Goal: Task Accomplishment & Management: Manage account settings

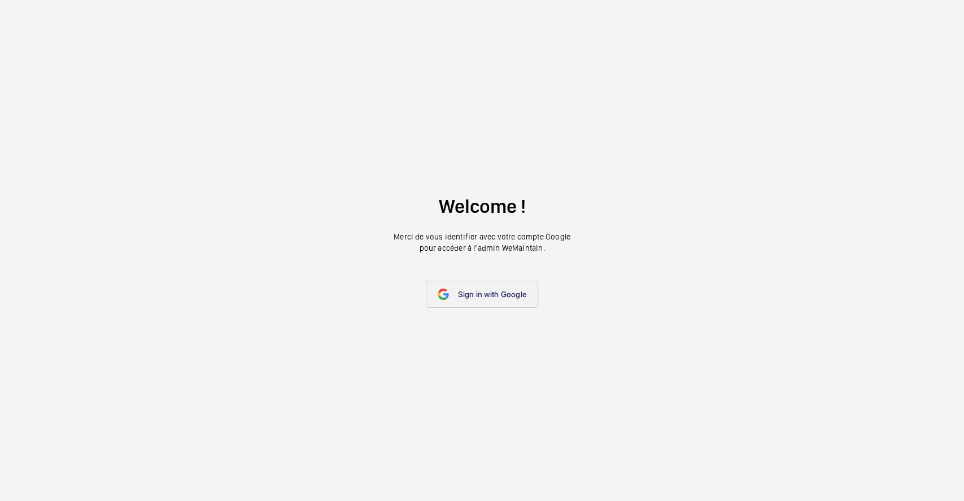
click at [474, 282] on link "Sign in with Google" at bounding box center [482, 294] width 112 height 27
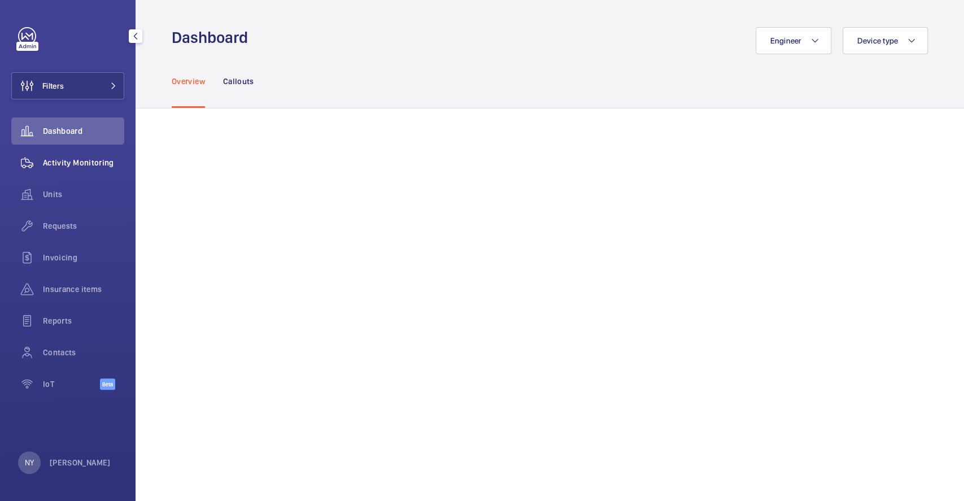
click at [65, 160] on span "Activity Monitoring" at bounding box center [83, 162] width 81 height 11
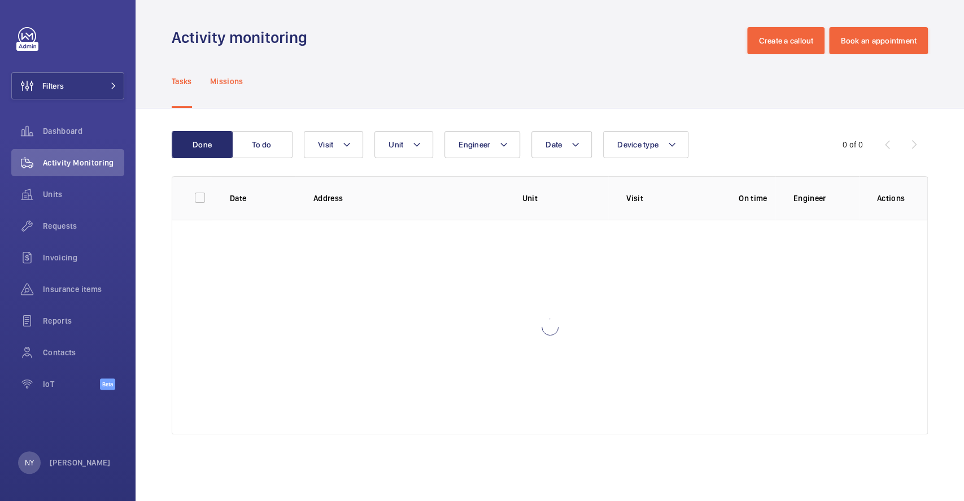
click at [237, 80] on p "Missions" at bounding box center [226, 81] width 33 height 11
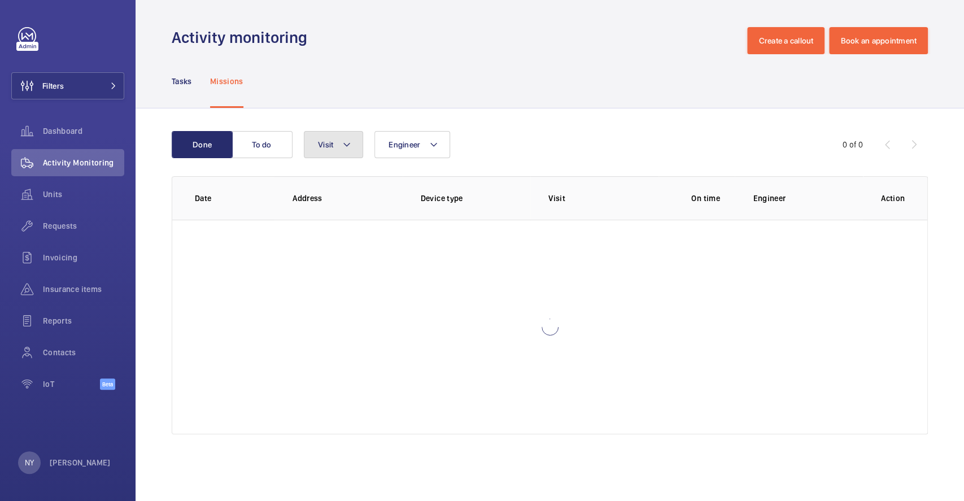
click at [314, 143] on button "Visit" at bounding box center [333, 144] width 59 height 27
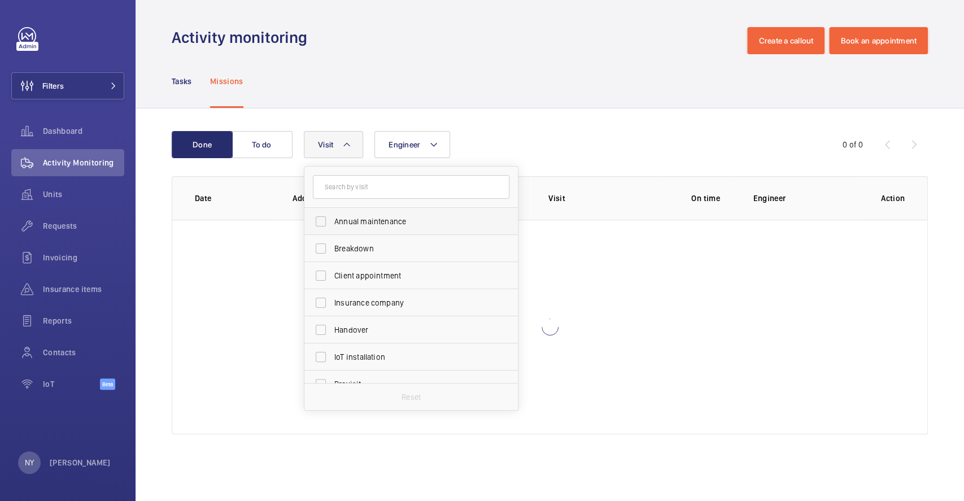
click at [411, 219] on span "Annual maintenance" at bounding box center [411, 221] width 155 height 11
click at [332, 219] on input "Annual maintenance" at bounding box center [320, 221] width 23 height 23
checkbox input "true"
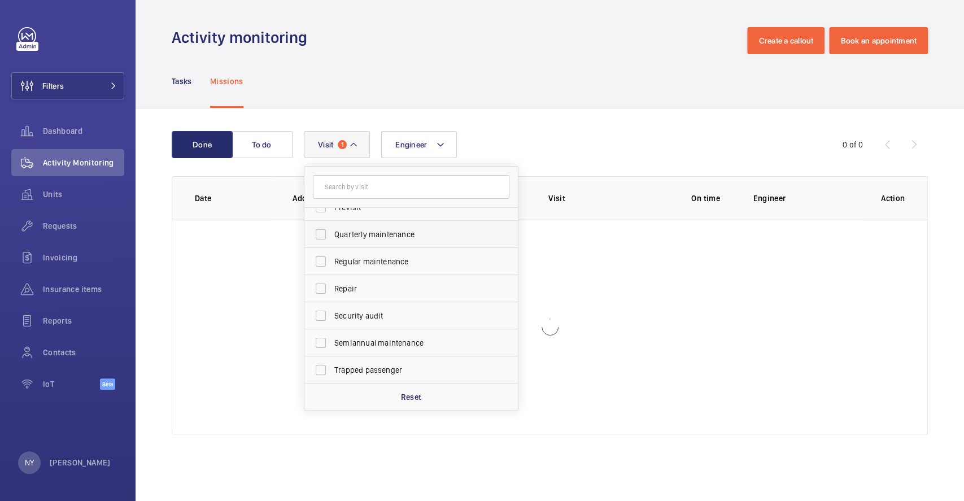
click at [386, 227] on label "Quarterly maintenance" at bounding box center [402, 234] width 197 height 27
click at [332, 227] on input "Quarterly maintenance" at bounding box center [320, 234] width 23 height 23
checkbox input "true"
click at [404, 261] on span "Regular maintenance" at bounding box center [411, 261] width 155 height 11
click at [332, 261] on input "Regular maintenance" at bounding box center [320, 261] width 23 height 23
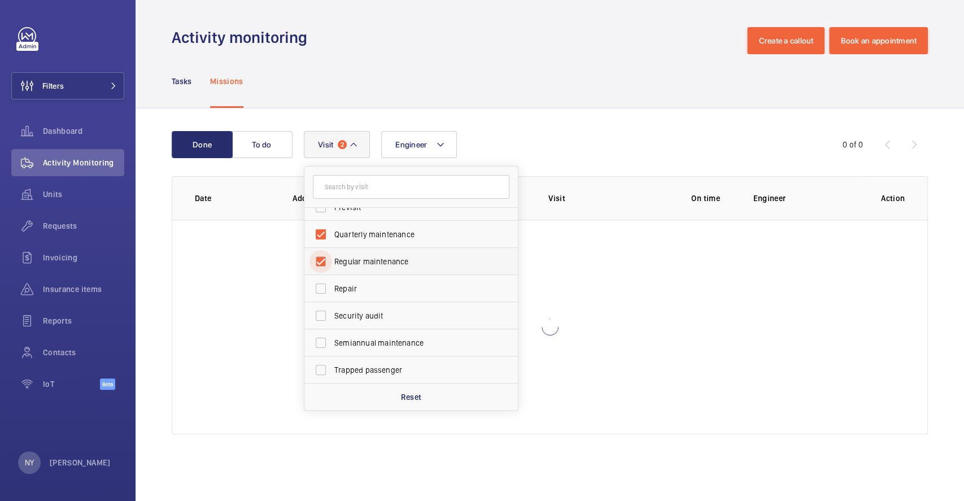
checkbox input "true"
click at [425, 333] on label "Semiannual maintenance" at bounding box center [402, 342] width 197 height 27
click at [332, 333] on input "Semiannual maintenance" at bounding box center [320, 343] width 23 height 23
checkbox input "true"
click at [587, 61] on div "Tasks Missions" at bounding box center [550, 81] width 756 height 54
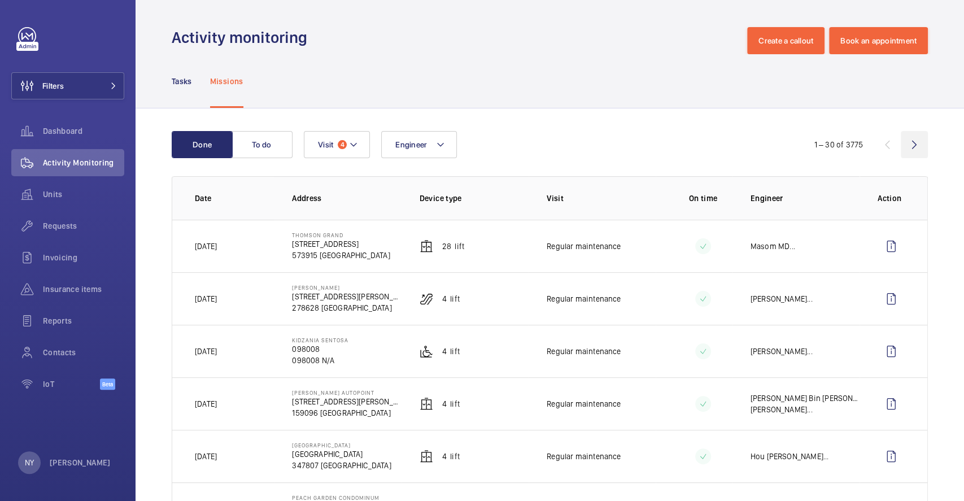
click at [901, 147] on wm-front-icon-button at bounding box center [914, 144] width 27 height 27
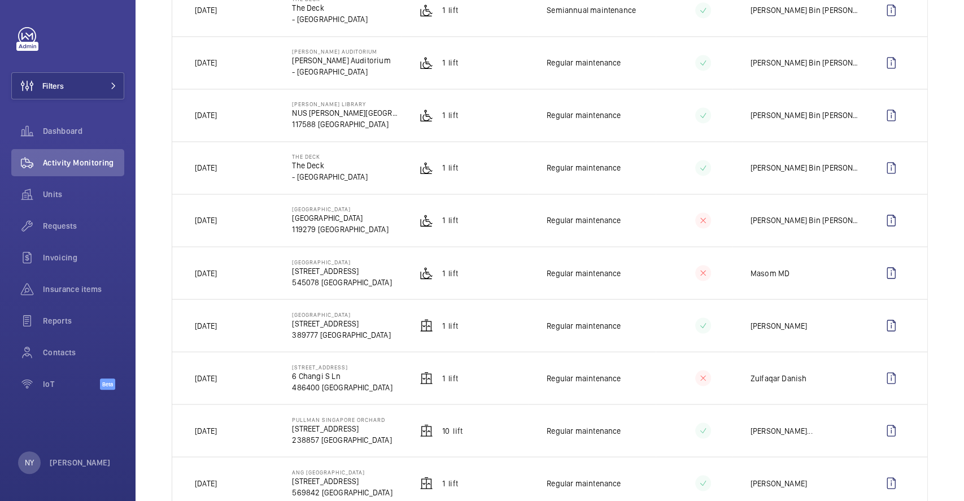
scroll to position [1205, 0]
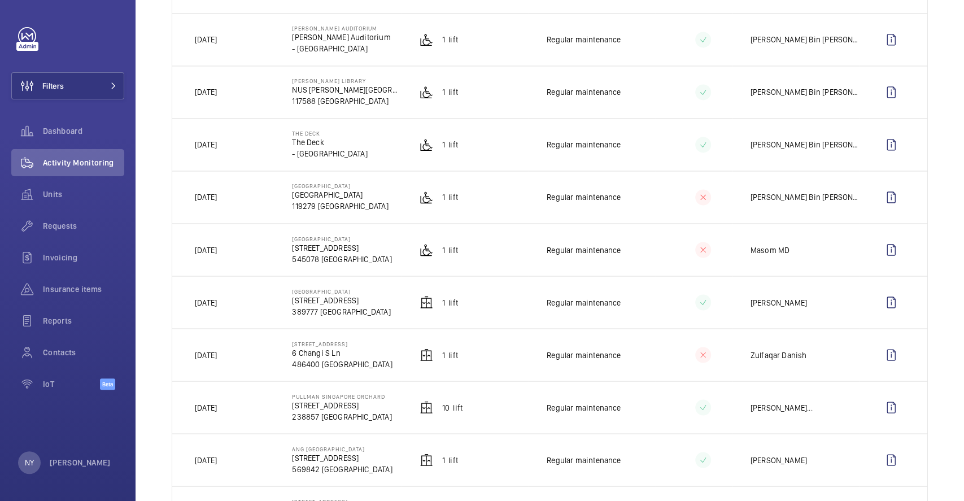
drag, startPoint x: 209, startPoint y: 308, endPoint x: 244, endPoint y: 308, distance: 35.0
click at [244, 308] on td "[DATE]" at bounding box center [223, 302] width 102 height 53
drag, startPoint x: 289, startPoint y: 242, endPoint x: 374, endPoint y: 237, distance: 85.4
click at [374, 237] on td "[GEOGRAPHIC_DATA] [STREET_ADDRESS]" at bounding box center [337, 249] width 127 height 53
drag, startPoint x: 194, startPoint y: 250, endPoint x: 248, endPoint y: 250, distance: 54.8
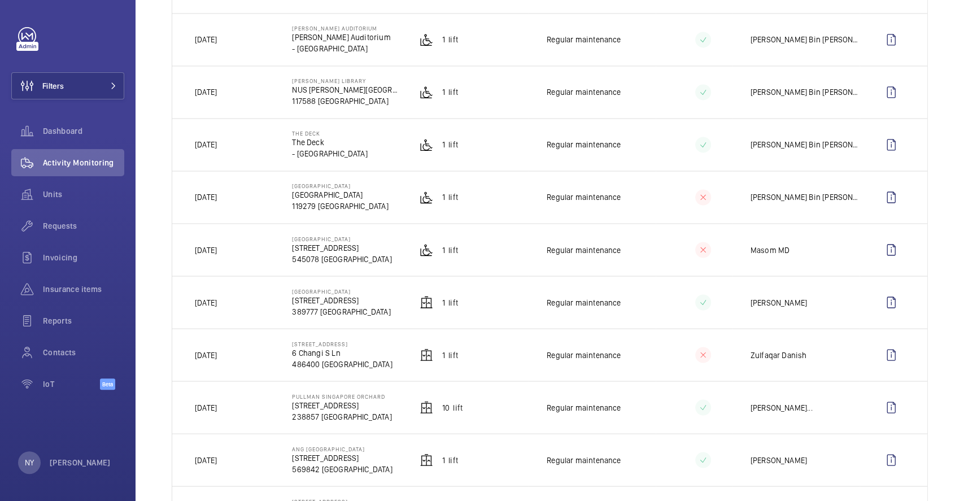
click at [248, 250] on td "[DATE]" at bounding box center [223, 249] width 102 height 53
copy p "[DATE]"
click at [878, 243] on wm-front-icon-button at bounding box center [891, 249] width 27 height 27
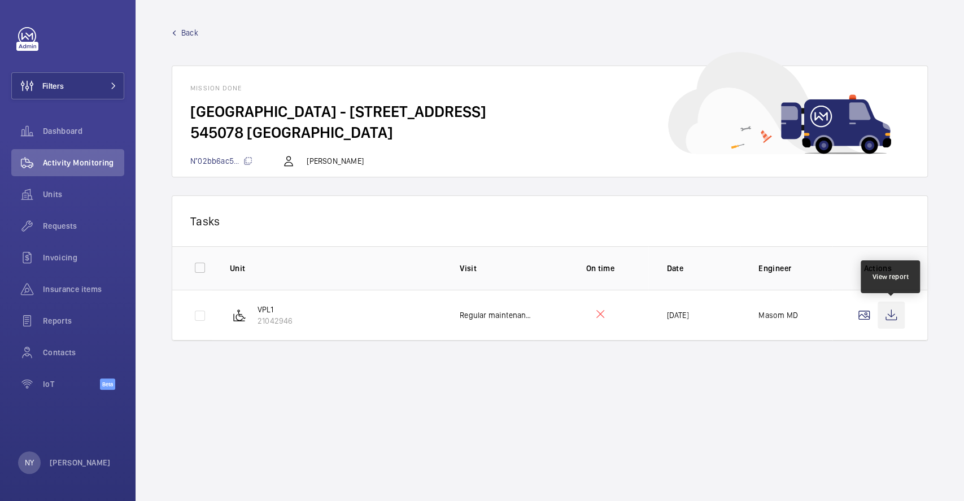
click at [882, 308] on wm-front-icon-button at bounding box center [891, 315] width 27 height 27
click at [196, 34] on span "Back" at bounding box center [189, 32] width 17 height 11
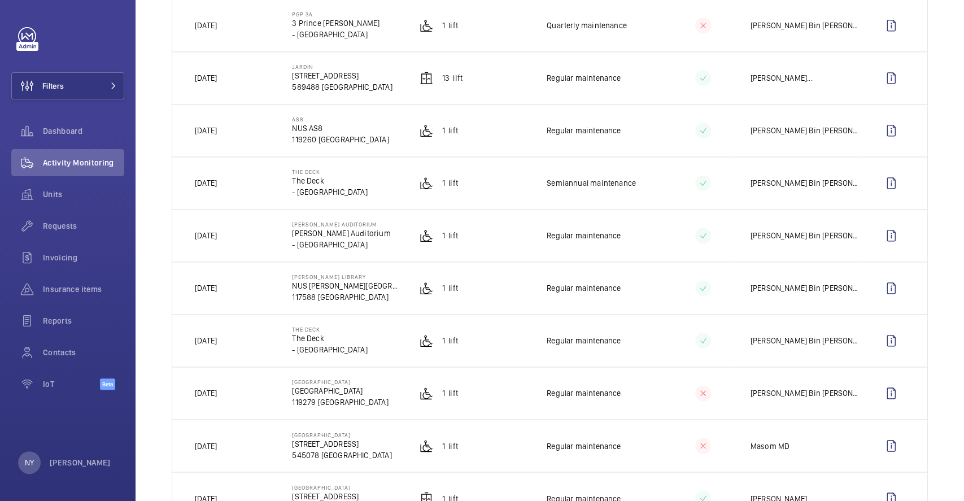
scroll to position [1054, 0]
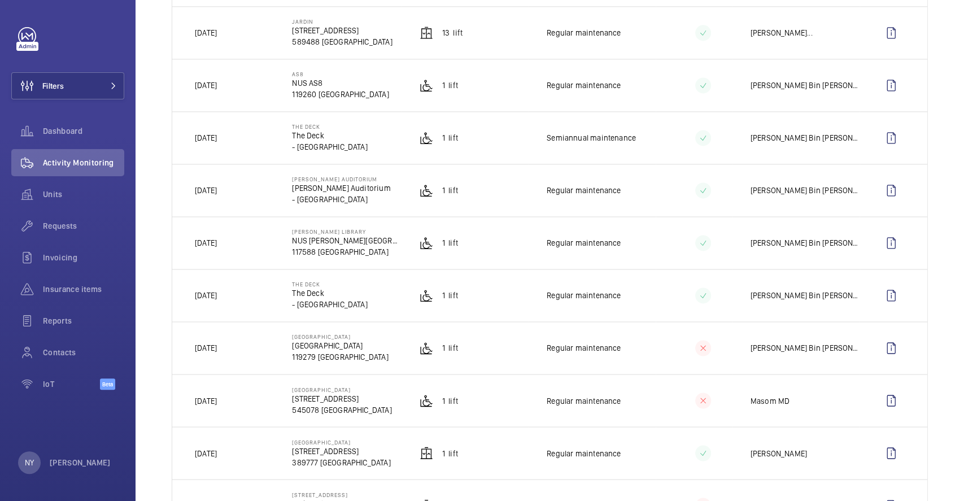
drag, startPoint x: 292, startPoint y: 339, endPoint x: 383, endPoint y: 336, distance: 91.6
click at [383, 336] on td "[GEOGRAPHIC_DATA] [GEOGRAPHIC_DATA] [GEOGRAPHIC_DATA]" at bounding box center [337, 347] width 127 height 53
copy p "[GEOGRAPHIC_DATA]"
click at [883, 350] on wm-front-icon-button at bounding box center [891, 347] width 27 height 27
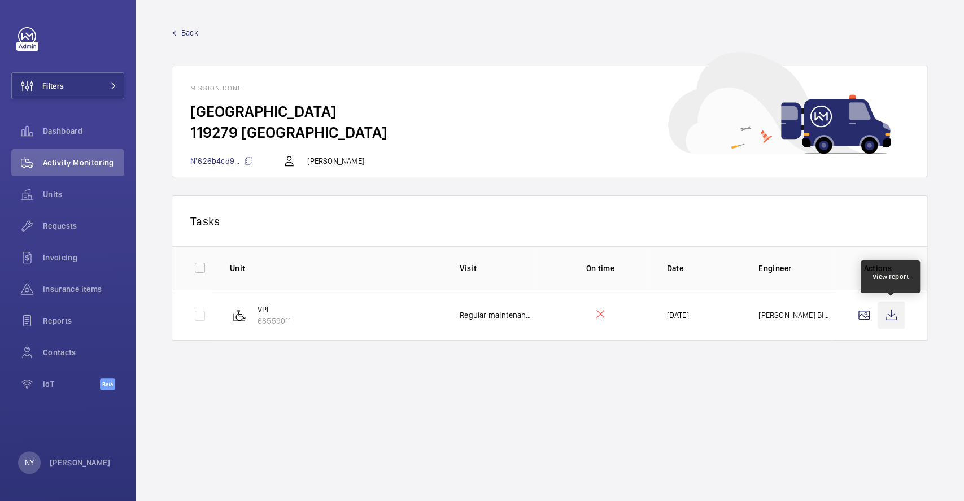
click at [892, 307] on wm-front-icon-button at bounding box center [891, 315] width 27 height 27
click at [195, 30] on span "Back" at bounding box center [189, 32] width 17 height 11
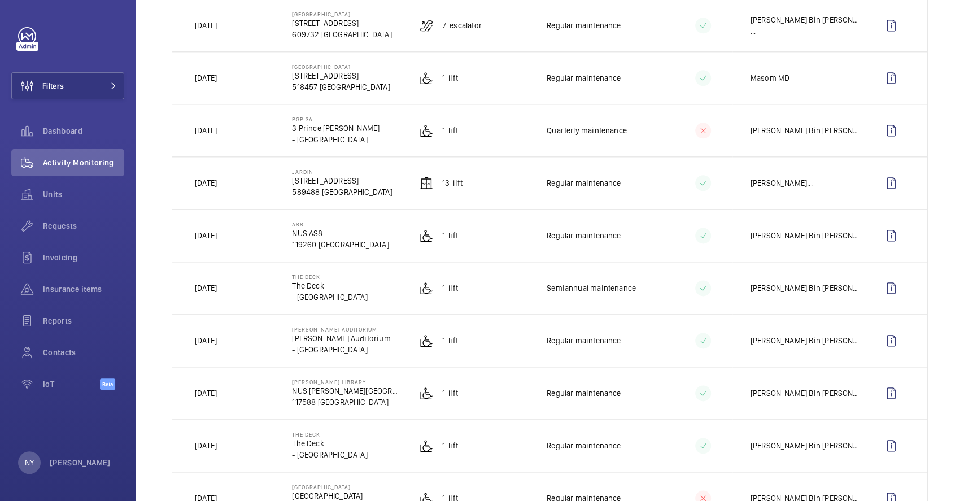
scroll to position [979, 0]
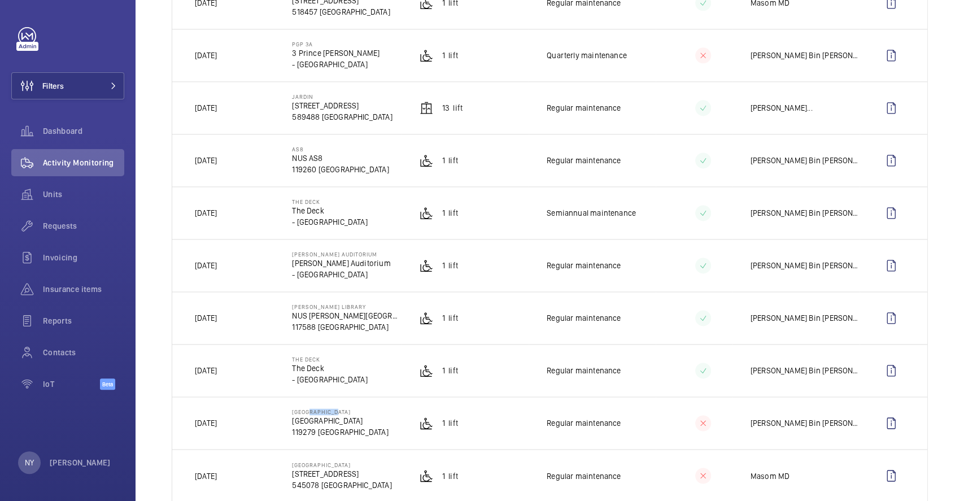
drag, startPoint x: 304, startPoint y: 417, endPoint x: 331, endPoint y: 417, distance: 27.1
click at [331, 415] on p "[GEOGRAPHIC_DATA]" at bounding box center [340, 411] width 96 height 7
drag, startPoint x: 194, startPoint y: 425, endPoint x: 247, endPoint y: 426, distance: 53.7
click at [247, 426] on td "[DATE]" at bounding box center [223, 422] width 102 height 53
copy p "[DATE]"
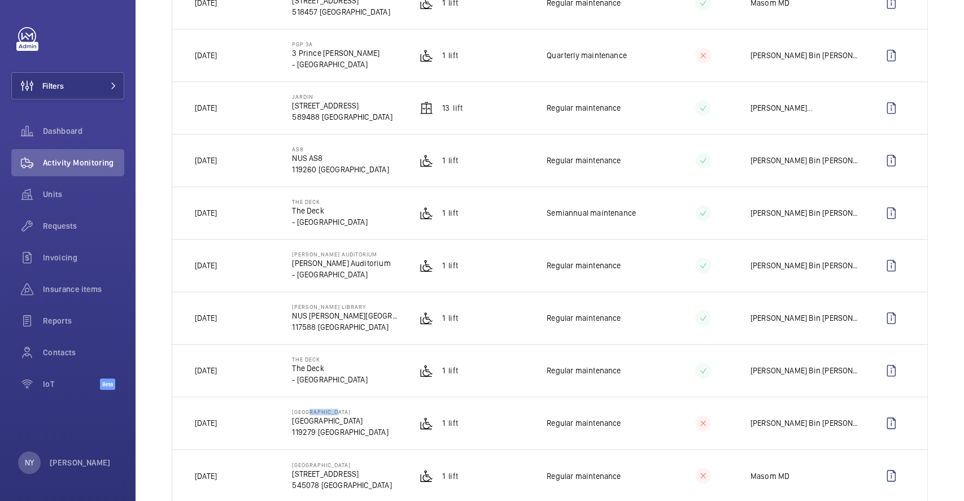
drag, startPoint x: 291, startPoint y: 362, endPoint x: 328, endPoint y: 362, distance: 36.7
click at [328, 362] on p "THE DECK" at bounding box center [329, 359] width 75 height 7
copy p "THE DECK"
click at [878, 375] on wm-front-icon-button at bounding box center [891, 370] width 27 height 27
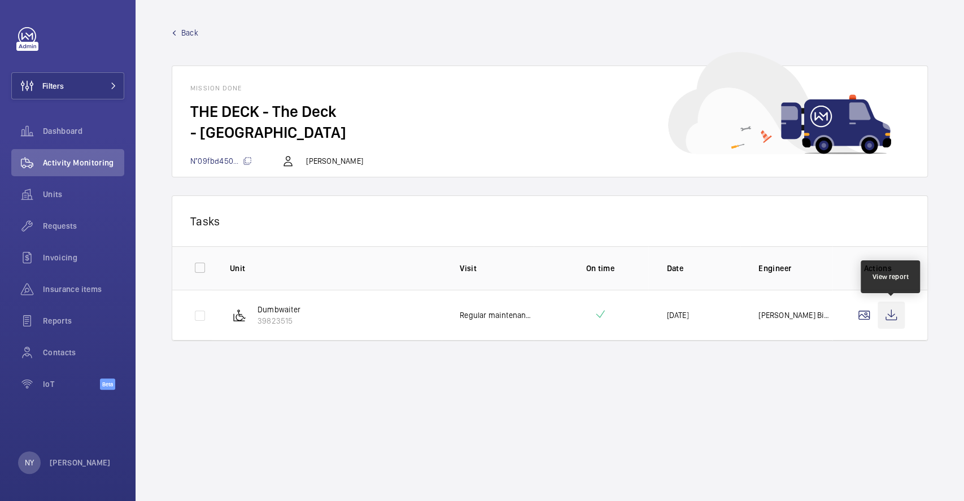
click at [896, 319] on wm-front-icon-button at bounding box center [891, 315] width 27 height 27
click at [886, 309] on wm-front-icon-button at bounding box center [891, 315] width 27 height 27
click at [186, 32] on span "Back" at bounding box center [189, 32] width 17 height 11
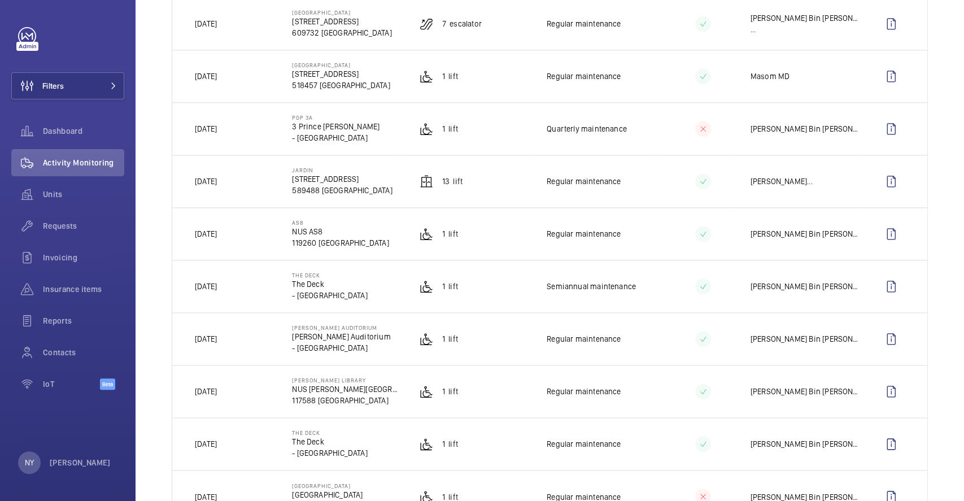
scroll to position [979, 0]
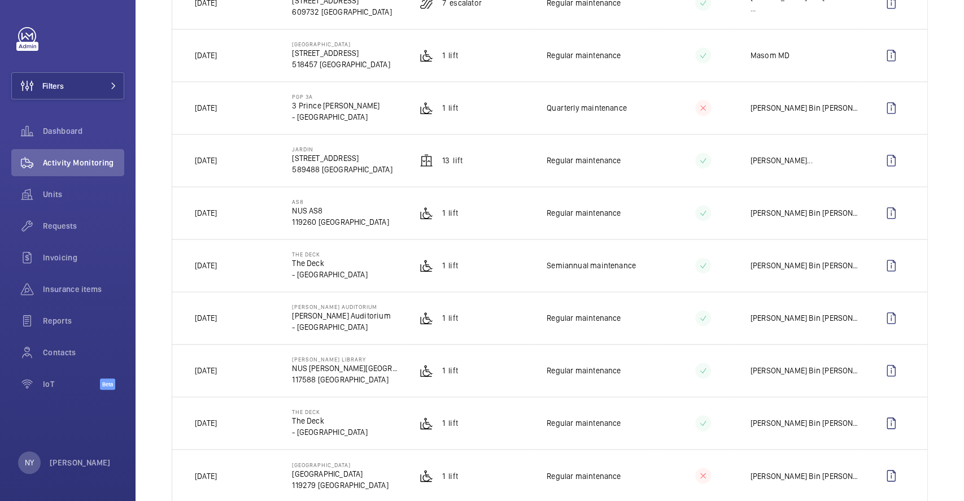
drag, startPoint x: 197, startPoint y: 422, endPoint x: 244, endPoint y: 422, distance: 46.9
click at [244, 422] on td "[DATE]" at bounding box center [223, 422] width 102 height 53
click at [199, 423] on p "[DATE]" at bounding box center [206, 422] width 22 height 11
drag, startPoint x: 193, startPoint y: 426, endPoint x: 252, endPoint y: 421, distance: 59.6
click at [252, 421] on td "[DATE]" at bounding box center [223, 422] width 102 height 53
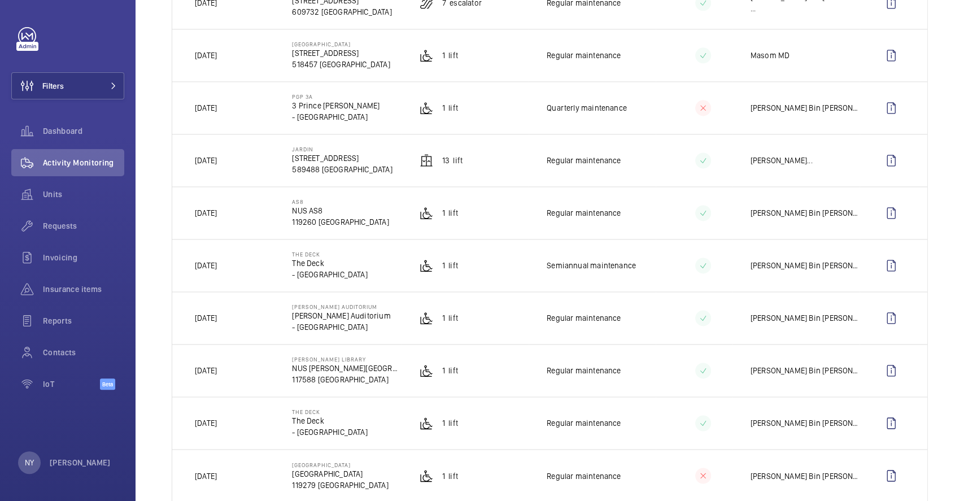
copy p "[DATE]"
drag, startPoint x: 307, startPoint y: 359, endPoint x: 338, endPoint y: 359, distance: 31.6
click at [338, 359] on p "[PERSON_NAME] LIBRARY" at bounding box center [346, 359] width 109 height 7
click at [885, 364] on wm-front-icon-button at bounding box center [891, 370] width 27 height 27
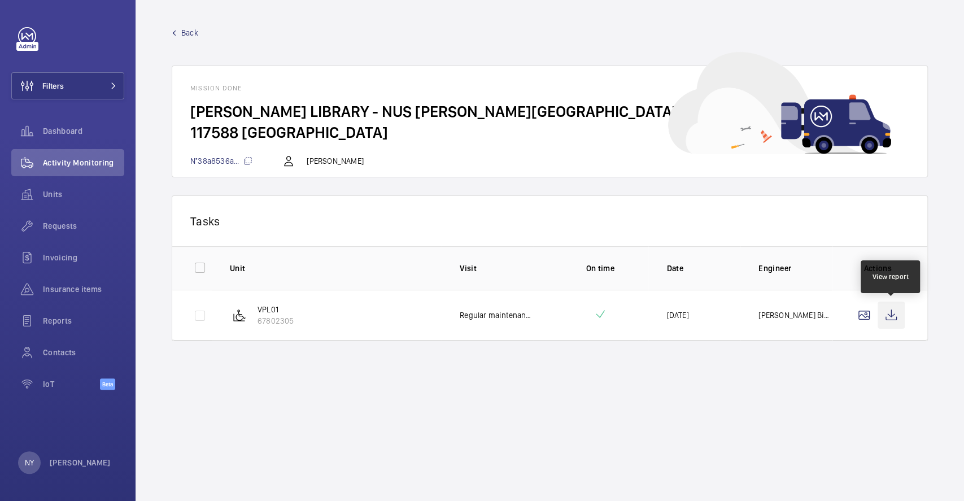
click at [893, 310] on wm-front-icon-button at bounding box center [891, 315] width 27 height 27
click at [193, 34] on span "Back" at bounding box center [189, 32] width 17 height 11
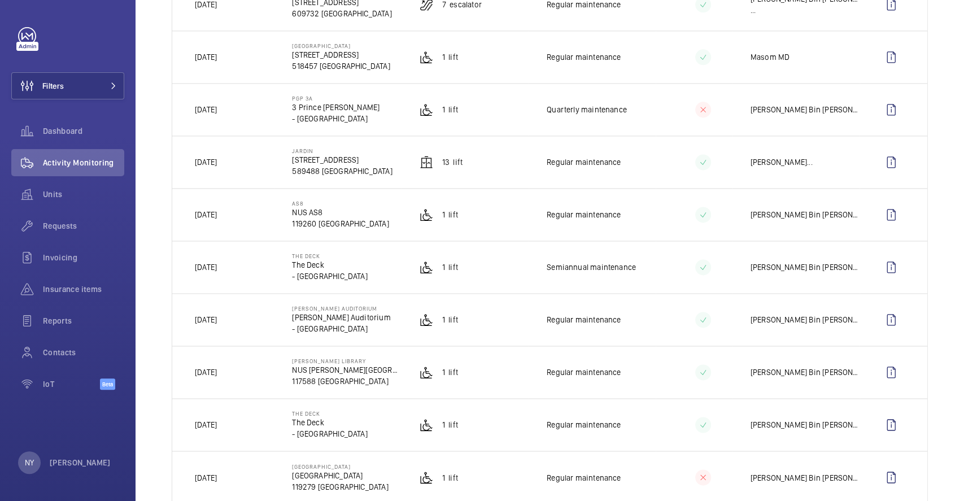
scroll to position [979, 0]
drag, startPoint x: 193, startPoint y: 373, endPoint x: 249, endPoint y: 377, distance: 56.6
click at [249, 377] on td "[DATE]" at bounding box center [223, 370] width 102 height 53
copy p "[DATE]"
drag, startPoint x: 289, startPoint y: 309, endPoint x: 342, endPoint y: 309, distance: 52.5
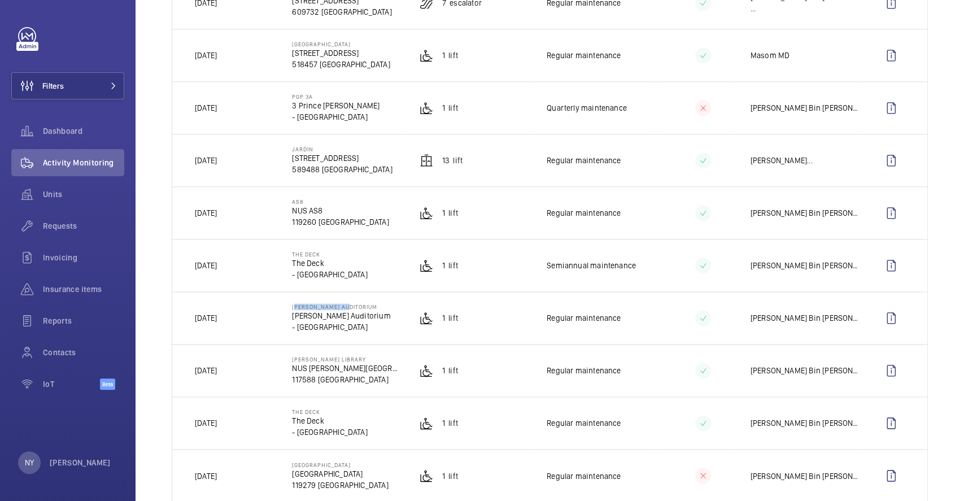
click at [342, 309] on td "[PERSON_NAME] AUDITORIUM [PERSON_NAME] Auditorium - [GEOGRAPHIC_DATA]" at bounding box center [337, 317] width 127 height 53
click at [887, 319] on wm-front-icon-button at bounding box center [891, 317] width 27 height 27
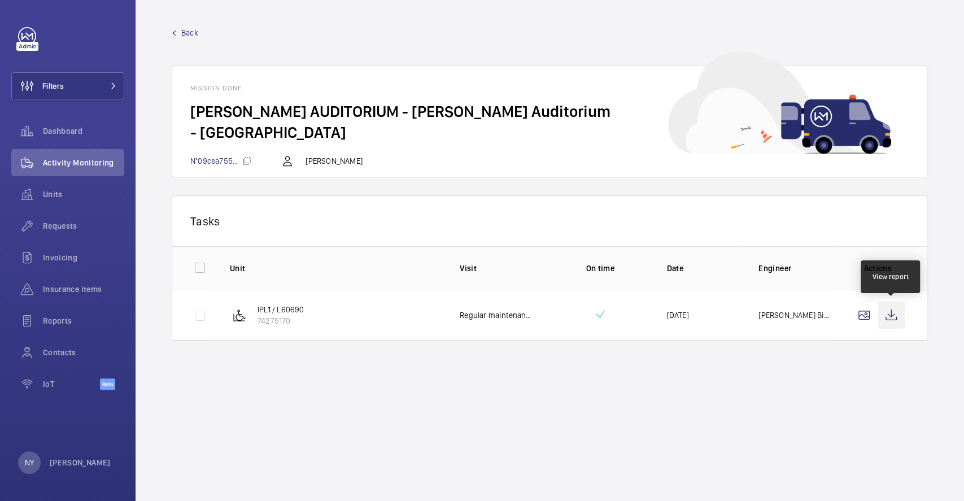
click at [886, 315] on wm-front-icon-button at bounding box center [891, 315] width 27 height 27
click at [187, 28] on span "Back" at bounding box center [189, 32] width 17 height 11
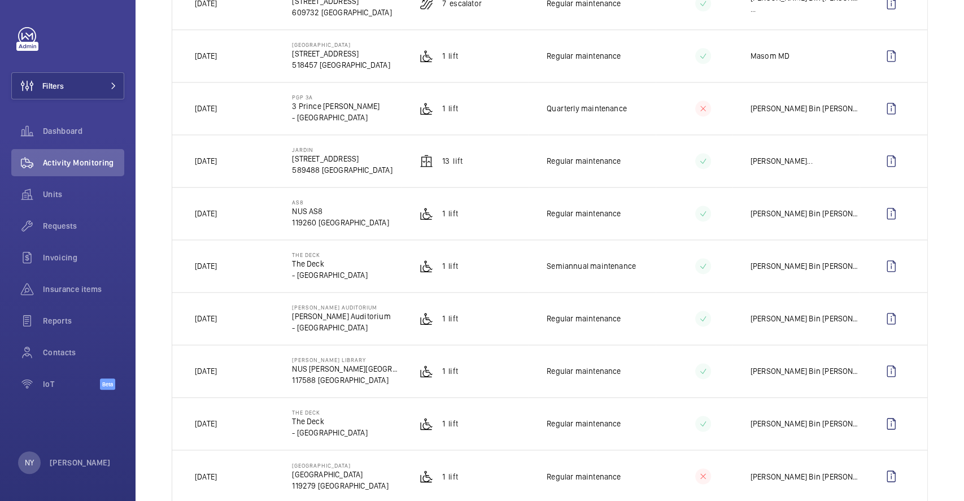
scroll to position [979, 0]
drag, startPoint x: 193, startPoint y: 319, endPoint x: 244, endPoint y: 319, distance: 50.8
click at [244, 319] on td "[DATE]" at bounding box center [223, 317] width 102 height 53
copy p "[DATE]"
drag, startPoint x: 294, startPoint y: 256, endPoint x: 316, endPoint y: 256, distance: 22.0
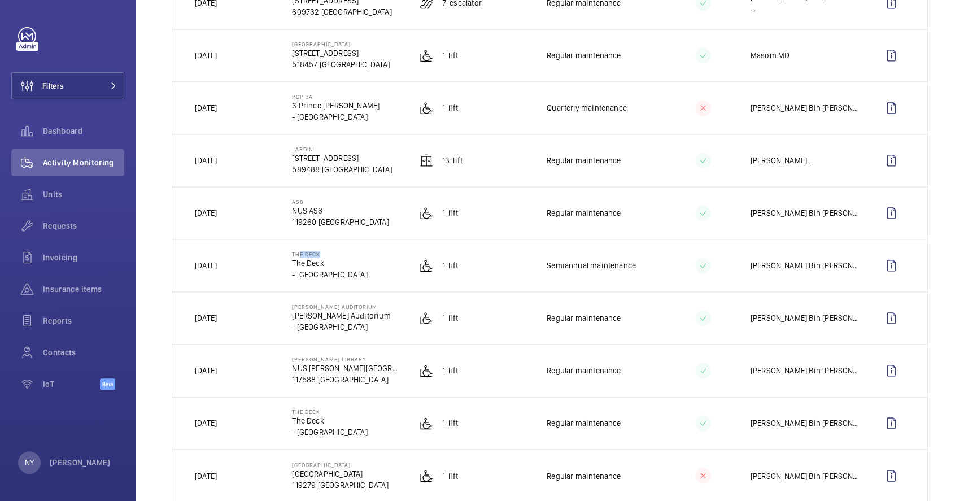
click at [316, 256] on p "THE DECK" at bounding box center [329, 254] width 75 height 7
click at [882, 266] on wm-front-icon-button at bounding box center [891, 265] width 27 height 27
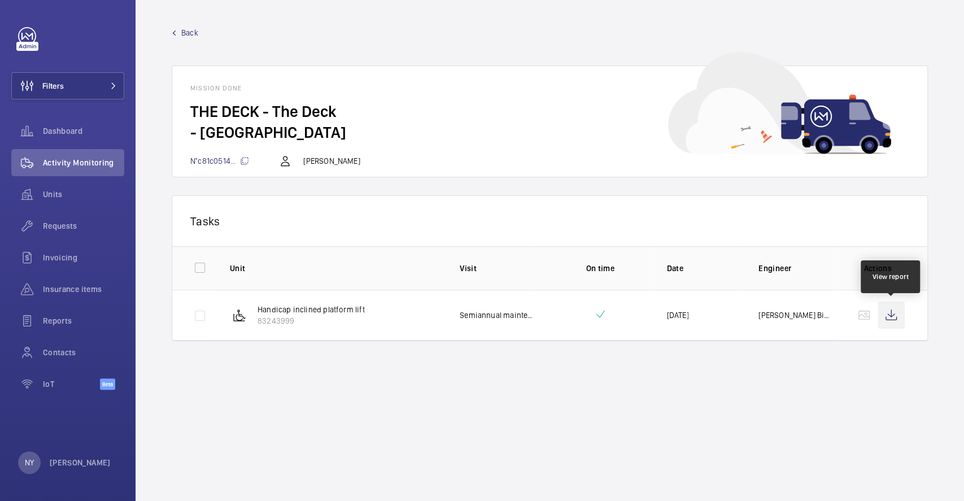
click at [886, 311] on wm-front-icon-button at bounding box center [891, 315] width 27 height 27
click at [259, 308] on p "Handicap inclined platform lift" at bounding box center [311, 309] width 107 height 11
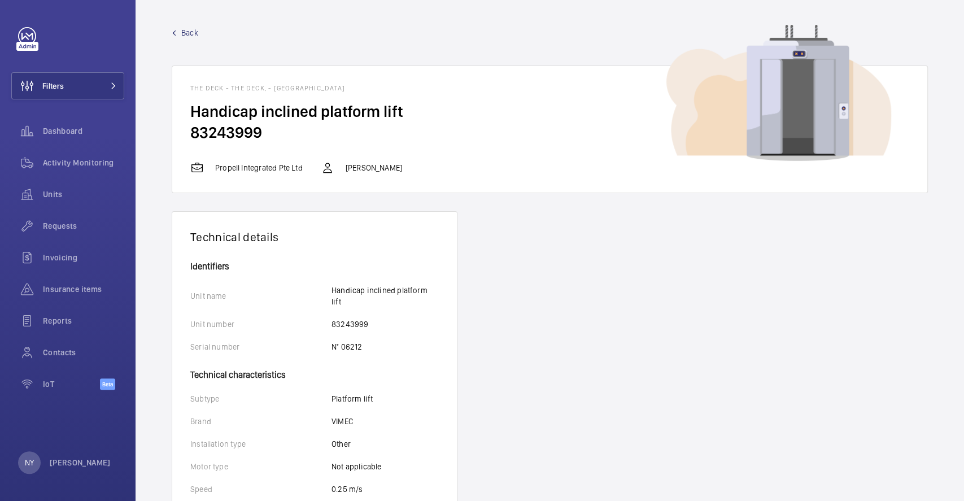
drag, startPoint x: 191, startPoint y: 108, endPoint x: 273, endPoint y: 138, distance: 87.5
click at [273, 138] on wm-front-card-body "Handicap inclined platform lift 83243999" at bounding box center [549, 131] width 755 height 60
copy wm-front-card-body "Handicap inclined platform lift 83243999"
click at [189, 34] on span "Back" at bounding box center [189, 32] width 17 height 11
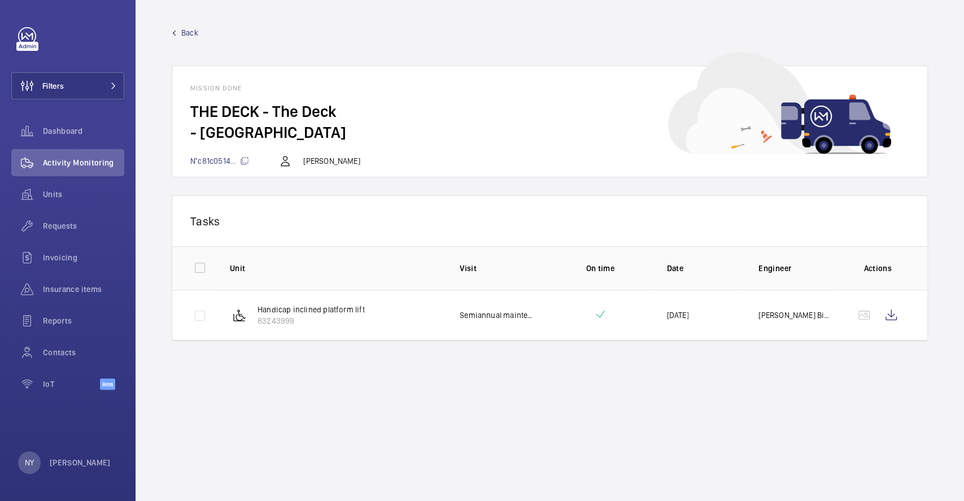
drag, startPoint x: 255, startPoint y: 306, endPoint x: 367, endPoint y: 306, distance: 111.8
click at [367, 306] on td "Handicap inclined platform lift 83243999" at bounding box center [327, 315] width 230 height 51
copy p "Handicap inclined platform lift"
click at [191, 36] on span "Back" at bounding box center [189, 32] width 17 height 11
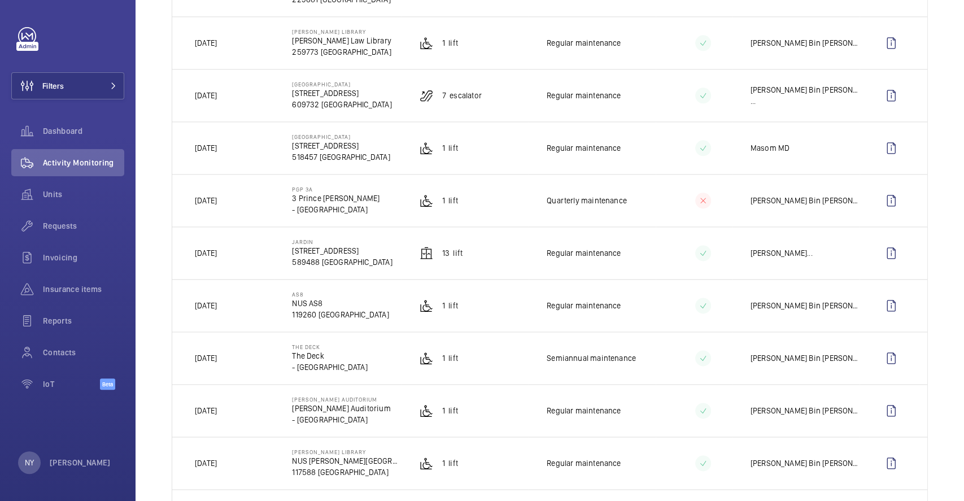
scroll to position [979, 0]
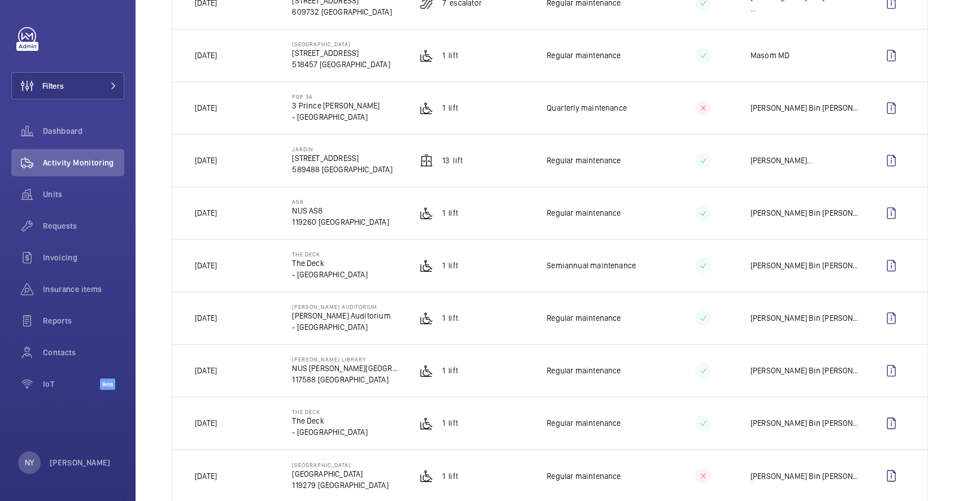
drag, startPoint x: 194, startPoint y: 267, endPoint x: 264, endPoint y: 255, distance: 71.0
click at [264, 255] on td "[DATE]" at bounding box center [223, 265] width 102 height 53
copy p "[DATE]"
drag, startPoint x: 289, startPoint y: 206, endPoint x: 310, endPoint y: 206, distance: 20.9
click at [310, 206] on td "AS8 NUS AS8 119260 [GEOGRAPHIC_DATA]" at bounding box center [337, 212] width 127 height 53
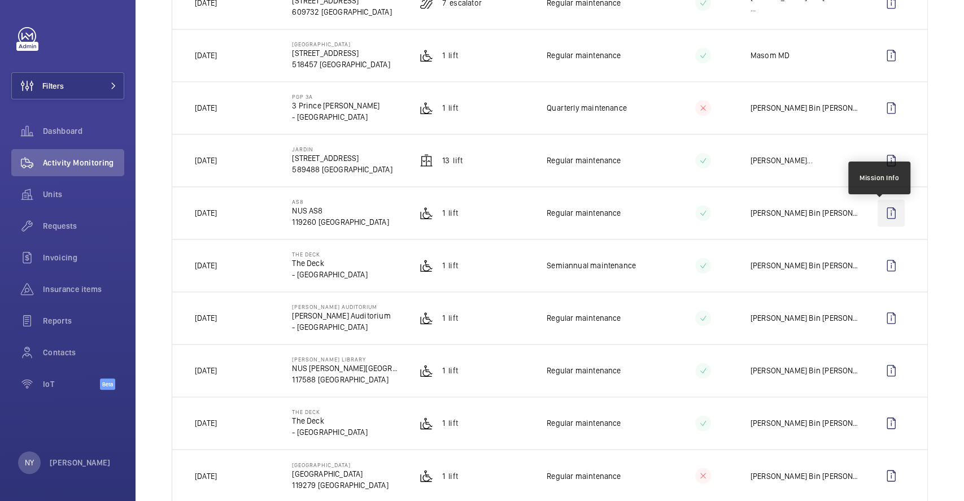
click at [880, 223] on wm-front-icon-button at bounding box center [891, 212] width 27 height 27
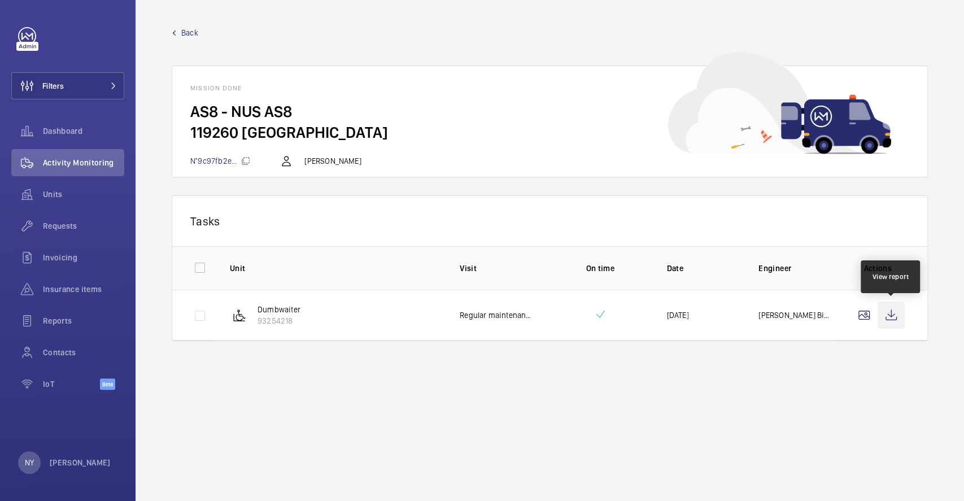
click at [900, 311] on wm-front-icon-button at bounding box center [891, 315] width 27 height 27
click at [192, 29] on span "Back" at bounding box center [189, 32] width 17 height 11
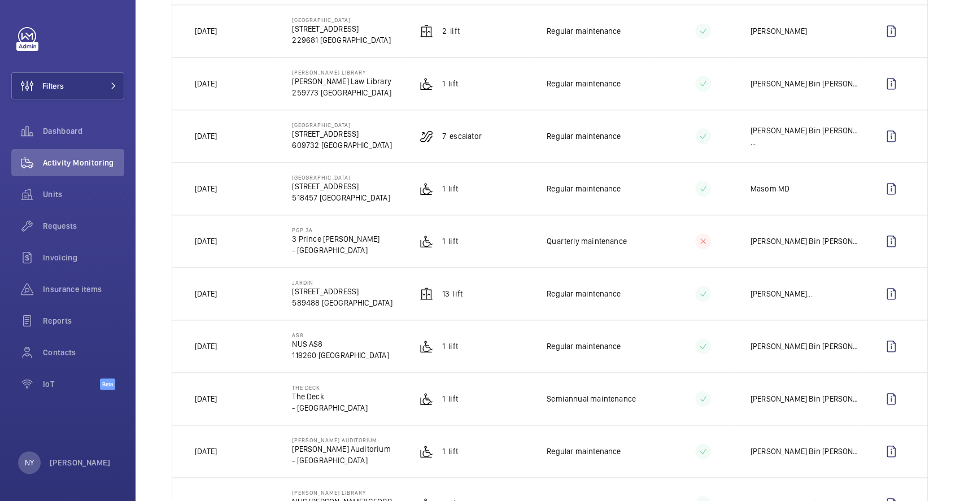
scroll to position [979, 0]
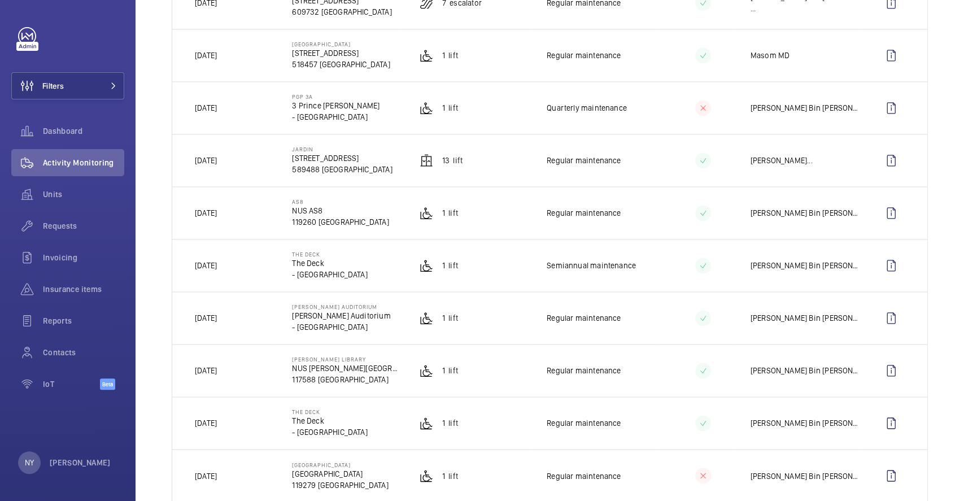
drag, startPoint x: 193, startPoint y: 216, endPoint x: 243, endPoint y: 215, distance: 50.3
click at [243, 215] on td "[DATE]" at bounding box center [223, 212] width 102 height 53
drag, startPoint x: 200, startPoint y: 161, endPoint x: 223, endPoint y: 161, distance: 23.2
click at [217, 161] on p "[DATE]" at bounding box center [206, 160] width 22 height 11
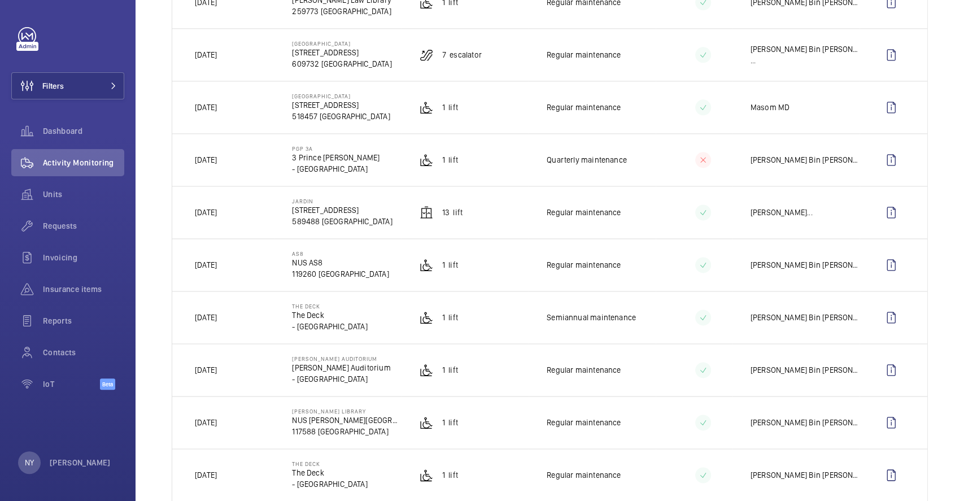
scroll to position [904, 0]
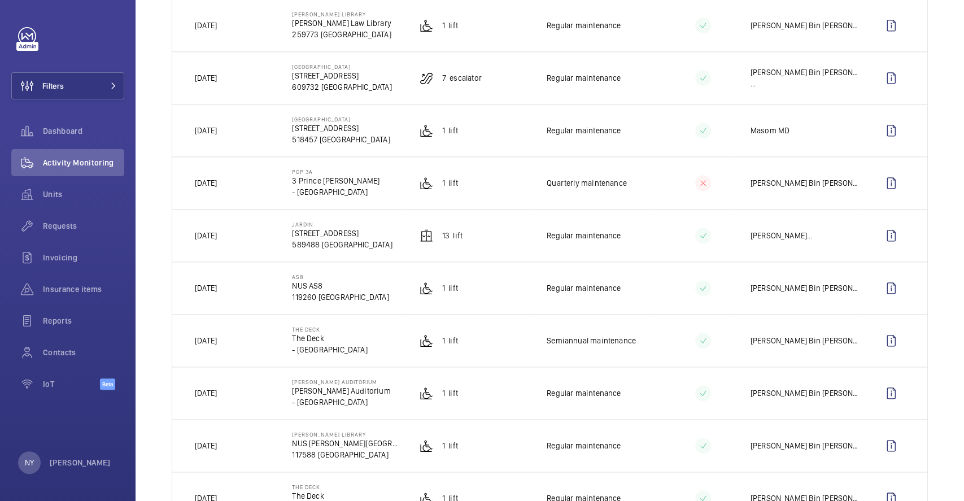
click at [249, 239] on td "[DATE]" at bounding box center [223, 235] width 102 height 53
drag, startPoint x: 290, startPoint y: 224, endPoint x: 324, endPoint y: 224, distance: 33.9
click at [324, 224] on p "Jardin" at bounding box center [342, 224] width 100 height 7
click at [878, 248] on wm-front-icon-button at bounding box center [891, 235] width 27 height 27
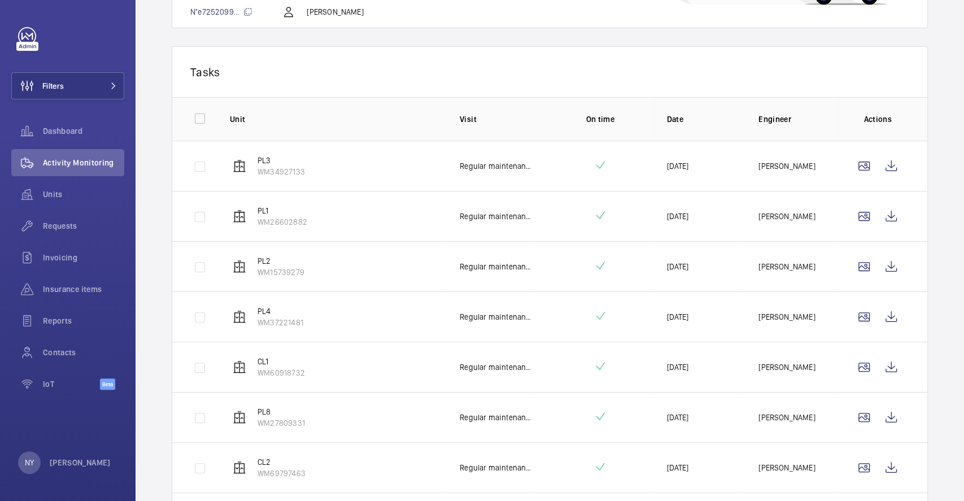
scroll to position [150, 0]
click at [878, 173] on wm-front-icon-button at bounding box center [891, 164] width 27 height 27
click at [881, 210] on wm-front-icon-button at bounding box center [891, 215] width 27 height 27
click at [878, 254] on wm-front-icon-button at bounding box center [891, 265] width 27 height 27
click at [886, 314] on wm-front-icon-button at bounding box center [891, 315] width 27 height 27
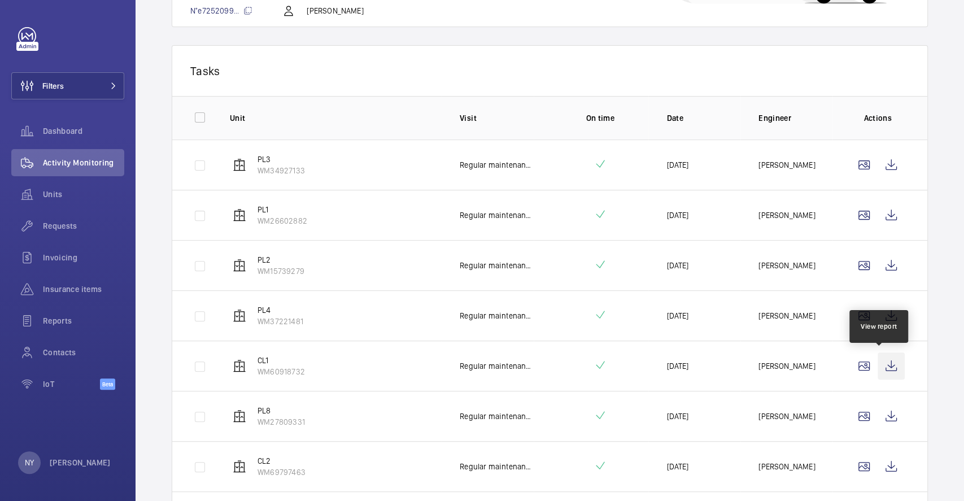
click at [878, 365] on wm-front-icon-button at bounding box center [891, 365] width 27 height 27
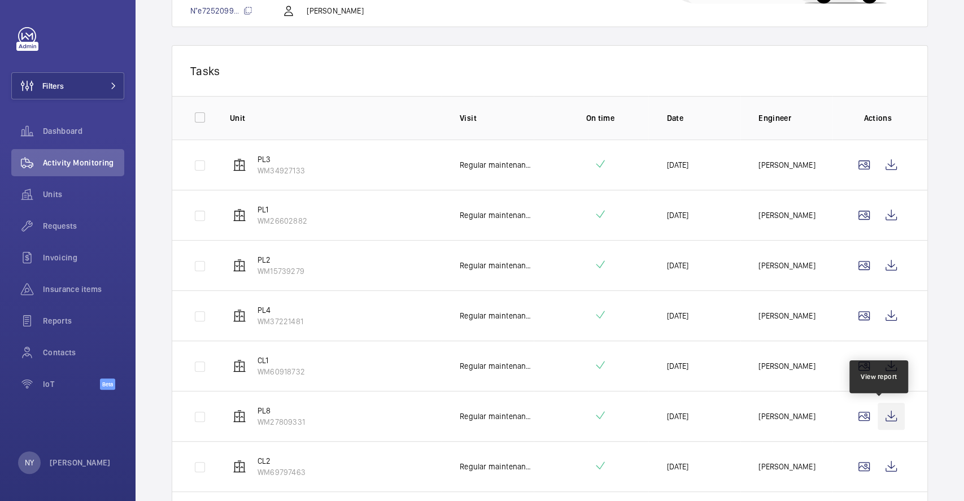
click at [881, 414] on wm-front-icon-button at bounding box center [891, 416] width 27 height 27
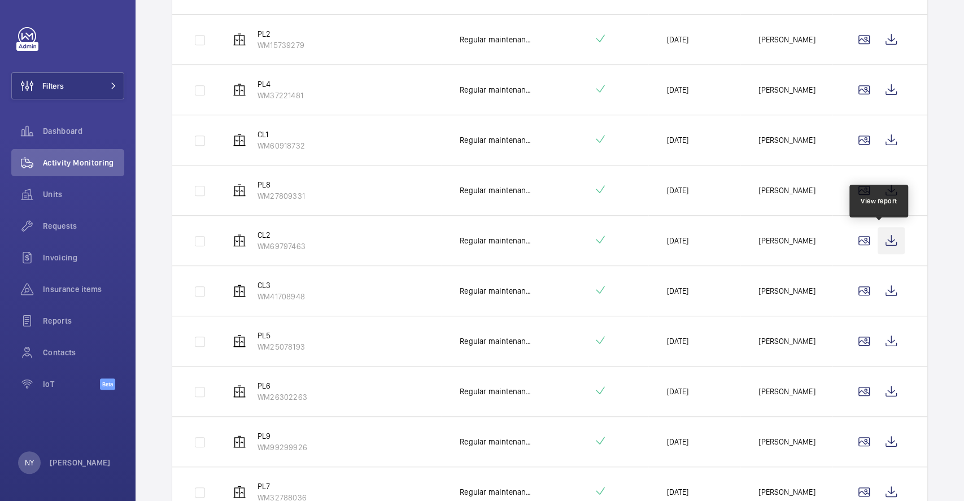
click at [884, 247] on wm-front-icon-button at bounding box center [891, 240] width 27 height 27
click at [878, 298] on wm-front-icon-button at bounding box center [891, 290] width 27 height 27
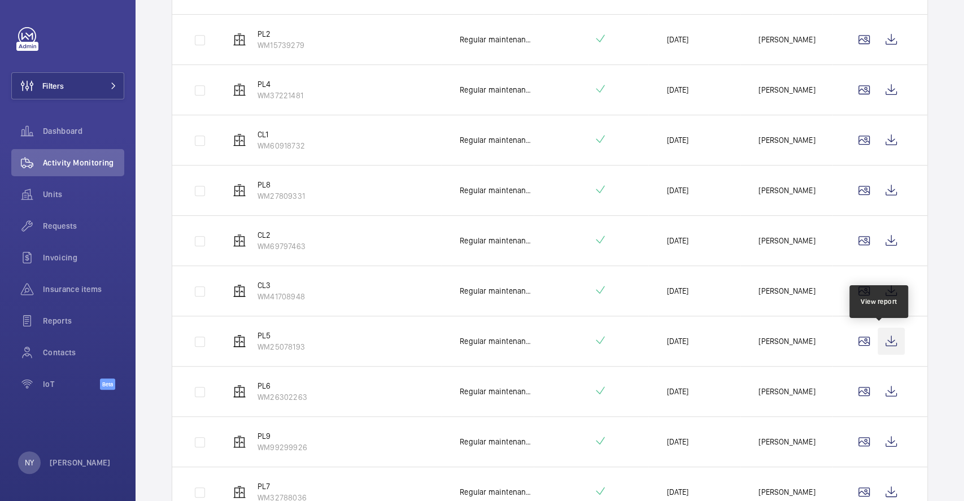
click at [878, 333] on wm-front-icon-button at bounding box center [891, 341] width 27 height 27
click at [886, 382] on wm-front-icon-button at bounding box center [891, 391] width 27 height 27
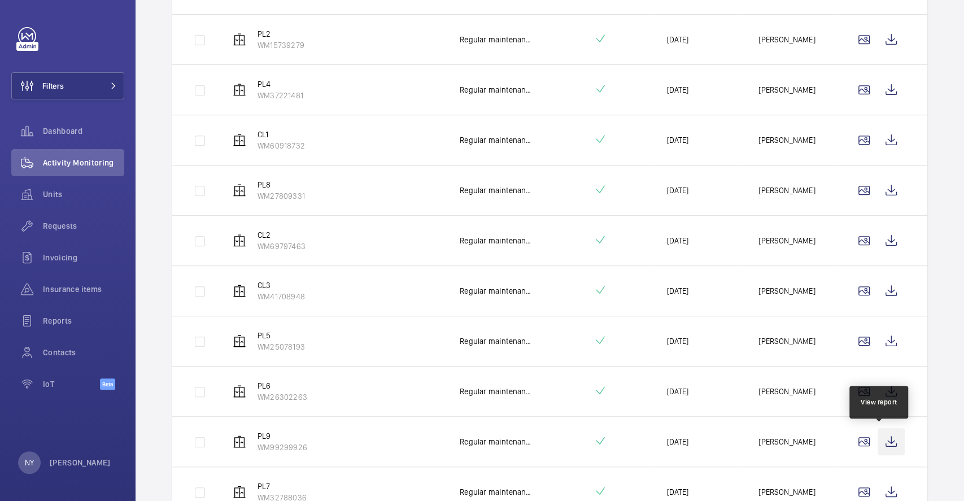
click at [886, 436] on wm-front-icon-button at bounding box center [891, 441] width 27 height 27
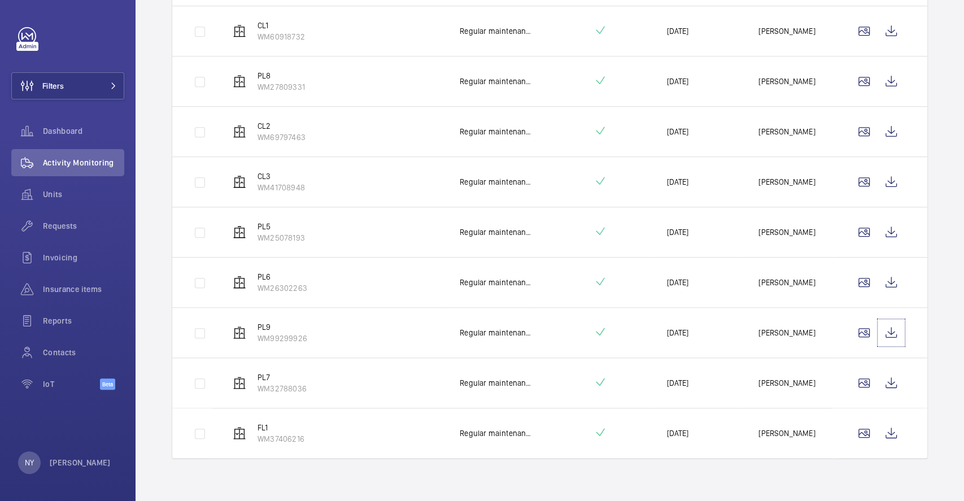
scroll to position [487, 0]
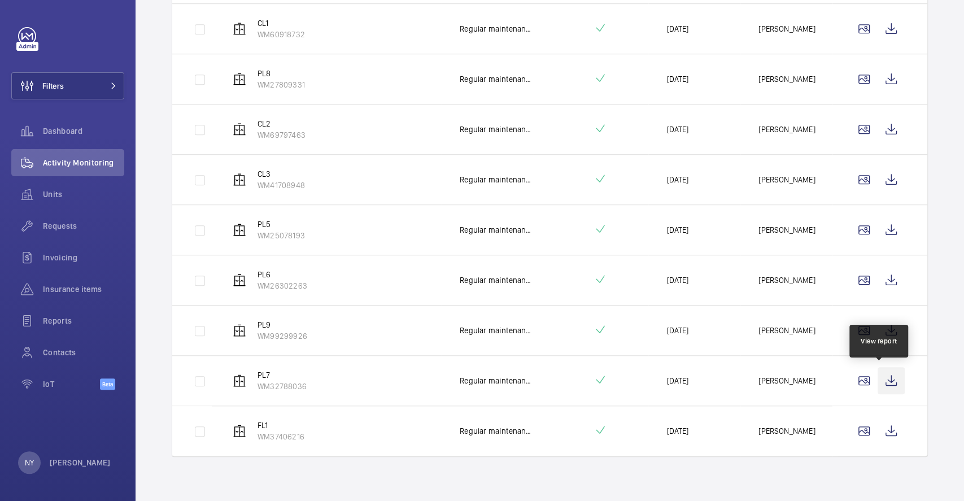
click at [879, 375] on wm-front-icon-button at bounding box center [891, 380] width 27 height 27
click at [883, 428] on wm-front-icon-button at bounding box center [891, 430] width 27 height 27
click at [884, 435] on wm-front-icon-button at bounding box center [891, 430] width 27 height 27
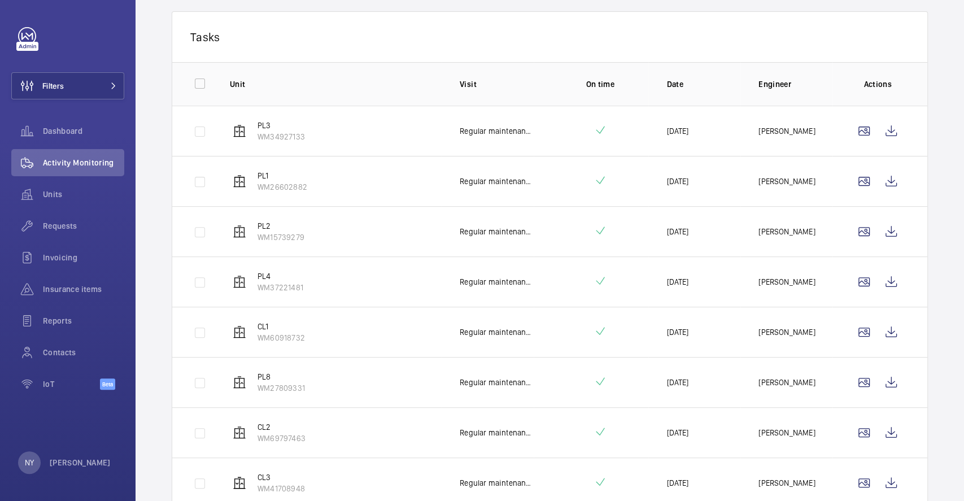
scroll to position [0, 0]
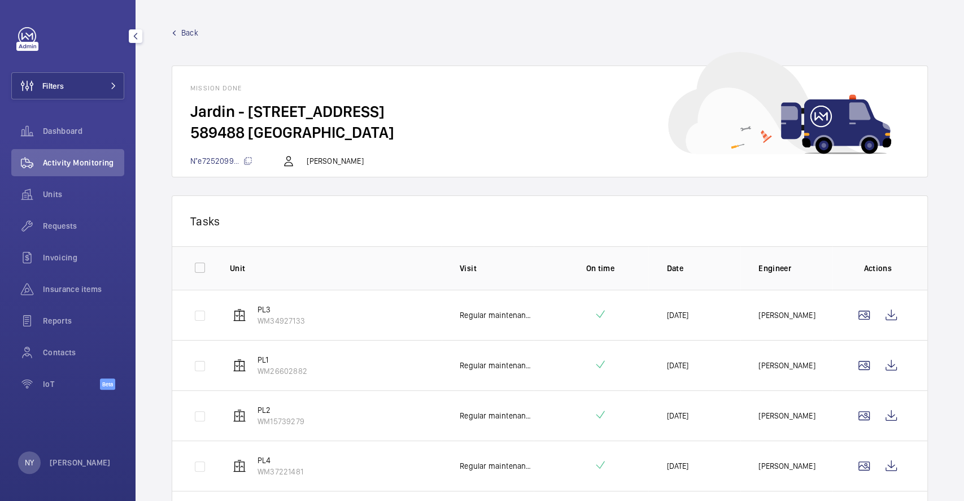
click at [199, 34] on link "Back" at bounding box center [550, 32] width 756 height 11
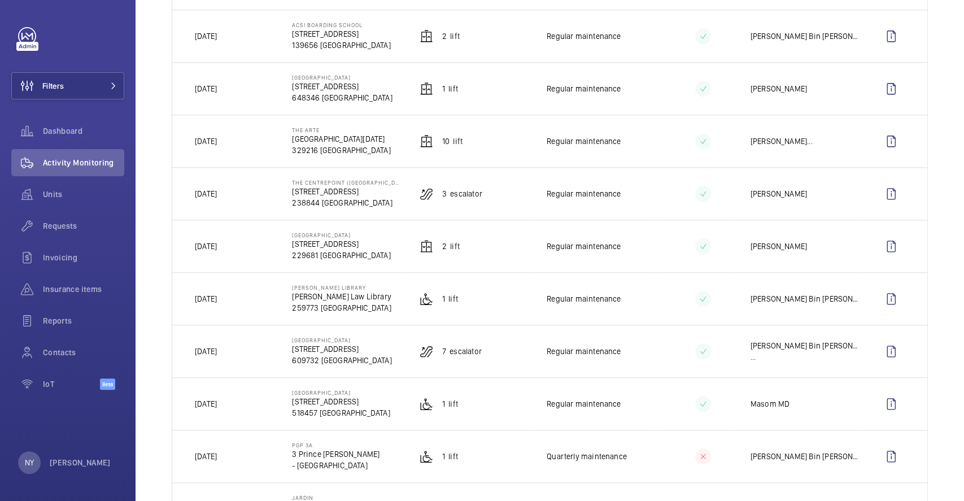
scroll to position [828, 0]
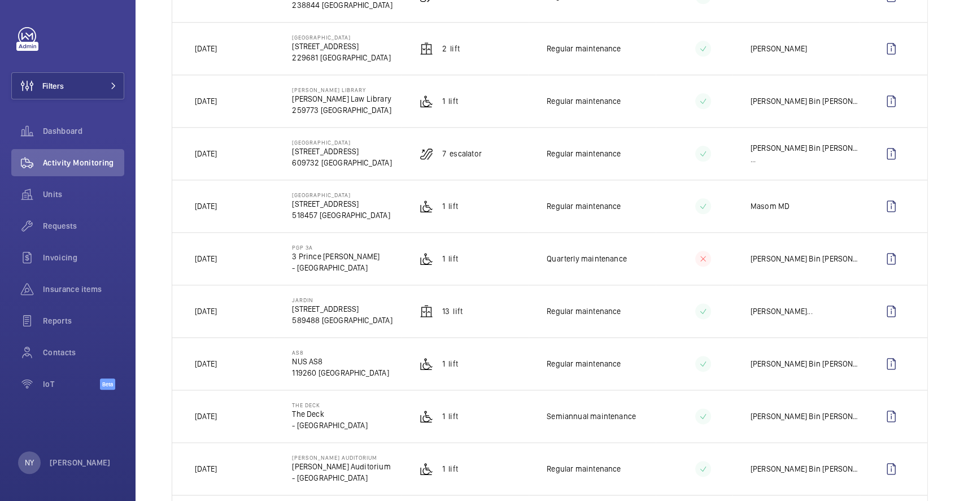
drag, startPoint x: 290, startPoint y: 248, endPoint x: 321, endPoint y: 248, distance: 31.1
click at [321, 248] on p "PGP 3A" at bounding box center [336, 247] width 88 height 7
click at [878, 258] on wm-front-icon-button at bounding box center [891, 258] width 27 height 27
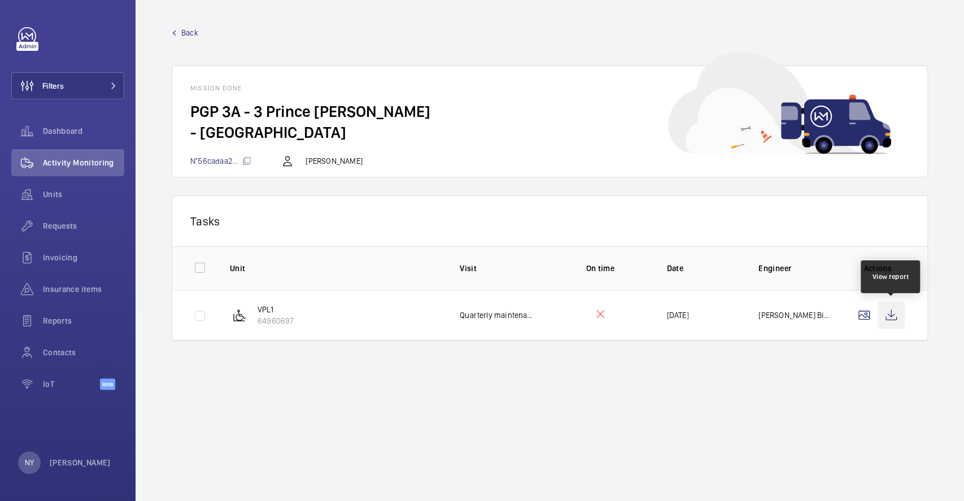
click at [890, 316] on wm-front-icon-button at bounding box center [891, 315] width 27 height 27
click at [189, 35] on span "Back" at bounding box center [189, 32] width 17 height 11
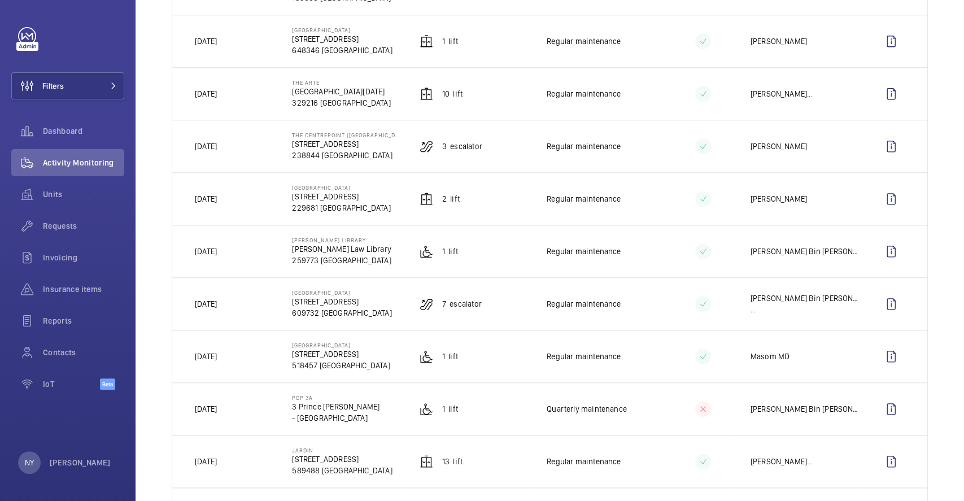
scroll to position [753, 0]
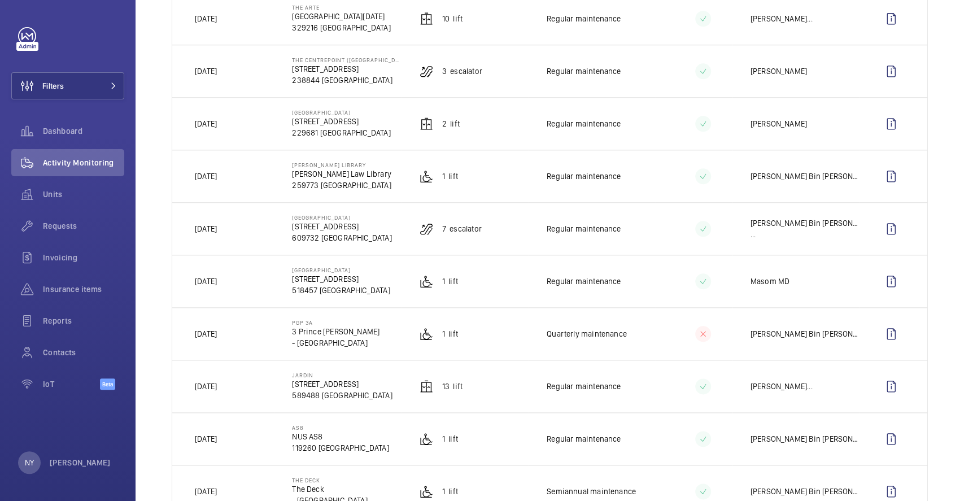
drag, startPoint x: 190, startPoint y: 338, endPoint x: 245, endPoint y: 338, distance: 54.8
click at [245, 338] on td "[DATE]" at bounding box center [223, 333] width 102 height 53
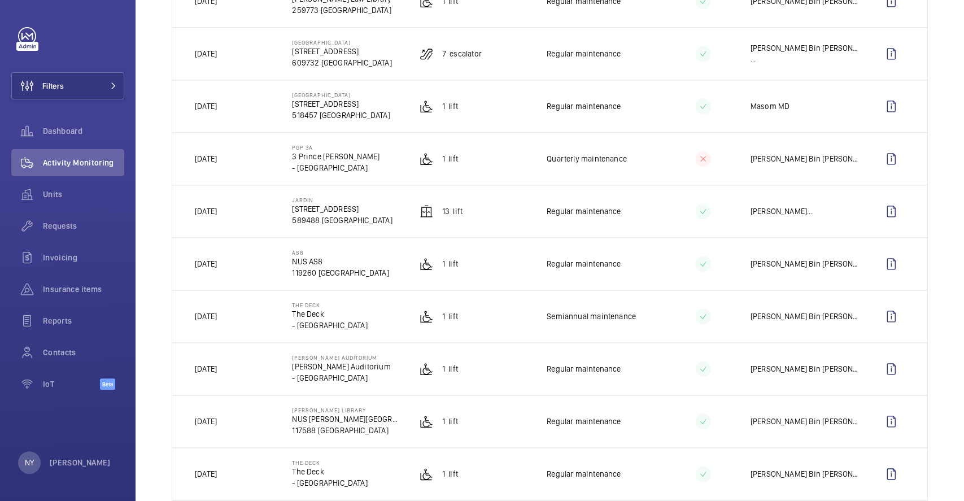
scroll to position [1130, 0]
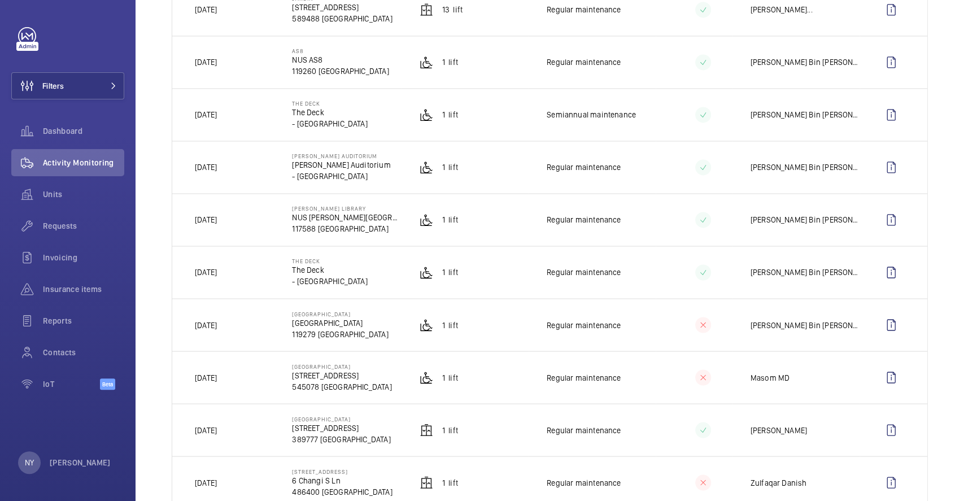
drag, startPoint x: 213, startPoint y: 273, endPoint x: 229, endPoint y: 276, distance: 16.0
click at [217, 276] on p "[DATE]" at bounding box center [206, 272] width 22 height 11
drag, startPoint x: 213, startPoint y: 113, endPoint x: 255, endPoint y: 115, distance: 41.9
click at [255, 115] on td "[DATE]" at bounding box center [223, 114] width 102 height 53
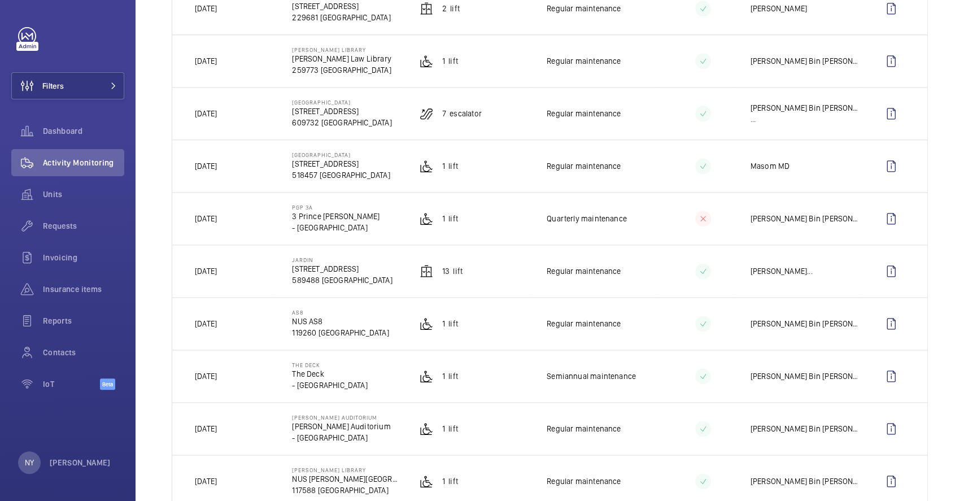
scroll to position [828, 0]
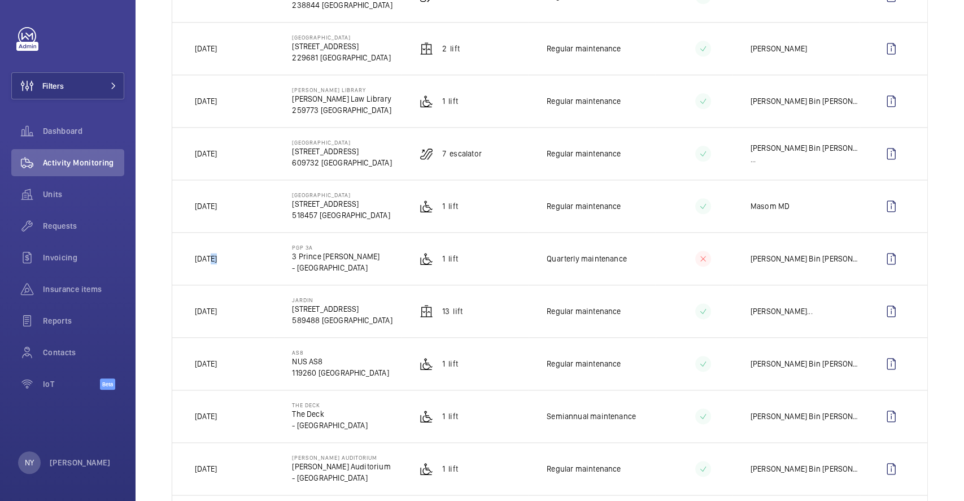
drag, startPoint x: 211, startPoint y: 265, endPoint x: 219, endPoint y: 265, distance: 8.5
click at [217, 264] on p "[DATE]" at bounding box center [206, 258] width 22 height 11
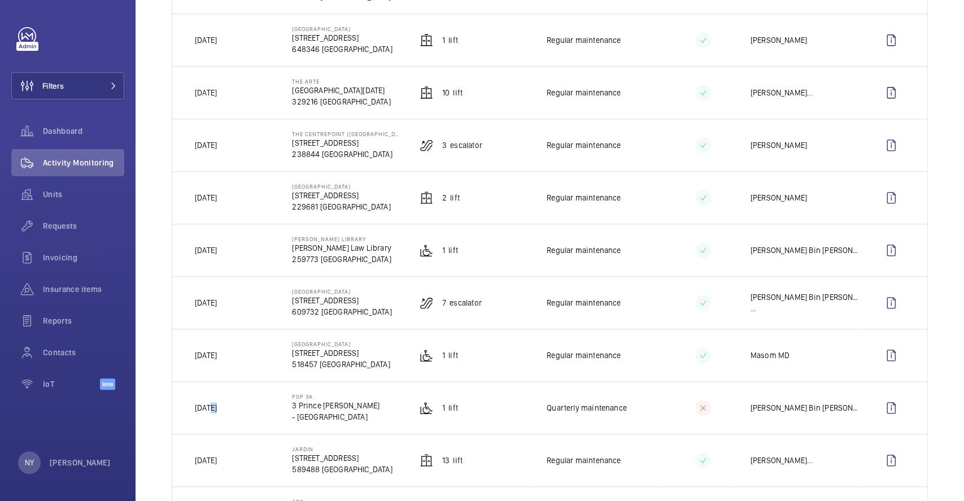
scroll to position [678, 0]
drag, startPoint x: 211, startPoint y: 355, endPoint x: 224, endPoint y: 355, distance: 12.4
click at [217, 355] on p "[DATE]" at bounding box center [206, 356] width 22 height 11
click at [878, 355] on wm-front-icon-button at bounding box center [891, 356] width 27 height 27
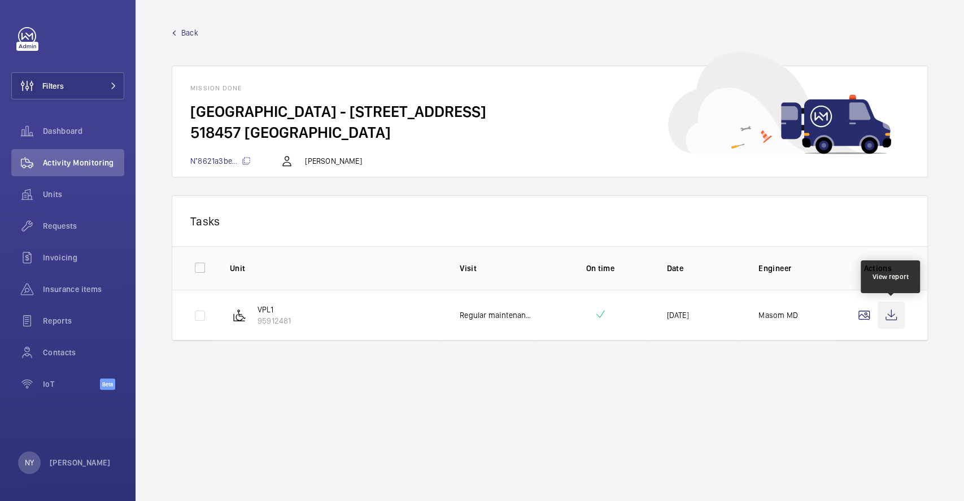
click at [884, 316] on wm-front-icon-button at bounding box center [891, 315] width 27 height 27
click at [193, 31] on span "Back" at bounding box center [189, 32] width 17 height 11
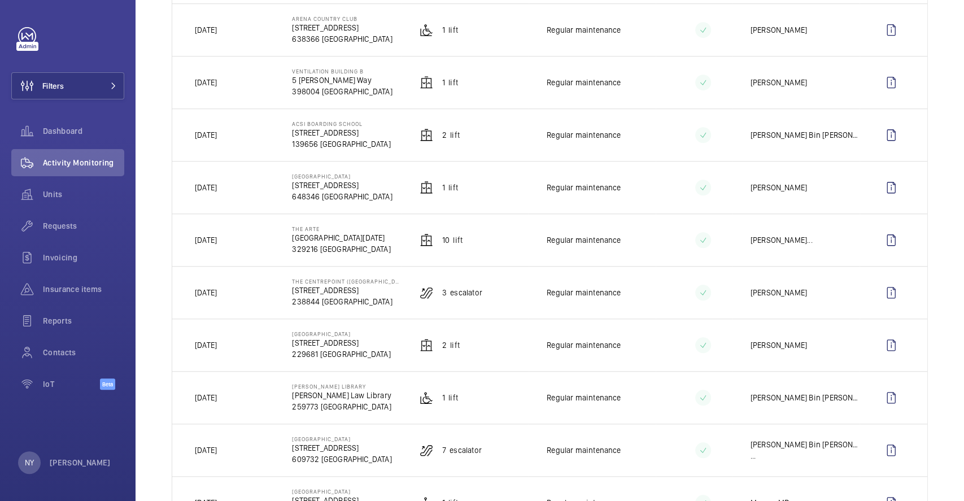
scroll to position [602, 0]
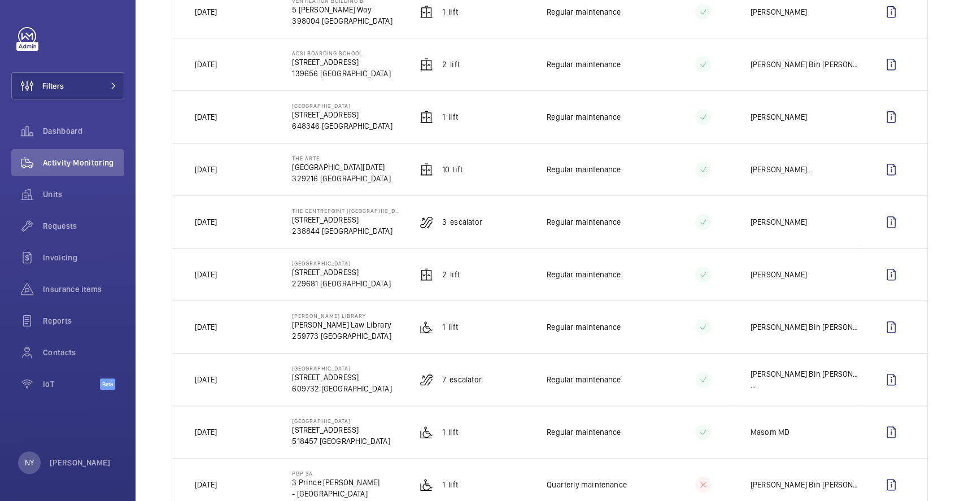
drag, startPoint x: 312, startPoint y: 422, endPoint x: 345, endPoint y: 418, distance: 33.6
click at [345, 418] on td "[GEOGRAPHIC_DATA] [STREET_ADDRESS]" at bounding box center [337, 431] width 127 height 53
drag, startPoint x: 191, startPoint y: 438, endPoint x: 238, endPoint y: 435, distance: 46.9
click at [238, 435] on td "[DATE]" at bounding box center [223, 431] width 102 height 53
drag, startPoint x: 291, startPoint y: 368, endPoint x: 372, endPoint y: 365, distance: 80.8
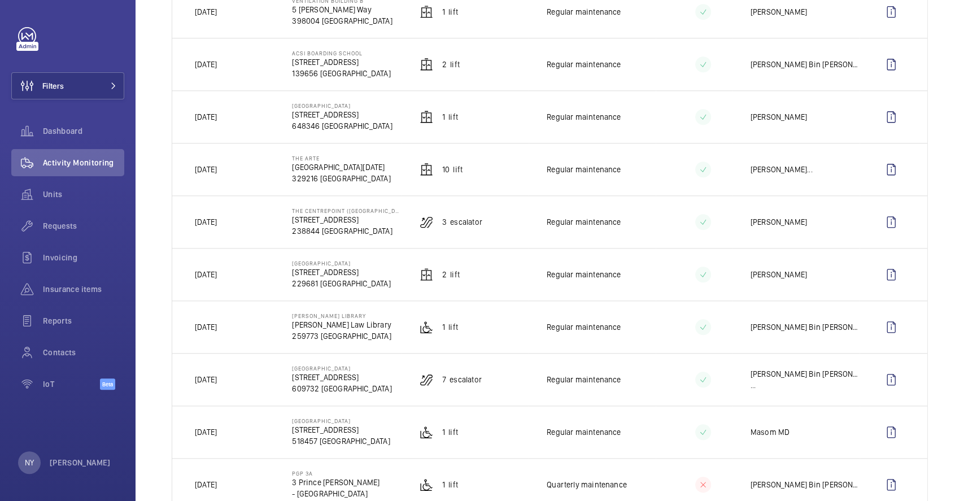
click at [372, 365] on td "[GEOGRAPHIC_DATA] [STREET_ADDRESS]" at bounding box center [337, 379] width 127 height 53
drag, startPoint x: 436, startPoint y: 382, endPoint x: 478, endPoint y: 383, distance: 41.8
click at [478, 383] on td "7 Escalator" at bounding box center [465, 379] width 127 height 53
click at [879, 431] on wm-front-icon-button at bounding box center [891, 431] width 27 height 27
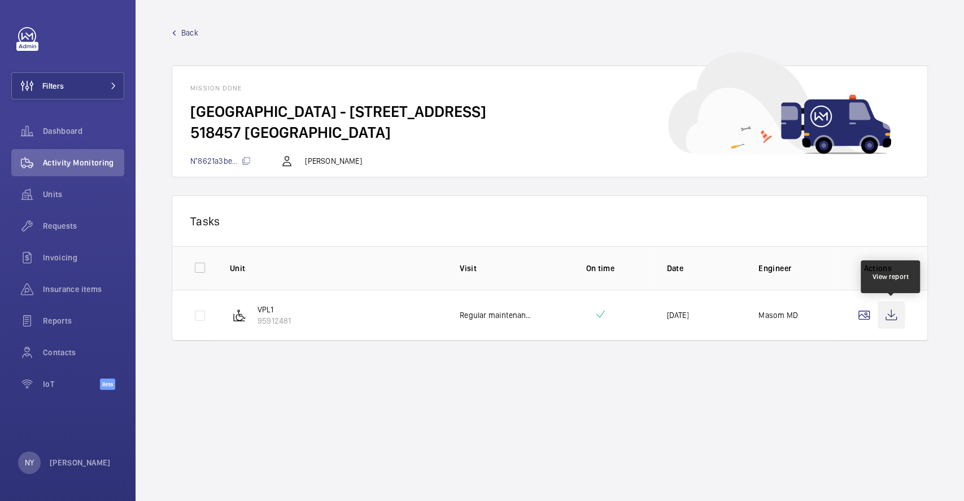
click at [881, 319] on wm-front-icon-button at bounding box center [891, 315] width 27 height 27
click at [190, 29] on span "Back" at bounding box center [189, 32] width 17 height 11
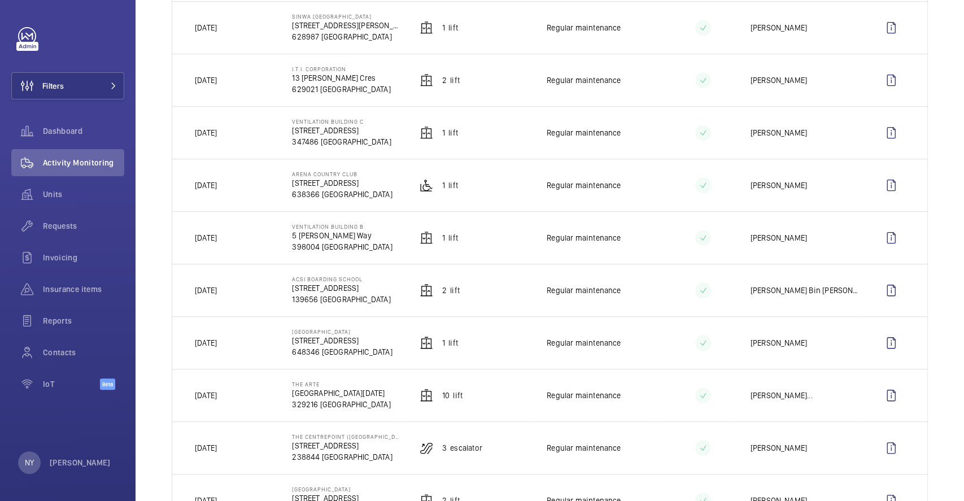
scroll to position [602, 0]
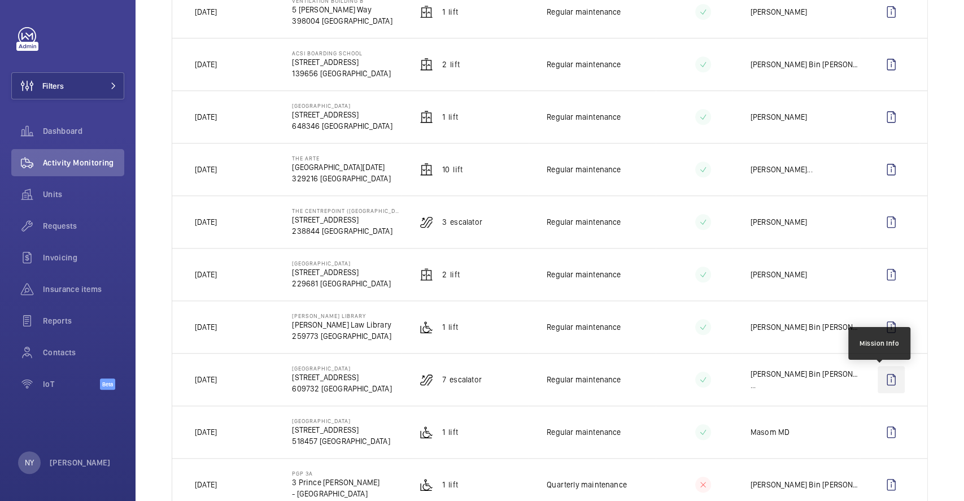
click at [878, 382] on wm-front-icon-button at bounding box center [891, 379] width 27 height 27
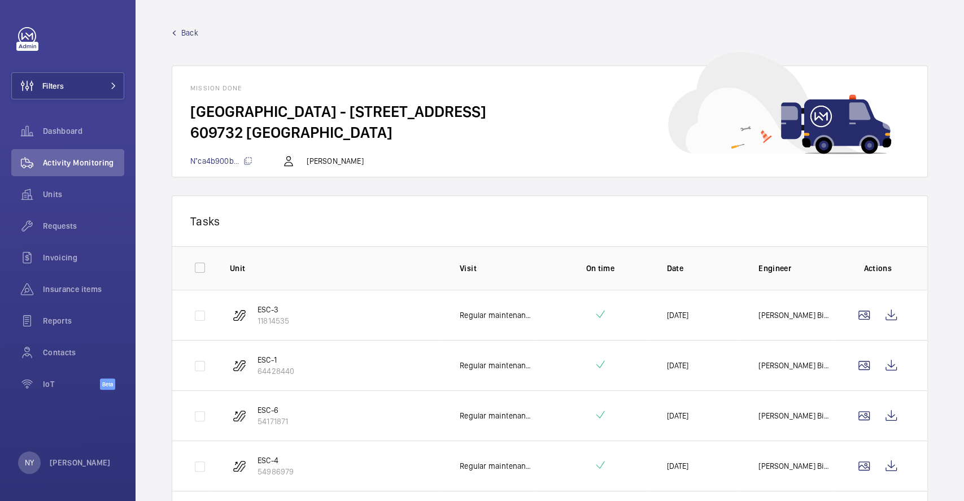
scroll to position [150, 0]
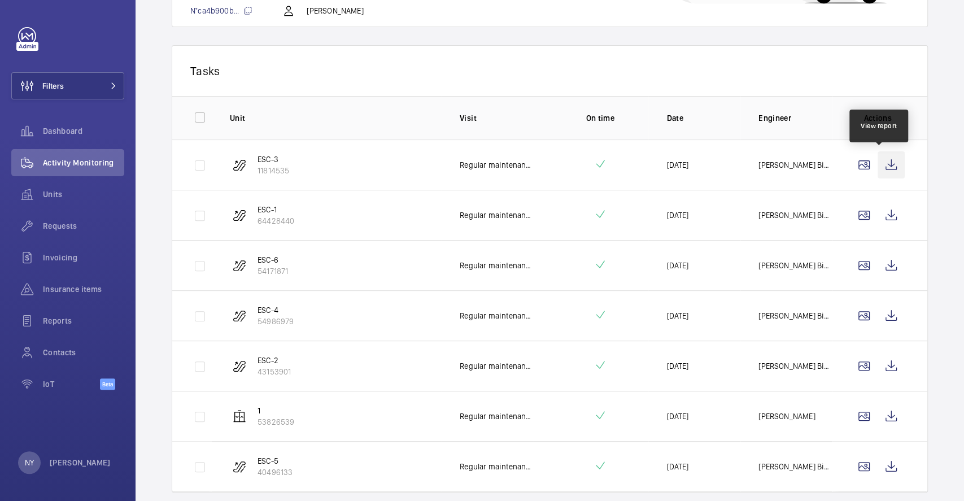
click at [878, 154] on wm-front-icon-button at bounding box center [891, 164] width 27 height 27
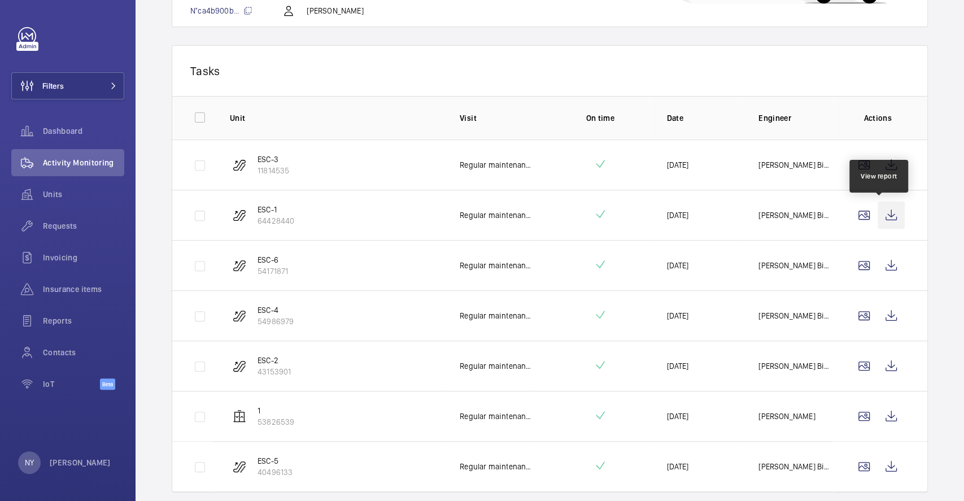
click at [888, 215] on wm-front-icon-button at bounding box center [891, 215] width 27 height 27
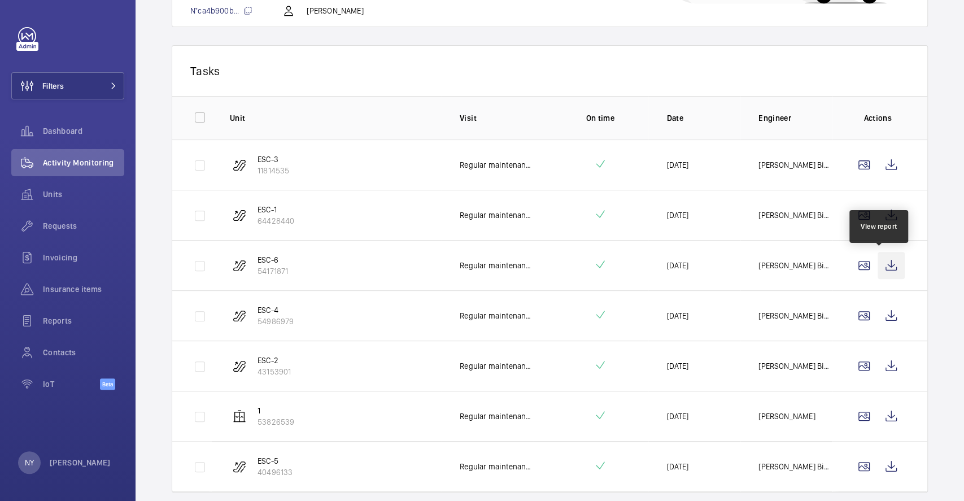
click at [890, 253] on wm-front-icon-button at bounding box center [891, 265] width 27 height 27
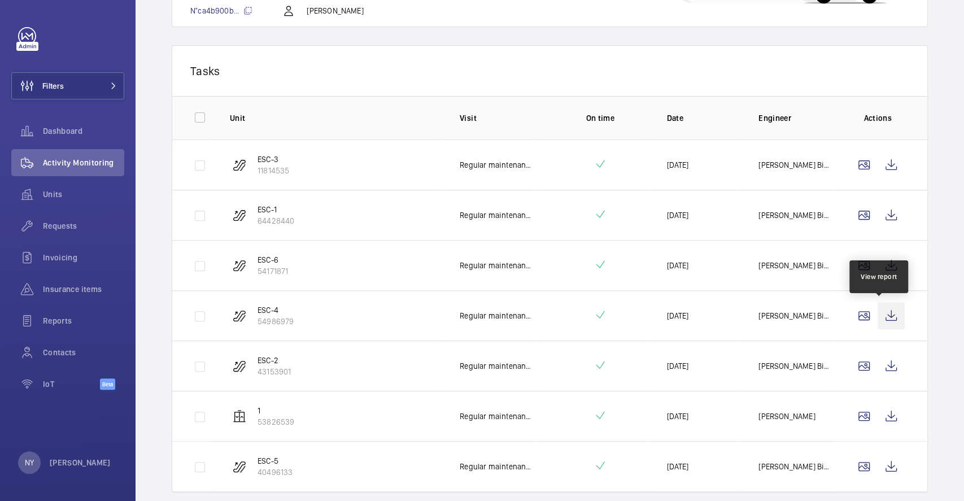
click at [883, 322] on wm-front-icon-button at bounding box center [891, 315] width 27 height 27
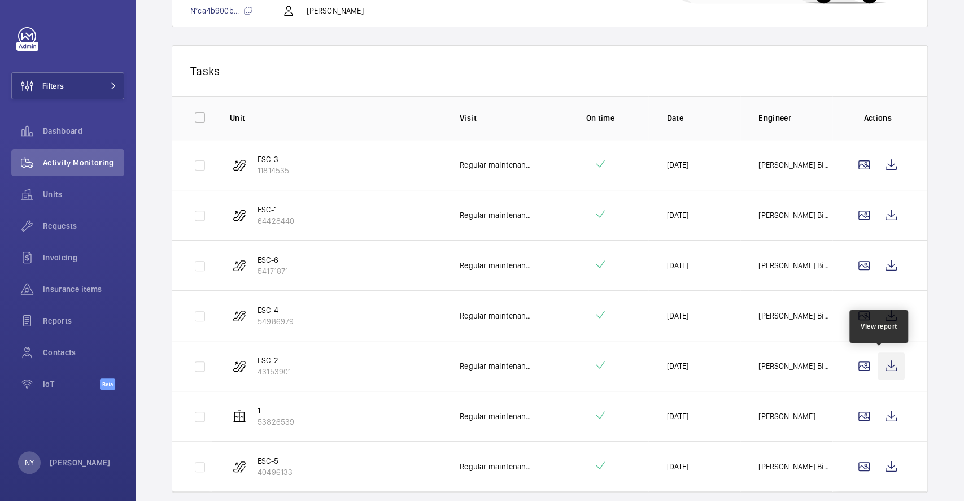
click at [891, 367] on wm-front-icon-button at bounding box center [891, 365] width 27 height 27
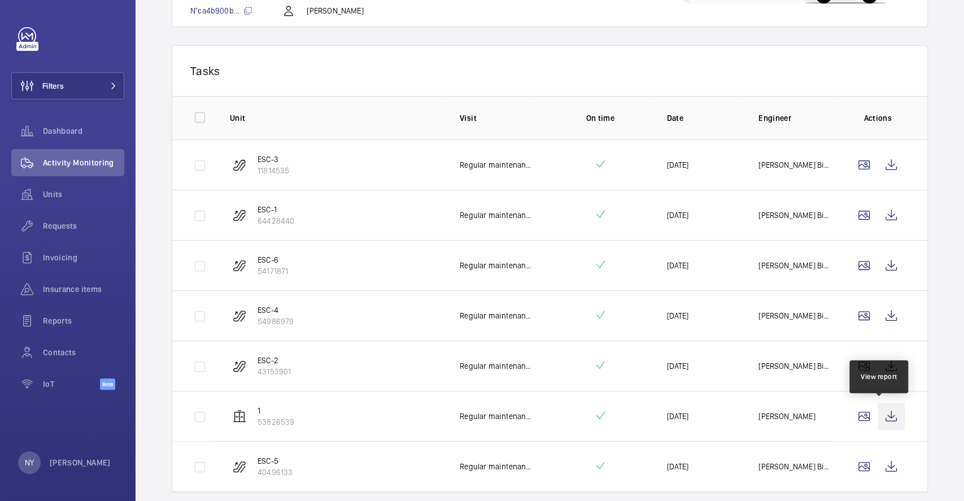
click at [890, 417] on wm-front-icon-button at bounding box center [891, 416] width 27 height 27
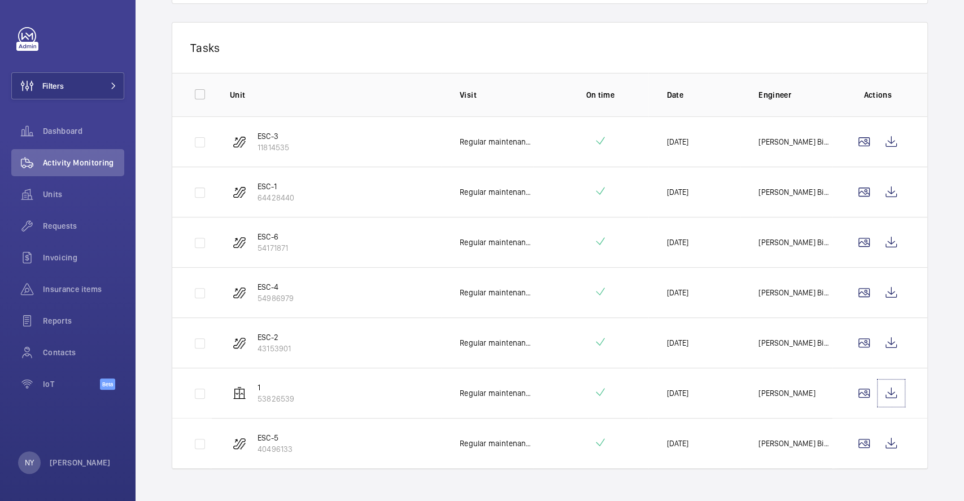
scroll to position [186, 0]
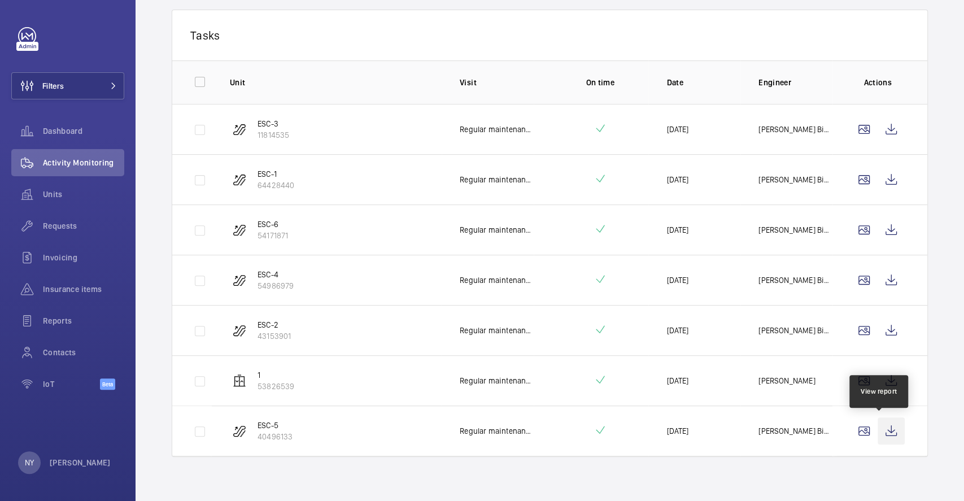
click at [884, 435] on wm-front-icon-button at bounding box center [891, 430] width 27 height 27
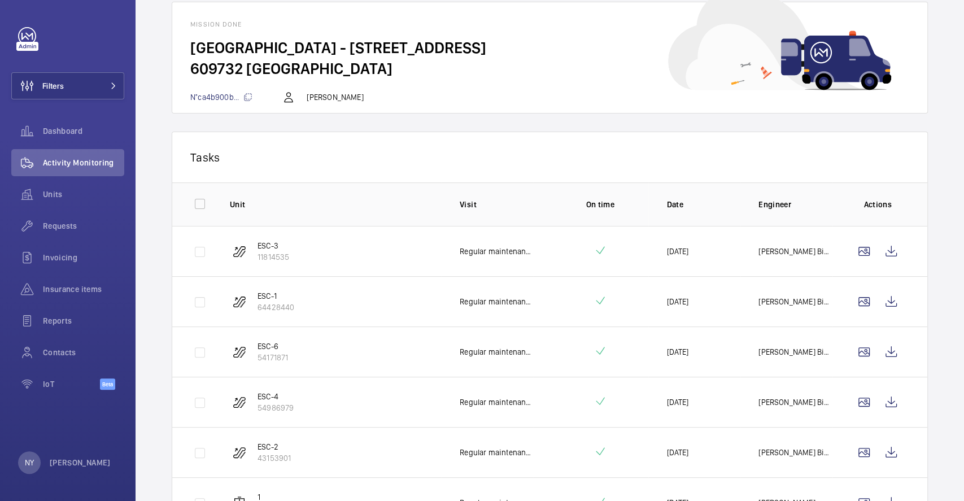
scroll to position [0, 0]
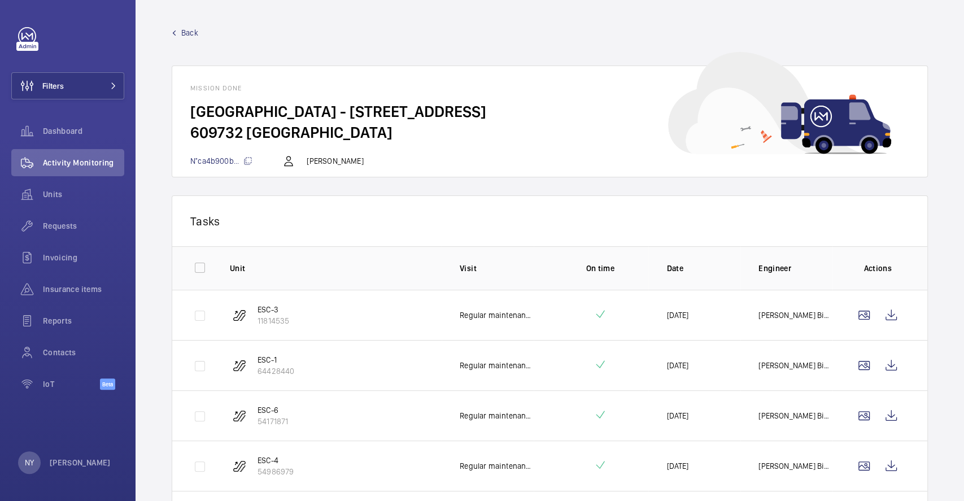
click at [185, 36] on span "Back" at bounding box center [189, 32] width 17 height 11
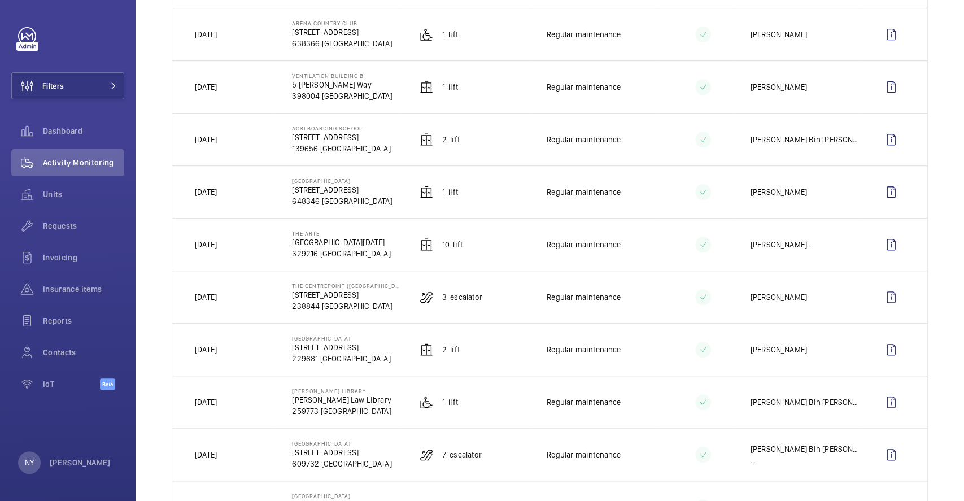
scroll to position [602, 0]
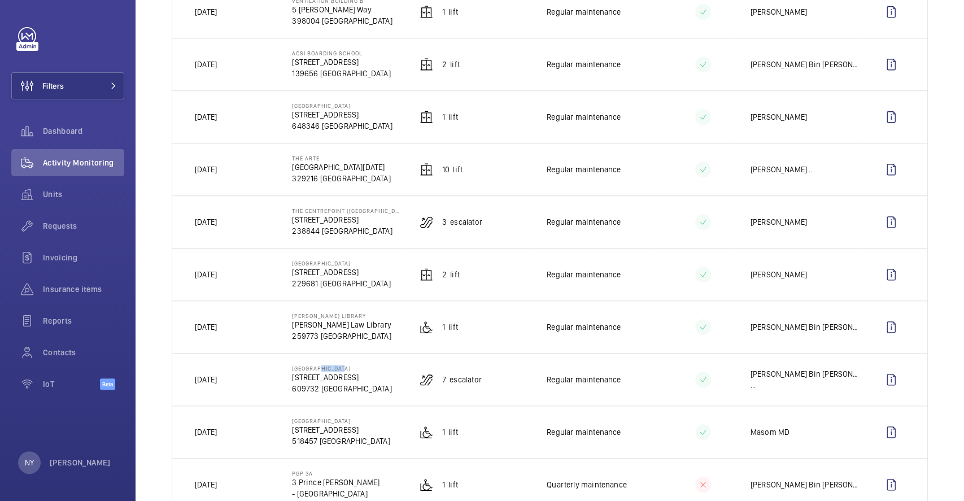
drag, startPoint x: 316, startPoint y: 369, endPoint x: 340, endPoint y: 369, distance: 24.3
click at [340, 369] on p "[GEOGRAPHIC_DATA]" at bounding box center [341, 368] width 99 height 7
click at [440, 399] on td "7 Escalator" at bounding box center [465, 379] width 127 height 53
drag, startPoint x: 195, startPoint y: 381, endPoint x: 255, endPoint y: 382, distance: 60.4
click at [255, 382] on td "[DATE]" at bounding box center [223, 379] width 102 height 53
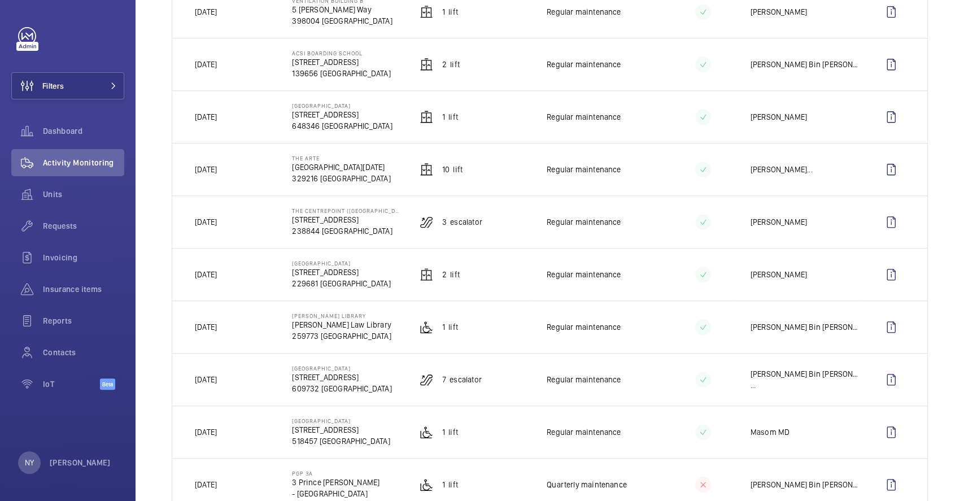
drag, startPoint x: 198, startPoint y: 329, endPoint x: 236, endPoint y: 329, distance: 37.3
click at [217, 329] on p "[DATE]" at bounding box center [206, 326] width 22 height 11
click at [339, 328] on p "[PERSON_NAME] Law Library" at bounding box center [341, 324] width 99 height 11
drag, startPoint x: 297, startPoint y: 319, endPoint x: 338, endPoint y: 315, distance: 40.9
click at [338, 315] on p "[PERSON_NAME] LIBRARY" at bounding box center [341, 315] width 99 height 7
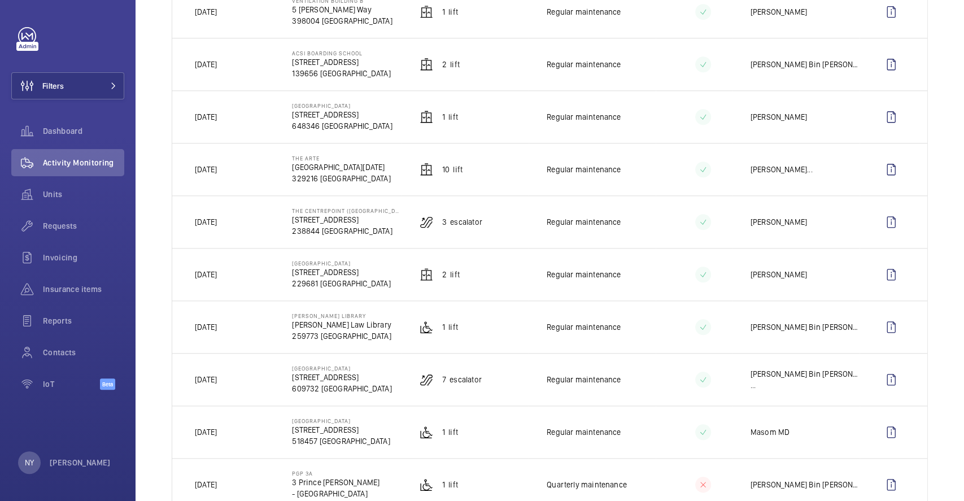
click at [267, 332] on td "[DATE]" at bounding box center [223, 326] width 102 height 53
drag, startPoint x: 289, startPoint y: 314, endPoint x: 359, endPoint y: 317, distance: 70.1
click at [359, 317] on td "[PERSON_NAME] LIBRARY [PERSON_NAME][GEOGRAPHIC_DATA] 259773 [GEOGRAPHIC_DATA]" at bounding box center [337, 326] width 127 height 53
drag, startPoint x: 208, startPoint y: 328, endPoint x: 248, endPoint y: 324, distance: 40.3
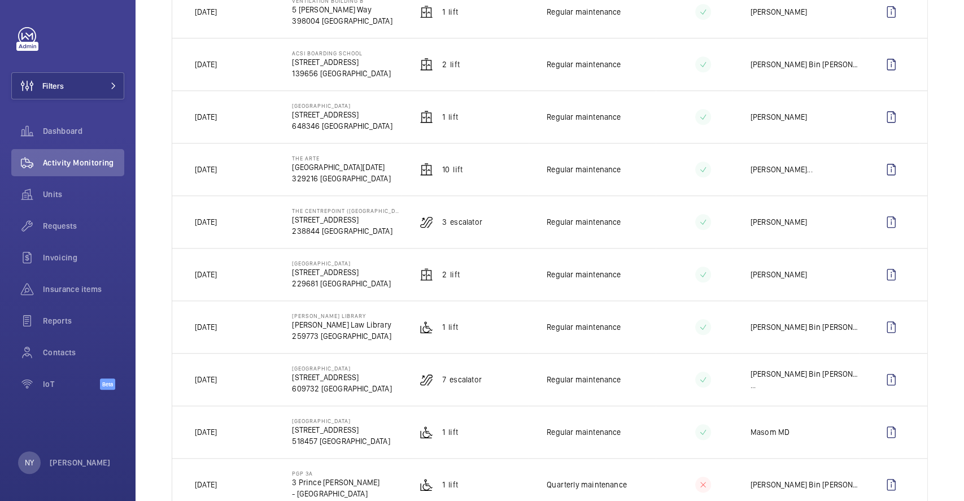
click at [248, 324] on td "[DATE]" at bounding box center [223, 326] width 102 height 53
click at [884, 335] on wm-front-icon-button at bounding box center [891, 326] width 27 height 27
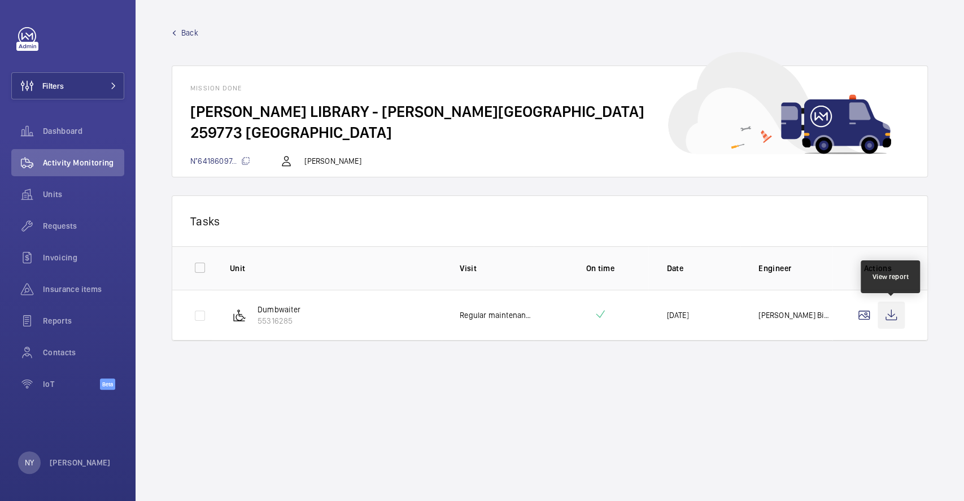
click at [891, 316] on wm-front-icon-button at bounding box center [891, 315] width 27 height 27
click at [189, 32] on span "Back" at bounding box center [189, 32] width 17 height 11
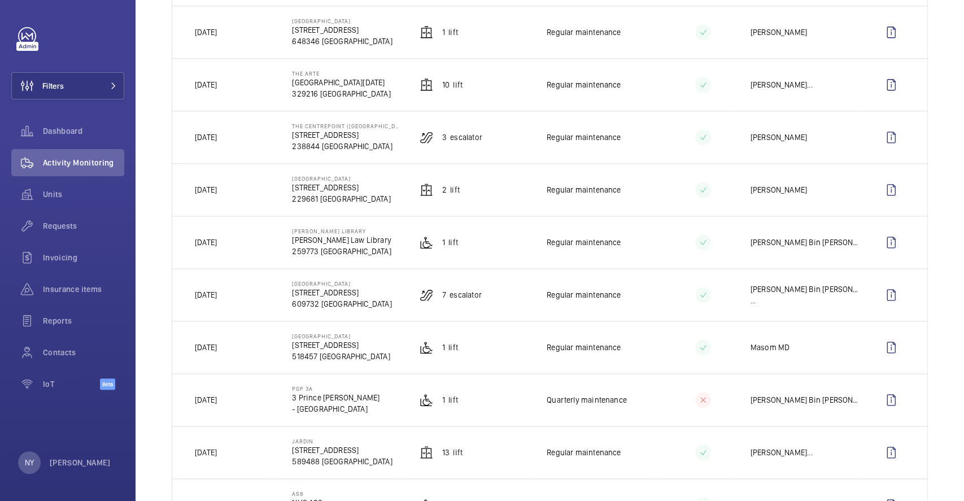
scroll to position [753, 0]
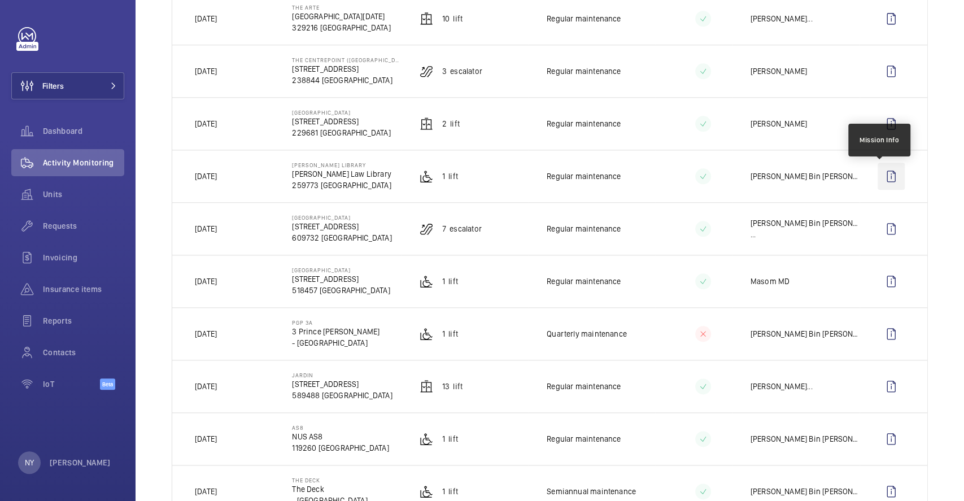
click at [889, 184] on wm-front-icon-button at bounding box center [891, 176] width 27 height 27
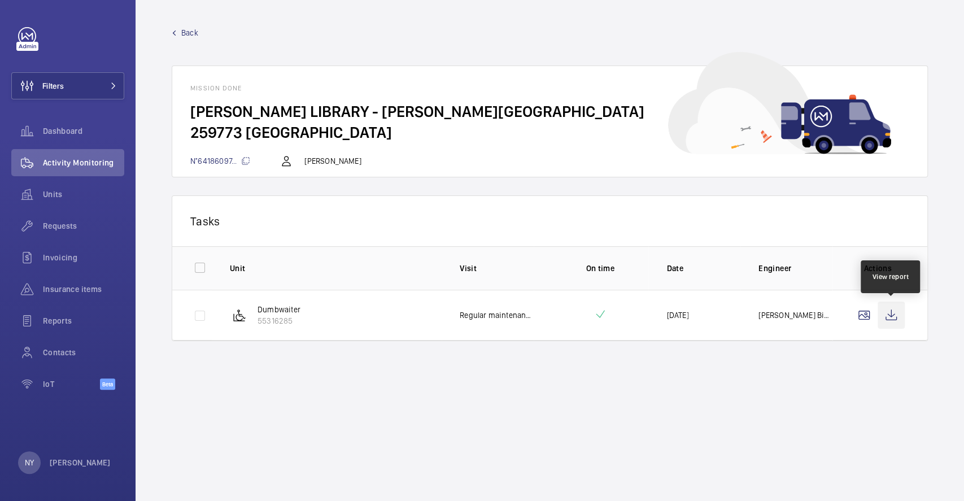
click at [895, 315] on wm-front-icon-button at bounding box center [891, 315] width 27 height 27
click at [190, 35] on span "Back" at bounding box center [189, 32] width 17 height 11
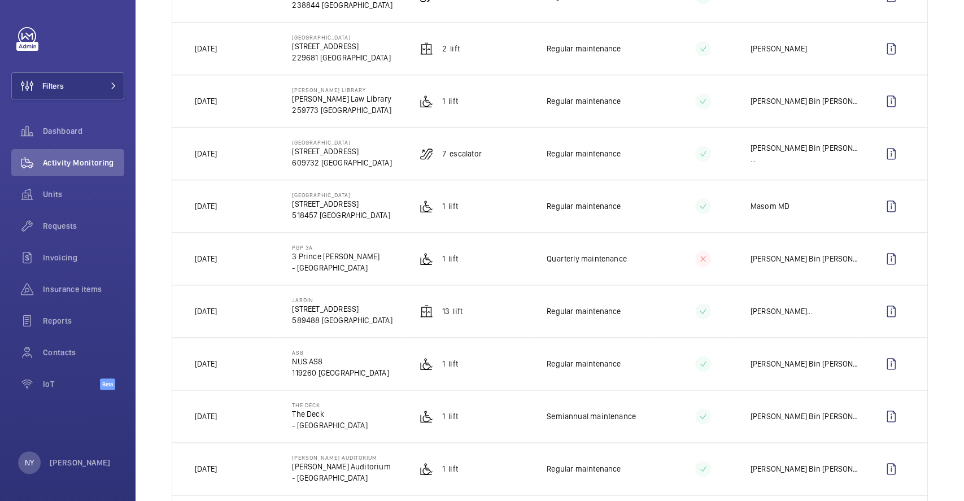
scroll to position [753, 0]
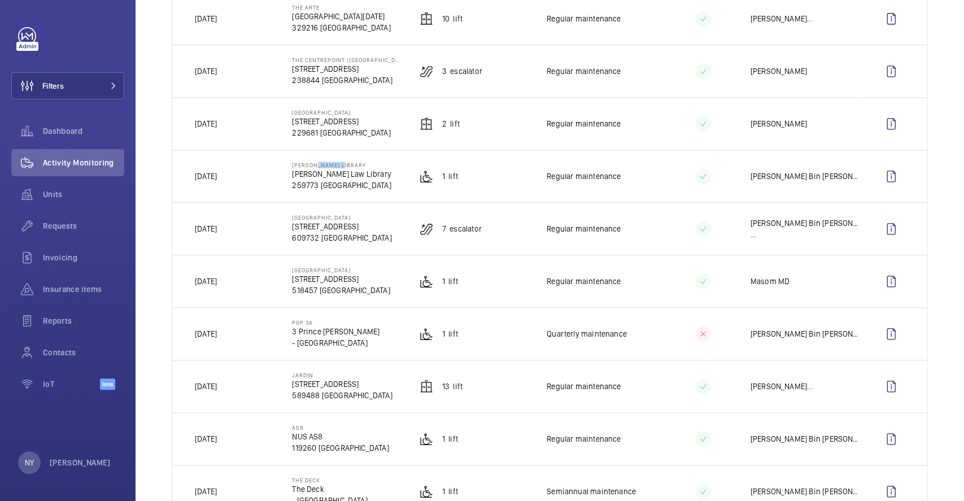
drag, startPoint x: 308, startPoint y: 166, endPoint x: 336, endPoint y: 166, distance: 27.7
click at [336, 166] on p "[PERSON_NAME] LIBRARY" at bounding box center [341, 165] width 99 height 7
drag, startPoint x: 192, startPoint y: 181, endPoint x: 239, endPoint y: 176, distance: 47.8
click at [239, 176] on td "[DATE]" at bounding box center [223, 176] width 102 height 53
drag, startPoint x: 290, startPoint y: 112, endPoint x: 364, endPoint y: 111, distance: 73.4
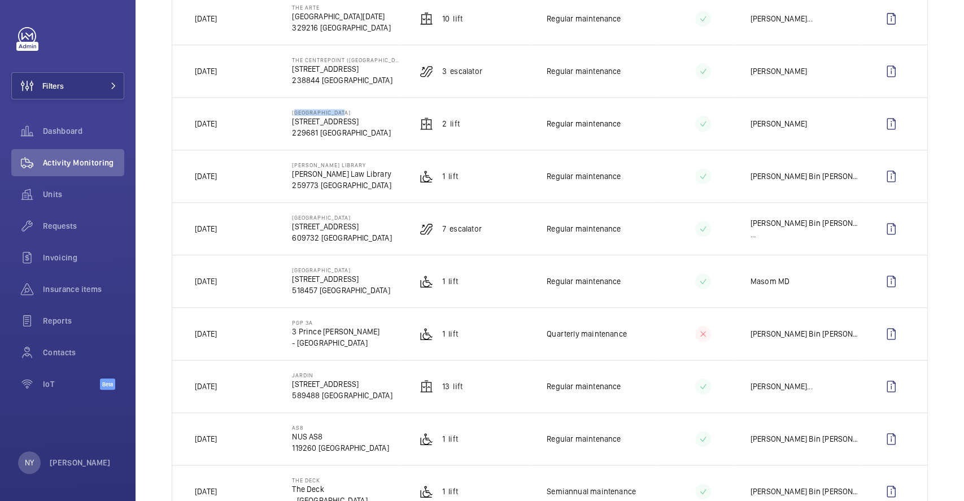
click at [364, 111] on td "[GEOGRAPHIC_DATA][STREET_ADDRESS]" at bounding box center [337, 123] width 127 height 53
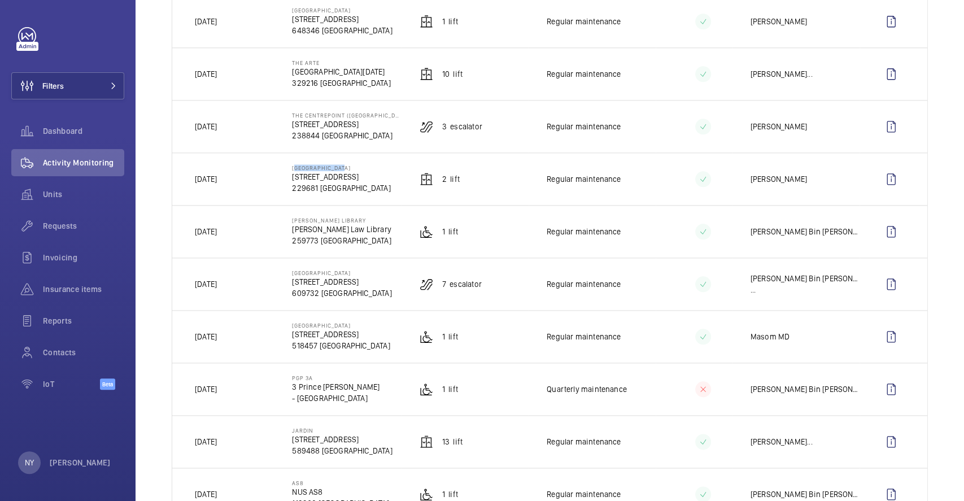
scroll to position [678, 0]
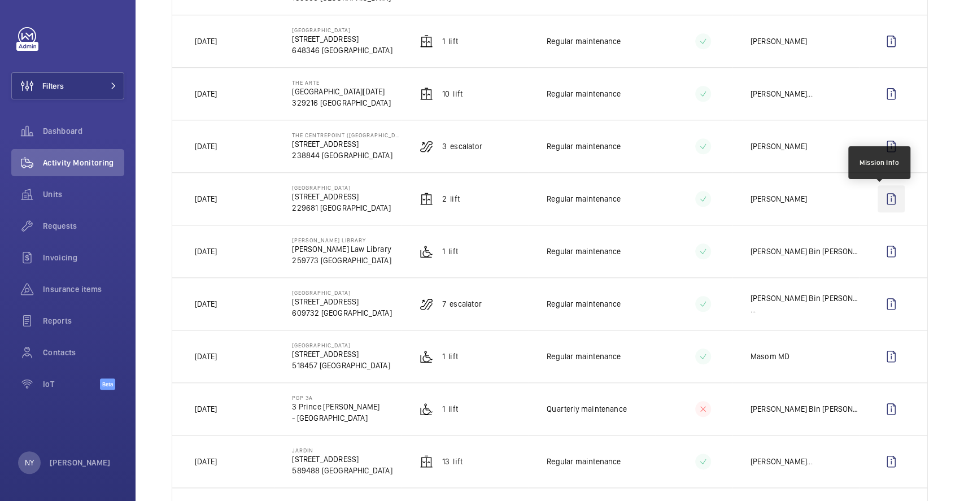
click at [890, 206] on wm-front-icon-button at bounding box center [891, 198] width 27 height 27
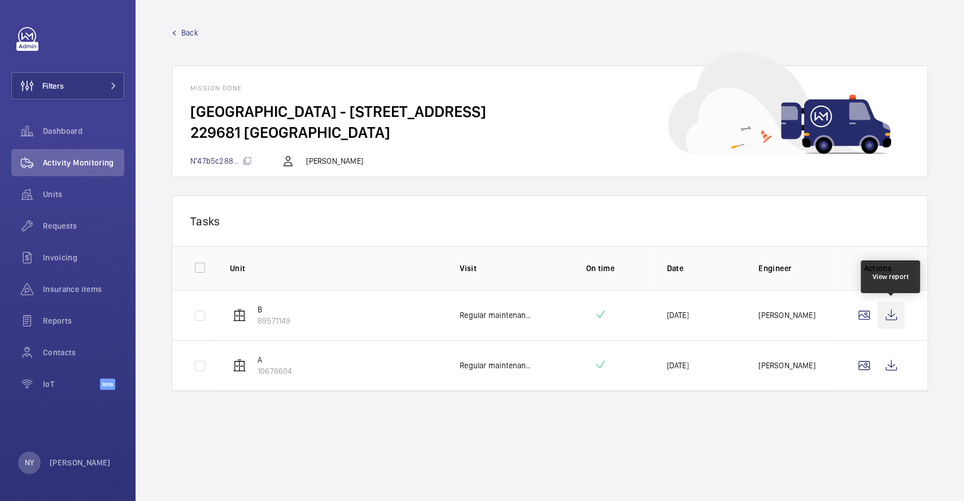
click at [897, 319] on wm-front-icon-button at bounding box center [891, 315] width 27 height 27
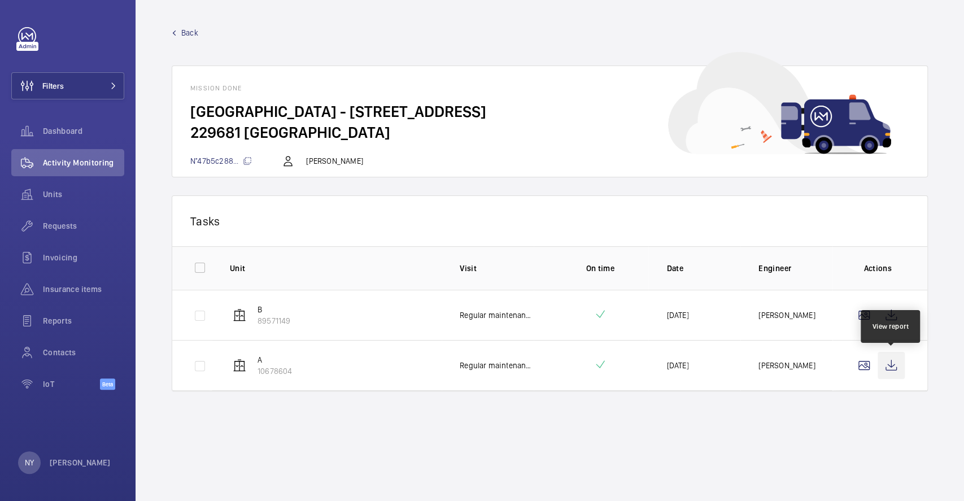
click at [889, 367] on wm-front-icon-button at bounding box center [891, 365] width 27 height 27
click at [188, 35] on span "Back" at bounding box center [189, 32] width 17 height 11
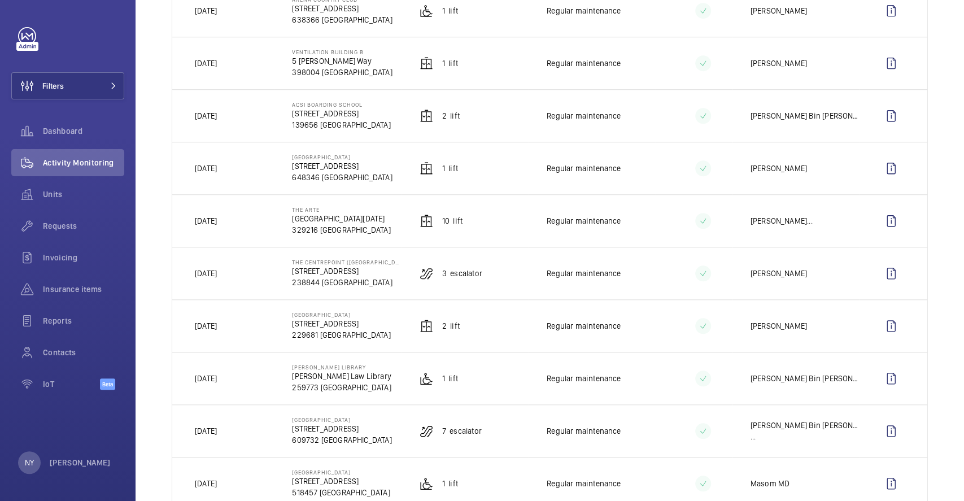
scroll to position [527, 0]
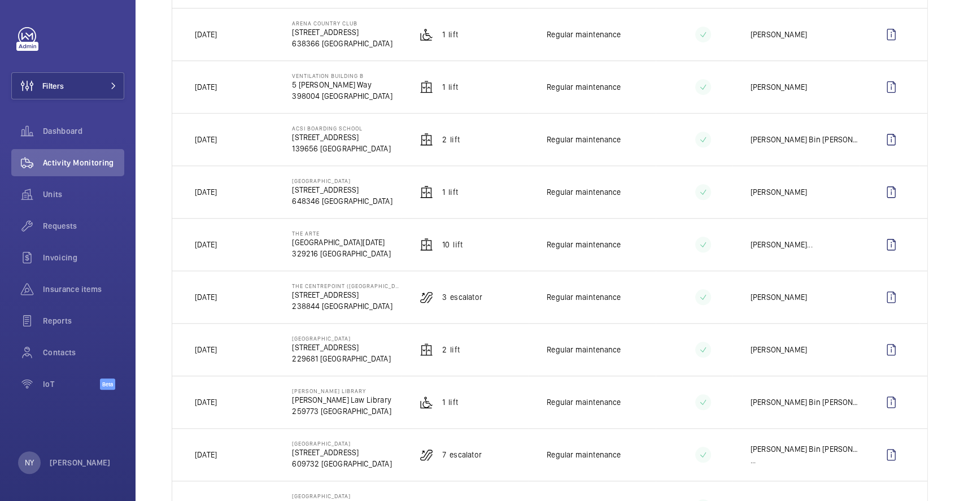
click at [322, 339] on p "[GEOGRAPHIC_DATA]" at bounding box center [341, 338] width 98 height 7
drag, startPoint x: 291, startPoint y: 283, endPoint x: 396, endPoint y: 278, distance: 105.1
click at [396, 278] on td "The Centrepoint ([GEOGRAPHIC_DATA]) [STREET_ADDRESS]" at bounding box center [337, 297] width 127 height 53
click at [64, 84] on span "Filters" at bounding box center [52, 85] width 21 height 11
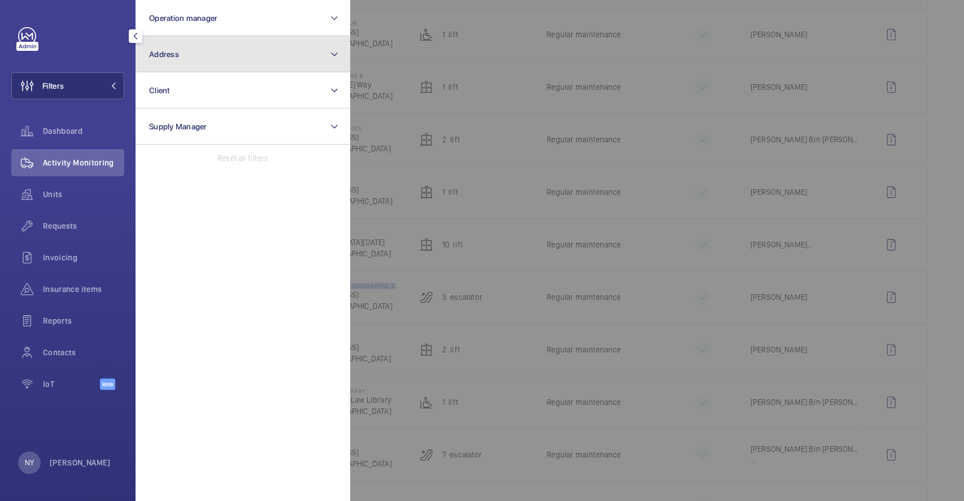
click at [215, 61] on button "Address" at bounding box center [243, 54] width 215 height 36
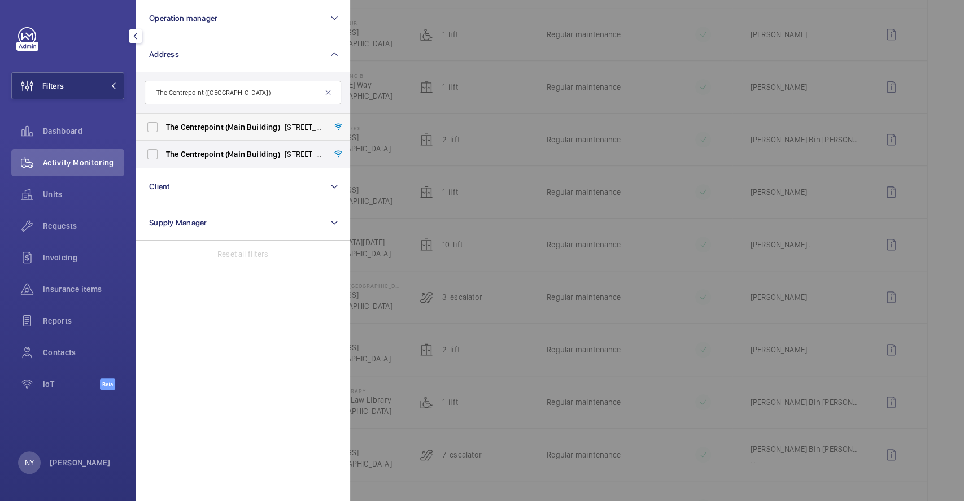
type input "The Centrepoint ([GEOGRAPHIC_DATA])"
click at [222, 133] on label "The Centrepoint ([GEOGRAPHIC_DATA]) - [STREET_ADDRESS]" at bounding box center [234, 127] width 197 height 27
click at [164, 133] on input "The Centrepoint ([GEOGRAPHIC_DATA]) - [STREET_ADDRESS]" at bounding box center [152, 127] width 23 height 23
checkbox input "true"
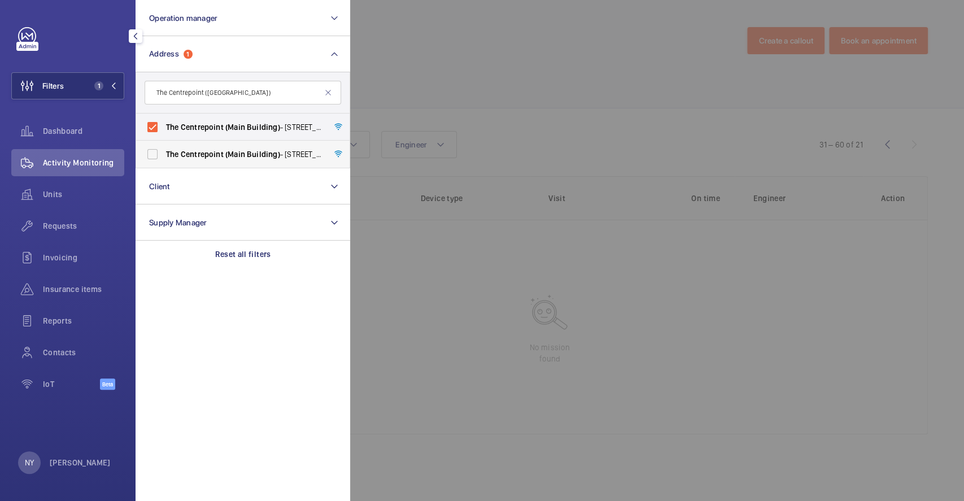
click at [221, 146] on label "The Centrepoint ([GEOGRAPHIC_DATA]) - [STREET_ADDRESS]" at bounding box center [234, 154] width 197 height 27
click at [164, 146] on input "The Centrepoint ([GEOGRAPHIC_DATA]) - [STREET_ADDRESS]" at bounding box center [152, 154] width 23 height 23
checkbox input "true"
click at [515, 71] on div at bounding box center [832, 250] width 964 height 501
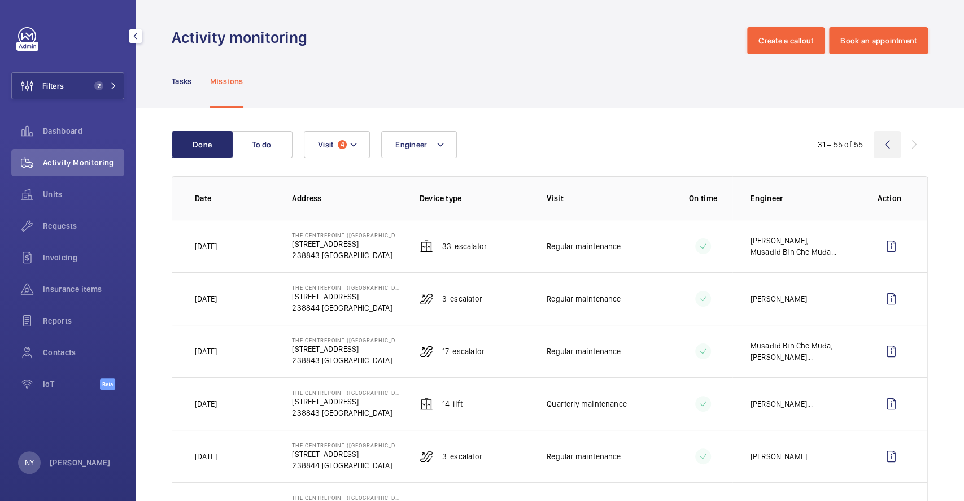
click at [877, 154] on wm-front-icon-button at bounding box center [887, 144] width 27 height 27
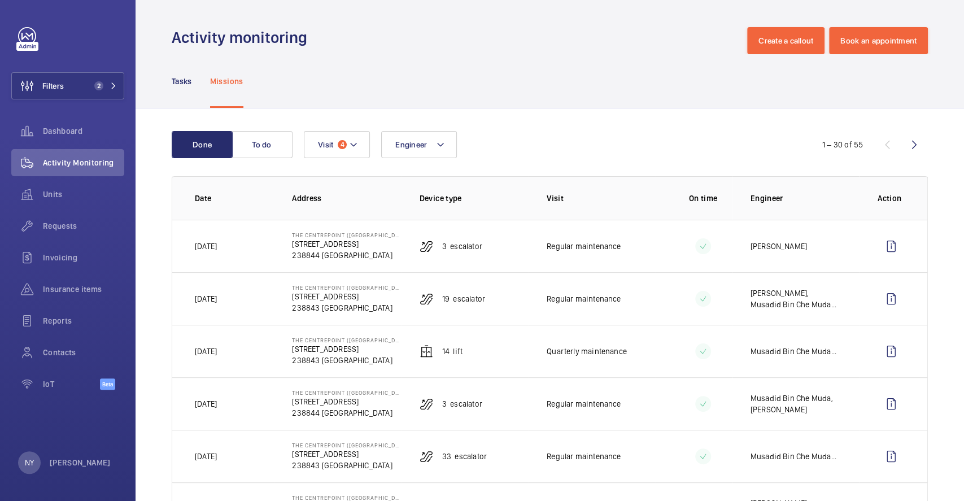
drag, startPoint x: 199, startPoint y: 406, endPoint x: 244, endPoint y: 406, distance: 45.2
click at [244, 406] on td "[DATE]" at bounding box center [223, 403] width 102 height 53
drag, startPoint x: 440, startPoint y: 244, endPoint x: 483, endPoint y: 245, distance: 43.5
click at [483, 245] on td "3 Escalator" at bounding box center [465, 246] width 127 height 53
click at [889, 251] on wm-front-icon-button at bounding box center [891, 246] width 27 height 27
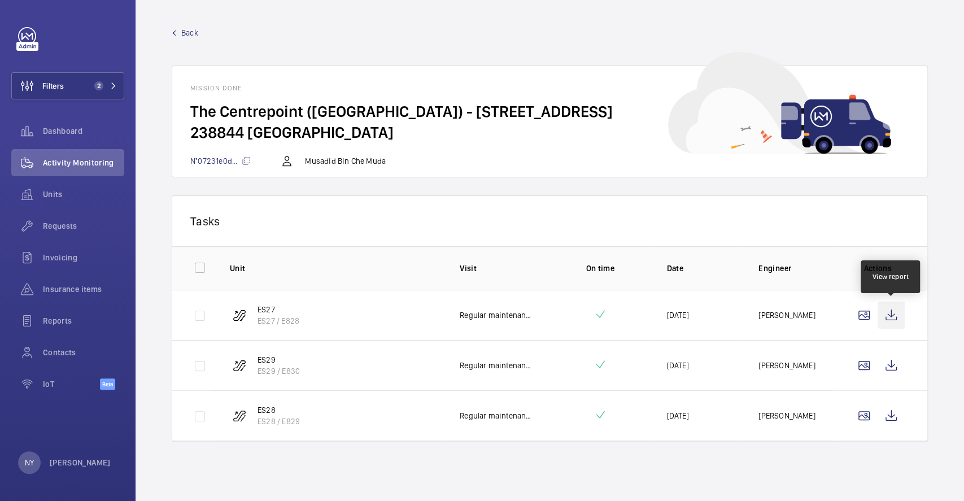
click at [882, 311] on wm-front-icon-button at bounding box center [891, 315] width 27 height 27
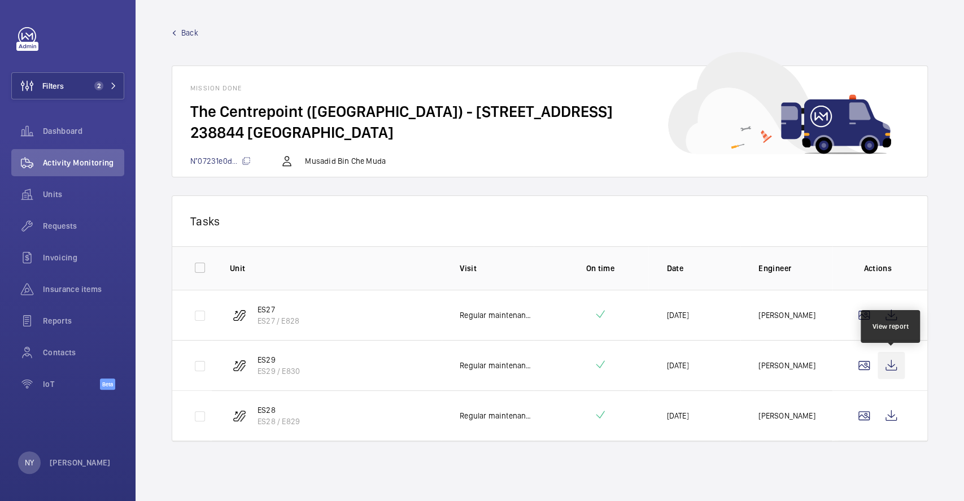
click at [893, 362] on wm-front-icon-button at bounding box center [891, 365] width 27 height 27
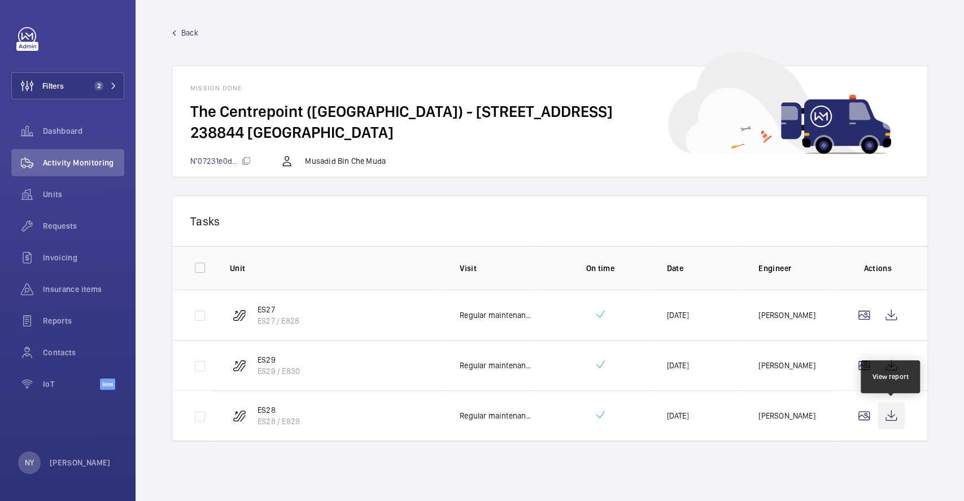
click at [891, 415] on wm-front-icon-button at bounding box center [891, 415] width 27 height 27
click at [186, 33] on span "Back" at bounding box center [189, 32] width 17 height 11
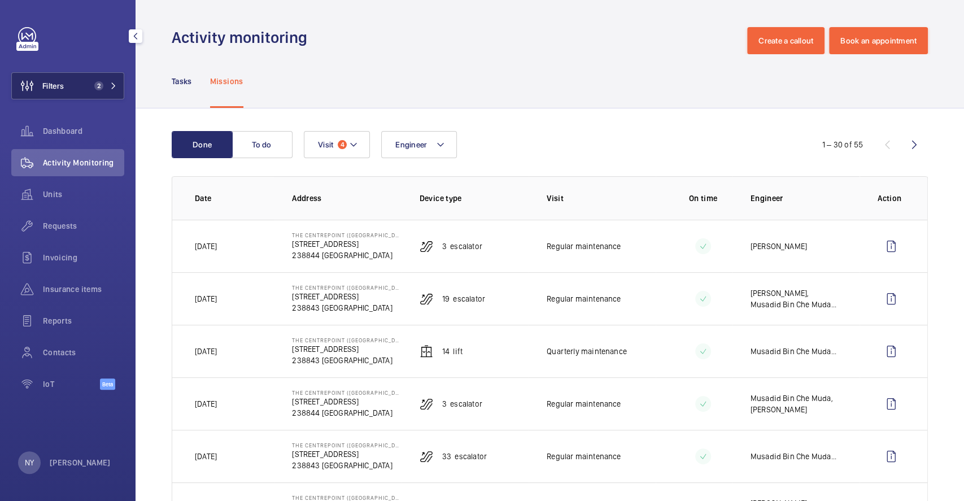
click at [56, 83] on span "Filters" at bounding box center [52, 85] width 21 height 11
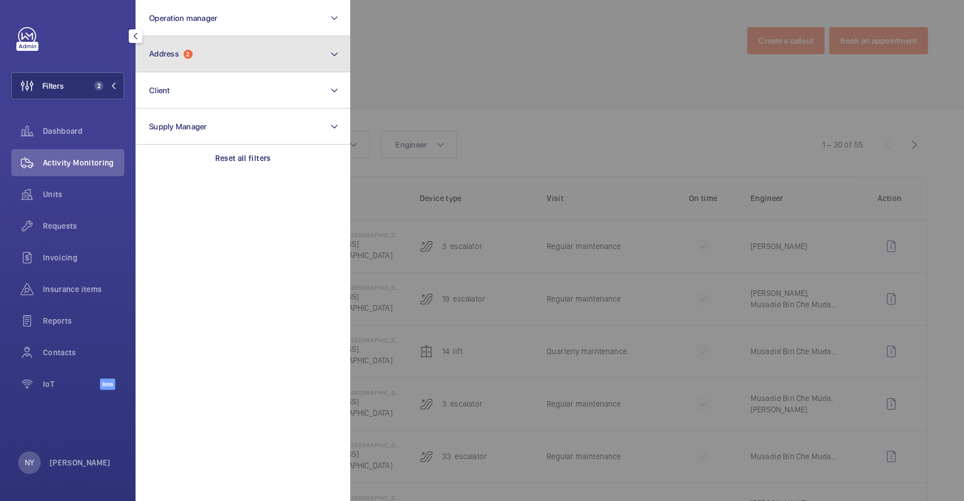
click at [215, 63] on button "Address 2" at bounding box center [243, 54] width 215 height 36
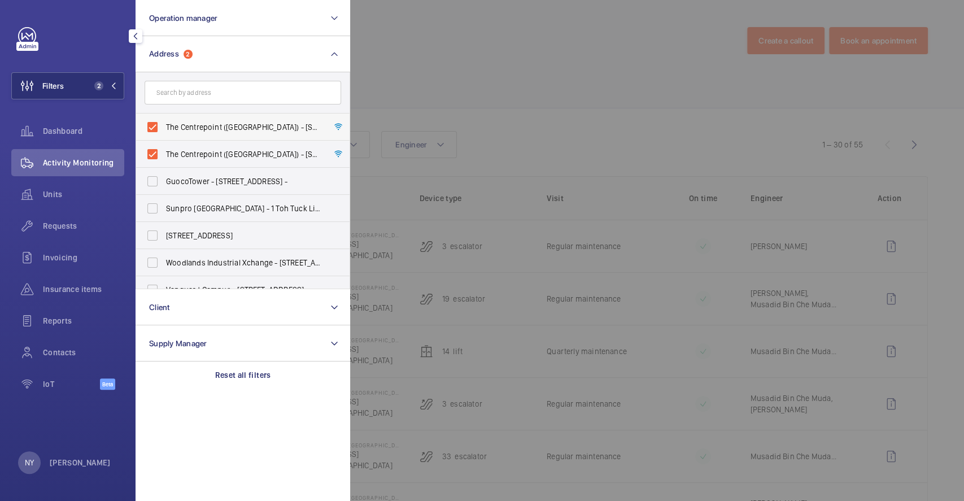
click at [211, 124] on span "The Centrepoint ([GEOGRAPHIC_DATA]) - [STREET_ADDRESS]" at bounding box center [243, 126] width 155 height 11
click at [164, 124] on input "The Centrepoint ([GEOGRAPHIC_DATA]) - [STREET_ADDRESS]" at bounding box center [152, 127] width 23 height 23
checkbox input "false"
click at [204, 154] on span "The Centrepoint ([GEOGRAPHIC_DATA]) - [STREET_ADDRESS]" at bounding box center [243, 154] width 155 height 11
click at [164, 154] on input "The Centrepoint ([GEOGRAPHIC_DATA]) - [STREET_ADDRESS]" at bounding box center [152, 154] width 23 height 23
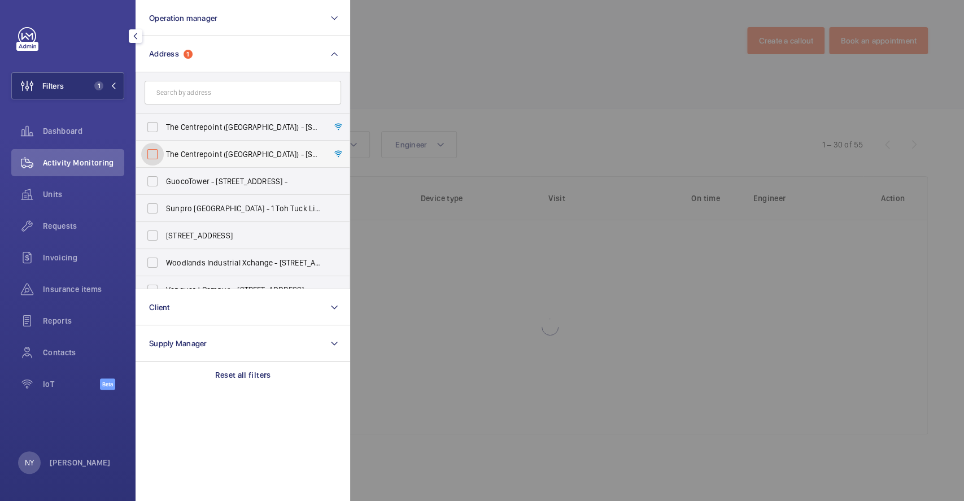
checkbox input "false"
click at [514, 95] on div at bounding box center [832, 250] width 964 height 501
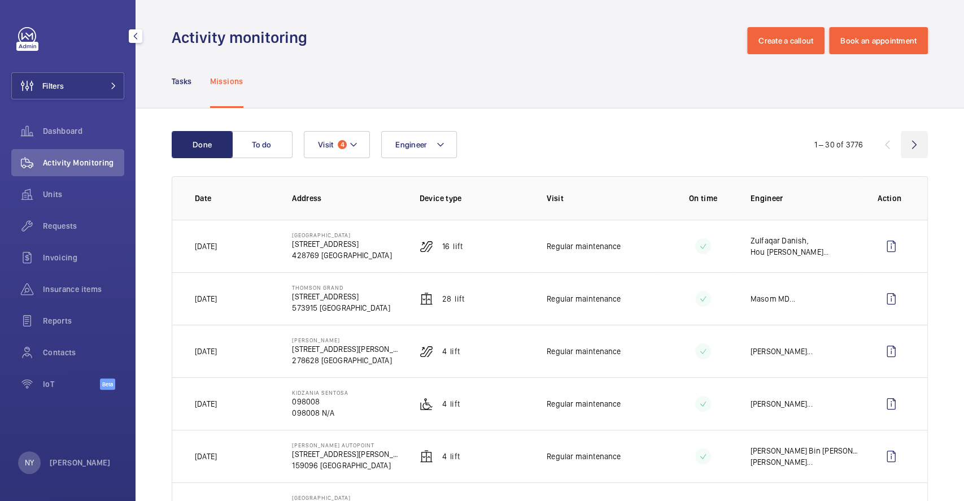
click at [901, 146] on wm-front-icon-button at bounding box center [914, 144] width 27 height 27
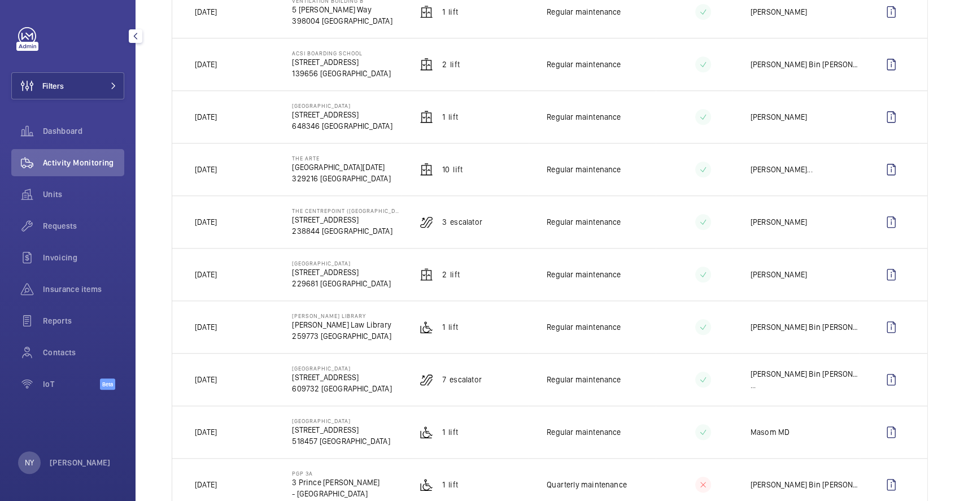
scroll to position [452, 0]
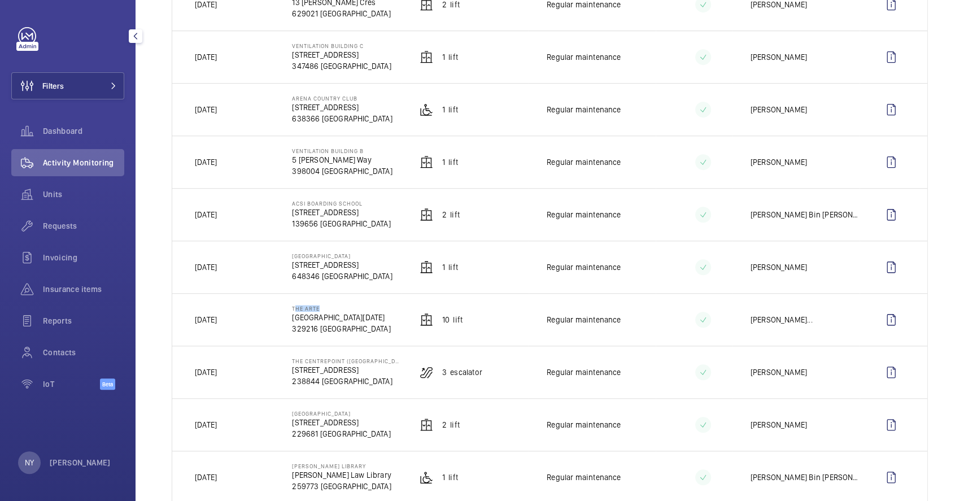
drag, startPoint x: 289, startPoint y: 308, endPoint x: 316, endPoint y: 308, distance: 26.5
click at [316, 308] on td "The Arte [STREET_ADDRESS][DATE]" at bounding box center [337, 319] width 127 height 53
click at [317, 309] on p "The Arte" at bounding box center [341, 308] width 98 height 7
drag, startPoint x: 289, startPoint y: 309, endPoint x: 321, endPoint y: 309, distance: 31.6
click at [321, 309] on td "The Arte [STREET_ADDRESS][DATE]" at bounding box center [337, 319] width 127 height 53
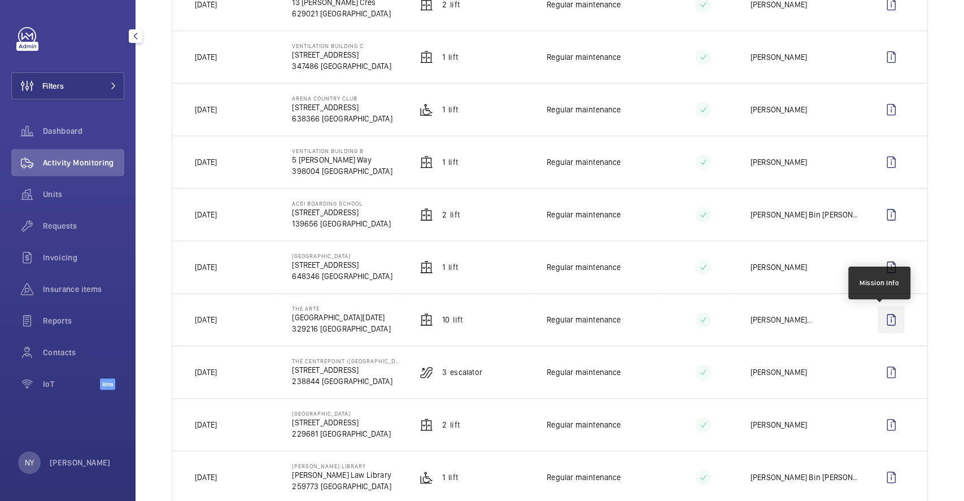
click at [878, 328] on wm-front-icon-button at bounding box center [891, 319] width 27 height 27
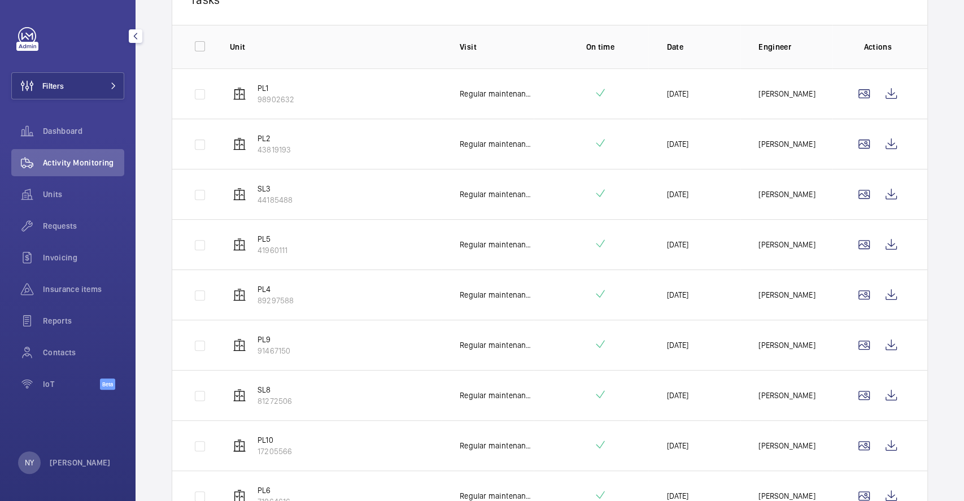
scroll to position [226, 0]
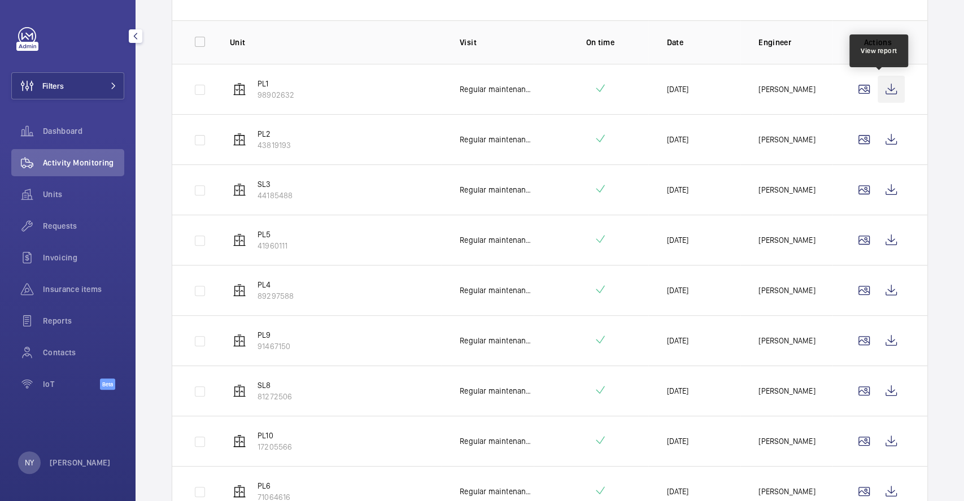
click at [881, 90] on wm-front-icon-button at bounding box center [891, 89] width 27 height 27
click at [881, 138] on wm-front-icon-button at bounding box center [891, 139] width 27 height 27
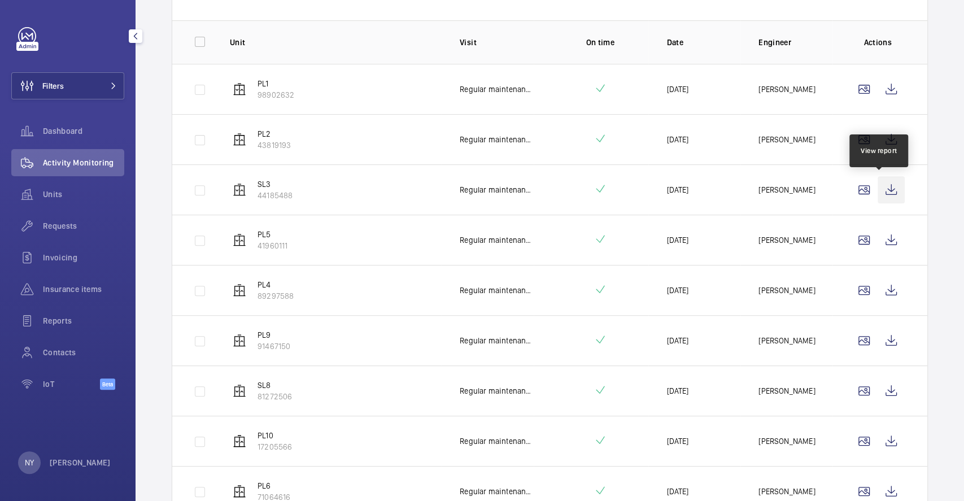
click at [878, 184] on wm-front-icon-button at bounding box center [891, 189] width 27 height 27
click at [878, 246] on wm-front-icon-button at bounding box center [891, 239] width 27 height 27
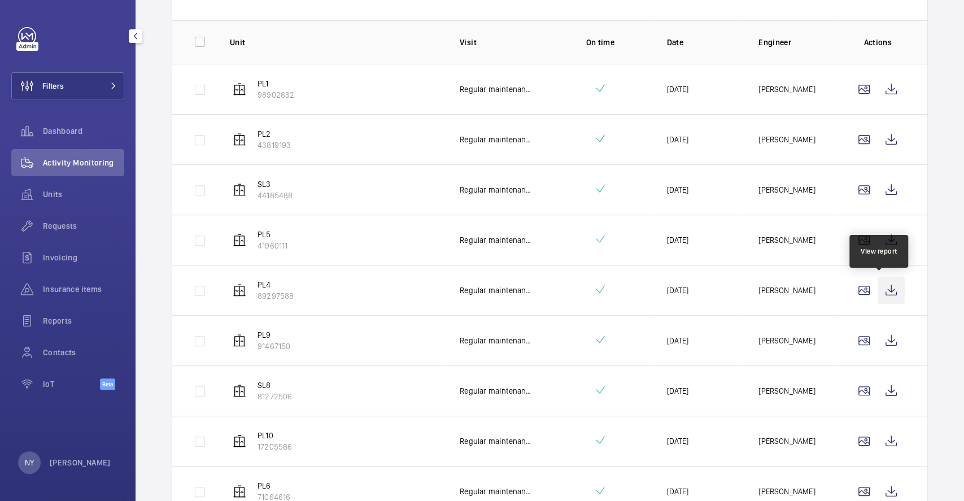
click at [879, 282] on wm-front-icon-button at bounding box center [891, 290] width 27 height 27
click at [880, 329] on wm-front-icon-button at bounding box center [891, 340] width 27 height 27
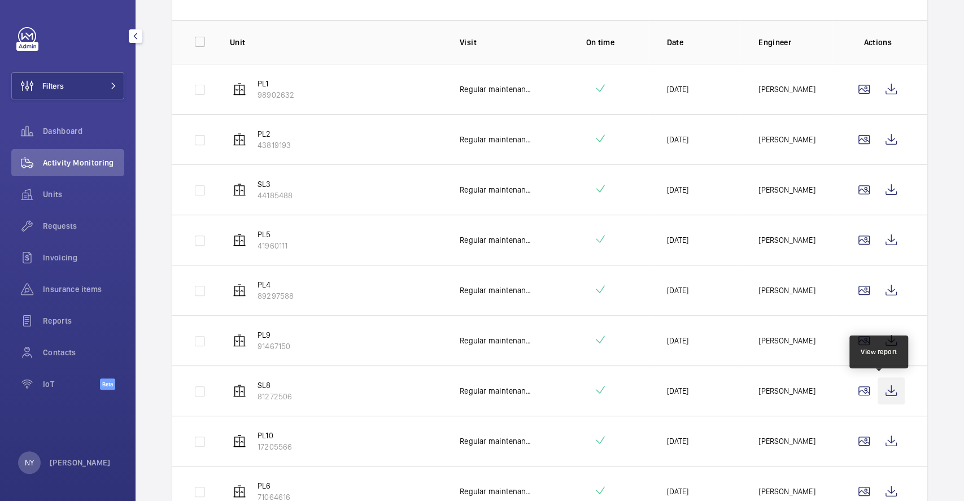
click at [878, 395] on wm-front-icon-button at bounding box center [891, 390] width 27 height 27
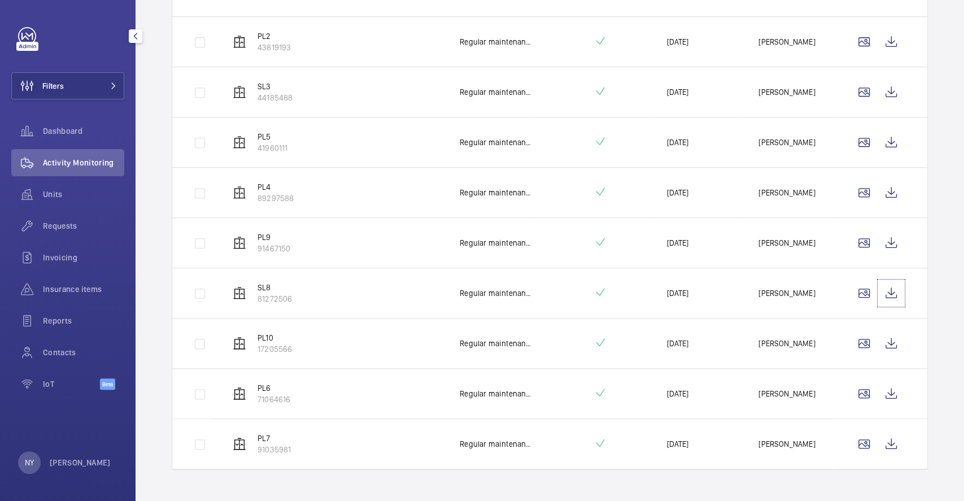
scroll to position [337, 0]
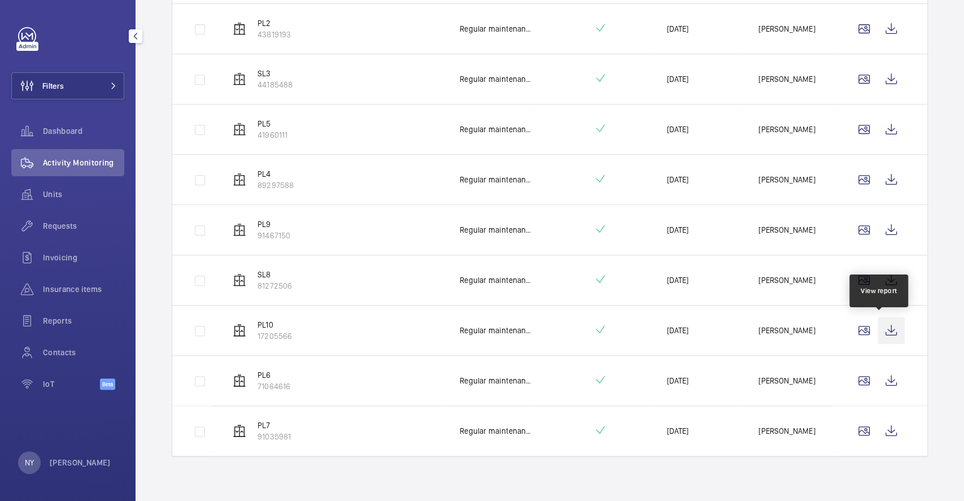
click at [884, 330] on wm-front-icon-button at bounding box center [891, 330] width 27 height 27
click at [878, 383] on wm-front-icon-button at bounding box center [891, 380] width 27 height 27
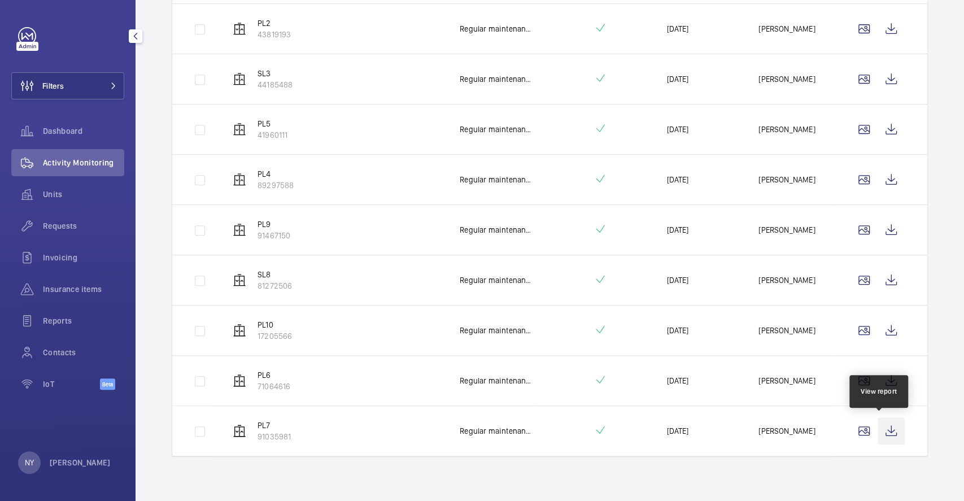
click at [887, 425] on wm-front-icon-button at bounding box center [891, 430] width 27 height 27
click at [878, 441] on wm-front-icon-button at bounding box center [891, 430] width 27 height 27
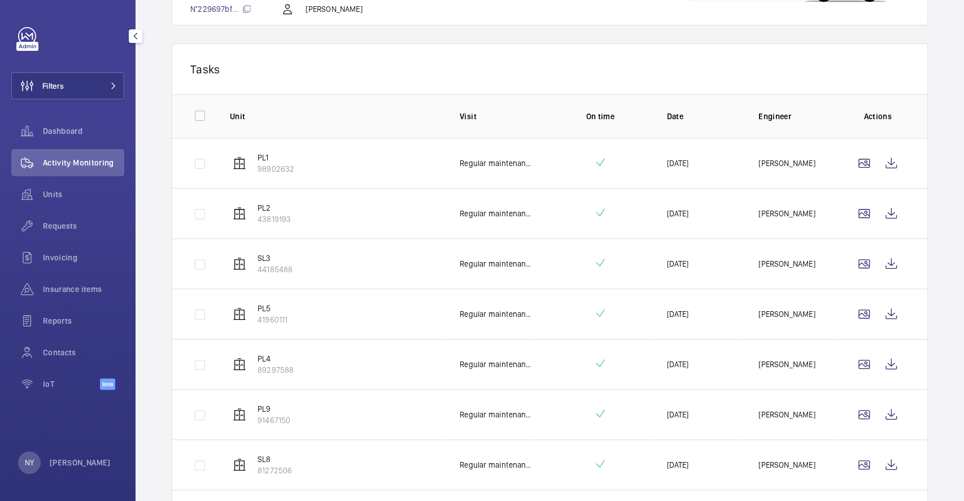
scroll to position [0, 0]
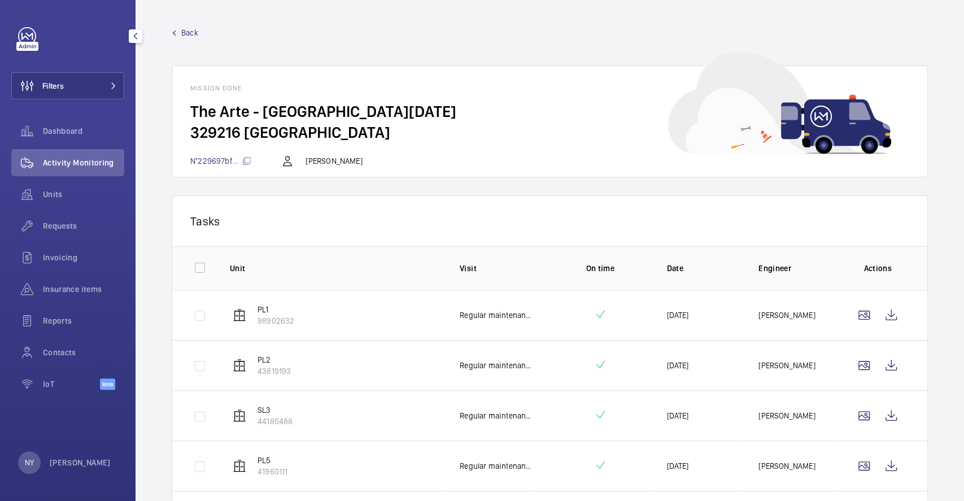
click at [199, 31] on link "Back" at bounding box center [550, 32] width 756 height 11
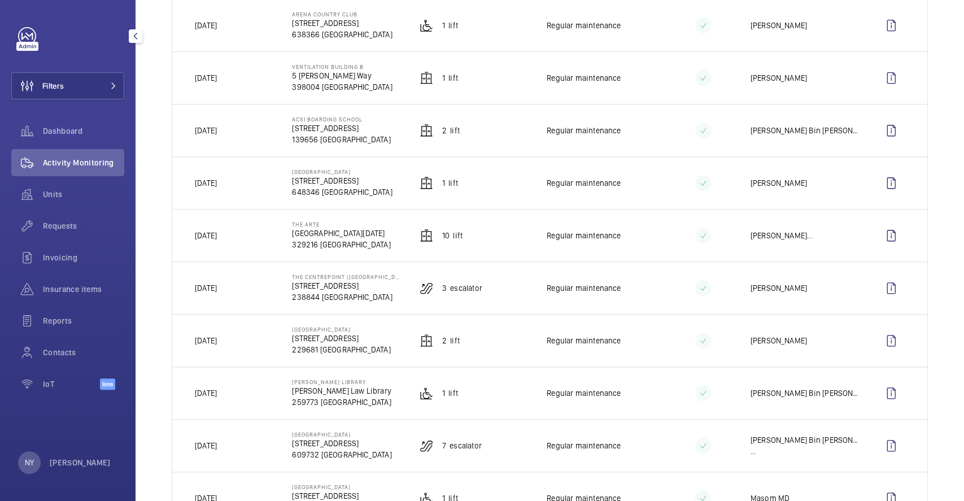
scroll to position [602, 0]
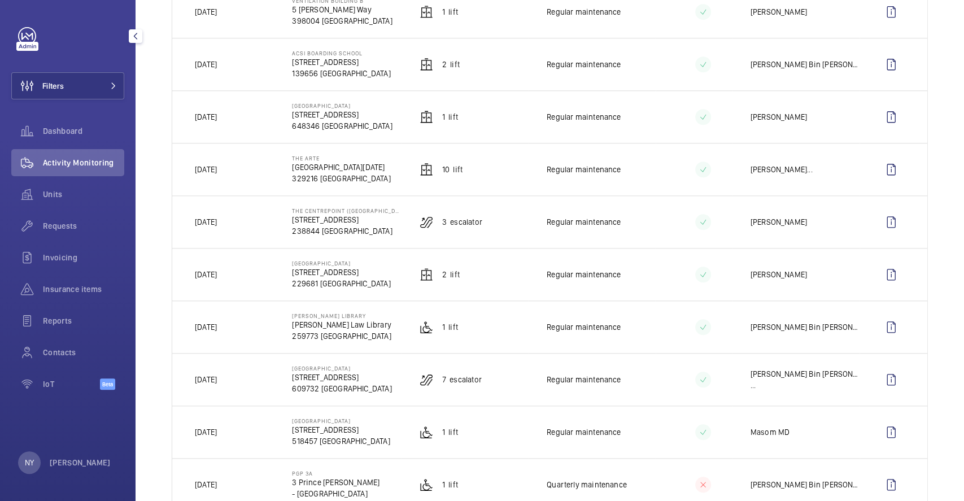
drag, startPoint x: 219, startPoint y: 173, endPoint x: 248, endPoint y: 170, distance: 29.5
click at [248, 170] on td "[DATE]" at bounding box center [223, 169] width 102 height 53
drag, startPoint x: 199, startPoint y: 220, endPoint x: 217, endPoint y: 224, distance: 19.1
click at [217, 224] on p "[DATE]" at bounding box center [206, 221] width 22 height 11
drag, startPoint x: 204, startPoint y: 329, endPoint x: 221, endPoint y: 329, distance: 17.0
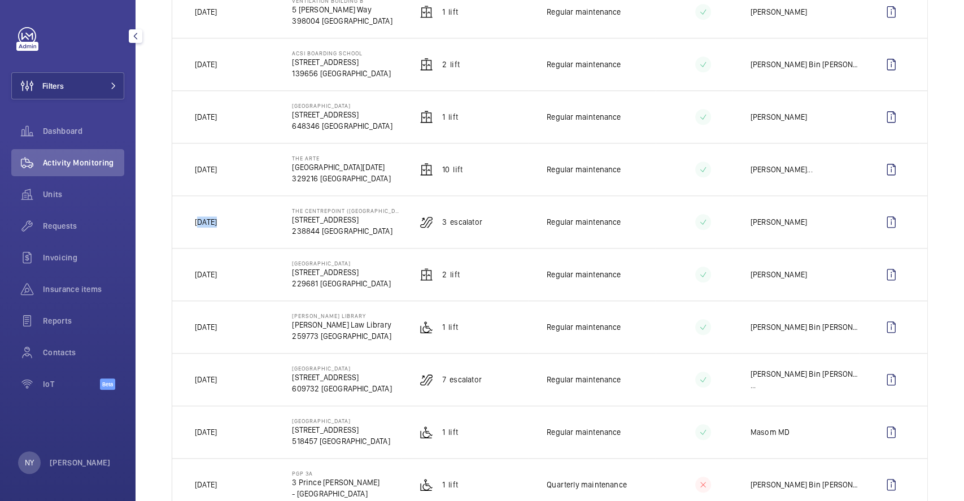
click at [217, 329] on p "[DATE]" at bounding box center [206, 326] width 22 height 11
drag, startPoint x: 203, startPoint y: 162, endPoint x: 223, endPoint y: 161, distance: 19.2
click at [223, 161] on td "[DATE]" at bounding box center [223, 169] width 102 height 53
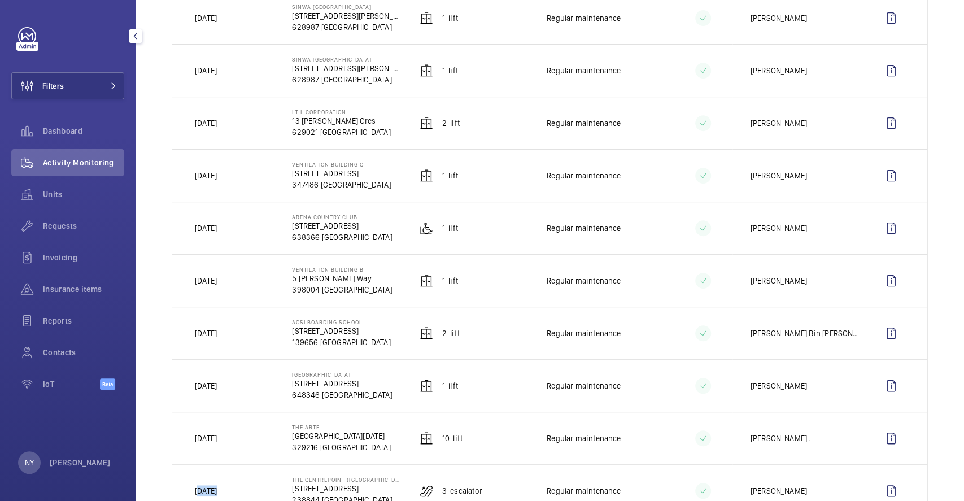
scroll to position [301, 0]
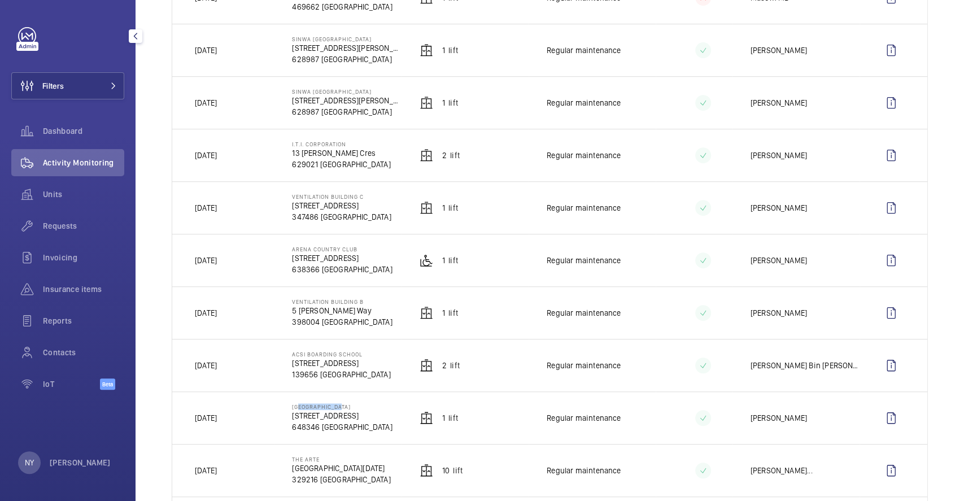
drag, startPoint x: 293, startPoint y: 409, endPoint x: 337, endPoint y: 409, distance: 44.1
click at [337, 409] on p "[GEOGRAPHIC_DATA]" at bounding box center [342, 406] width 100 height 7
click at [886, 424] on wm-front-icon-button at bounding box center [891, 417] width 27 height 27
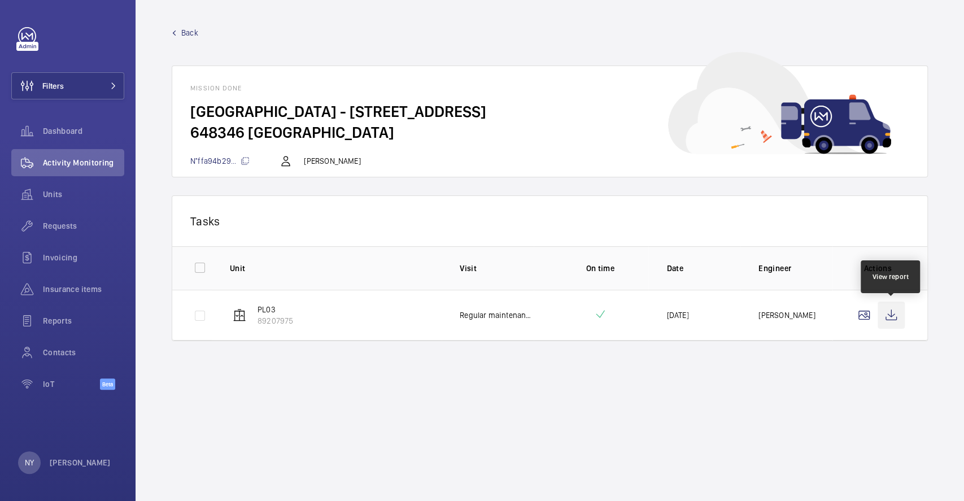
click at [893, 317] on wm-front-icon-button at bounding box center [891, 315] width 27 height 27
click at [188, 32] on span "Back" at bounding box center [189, 32] width 17 height 11
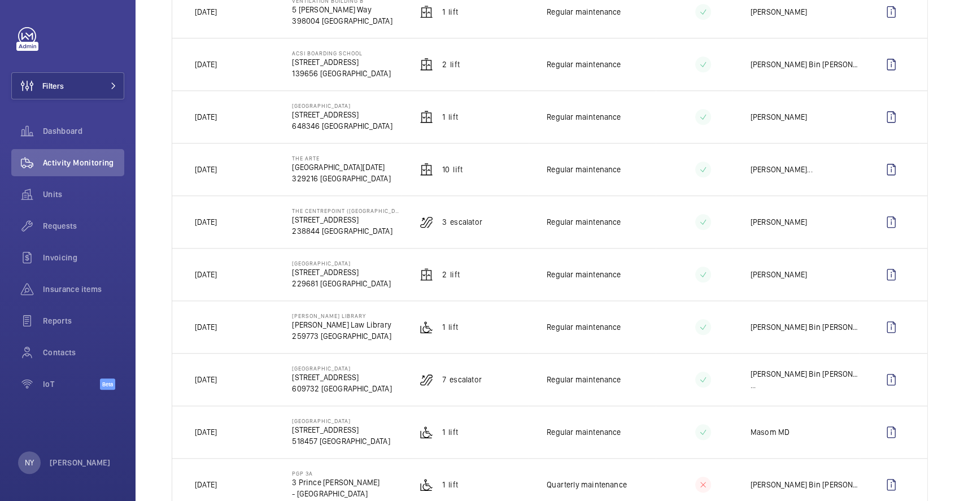
scroll to position [452, 0]
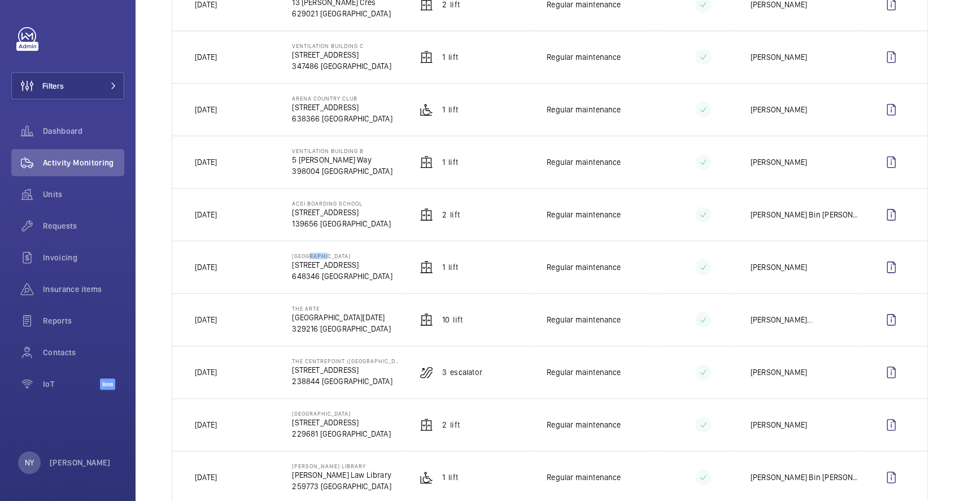
drag, startPoint x: 307, startPoint y: 259, endPoint x: 322, endPoint y: 259, distance: 15.2
click at [322, 259] on p "[GEOGRAPHIC_DATA]" at bounding box center [342, 255] width 100 height 7
drag, startPoint x: 191, startPoint y: 268, endPoint x: 257, endPoint y: 269, distance: 66.1
click at [257, 269] on td "[DATE]" at bounding box center [223, 267] width 102 height 53
drag, startPoint x: 290, startPoint y: 206, endPoint x: 342, endPoint y: 205, distance: 52.5
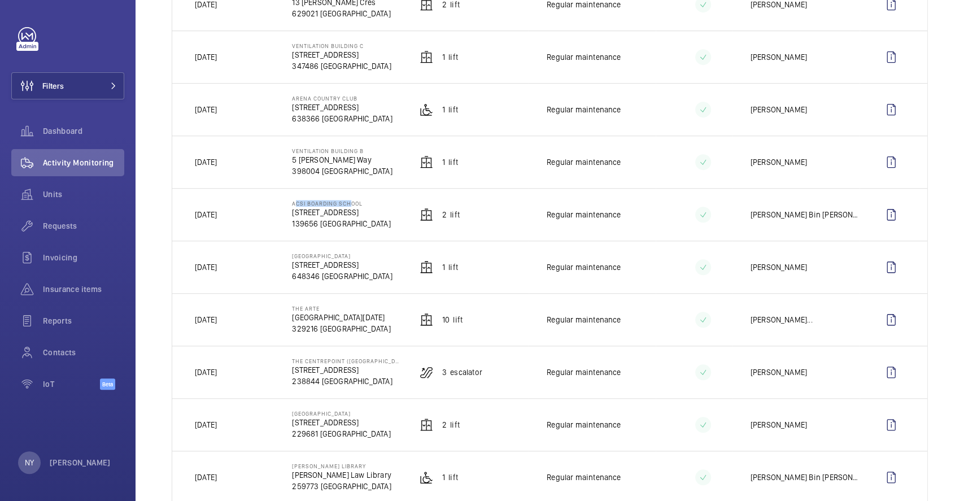
click at [343, 205] on p "ACSI Boarding School" at bounding box center [341, 203] width 98 height 7
click at [883, 265] on wm-front-icon-button at bounding box center [891, 267] width 27 height 27
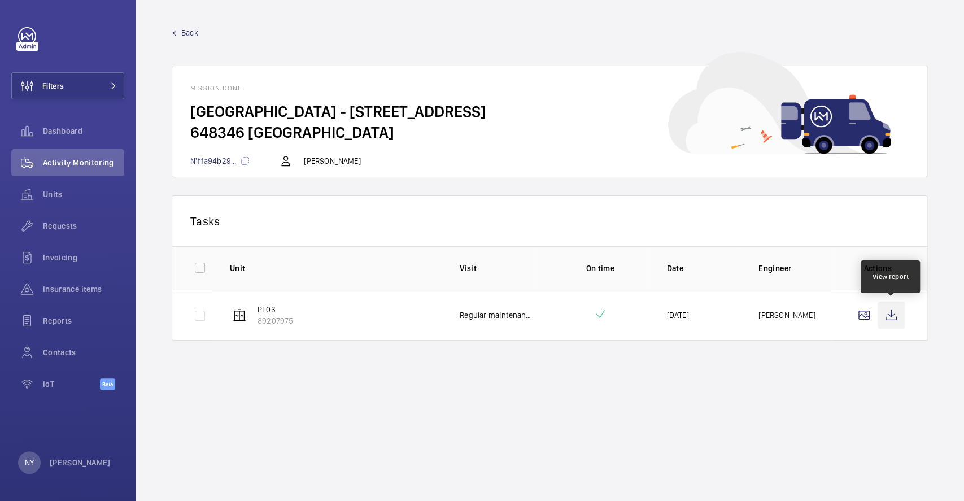
click at [900, 314] on wm-front-icon-button at bounding box center [891, 315] width 27 height 27
click at [193, 36] on span "Back" at bounding box center [189, 32] width 17 height 11
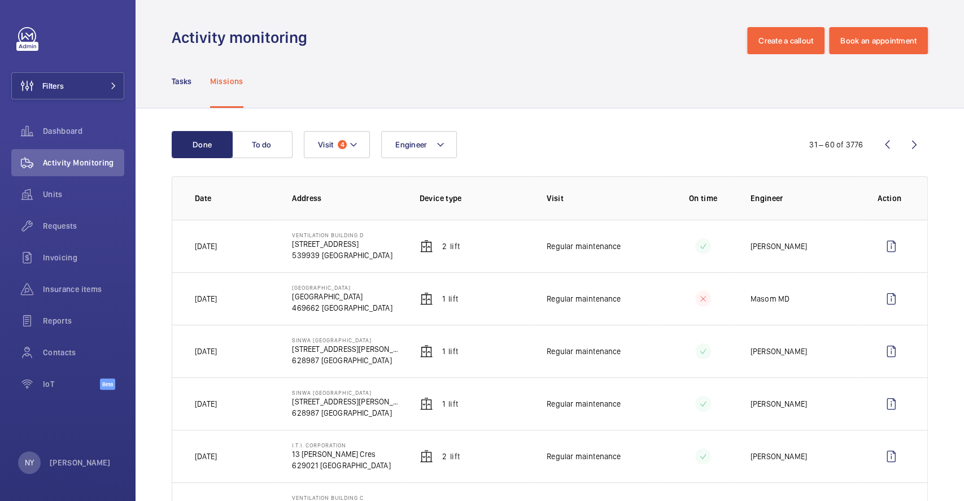
scroll to position [301, 0]
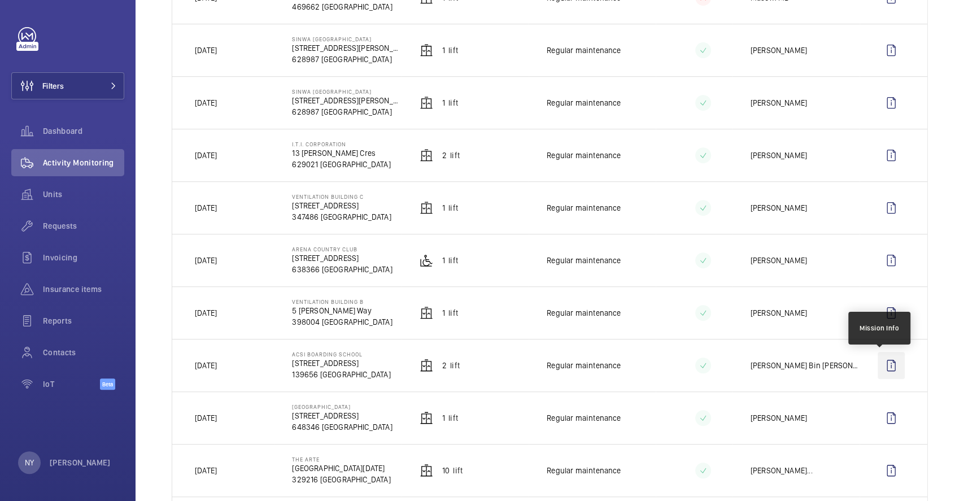
click at [878, 364] on wm-front-icon-button at bounding box center [891, 365] width 27 height 27
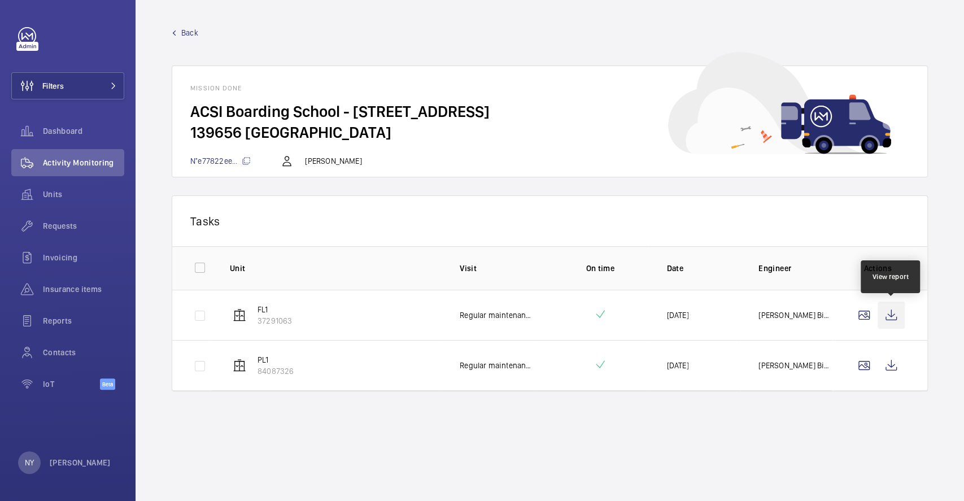
click at [896, 320] on wm-front-icon-button at bounding box center [891, 315] width 27 height 27
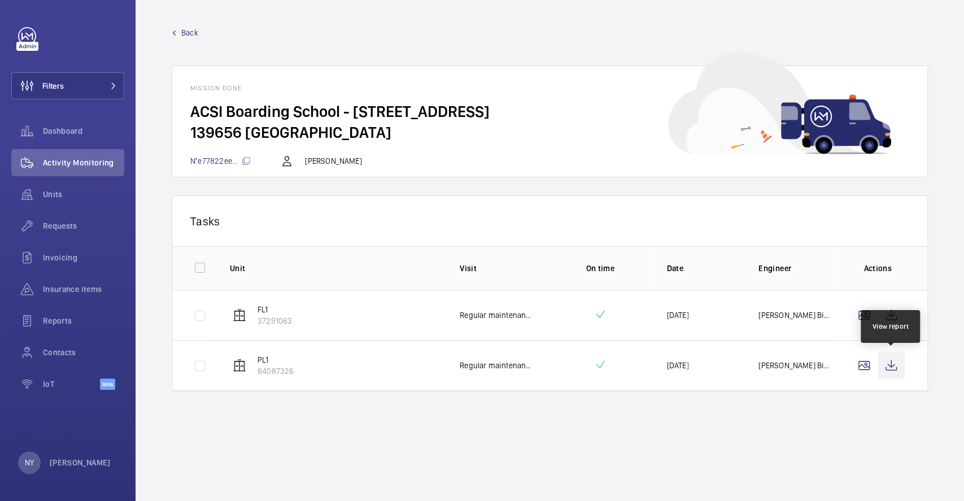
click at [893, 360] on wm-front-icon-button at bounding box center [891, 365] width 27 height 27
click at [183, 29] on span "Back" at bounding box center [189, 32] width 17 height 11
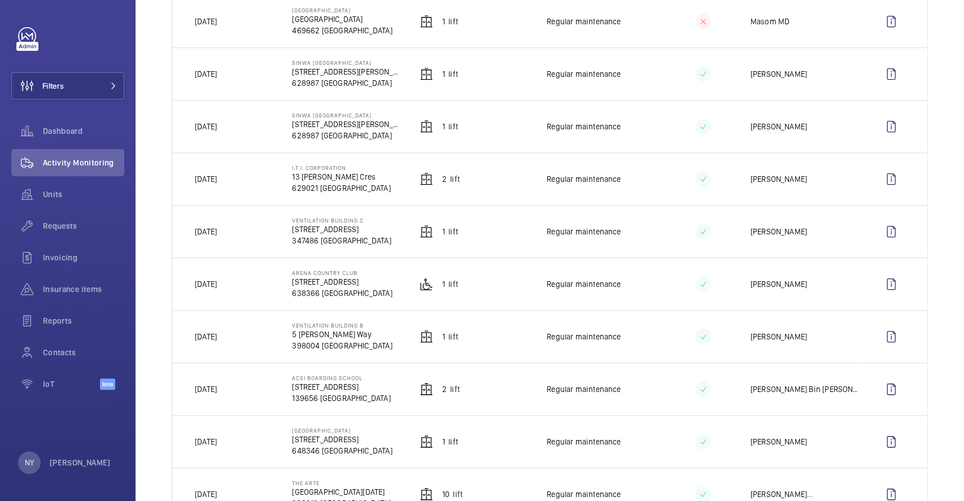
scroll to position [301, 0]
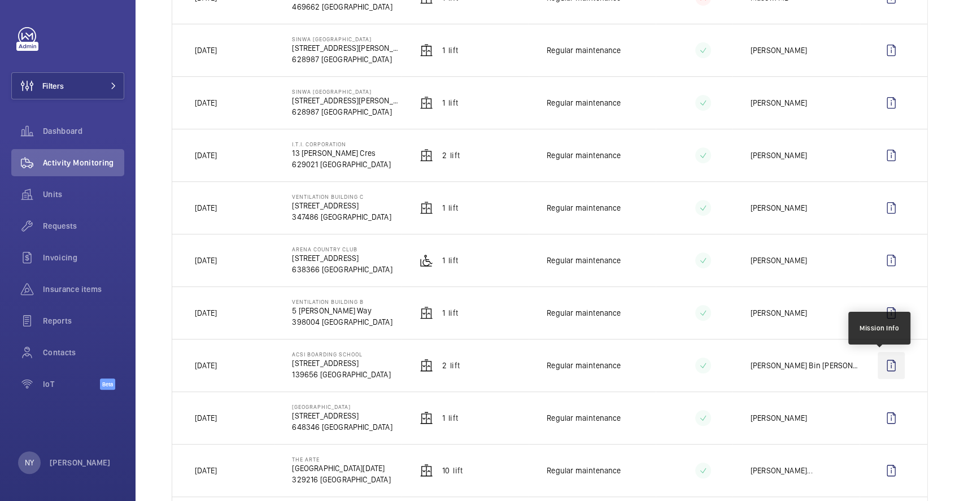
click at [886, 370] on wm-front-icon-button at bounding box center [891, 365] width 27 height 27
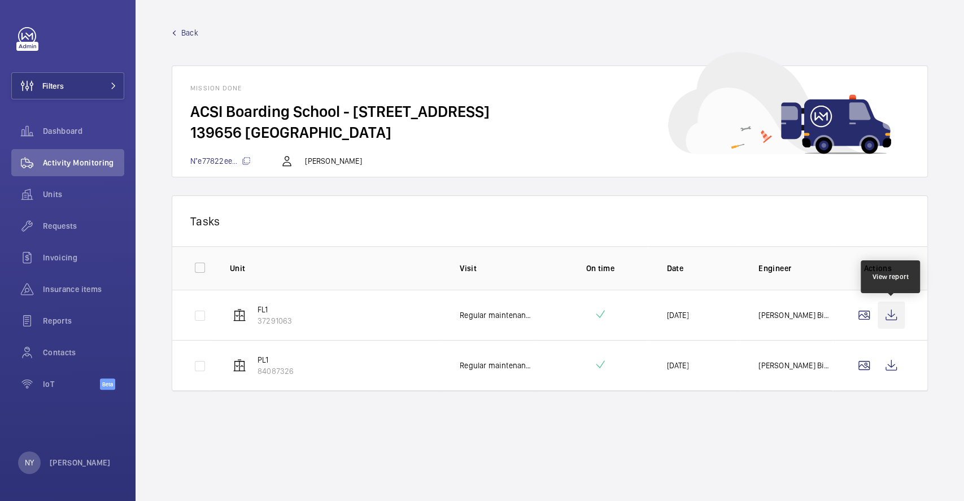
click at [889, 317] on wm-front-icon-button at bounding box center [891, 315] width 27 height 27
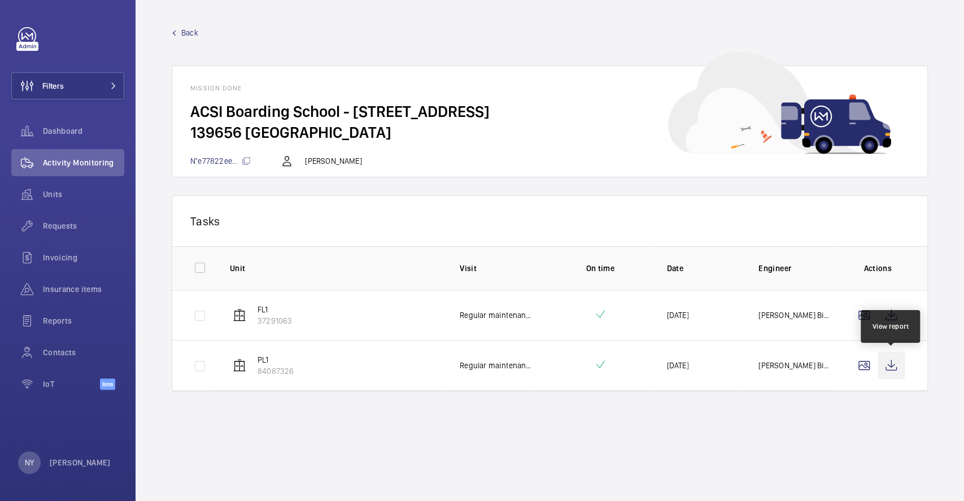
click at [888, 367] on wm-front-icon-button at bounding box center [891, 365] width 27 height 27
click at [185, 33] on span "Back" at bounding box center [189, 32] width 17 height 11
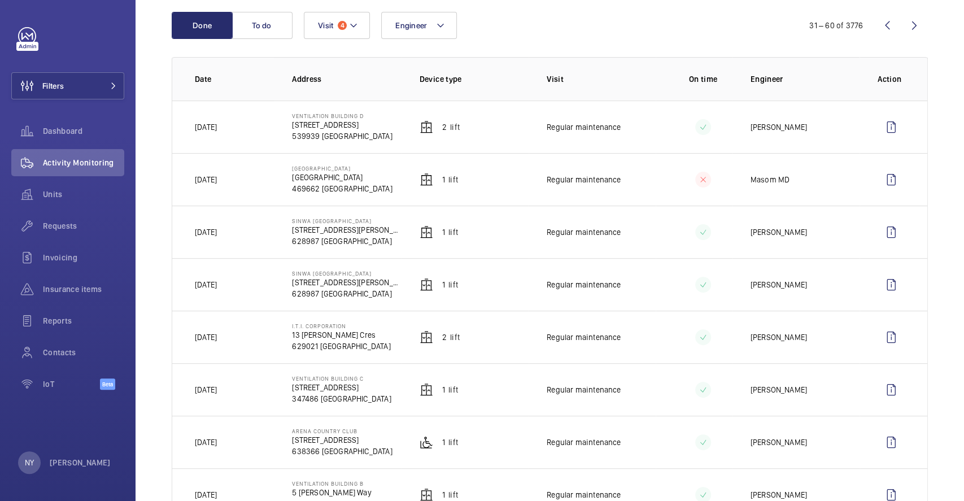
scroll to position [301, 0]
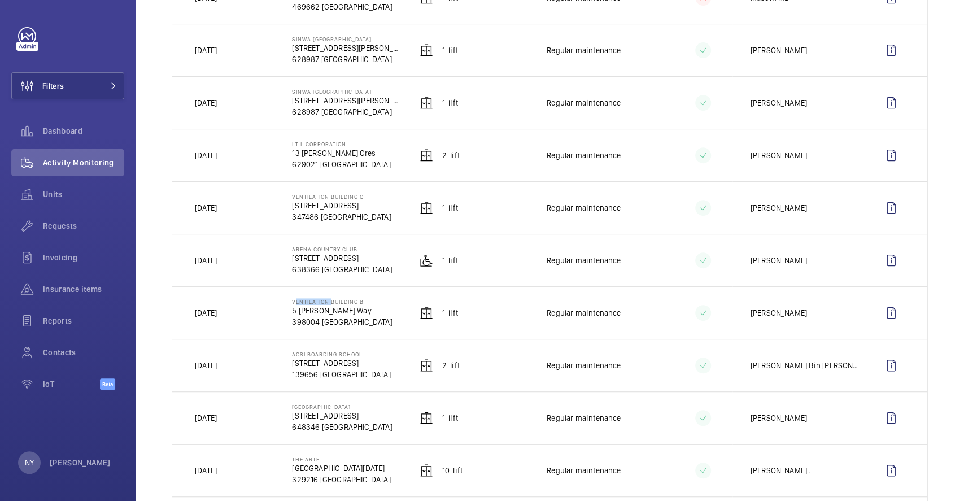
drag, startPoint x: 290, startPoint y: 302, endPoint x: 328, endPoint y: 304, distance: 37.9
click at [328, 304] on p "Ventilation Building B" at bounding box center [342, 301] width 100 height 7
click at [883, 304] on wm-front-icon-button at bounding box center [891, 312] width 27 height 27
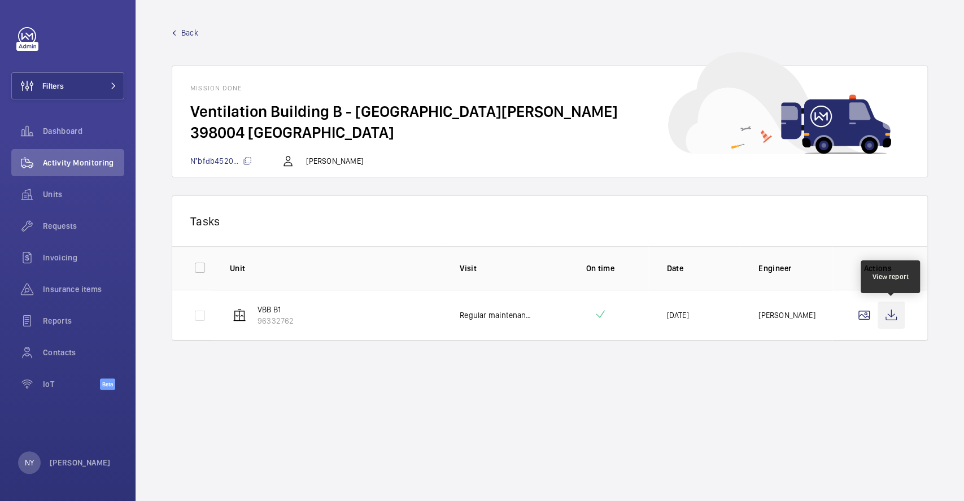
click at [887, 319] on wm-front-icon-button at bounding box center [891, 315] width 27 height 27
click at [197, 28] on span "Back" at bounding box center [189, 32] width 17 height 11
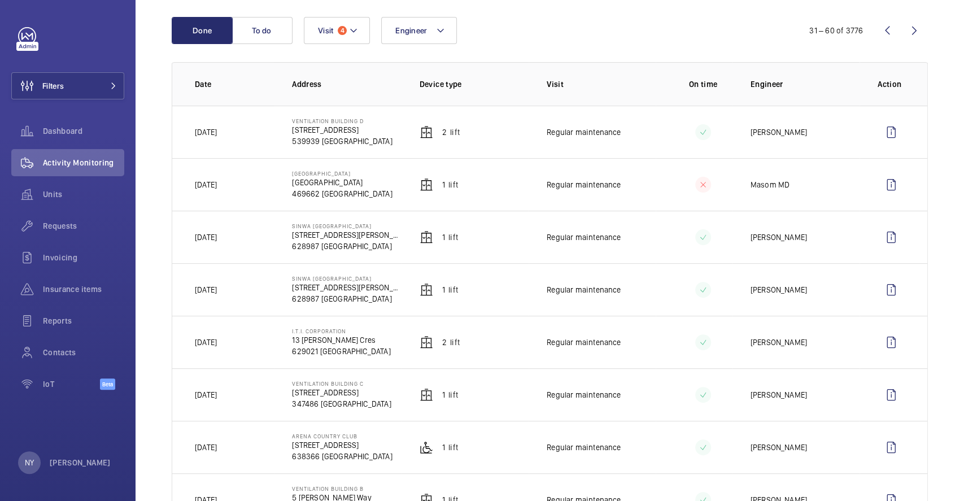
scroll to position [301, 0]
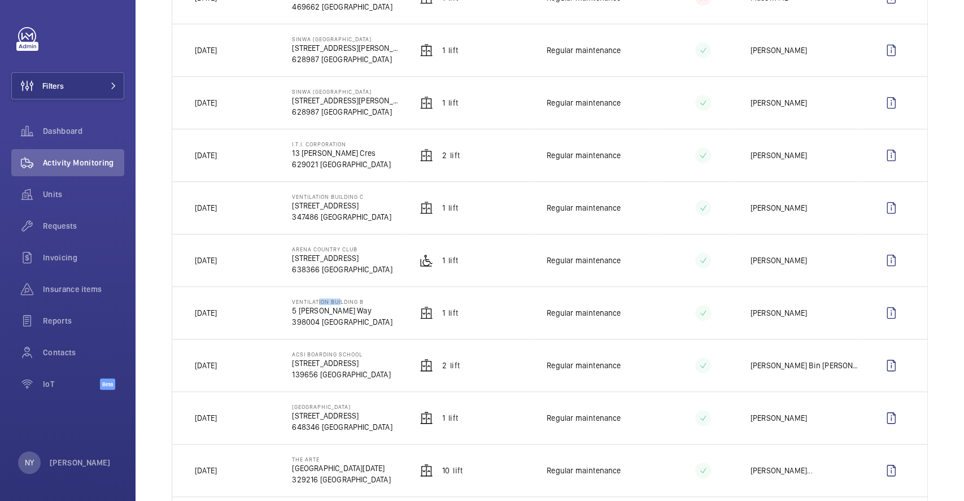
drag, startPoint x: 315, startPoint y: 303, endPoint x: 336, endPoint y: 303, distance: 21.5
click at [336, 303] on p "Ventilation Building B" at bounding box center [342, 301] width 100 height 7
drag, startPoint x: 290, startPoint y: 246, endPoint x: 370, endPoint y: 246, distance: 80.2
click at [370, 246] on td "[GEOGRAPHIC_DATA] [STREET_ADDRESS]" at bounding box center [337, 260] width 127 height 53
drag, startPoint x: 292, startPoint y: 258, endPoint x: 350, endPoint y: 258, distance: 58.2
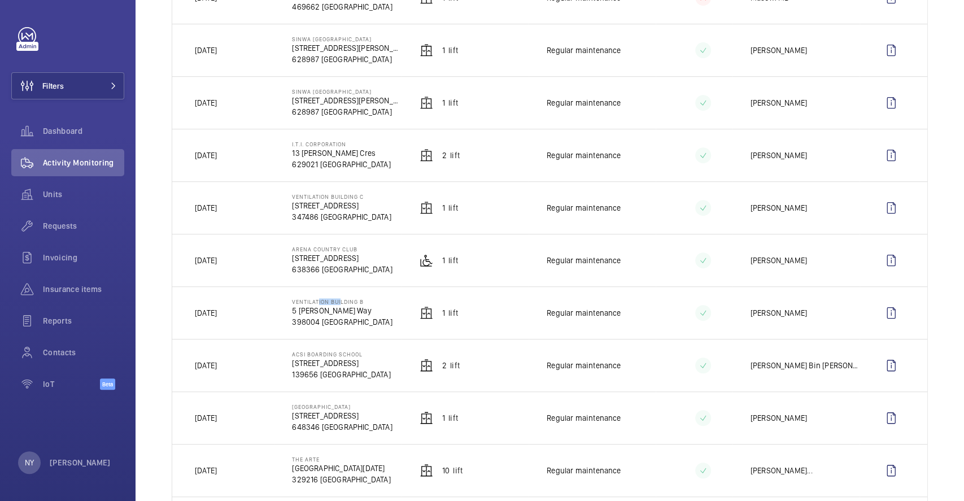
click at [350, 258] on p "[STREET_ADDRESS]" at bounding box center [342, 257] width 100 height 11
click at [889, 322] on wm-front-icon-button at bounding box center [891, 312] width 27 height 27
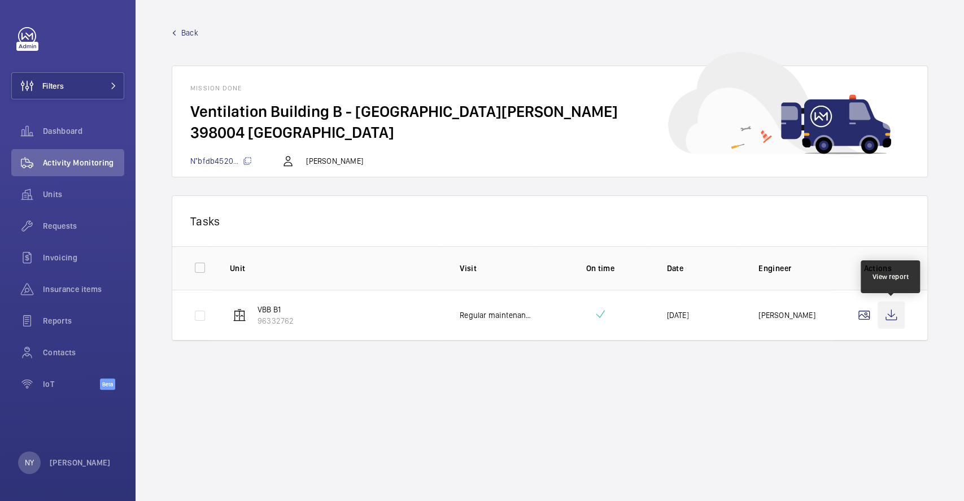
click at [884, 321] on wm-front-icon-button at bounding box center [891, 315] width 27 height 27
click at [183, 32] on span "Back" at bounding box center [189, 32] width 17 height 11
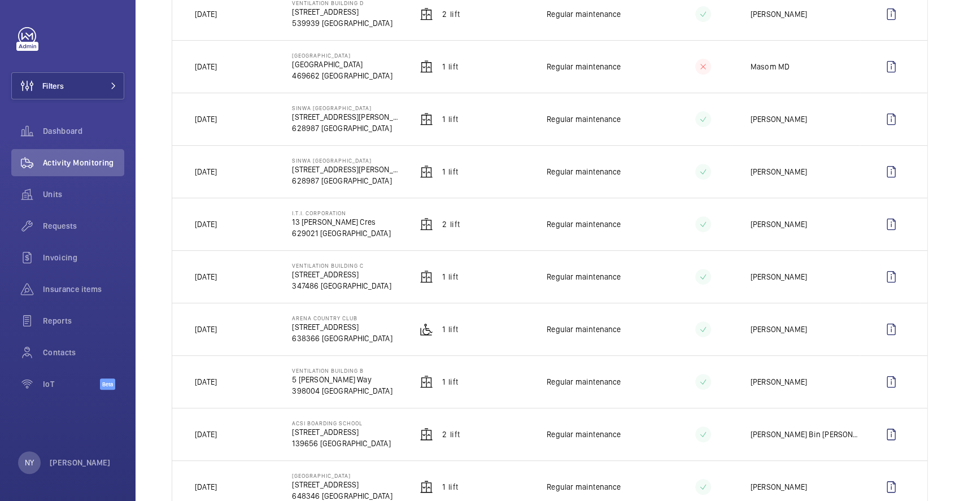
scroll to position [226, 0]
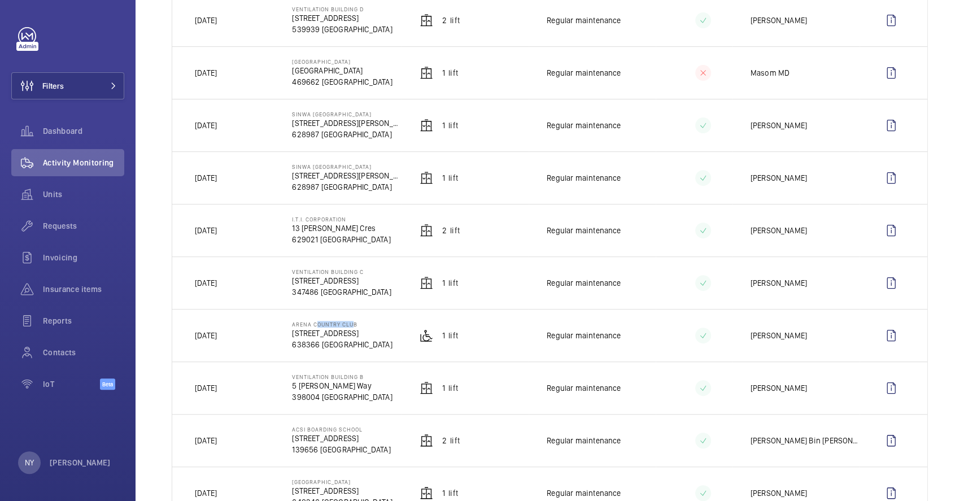
drag, startPoint x: 311, startPoint y: 322, endPoint x: 350, endPoint y: 323, distance: 38.4
click at [350, 323] on p "Arena Country Club" at bounding box center [342, 324] width 100 height 7
click at [882, 339] on wm-front-icon-button at bounding box center [891, 335] width 27 height 27
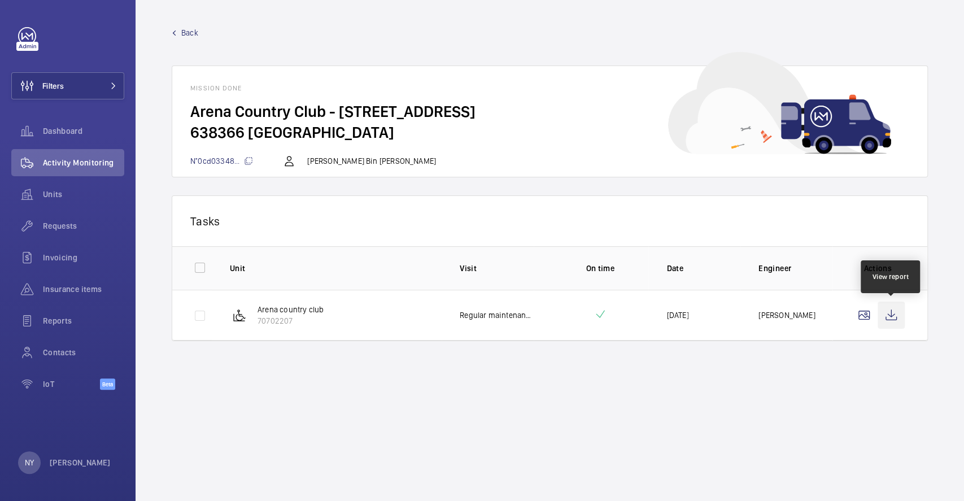
click at [886, 309] on wm-front-icon-button at bounding box center [891, 315] width 27 height 27
click at [199, 30] on link "Back" at bounding box center [550, 32] width 756 height 11
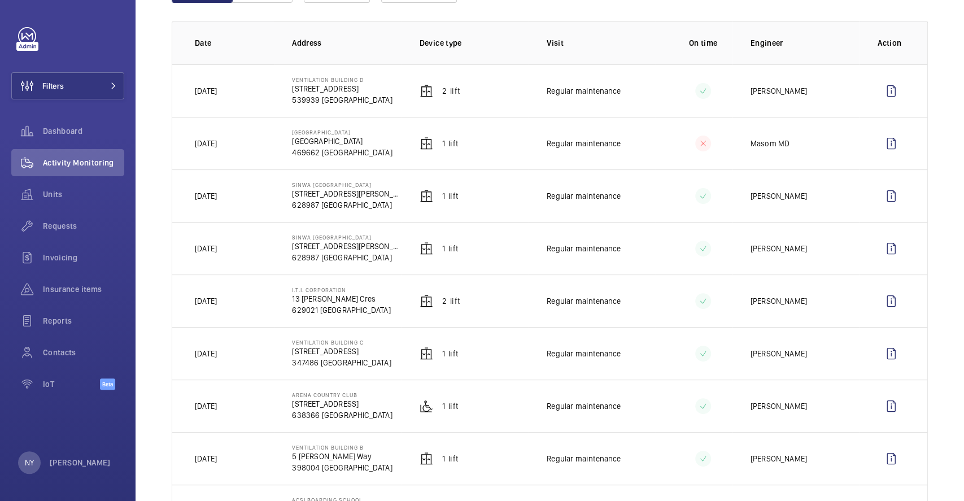
scroll to position [376, 0]
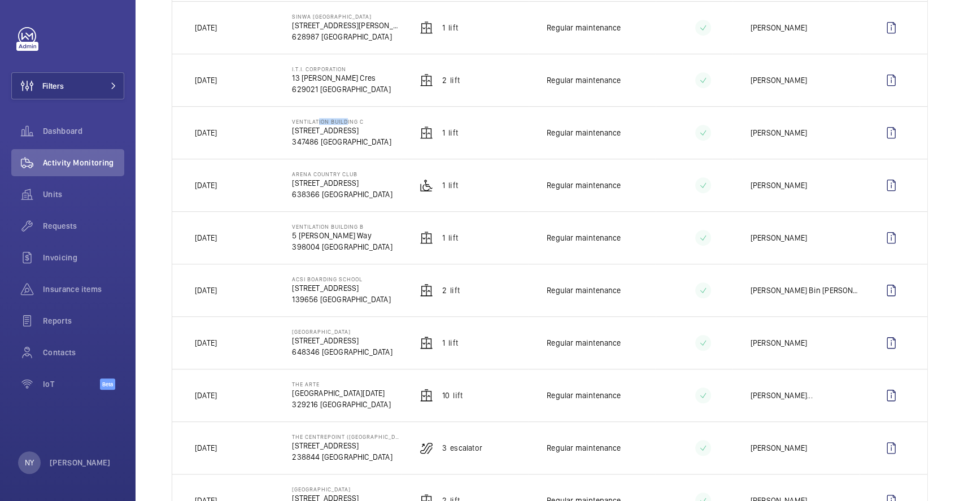
drag, startPoint x: 315, startPoint y: 120, endPoint x: 344, endPoint y: 119, distance: 28.8
click at [344, 119] on p "Ventilation Building C" at bounding box center [341, 121] width 99 height 7
click at [882, 126] on wm-front-icon-button at bounding box center [891, 132] width 27 height 27
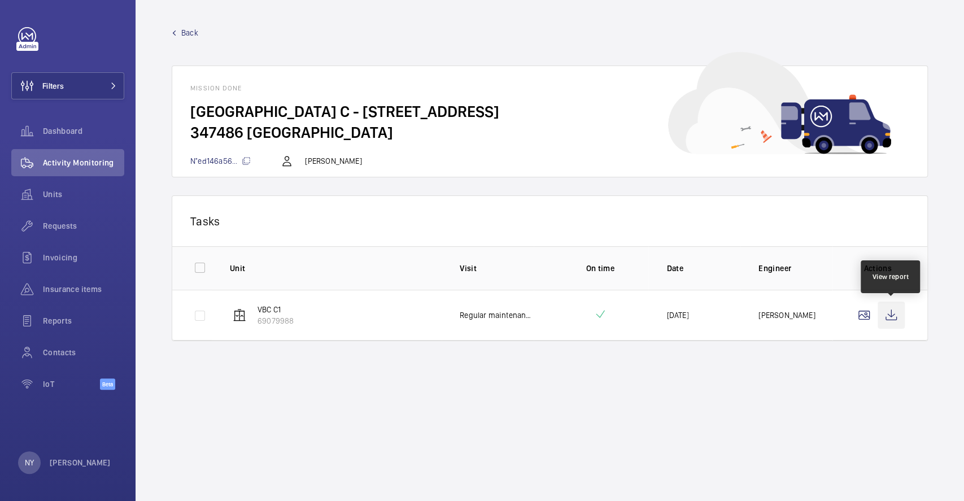
click at [897, 319] on wm-front-icon-button at bounding box center [891, 315] width 27 height 27
click at [186, 29] on span "Back" at bounding box center [189, 32] width 17 height 11
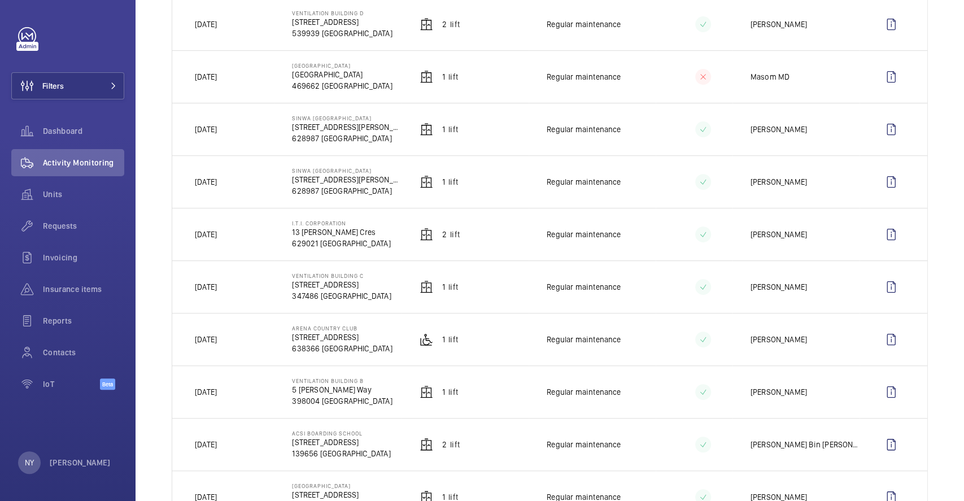
scroll to position [226, 0]
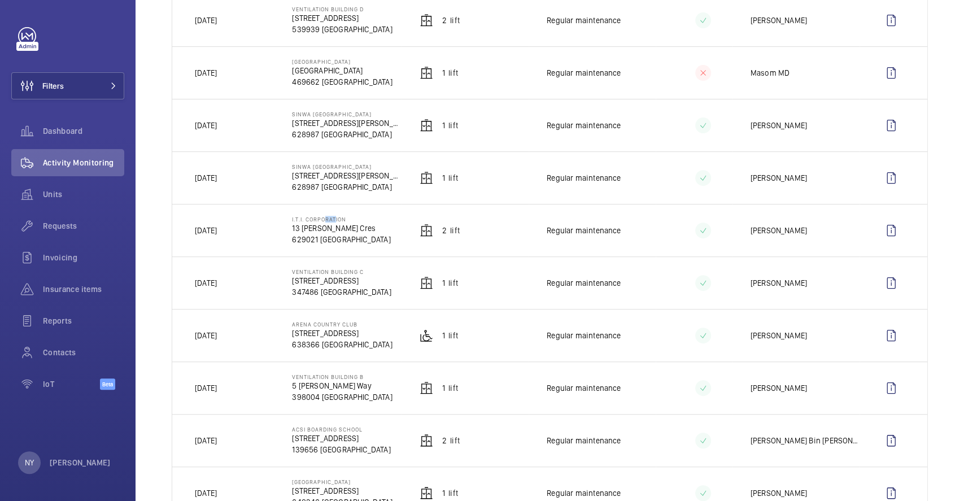
drag, startPoint x: 319, startPoint y: 219, endPoint x: 333, endPoint y: 219, distance: 13.6
click at [333, 219] on p "I.T.I. Corporation" at bounding box center [341, 219] width 98 height 7
click at [882, 229] on wm-front-icon-button at bounding box center [891, 230] width 27 height 27
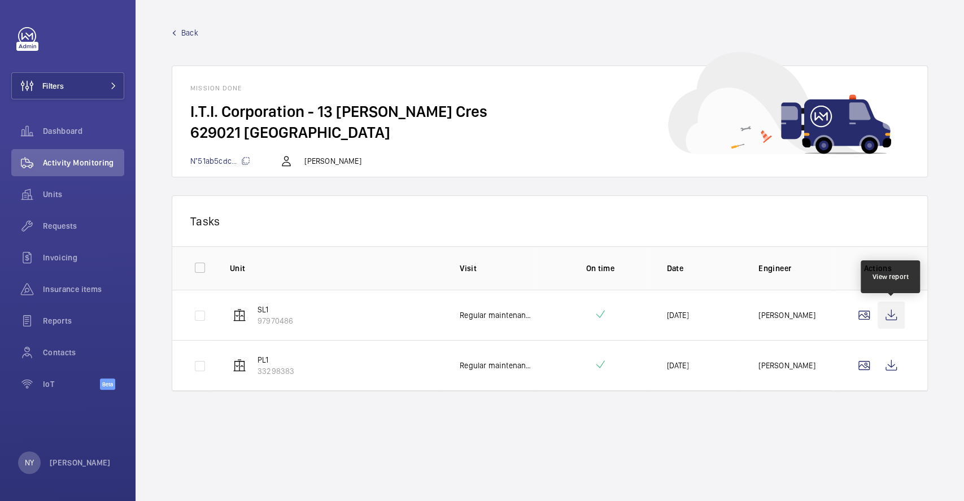
click at [890, 308] on wm-front-icon-button at bounding box center [891, 315] width 27 height 27
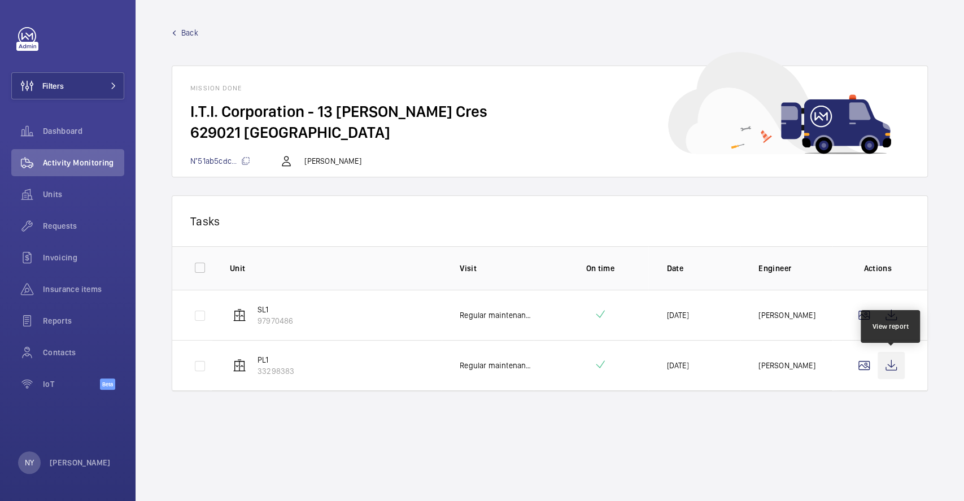
click at [886, 370] on wm-front-icon-button at bounding box center [891, 365] width 27 height 27
click at [195, 31] on span "Back" at bounding box center [189, 32] width 17 height 11
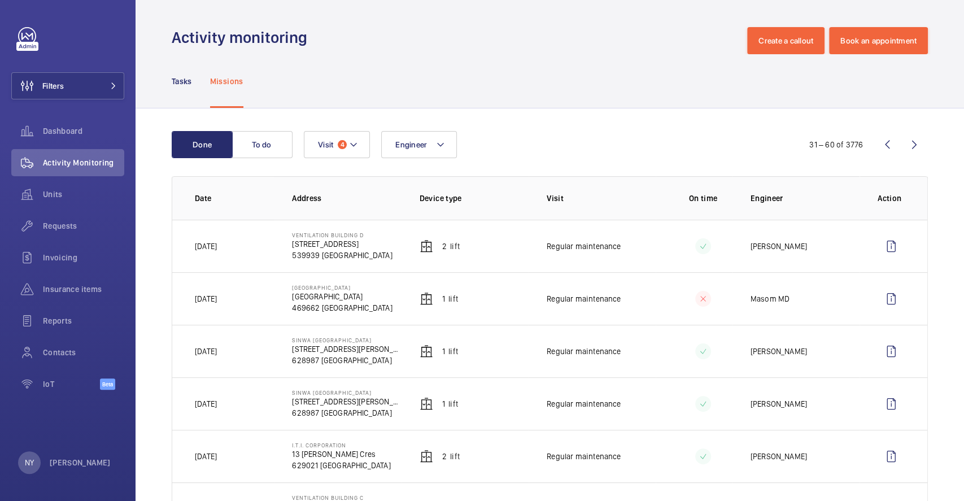
scroll to position [75, 0]
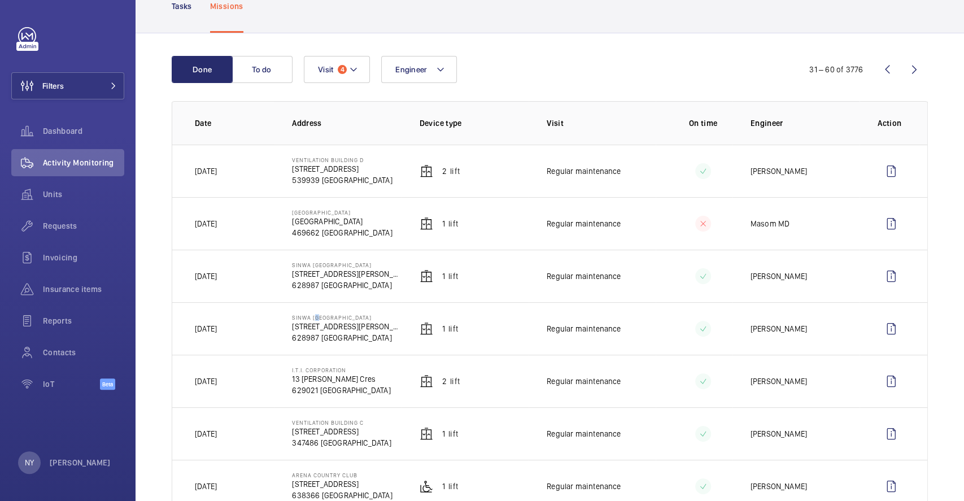
click at [313, 317] on p "Sinwa [GEOGRAPHIC_DATA]" at bounding box center [346, 317] width 109 height 7
drag, startPoint x: 291, startPoint y: 319, endPoint x: 307, endPoint y: 318, distance: 15.8
click at [307, 318] on p "Sinwa [GEOGRAPHIC_DATA]" at bounding box center [346, 317] width 109 height 7
click at [886, 382] on wm-front-icon-button at bounding box center [891, 381] width 27 height 27
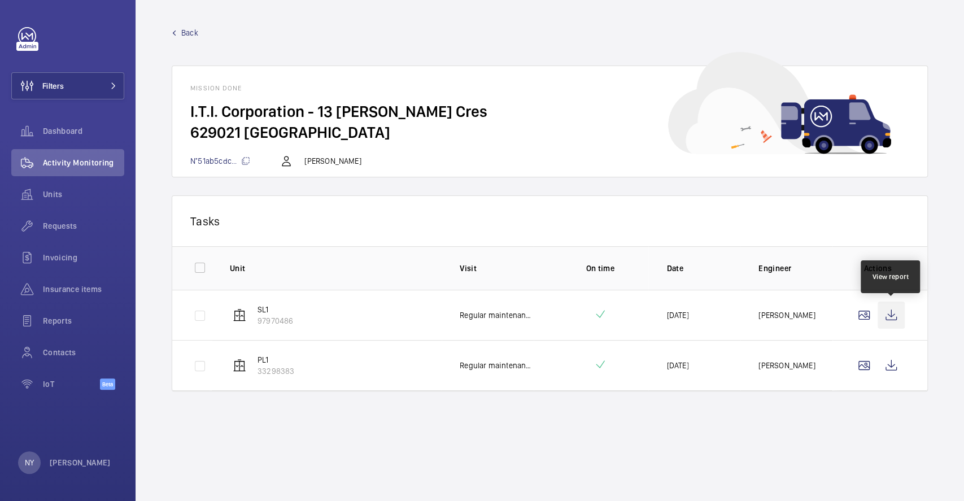
click at [885, 322] on wm-front-icon-button at bounding box center [891, 315] width 27 height 27
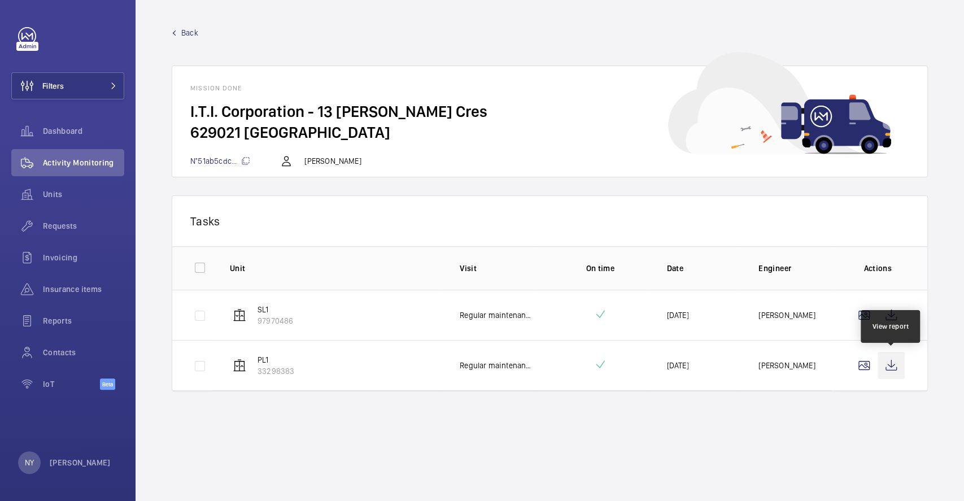
click at [896, 361] on wm-front-icon-button at bounding box center [891, 365] width 27 height 27
click at [197, 28] on span "Back" at bounding box center [189, 32] width 17 height 11
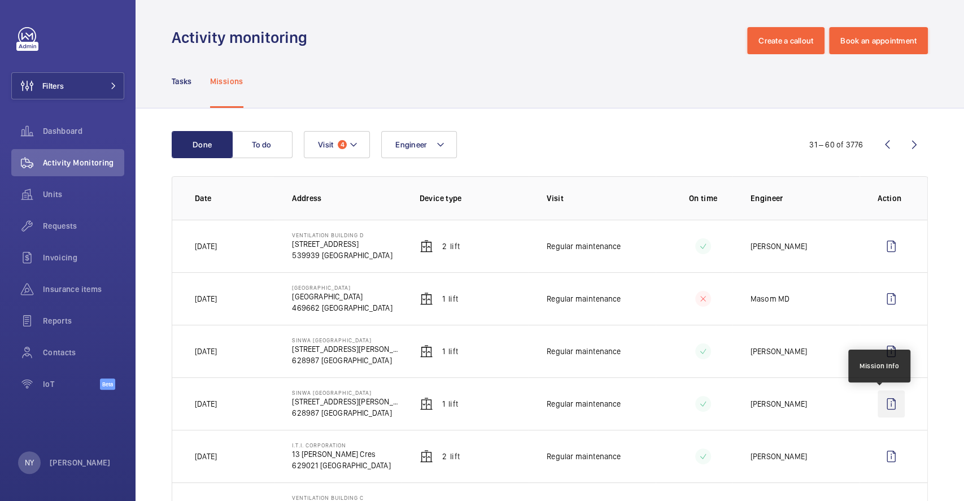
click at [879, 402] on wm-front-icon-button at bounding box center [891, 403] width 27 height 27
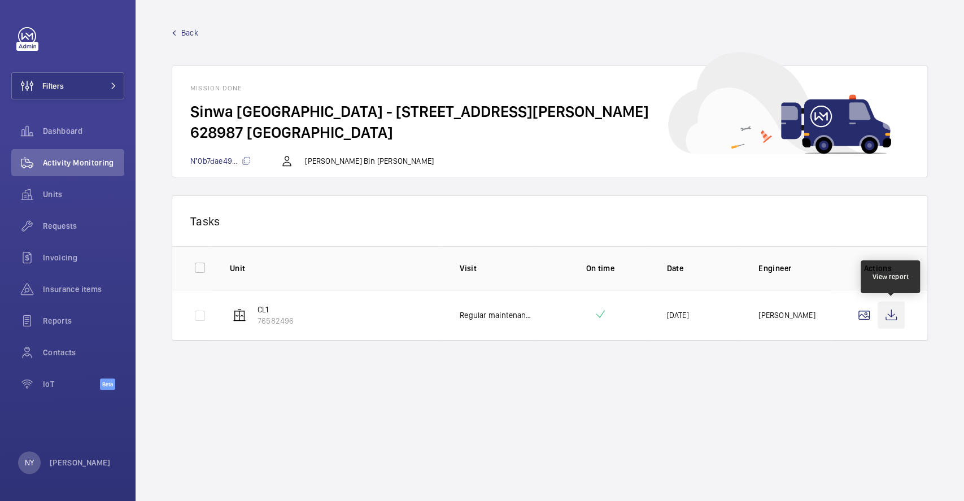
click at [889, 313] on wm-front-icon-button at bounding box center [891, 315] width 27 height 27
click at [186, 25] on wm-front-mission-details "Back Mission done Sinwa [GEOGRAPHIC_DATA] - [STREET_ADDRESS][PERSON_NAME]... [P…" at bounding box center [550, 250] width 829 height 501
click at [186, 32] on span "Back" at bounding box center [189, 32] width 17 height 11
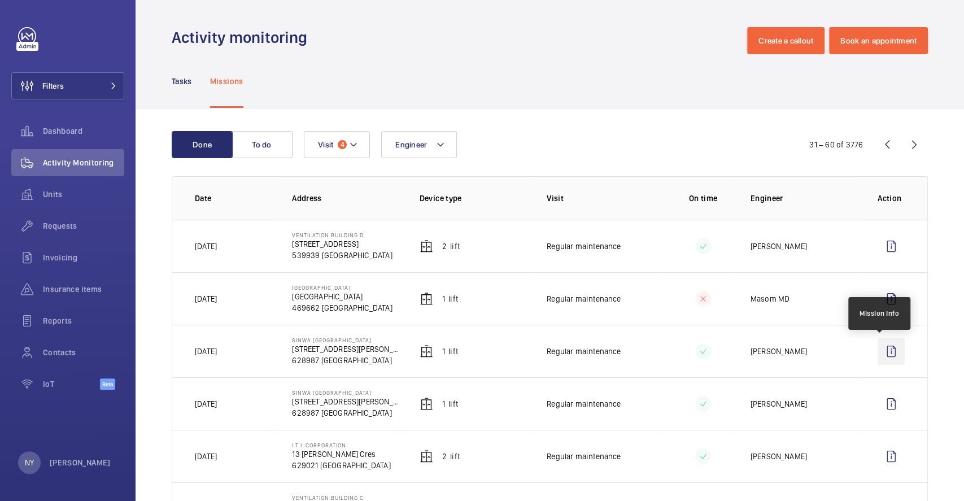
click at [879, 355] on wm-front-icon-button at bounding box center [891, 351] width 27 height 27
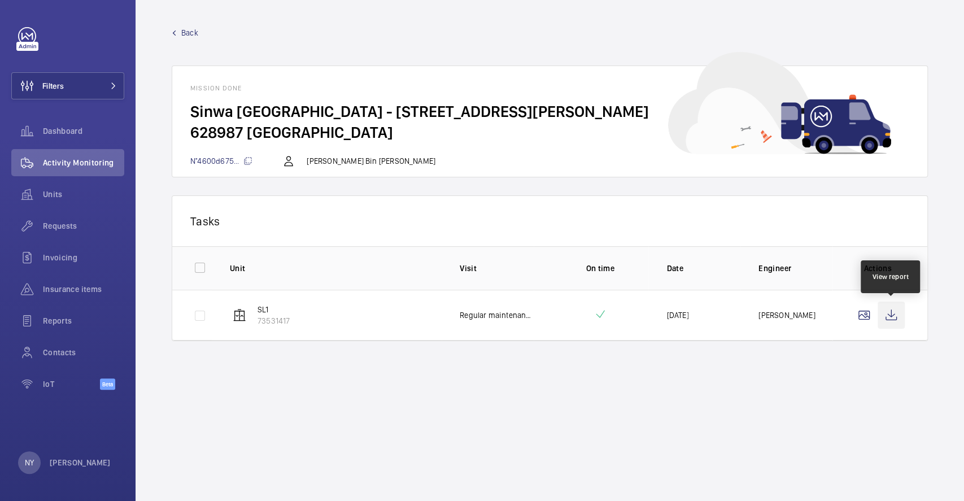
click at [896, 309] on wm-front-icon-button at bounding box center [891, 315] width 27 height 27
click at [201, 33] on link "Back" at bounding box center [550, 32] width 756 height 11
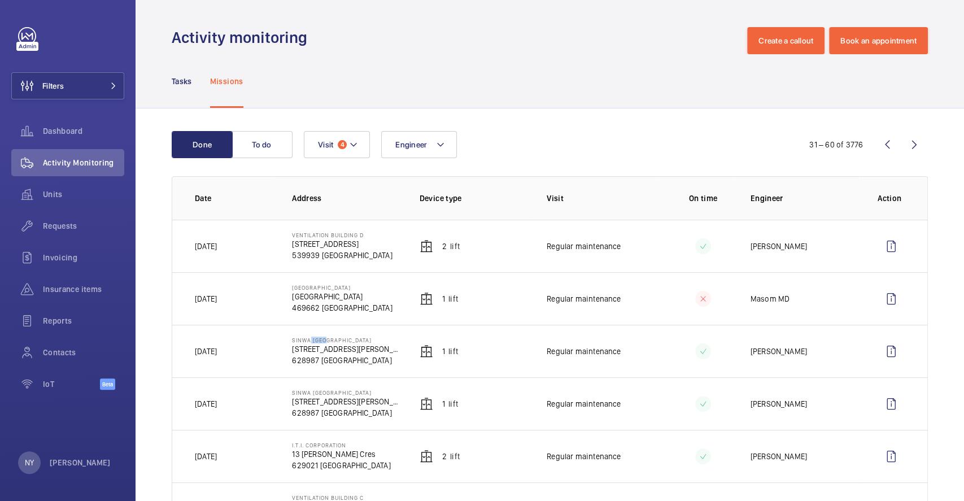
drag, startPoint x: 306, startPoint y: 342, endPoint x: 321, endPoint y: 339, distance: 14.9
click at [321, 339] on p "Sinwa [GEOGRAPHIC_DATA]" at bounding box center [346, 340] width 109 height 7
drag, startPoint x: 291, startPoint y: 289, endPoint x: 316, endPoint y: 286, distance: 25.0
click at [316, 286] on p "[GEOGRAPHIC_DATA]" at bounding box center [342, 287] width 100 height 7
click at [880, 301] on wm-front-icon-button at bounding box center [891, 298] width 27 height 27
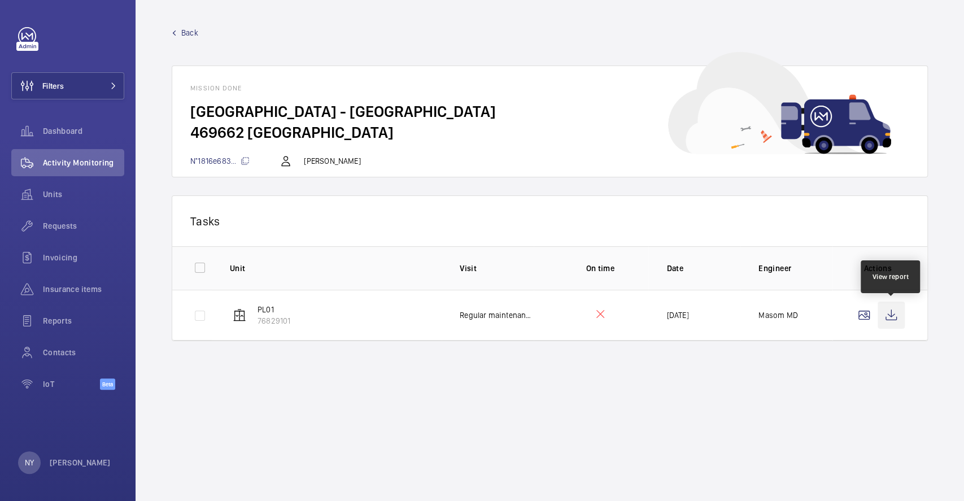
click at [895, 320] on wm-front-icon-button at bounding box center [891, 315] width 27 height 27
click at [190, 34] on span "Back" at bounding box center [189, 32] width 17 height 11
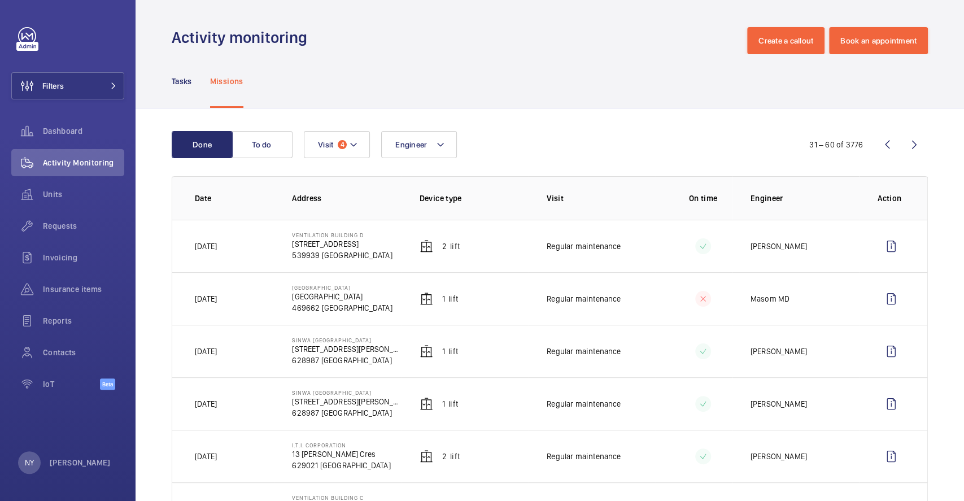
drag, startPoint x: 190, startPoint y: 302, endPoint x: 237, endPoint y: 292, distance: 47.3
click at [237, 292] on td "[DATE]" at bounding box center [223, 298] width 102 height 53
drag, startPoint x: 291, startPoint y: 233, endPoint x: 326, endPoint y: 226, distance: 36.1
click at [326, 226] on td "[GEOGRAPHIC_DATA][STREET_ADDRESS]" at bounding box center [337, 246] width 127 height 53
click at [888, 238] on wm-front-icon-button at bounding box center [891, 246] width 27 height 27
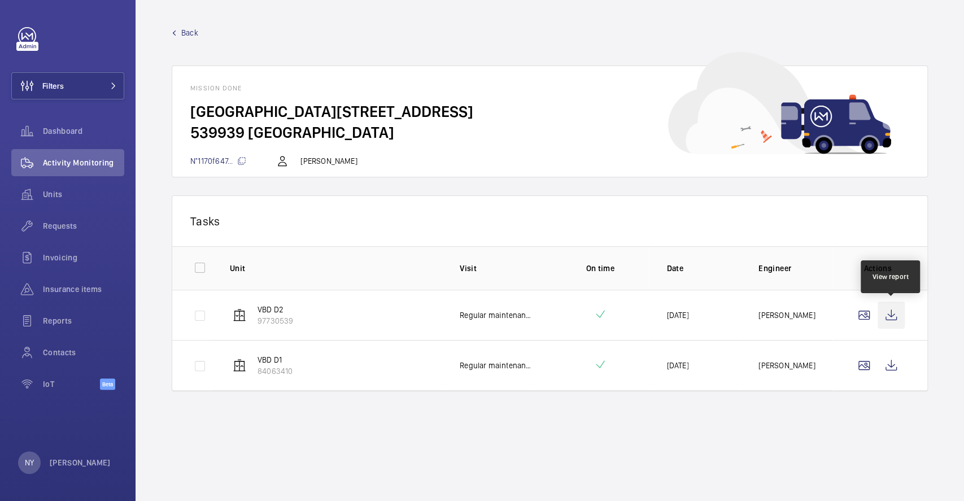
click at [894, 322] on wm-front-icon-button at bounding box center [891, 315] width 27 height 27
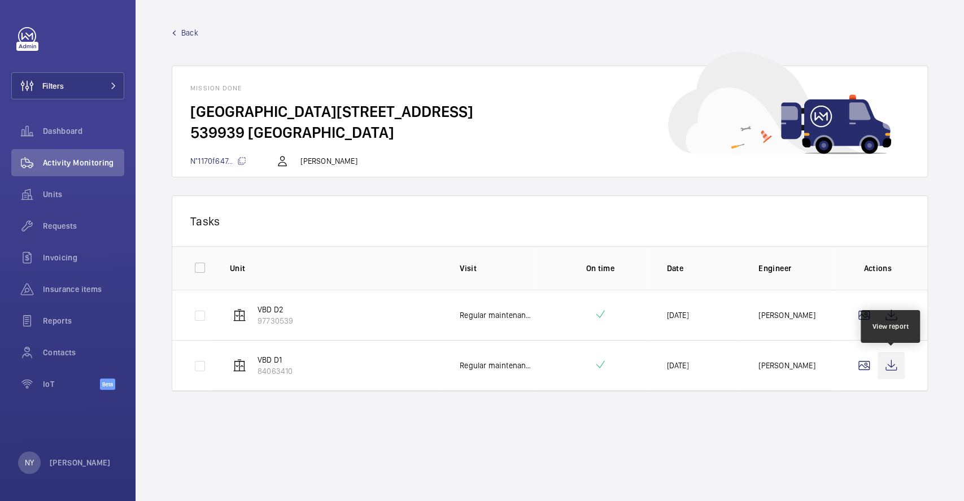
click at [900, 365] on wm-front-icon-button at bounding box center [891, 365] width 27 height 27
click at [178, 34] on link "Back" at bounding box center [550, 32] width 756 height 11
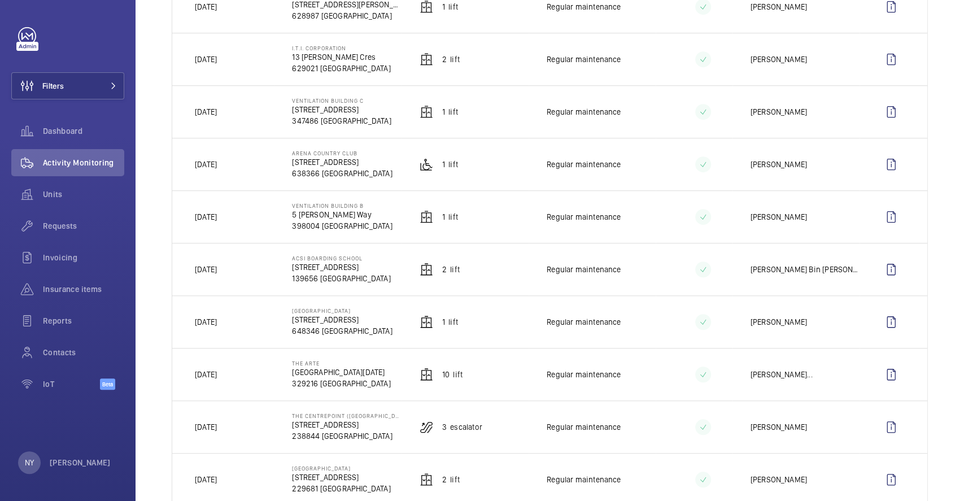
scroll to position [452, 0]
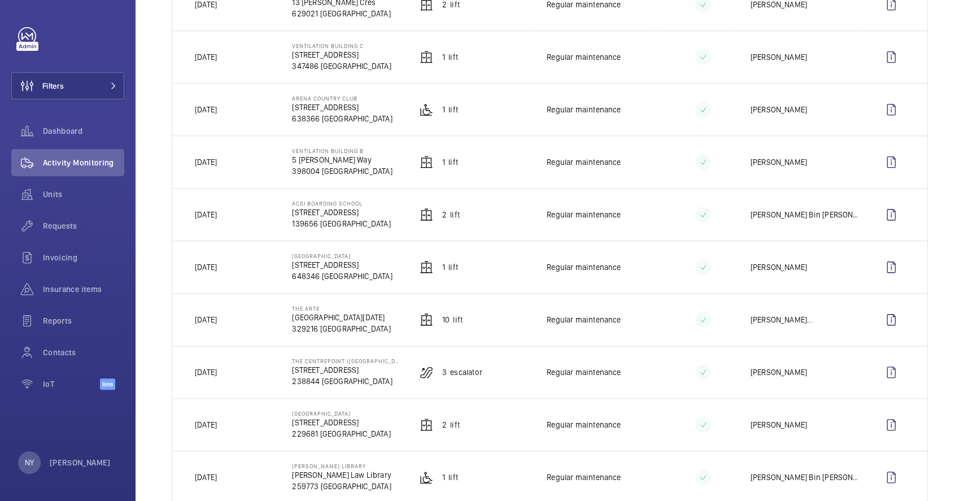
drag, startPoint x: 210, startPoint y: 164, endPoint x: 237, endPoint y: 172, distance: 27.7
click at [235, 167] on td "[DATE]" at bounding box center [223, 162] width 102 height 53
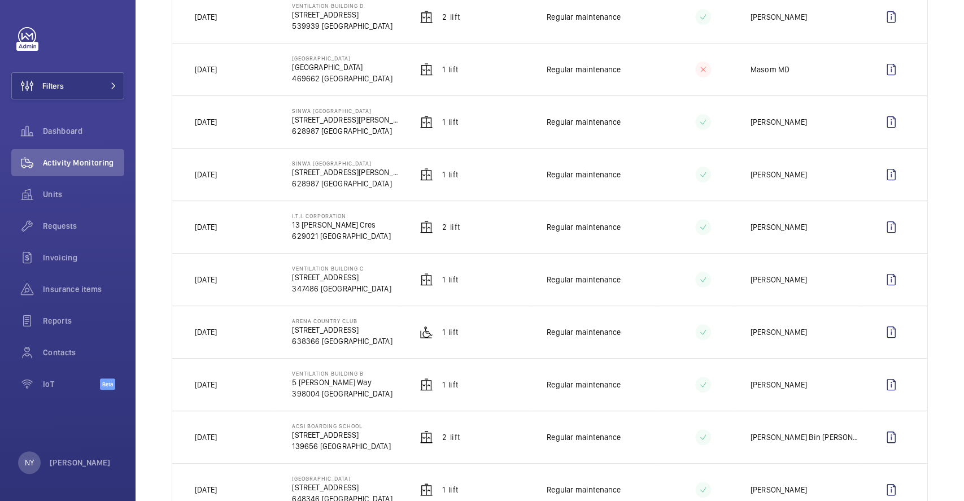
scroll to position [150, 0]
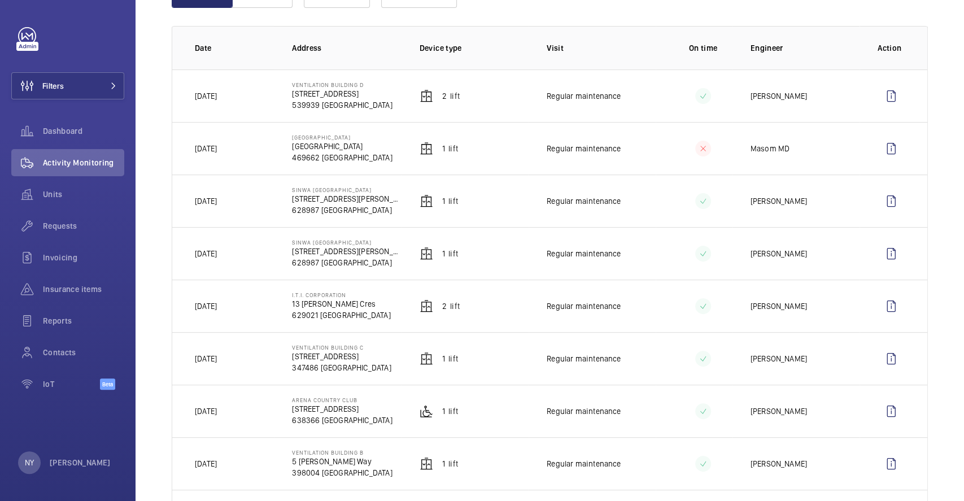
drag, startPoint x: 210, startPoint y: 306, endPoint x: 238, endPoint y: 306, distance: 28.8
click at [238, 306] on td "[DATE]" at bounding box center [223, 306] width 102 height 53
drag, startPoint x: 212, startPoint y: 147, endPoint x: 226, endPoint y: 147, distance: 13.6
click at [217, 147] on p "[DATE]" at bounding box center [206, 148] width 22 height 11
drag, startPoint x: 208, startPoint y: 97, endPoint x: 223, endPoint y: 97, distance: 14.1
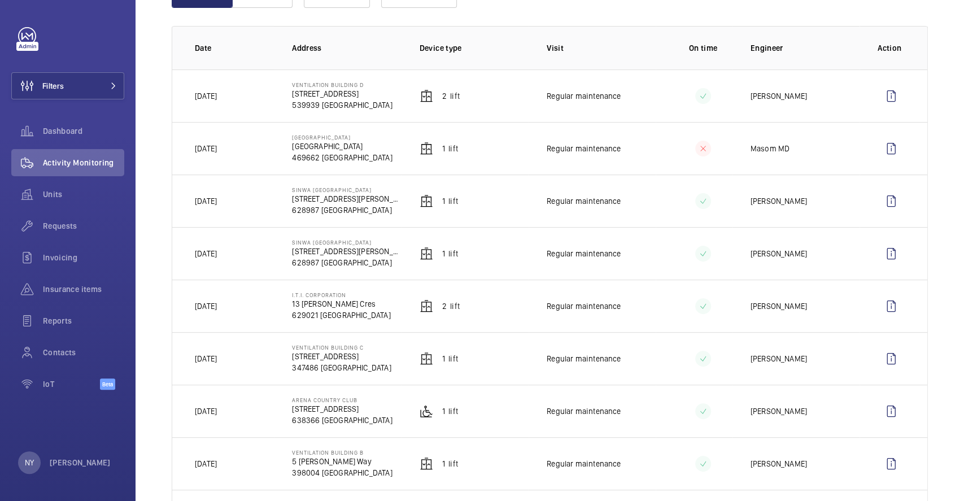
click at [217, 97] on p "[DATE]" at bounding box center [206, 95] width 22 height 11
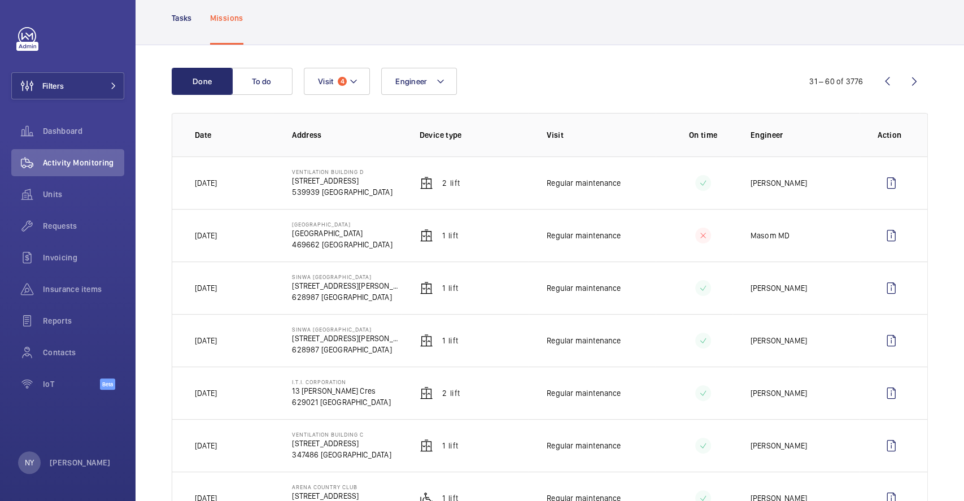
scroll to position [0, 0]
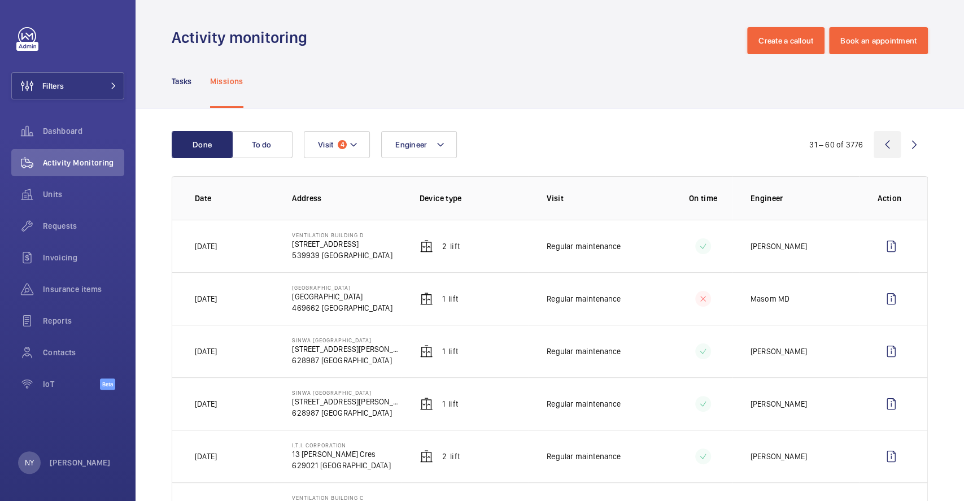
click at [874, 137] on wm-front-icon-button at bounding box center [887, 144] width 27 height 27
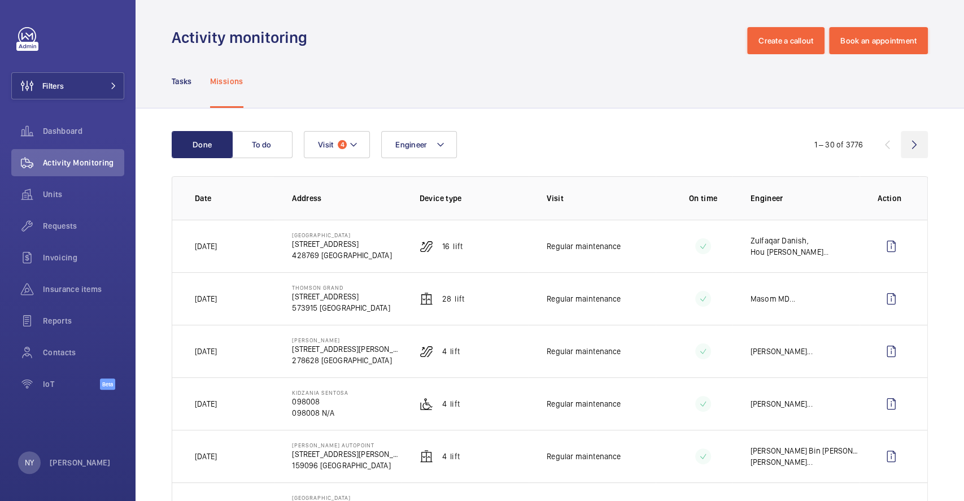
click at [902, 148] on wm-front-icon-button at bounding box center [914, 144] width 27 height 27
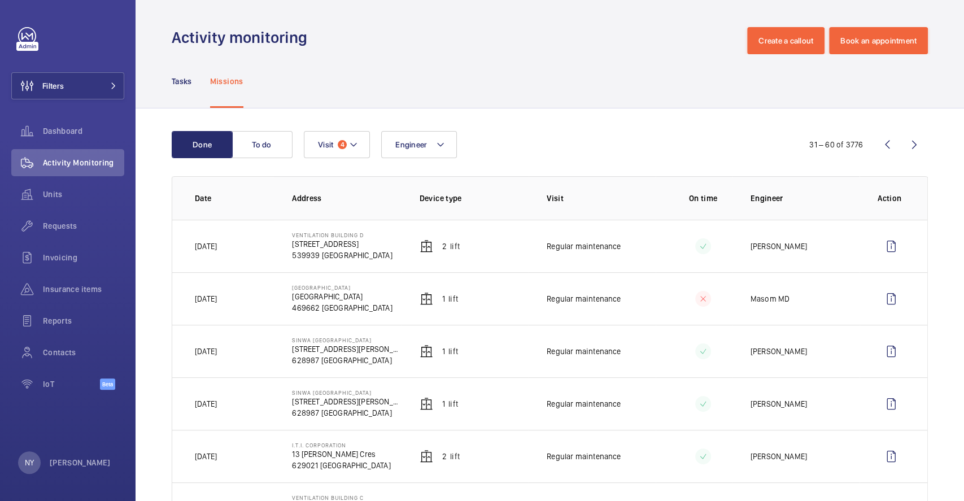
scroll to position [376, 0]
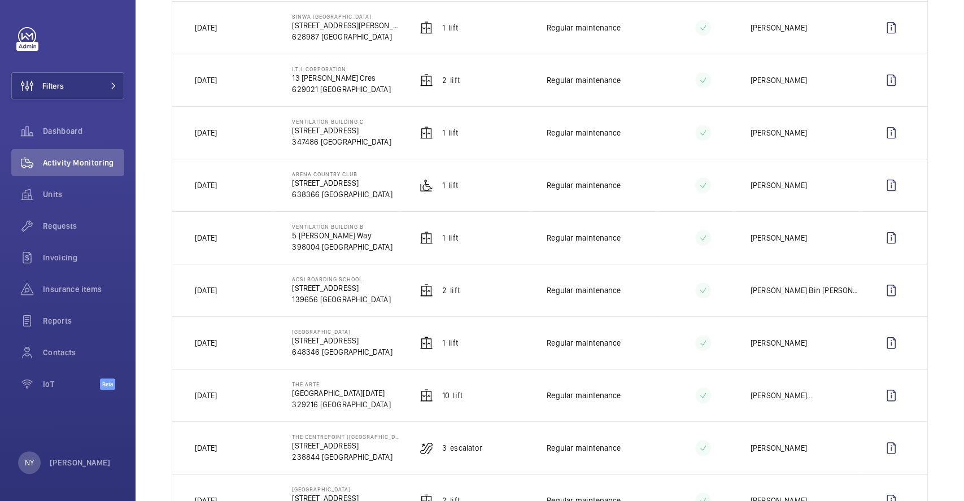
drag, startPoint x: 208, startPoint y: 243, endPoint x: 231, endPoint y: 237, distance: 24.0
click at [217, 237] on p "[DATE]" at bounding box center [206, 237] width 22 height 11
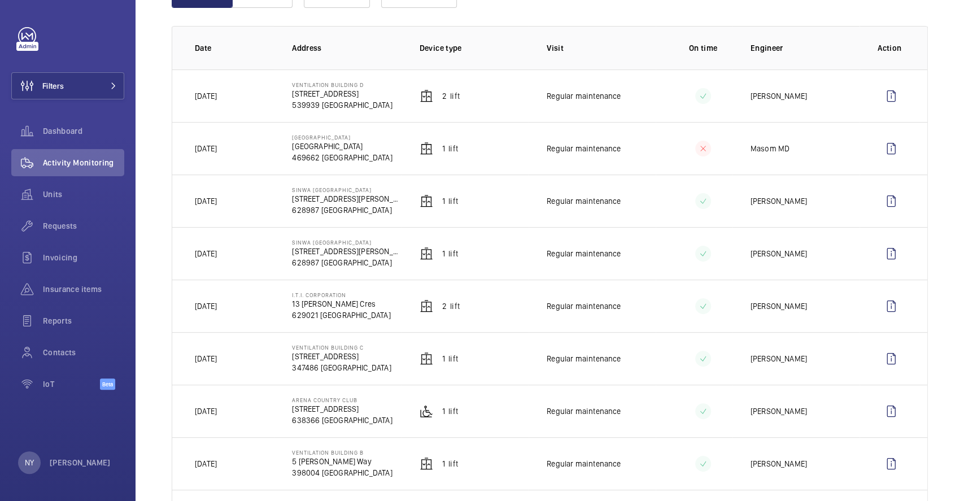
drag, startPoint x: 216, startPoint y: 305, endPoint x: 230, endPoint y: 305, distance: 14.1
click at [217, 305] on p "[DATE]" at bounding box center [206, 305] width 22 height 11
drag, startPoint x: 212, startPoint y: 151, endPoint x: 238, endPoint y: 149, distance: 25.5
click at [238, 150] on td "[DATE]" at bounding box center [223, 148] width 102 height 53
drag, startPoint x: 214, startPoint y: 98, endPoint x: 232, endPoint y: 104, distance: 18.6
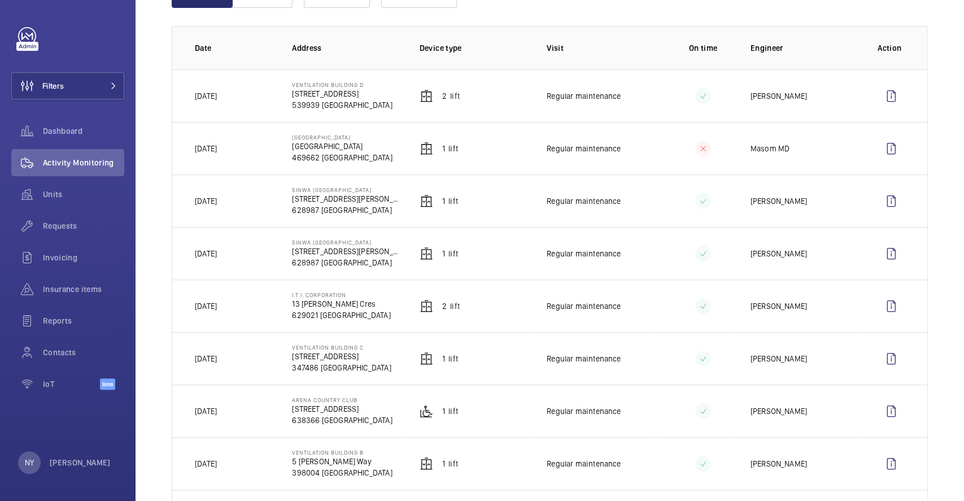
click at [232, 104] on td "[DATE]" at bounding box center [223, 95] width 102 height 53
click at [887, 99] on wm-front-icon-button at bounding box center [891, 95] width 27 height 27
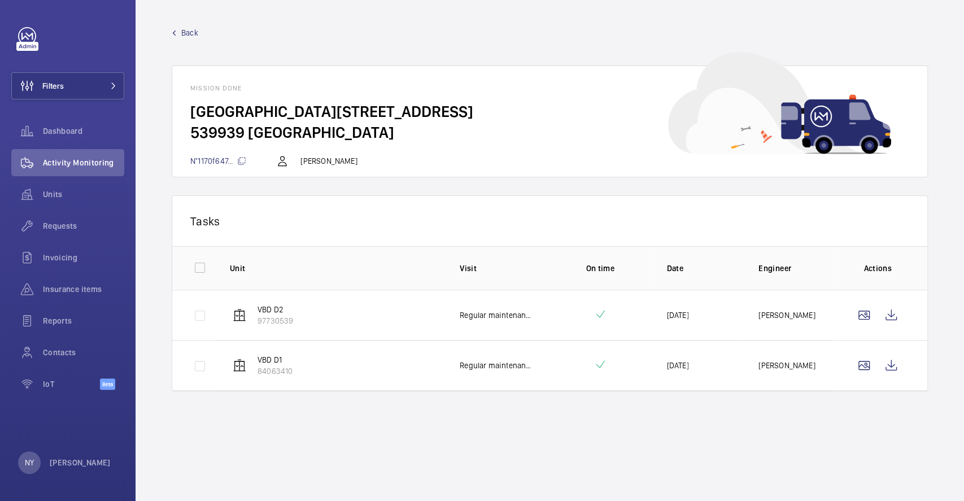
click at [904, 317] on td at bounding box center [879, 315] width 95 height 50
click at [897, 317] on wm-front-icon-button at bounding box center [891, 315] width 27 height 27
click at [888, 364] on wm-front-icon-button at bounding box center [891, 365] width 27 height 27
click at [895, 319] on wm-front-icon-button at bounding box center [891, 315] width 27 height 27
click at [182, 34] on span "Back" at bounding box center [189, 32] width 17 height 11
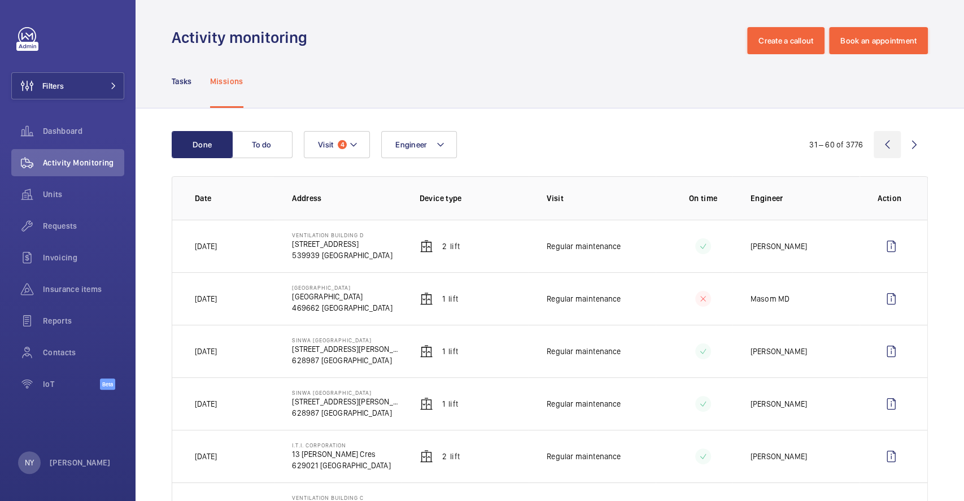
click at [878, 150] on wm-front-icon-button at bounding box center [887, 144] width 27 height 27
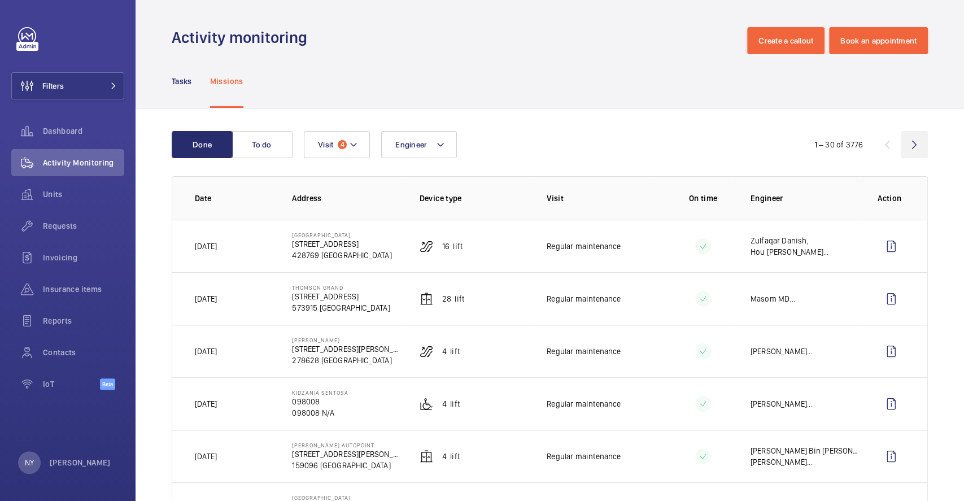
click at [908, 138] on wm-front-icon-button at bounding box center [914, 144] width 27 height 27
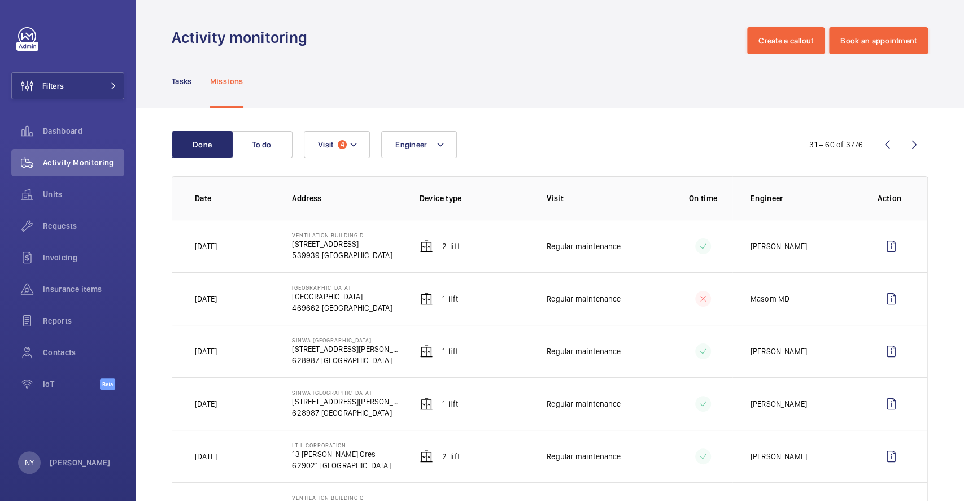
click at [888, 146] on wm-front-icon-button at bounding box center [887, 144] width 27 height 27
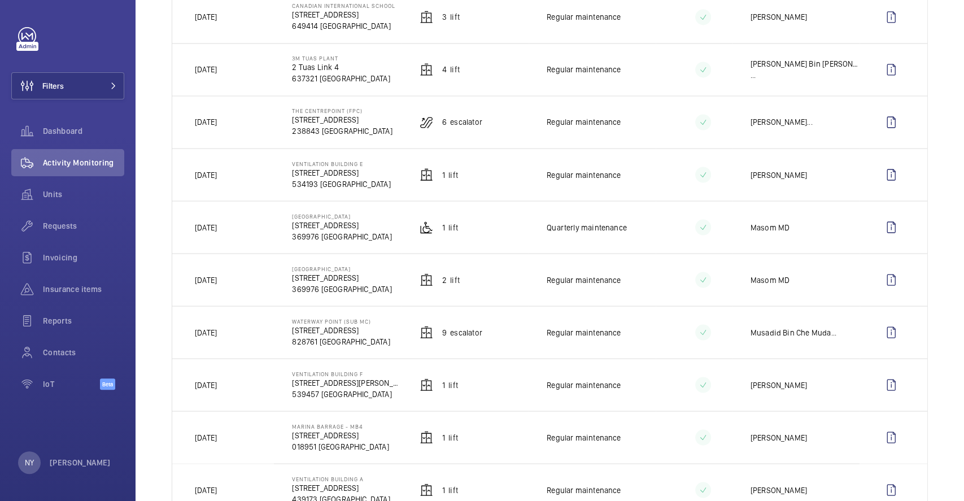
scroll to position [1328, 0]
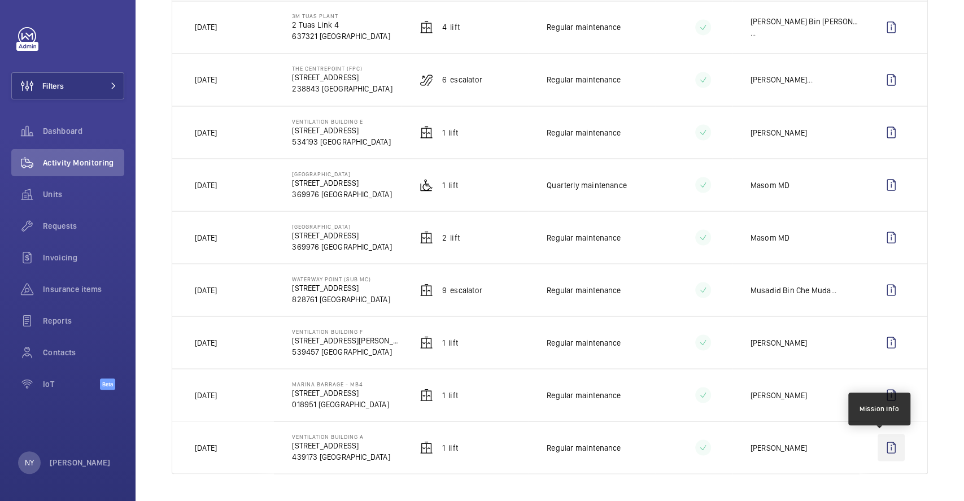
click at [884, 446] on wm-front-icon-button at bounding box center [891, 447] width 27 height 27
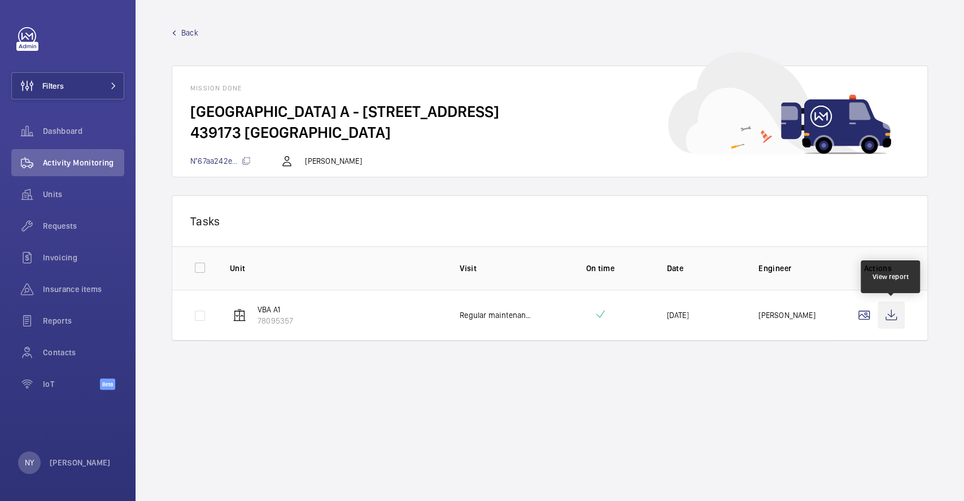
click at [888, 315] on wm-front-icon-button at bounding box center [891, 315] width 27 height 27
click at [188, 34] on span "Back" at bounding box center [189, 32] width 17 height 11
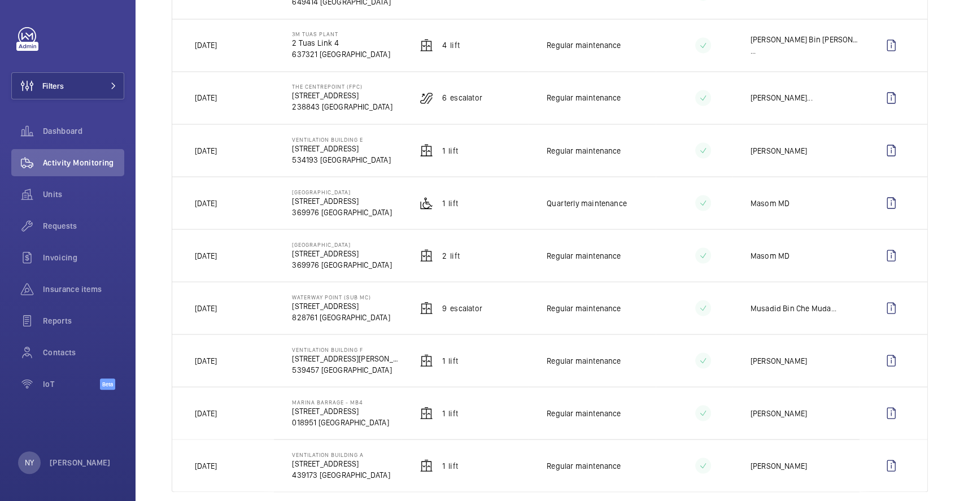
scroll to position [1328, 0]
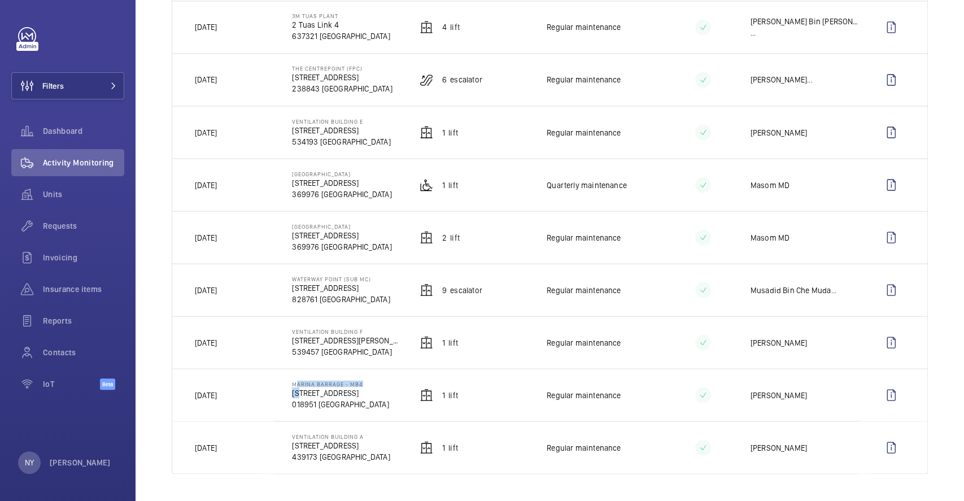
drag, startPoint x: 290, startPoint y: 383, endPoint x: 295, endPoint y: 396, distance: 13.8
click at [295, 396] on div "Marina Barrage - MB4 [STREET_ADDRESS]" at bounding box center [340, 394] width 97 height 29
click at [292, 396] on p "[STREET_ADDRESS]" at bounding box center [340, 392] width 97 height 11
drag, startPoint x: 290, startPoint y: 391, endPoint x: 359, endPoint y: 391, distance: 68.9
click at [359, 391] on p "[STREET_ADDRESS]" at bounding box center [340, 392] width 97 height 11
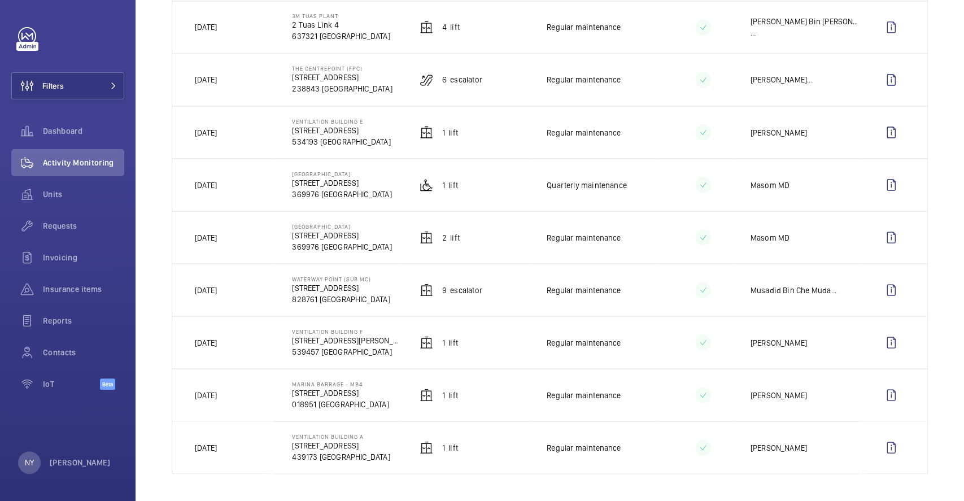
click at [260, 402] on td "[DATE]" at bounding box center [223, 394] width 102 height 53
drag, startPoint x: 287, startPoint y: 393, endPoint x: 361, endPoint y: 395, distance: 73.5
click at [361, 395] on td "Marina Barrage - MB4 [STREET_ADDRESS]" at bounding box center [337, 394] width 127 height 53
click at [277, 395] on td "Marina Barrage - MB4 [STREET_ADDRESS]" at bounding box center [337, 394] width 127 height 53
drag, startPoint x: 199, startPoint y: 395, endPoint x: 236, endPoint y: 395, distance: 37.3
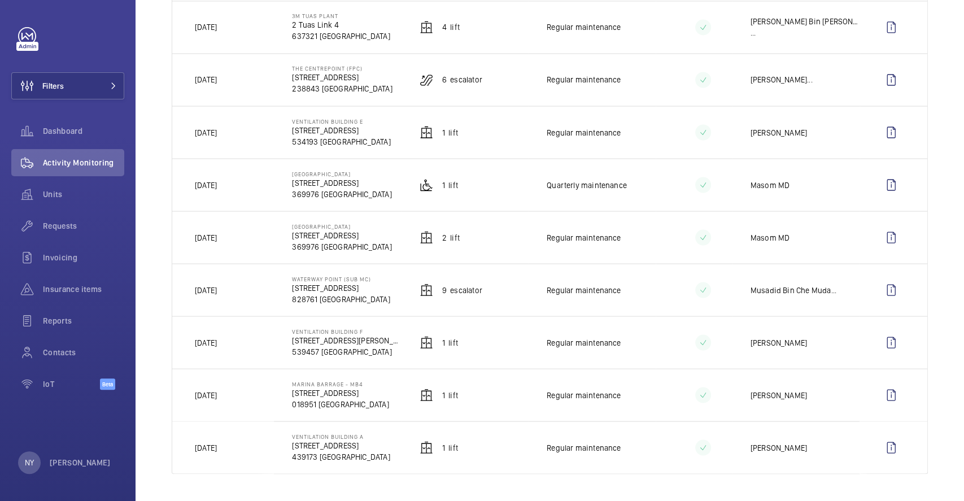
click at [236, 395] on td "[DATE]" at bounding box center [223, 394] width 102 height 53
drag, startPoint x: 292, startPoint y: 382, endPoint x: 368, endPoint y: 381, distance: 75.7
click at [368, 381] on td "Marina Barrage - MB4 [STREET_ADDRESS]" at bounding box center [337, 394] width 127 height 53
drag, startPoint x: 292, startPoint y: 391, endPoint x: 383, endPoint y: 387, distance: 91.0
click at [383, 387] on td "Marina Barrage - MB4 [STREET_ADDRESS]" at bounding box center [337, 394] width 127 height 53
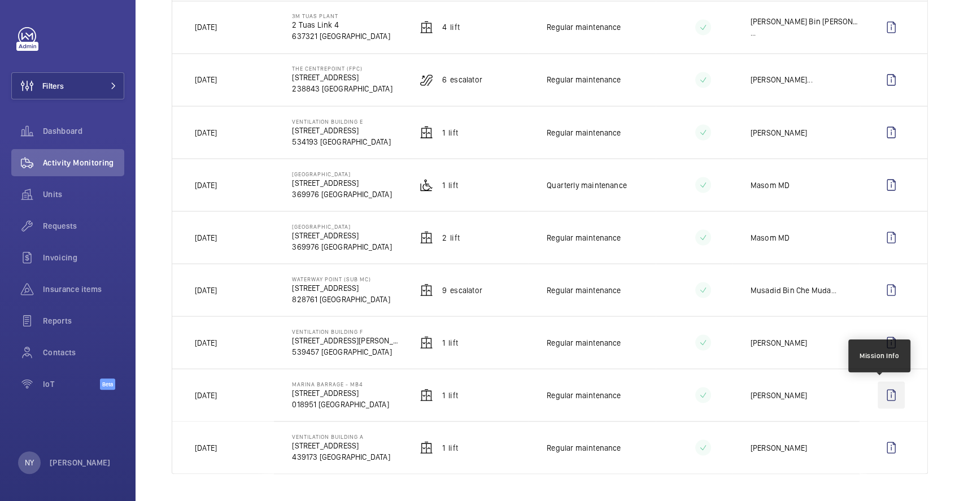
click at [884, 393] on wm-front-icon-button at bounding box center [891, 394] width 27 height 27
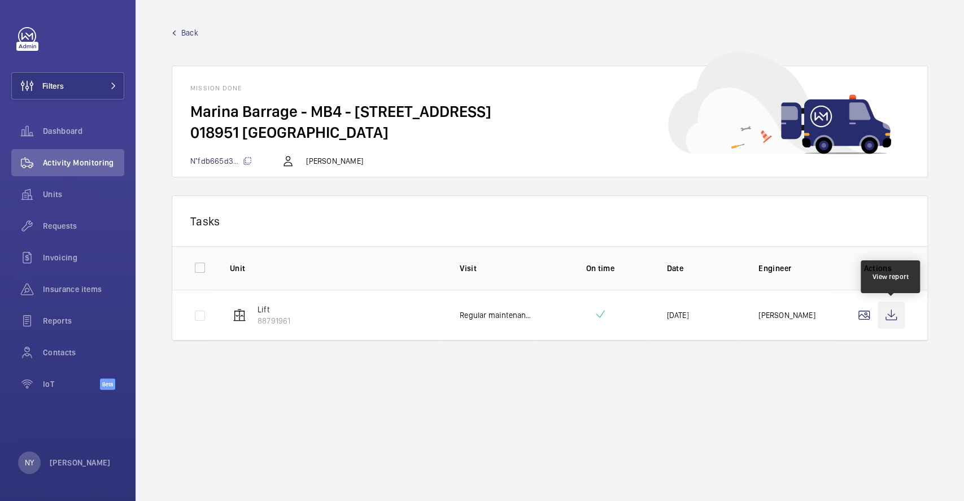
click at [888, 312] on wm-front-icon-button at bounding box center [891, 315] width 27 height 27
click at [197, 33] on span "Back" at bounding box center [189, 32] width 17 height 11
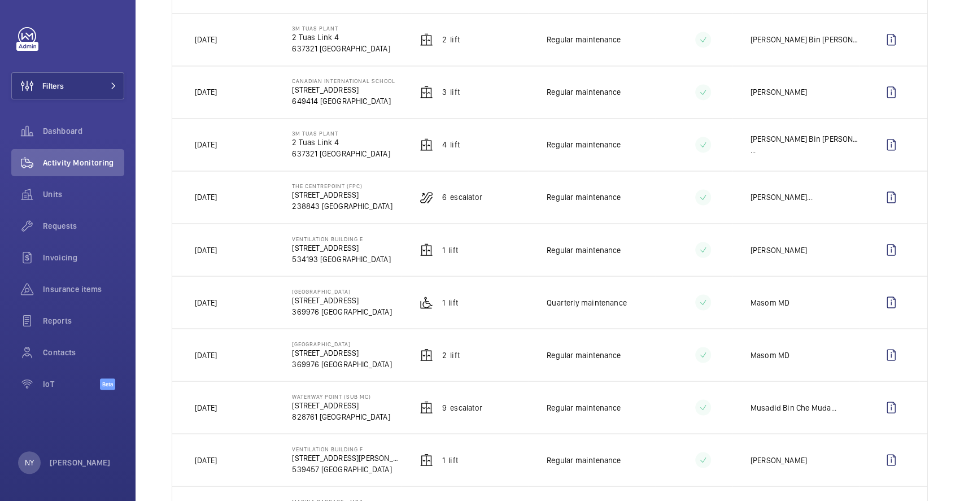
scroll to position [1328, 0]
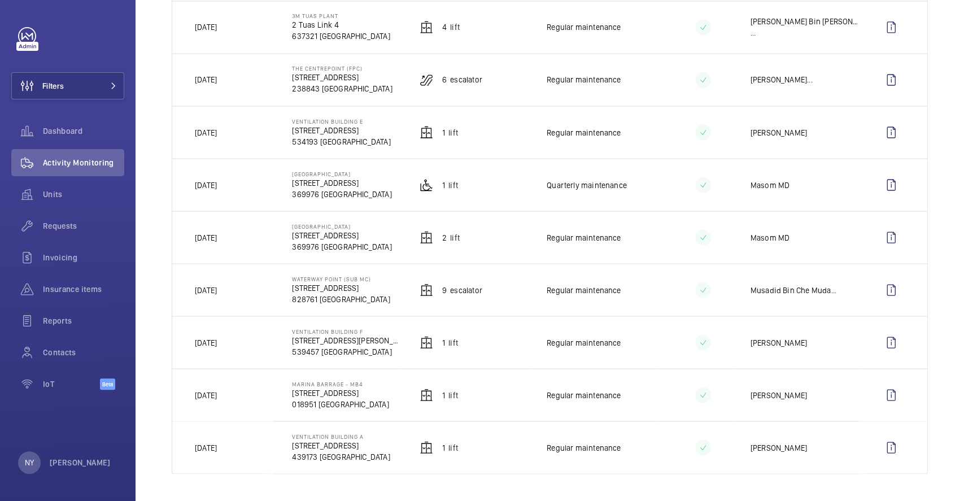
click at [321, 329] on p "Ventilation Building F" at bounding box center [346, 331] width 109 height 7
click at [880, 341] on wm-front-icon-button at bounding box center [891, 342] width 27 height 27
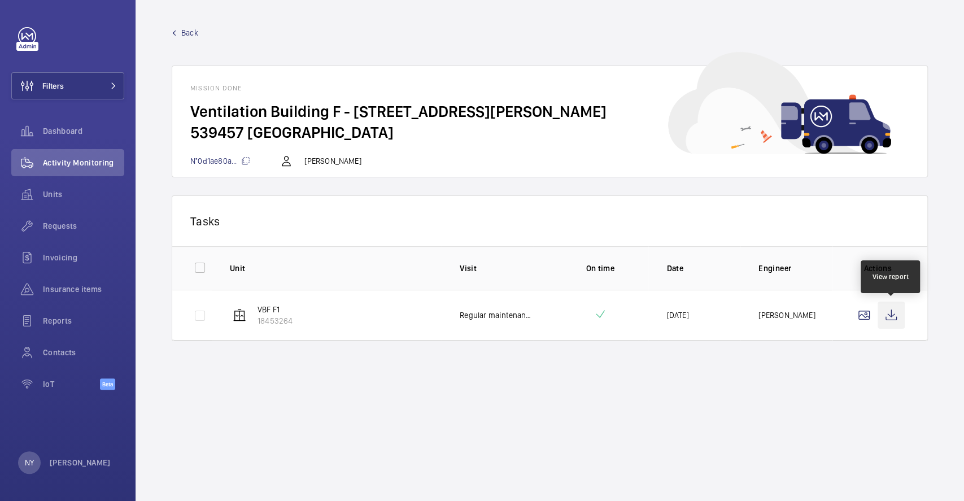
click at [887, 322] on wm-front-icon-button at bounding box center [891, 315] width 27 height 27
click at [177, 36] on link "Back" at bounding box center [550, 32] width 756 height 11
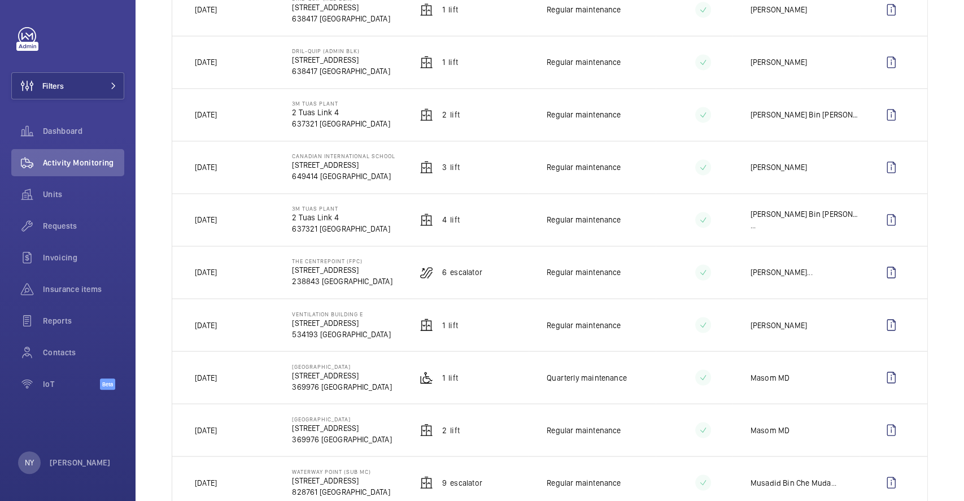
scroll to position [1328, 0]
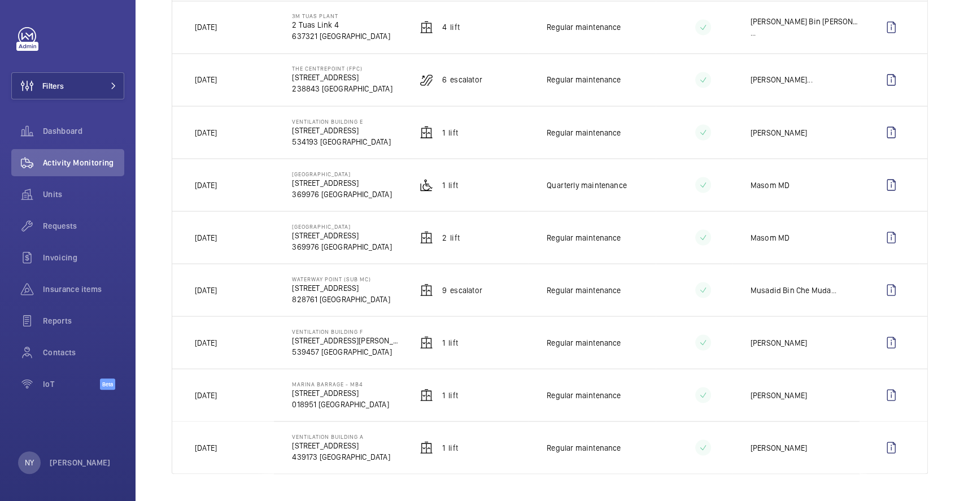
drag, startPoint x: 291, startPoint y: 276, endPoint x: 372, endPoint y: 276, distance: 80.8
click at [372, 276] on td "[GEOGRAPHIC_DATA] (Sub MC) [STREET_ADDRESS]" at bounding box center [337, 289] width 127 height 53
click at [42, 79] on span "Filters" at bounding box center [38, 85] width 52 height 27
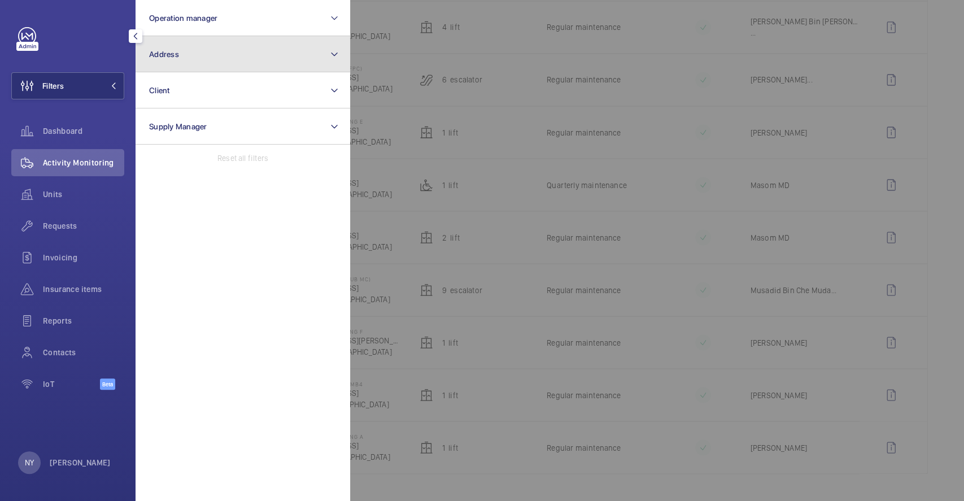
click at [180, 63] on button "Address" at bounding box center [243, 54] width 215 height 36
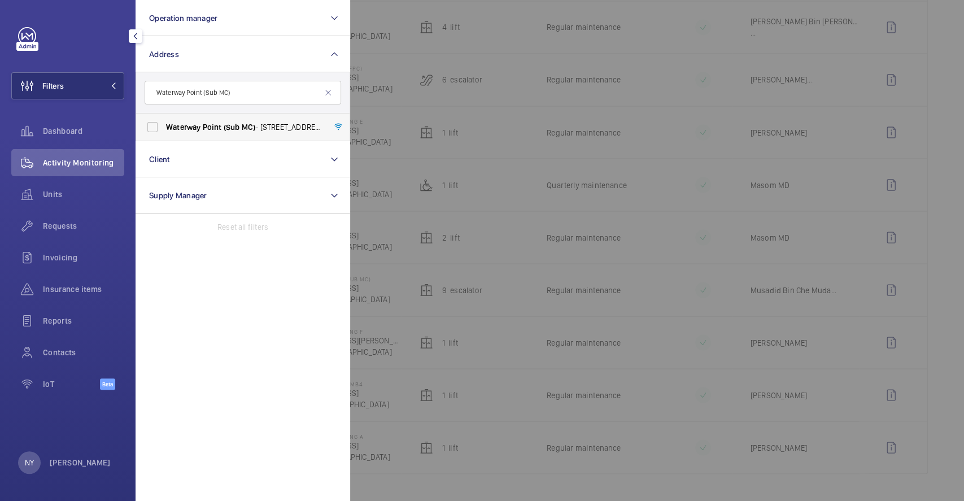
type input "Waterway Point (Sub MC)"
click at [200, 133] on label "[GEOGRAPHIC_DATA] (Sub MC) - [STREET_ADDRESS]" at bounding box center [234, 127] width 197 height 27
click at [164, 133] on input "[GEOGRAPHIC_DATA] (Sub MC) - [STREET_ADDRESS]" at bounding box center [152, 127] width 23 height 23
checkbox input "true"
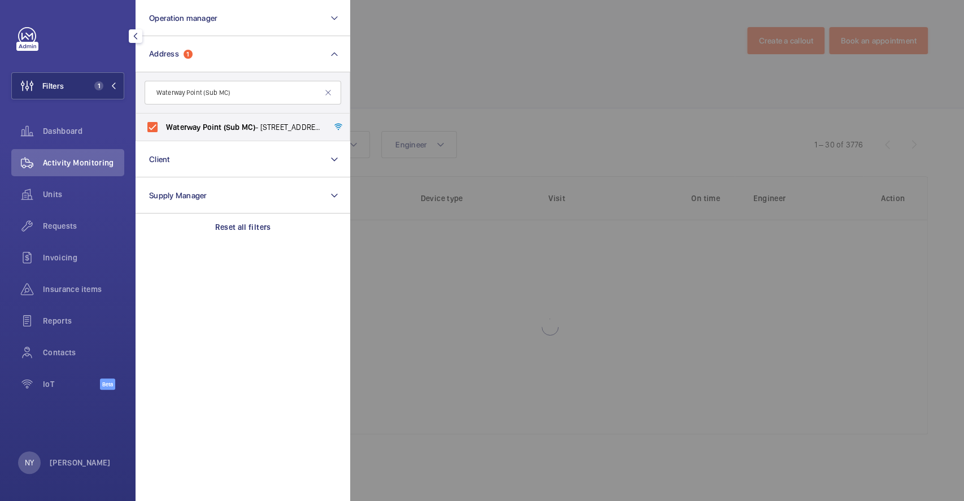
click at [450, 72] on div at bounding box center [832, 250] width 964 height 501
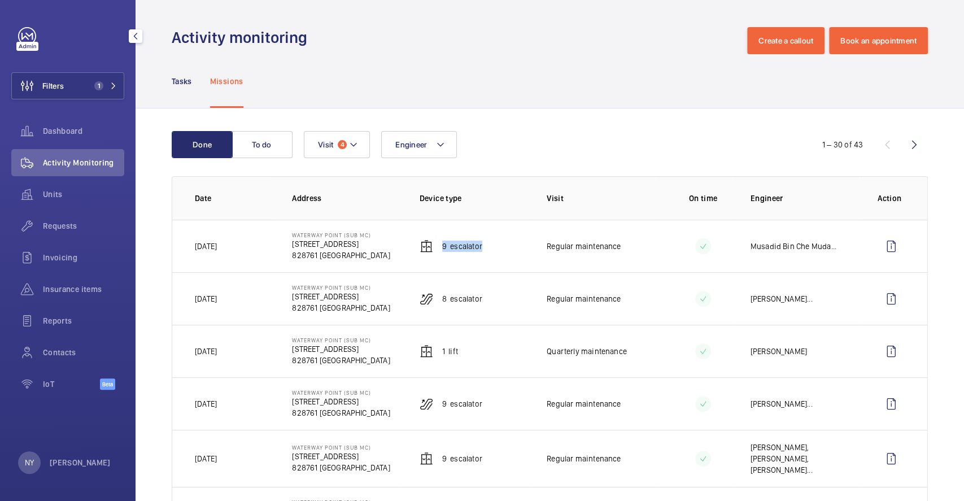
drag, startPoint x: 437, startPoint y: 246, endPoint x: 488, endPoint y: 256, distance: 51.7
click at [488, 256] on td "9 Escalator" at bounding box center [465, 246] width 127 height 53
click at [880, 247] on wm-front-icon-button at bounding box center [891, 246] width 27 height 27
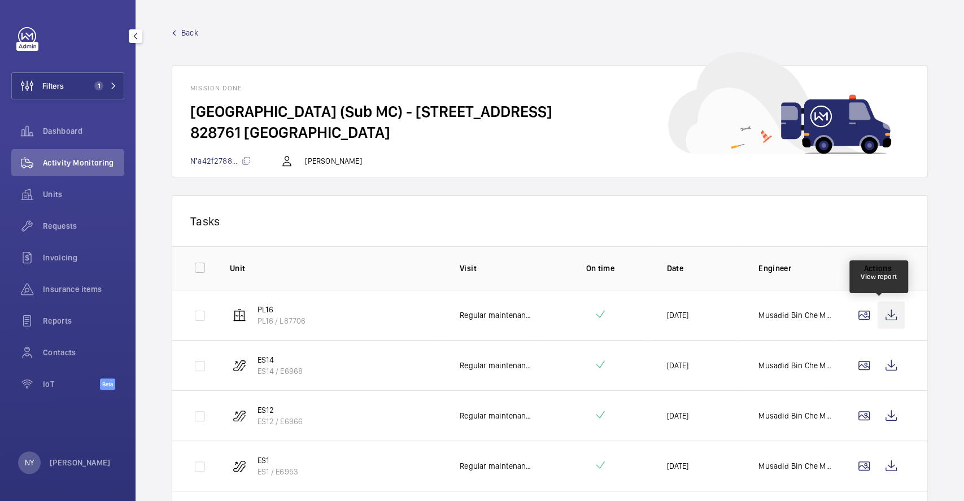
click at [886, 315] on wm-front-icon-button at bounding box center [891, 315] width 27 height 27
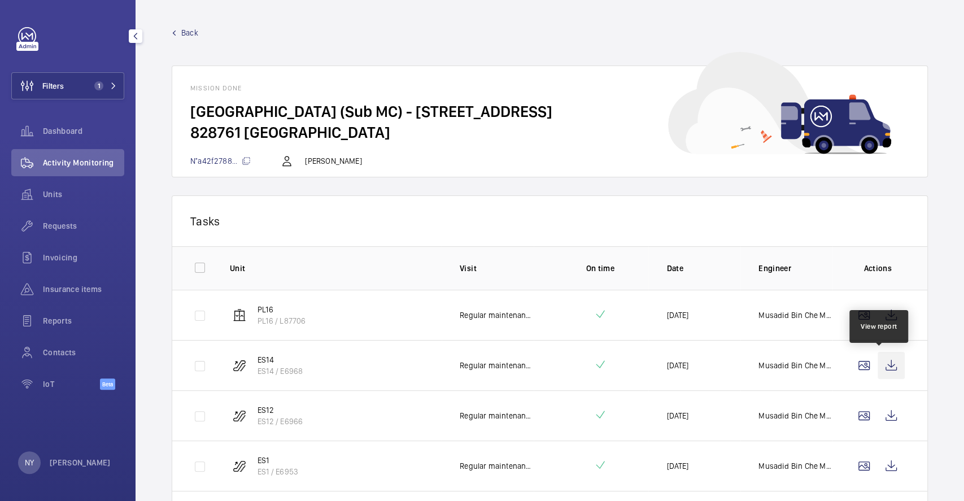
click at [878, 365] on wm-front-icon-button at bounding box center [891, 365] width 27 height 27
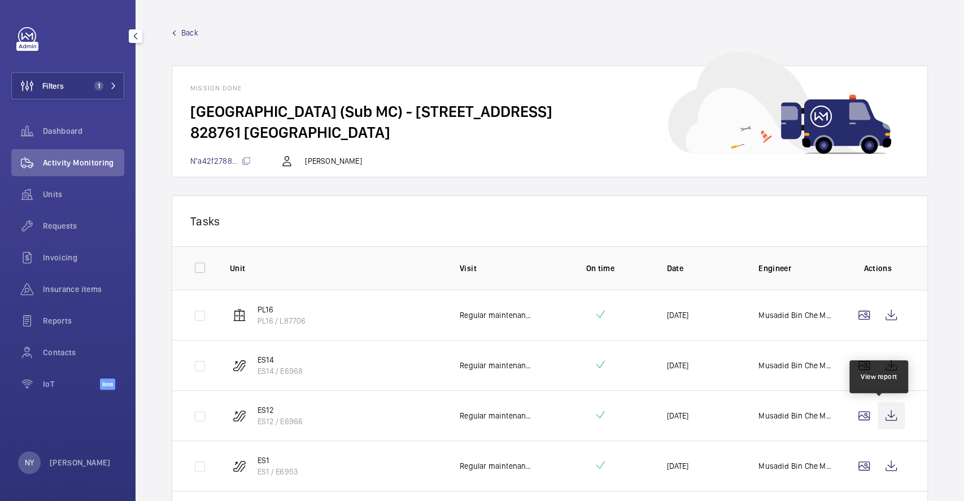
click at [878, 406] on wm-front-icon-button at bounding box center [891, 415] width 27 height 27
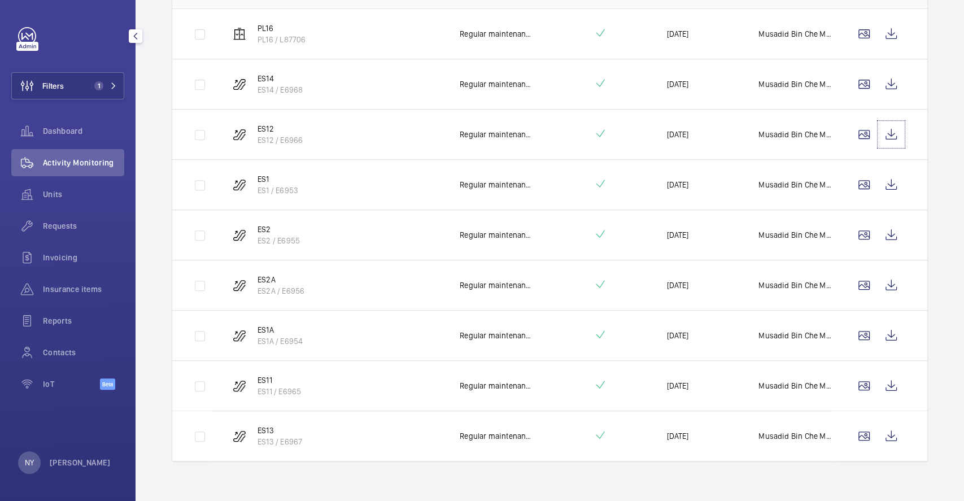
scroll to position [286, 0]
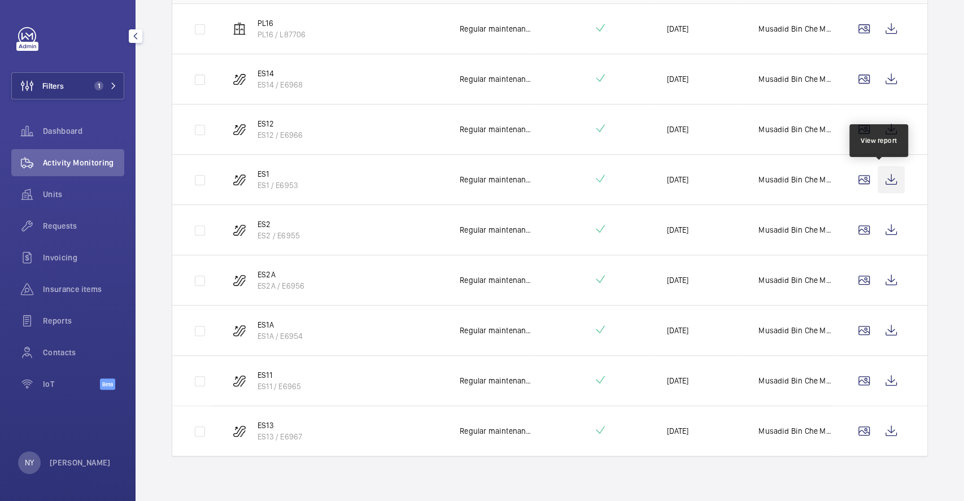
click at [884, 179] on wm-front-icon-button at bounding box center [891, 179] width 27 height 27
click at [885, 229] on wm-front-icon-button at bounding box center [891, 229] width 27 height 27
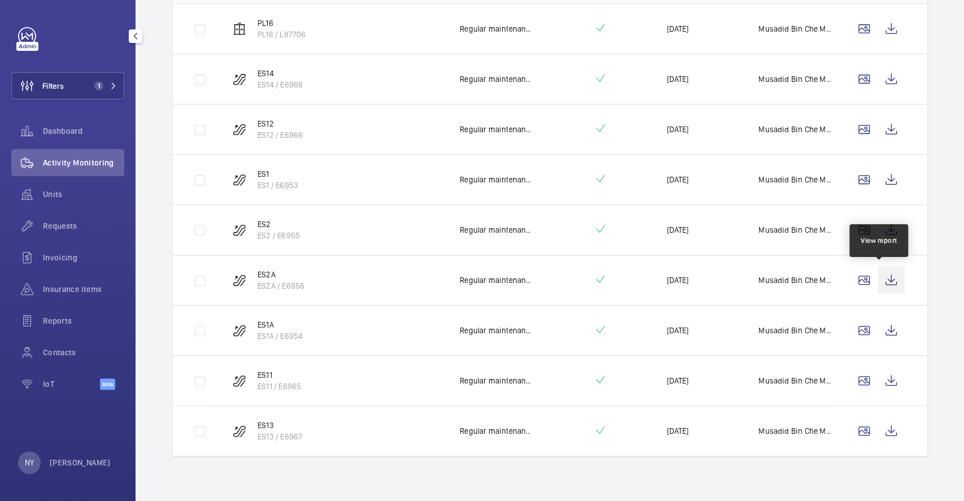
click at [882, 274] on wm-front-icon-button at bounding box center [891, 280] width 27 height 27
click at [883, 330] on wm-front-icon-button at bounding box center [891, 330] width 27 height 27
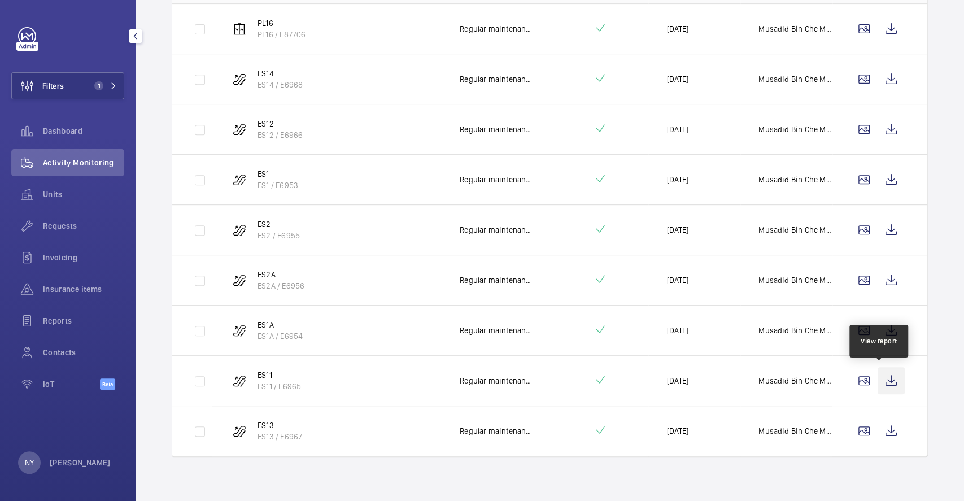
click at [878, 380] on wm-front-icon-button at bounding box center [891, 380] width 27 height 27
click at [878, 429] on wm-front-icon-button at bounding box center [891, 430] width 27 height 27
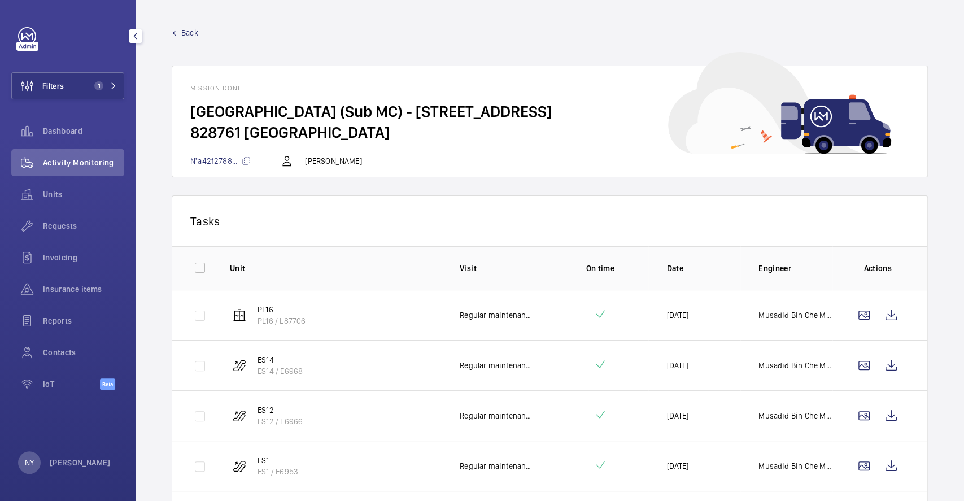
click at [190, 32] on span "Back" at bounding box center [189, 32] width 17 height 11
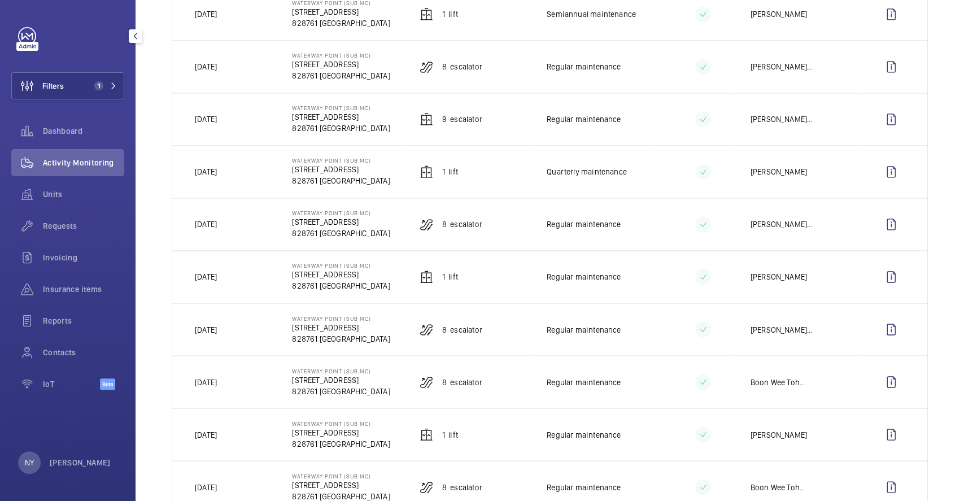
scroll to position [828, 0]
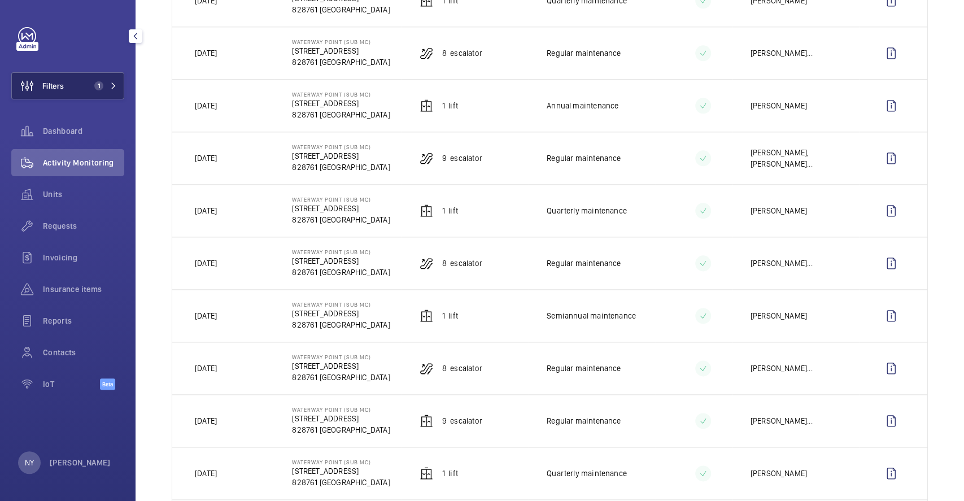
click at [73, 91] on button "Filters 1" at bounding box center [67, 85] width 113 height 27
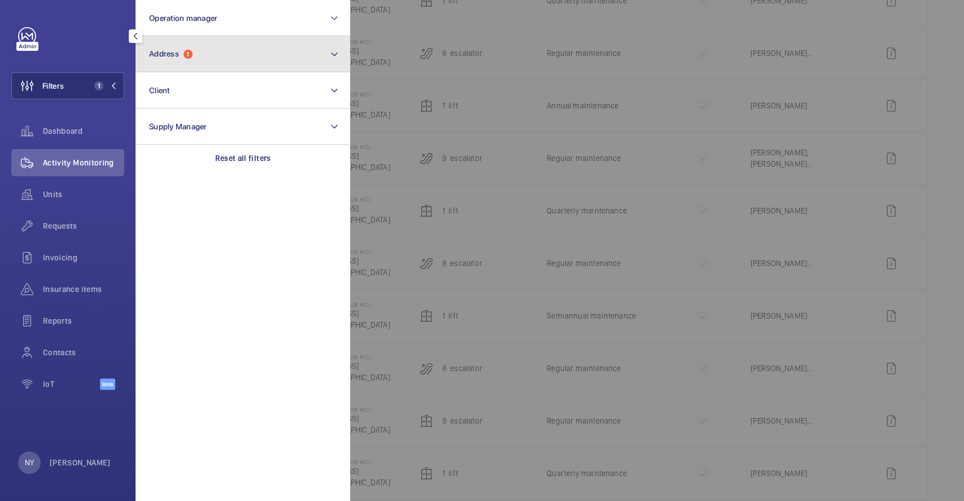
click at [194, 58] on button "Address 1" at bounding box center [243, 54] width 215 height 36
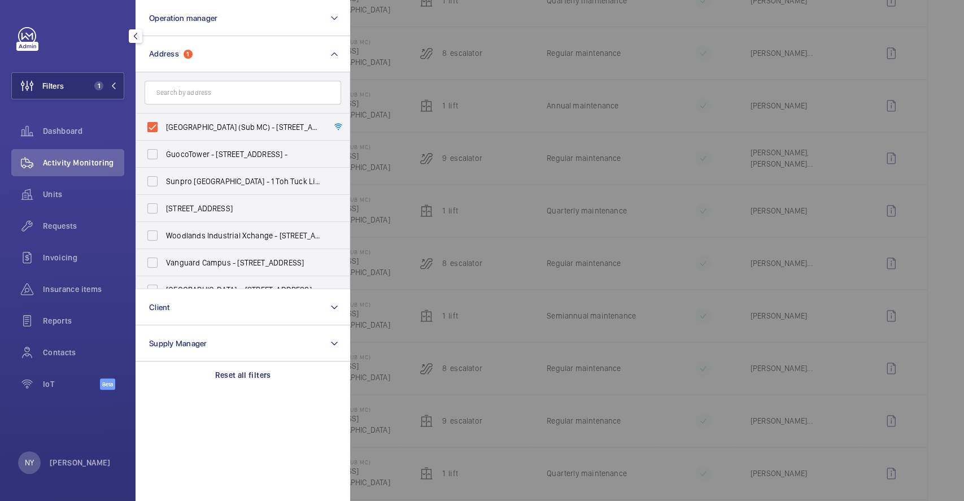
click at [205, 121] on span "Waterway Point (Sub MC) - 83 Punggol Central, SINGAPORE 828761" at bounding box center [243, 126] width 155 height 11
click at [164, 121] on input "Waterway Point (Sub MC) - 83 Punggol Central, SINGAPORE 828761" at bounding box center [152, 127] width 23 height 23
checkbox input "false"
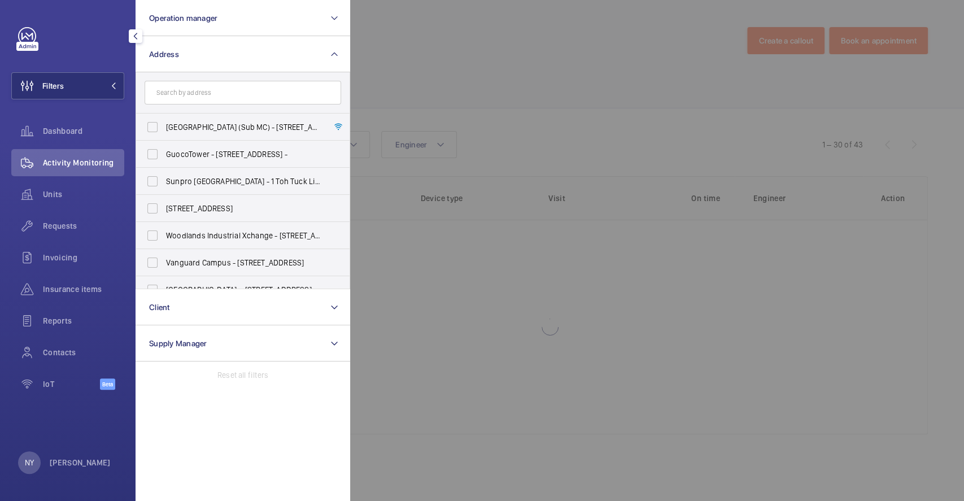
click at [453, 70] on div at bounding box center [832, 250] width 964 height 501
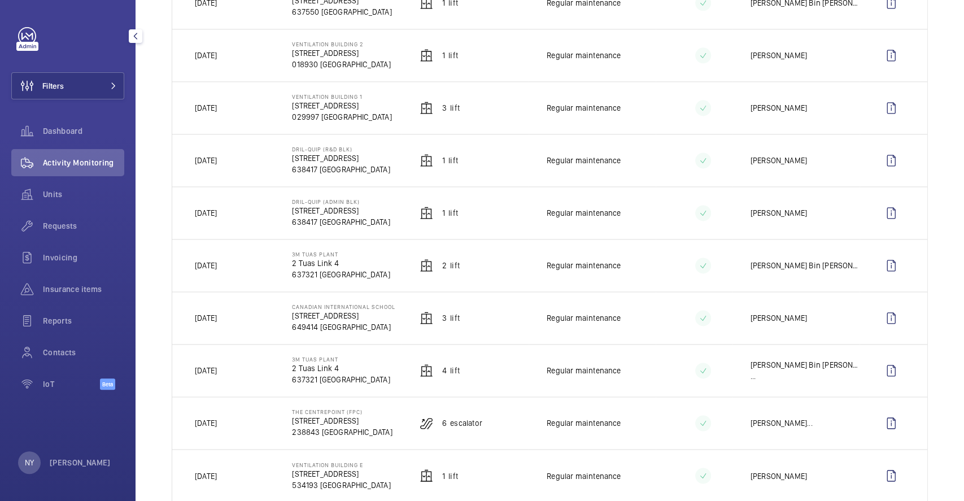
scroll to position [1328, 0]
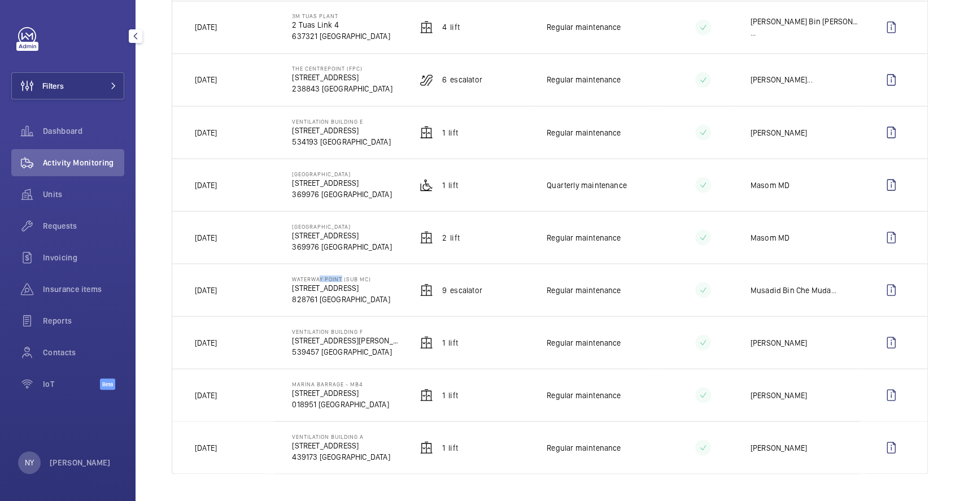
drag, startPoint x: 314, startPoint y: 277, endPoint x: 337, endPoint y: 277, distance: 23.2
click at [337, 277] on p "Waterway Point (Sub MC)" at bounding box center [341, 278] width 98 height 7
drag, startPoint x: 289, startPoint y: 224, endPoint x: 358, endPoint y: 224, distance: 69.5
click at [358, 224] on td "Shenguan Building 62 Burn Rd 369976 SINGAPORE" at bounding box center [337, 237] width 127 height 53
copy p "[GEOGRAPHIC_DATA]"
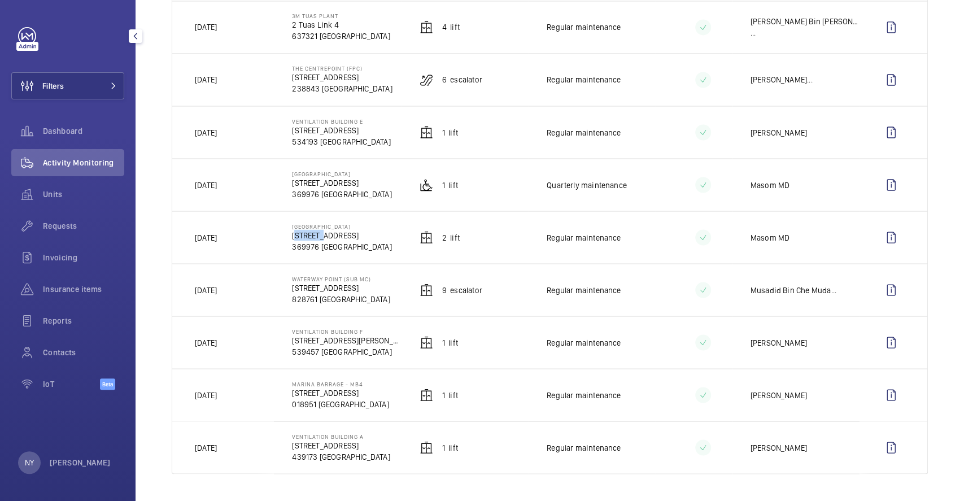
drag, startPoint x: 288, startPoint y: 233, endPoint x: 317, endPoint y: 233, distance: 28.8
click at [317, 233] on td "Shenguan Building 62 Burn Rd 369976 SINGAPORE" at bounding box center [337, 237] width 127 height 53
copy p "62 Burn"
click at [885, 243] on wm-front-icon-button at bounding box center [891, 237] width 27 height 27
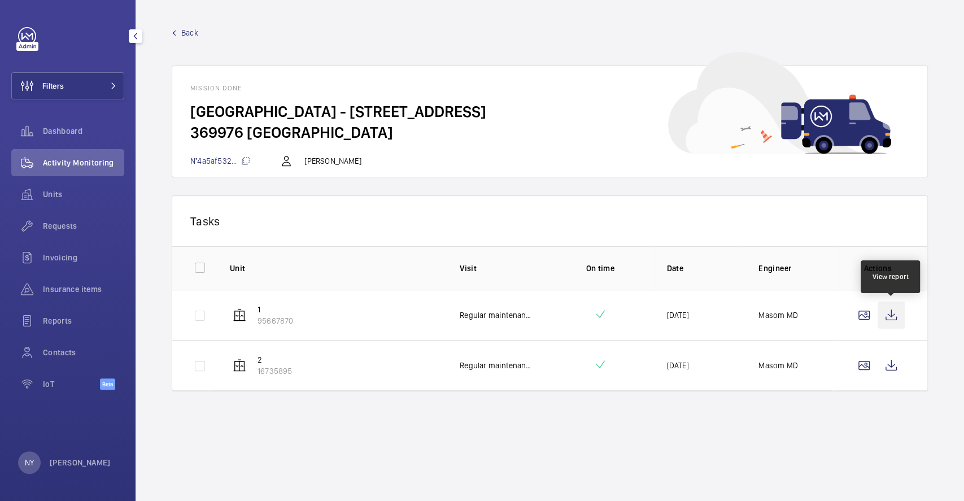
click at [889, 324] on wm-front-icon-button at bounding box center [891, 315] width 27 height 27
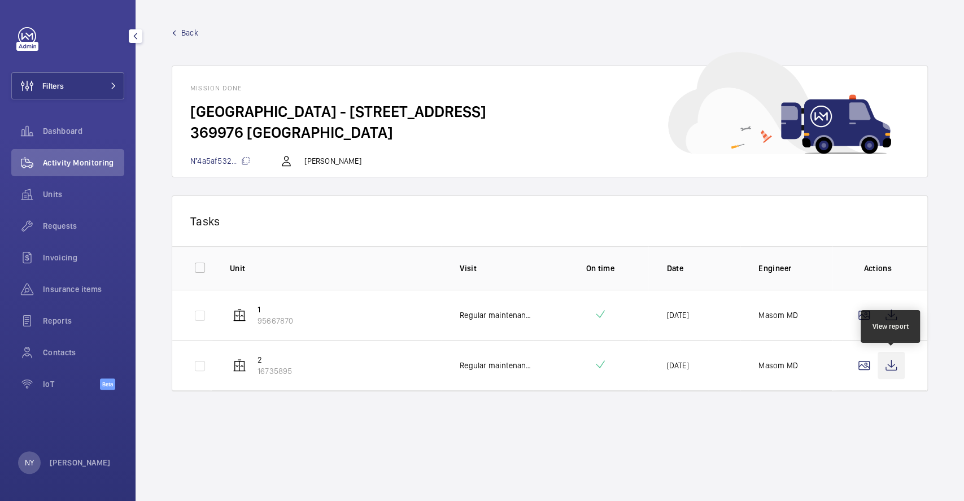
click at [898, 363] on wm-front-icon-button at bounding box center [891, 365] width 27 height 27
click at [188, 33] on span "Back" at bounding box center [189, 32] width 17 height 11
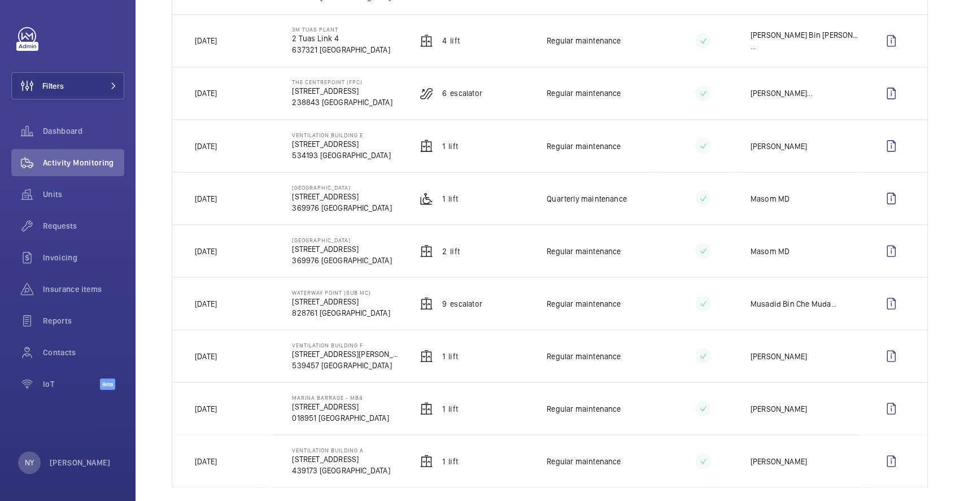
scroll to position [1328, 0]
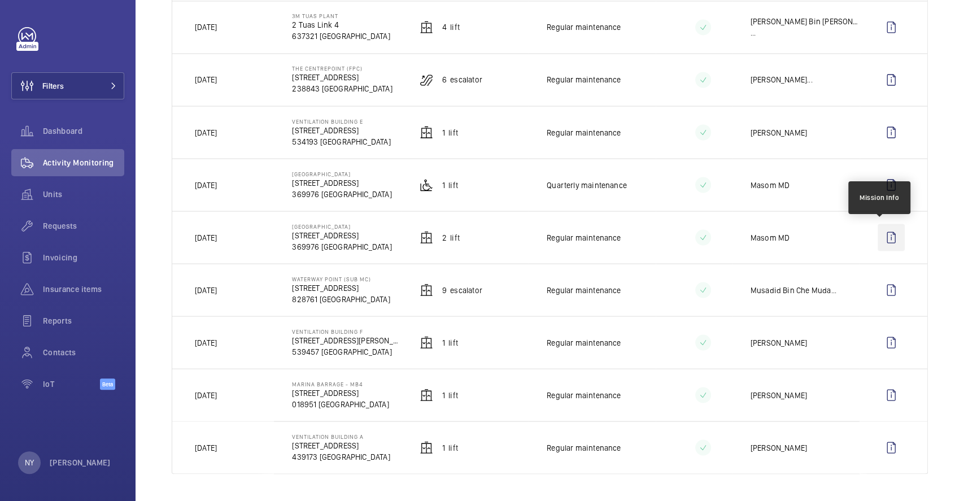
click at [878, 237] on wm-front-icon-button at bounding box center [891, 237] width 27 height 27
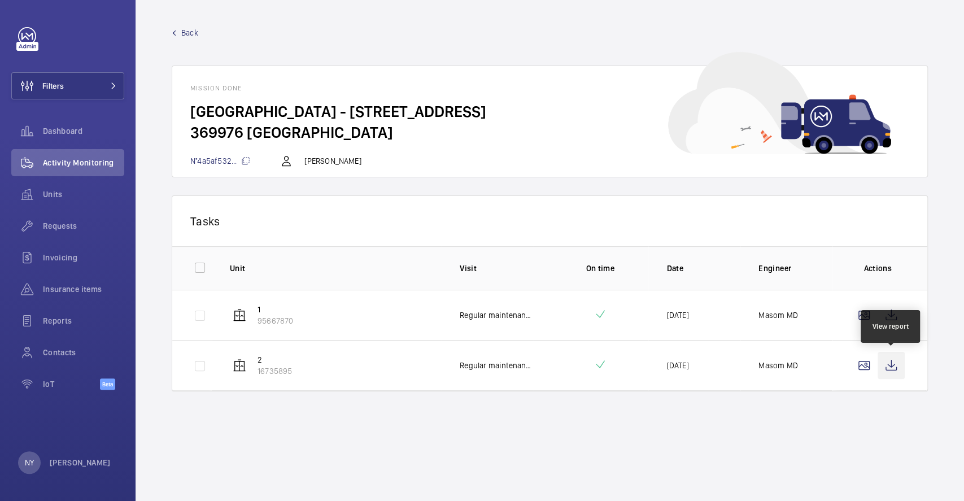
click at [887, 360] on wm-front-icon-button at bounding box center [891, 365] width 27 height 27
click at [191, 33] on span "Back" at bounding box center [189, 32] width 17 height 11
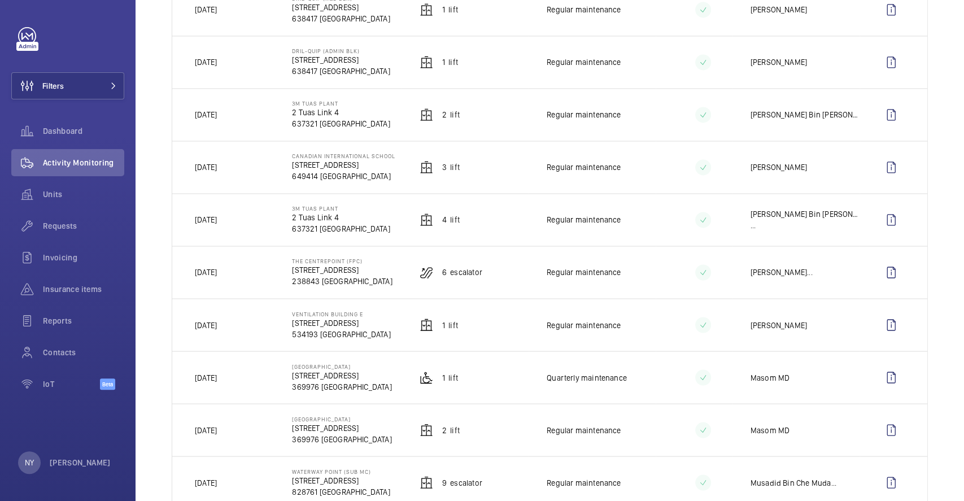
scroll to position [1328, 0]
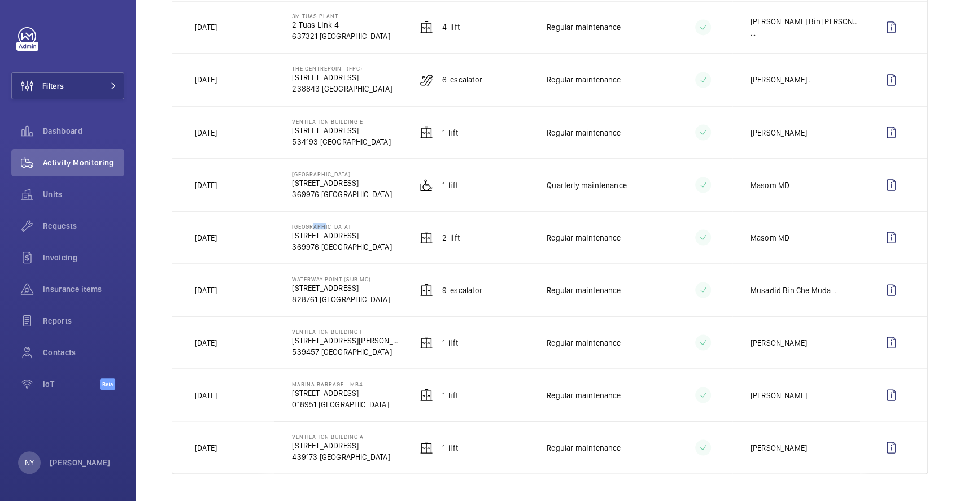
drag, startPoint x: 312, startPoint y: 227, endPoint x: 322, endPoint y: 227, distance: 10.7
click at [322, 227] on p "[GEOGRAPHIC_DATA]" at bounding box center [341, 226] width 99 height 7
drag, startPoint x: 300, startPoint y: 171, endPoint x: 324, endPoint y: 172, distance: 23.7
click at [324, 172] on p "[GEOGRAPHIC_DATA]" at bounding box center [341, 173] width 99 height 7
click at [880, 237] on wm-front-icon-button at bounding box center [891, 237] width 27 height 27
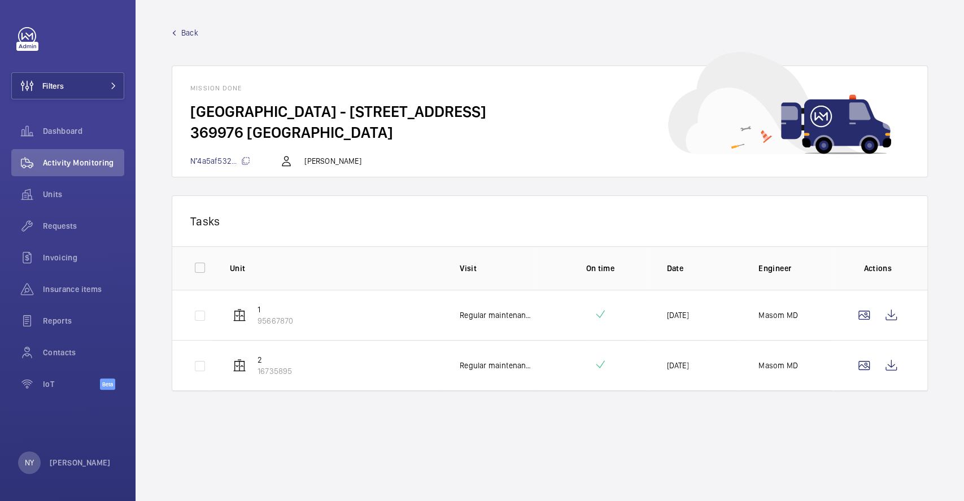
click at [189, 33] on span "Back" at bounding box center [189, 32] width 17 height 11
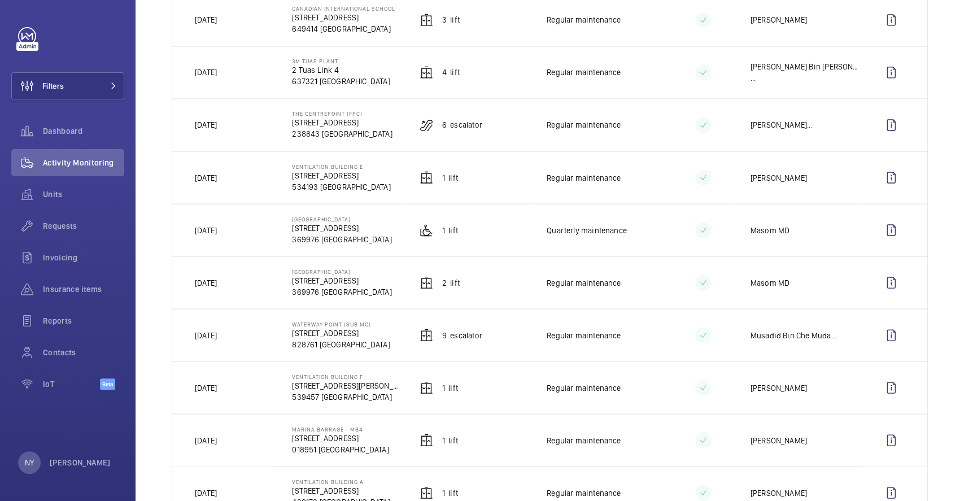
scroll to position [1328, 0]
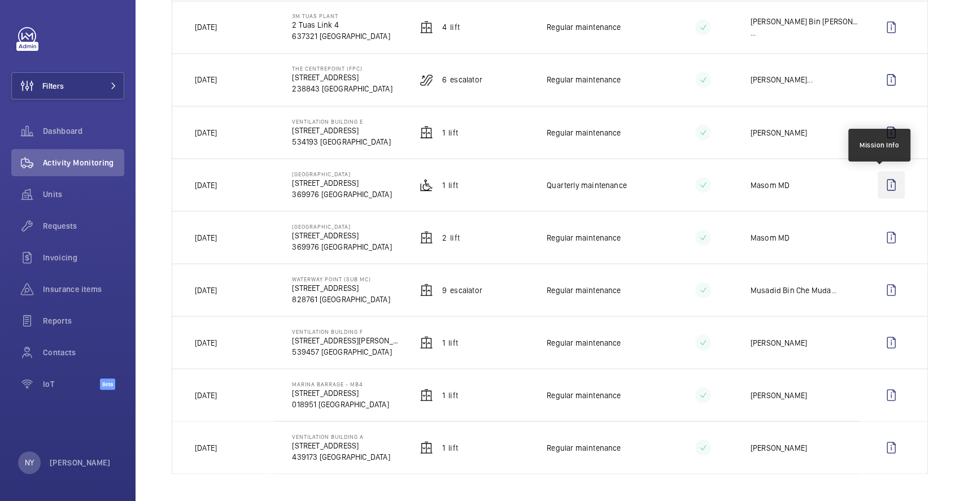
click at [883, 194] on wm-front-icon-button at bounding box center [891, 184] width 27 height 27
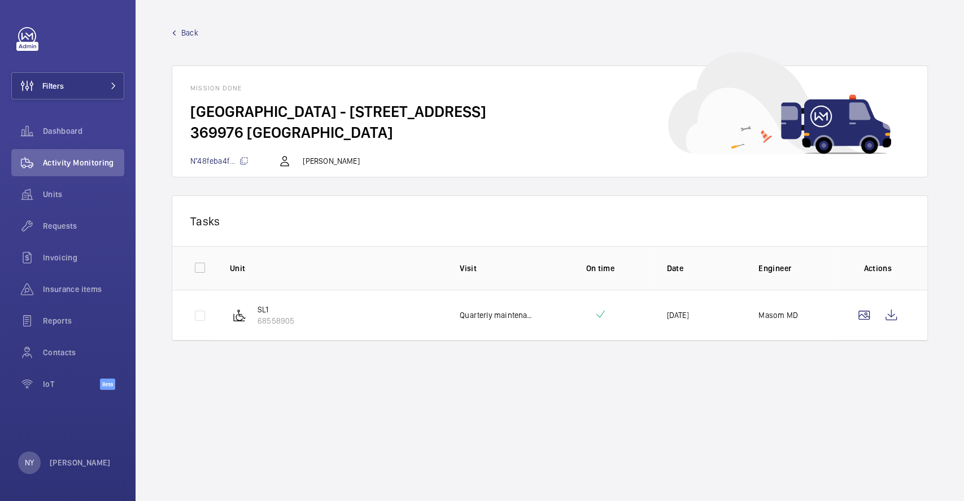
click at [190, 31] on span "Back" at bounding box center [189, 32] width 17 height 11
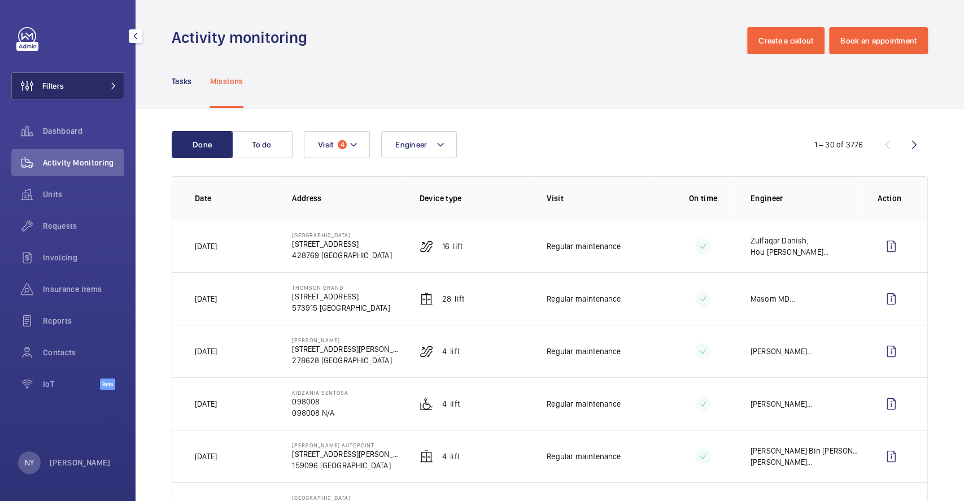
click at [68, 84] on button "Filters" at bounding box center [67, 85] width 113 height 27
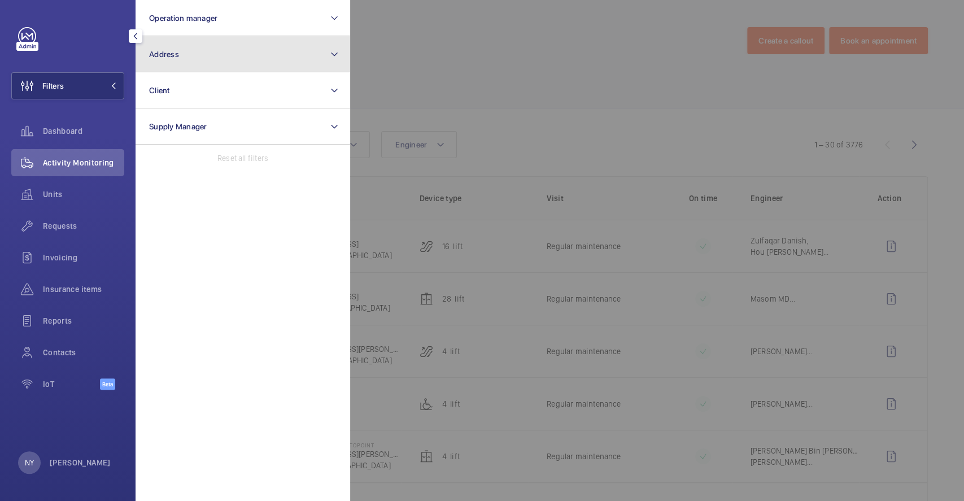
click at [226, 59] on button "Address" at bounding box center [243, 54] width 215 height 36
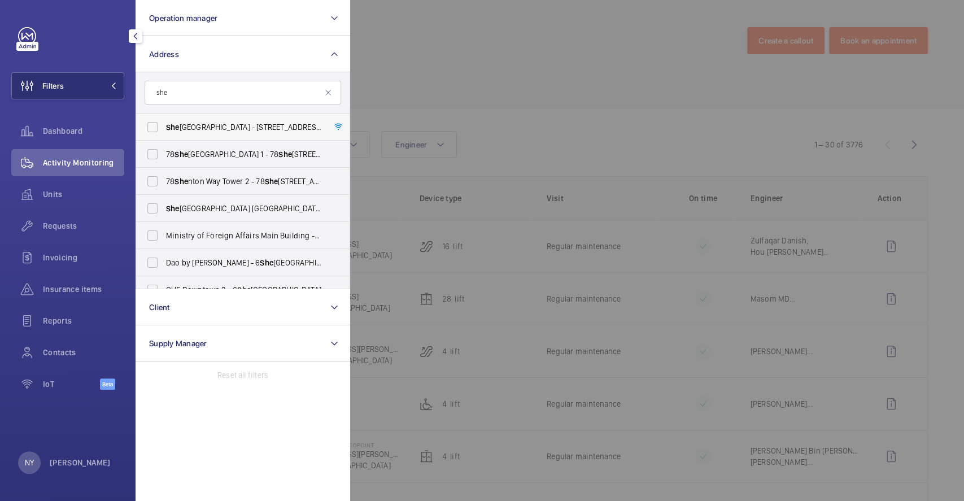
type input "she"
click at [213, 129] on span "She nguan Building - 62 Burn Rd, SINGAPORE 369976" at bounding box center [243, 126] width 155 height 11
click at [164, 129] on input "She nguan Building - 62 Burn Rd, SINGAPORE 369976" at bounding box center [152, 127] width 23 height 23
checkbox input "true"
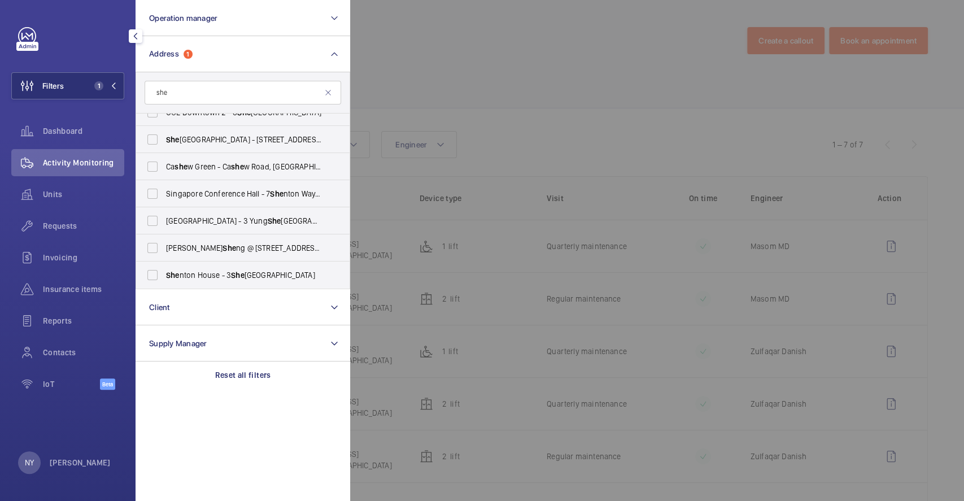
scroll to position [177, 0]
click at [509, 75] on div at bounding box center [832, 250] width 964 height 501
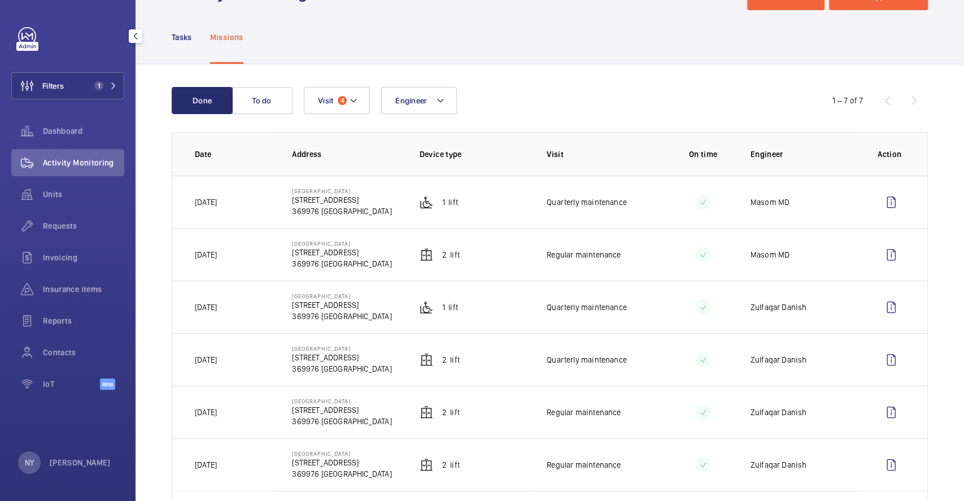
scroll to position [75, 0]
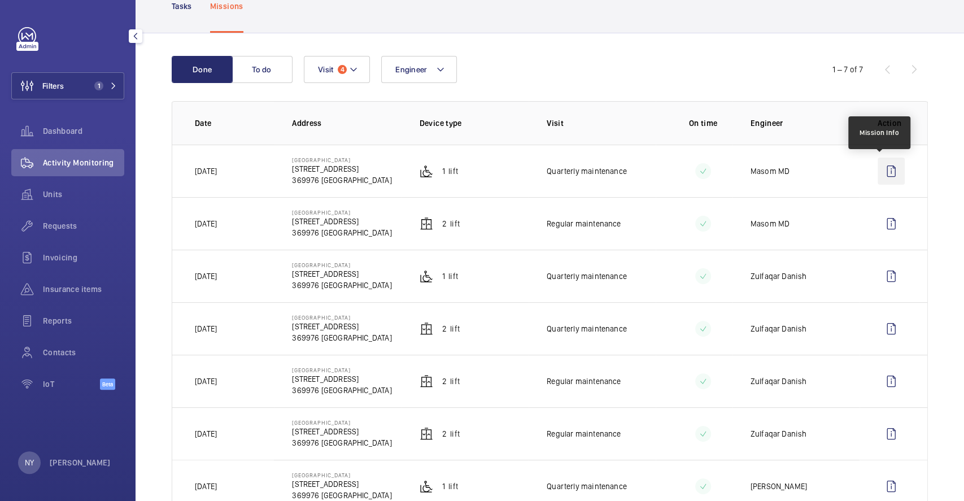
click at [884, 178] on wm-front-icon-button at bounding box center [891, 171] width 27 height 27
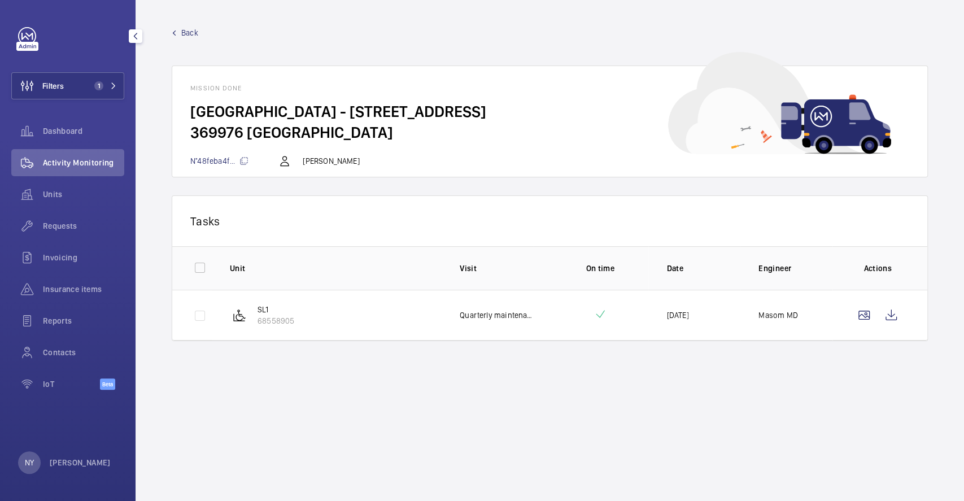
click at [187, 37] on span "Back" at bounding box center [189, 32] width 17 height 11
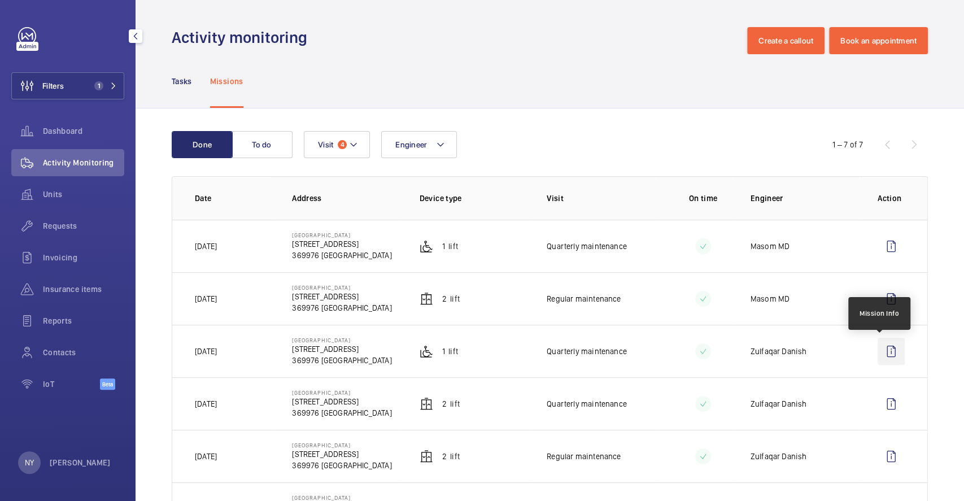
click at [892, 355] on wm-front-icon-button at bounding box center [891, 351] width 27 height 27
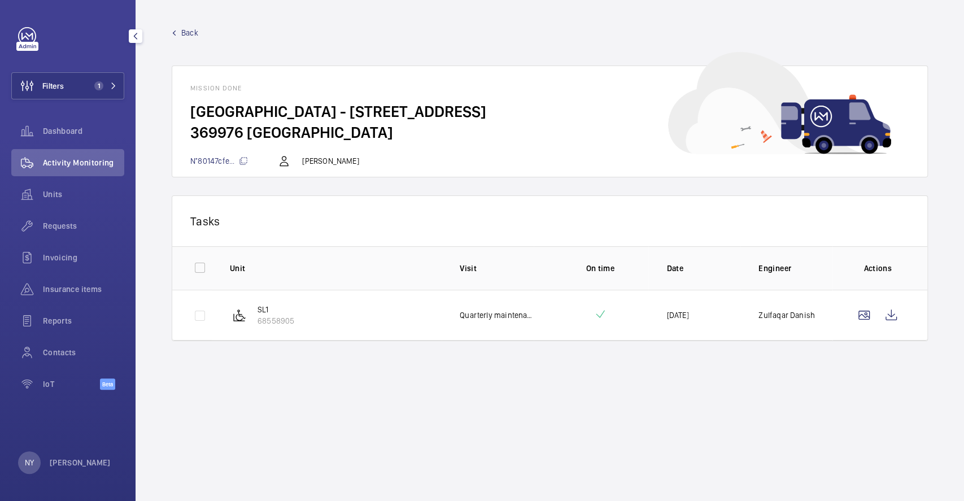
click at [195, 33] on span "Back" at bounding box center [189, 32] width 17 height 11
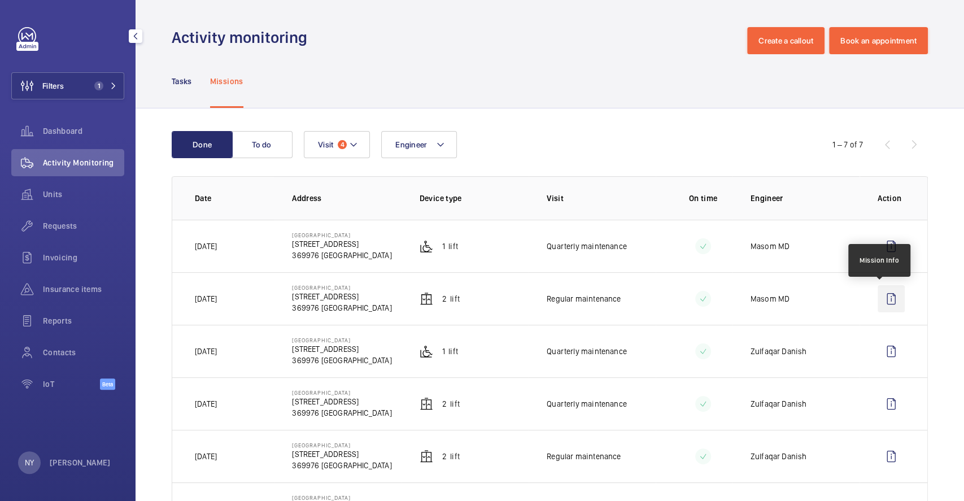
click at [882, 296] on wm-front-icon-button at bounding box center [891, 298] width 27 height 27
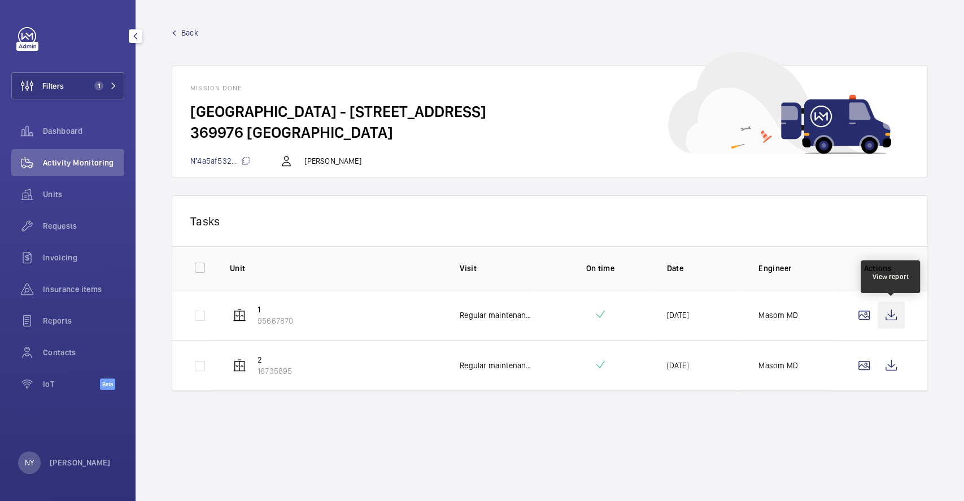
click at [892, 312] on wm-front-icon-button at bounding box center [891, 315] width 27 height 27
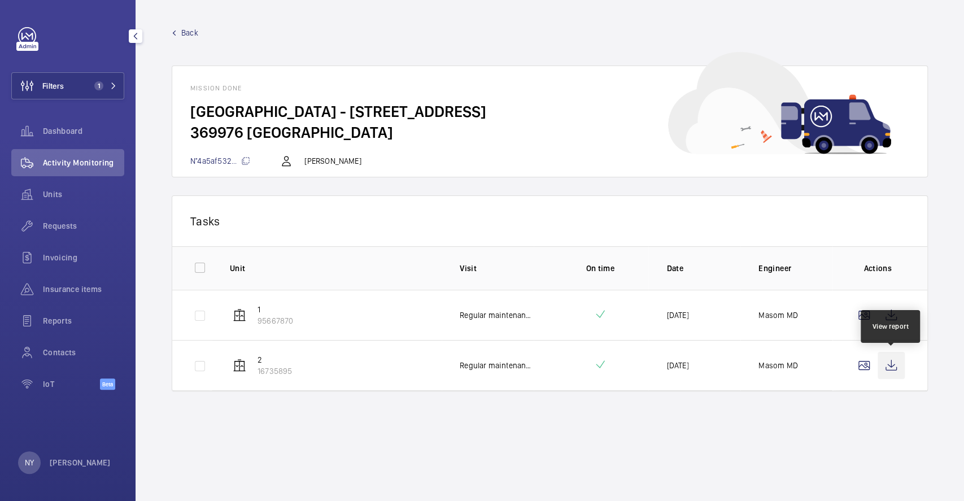
click at [902, 355] on wm-front-icon-button at bounding box center [891, 365] width 27 height 27
click at [184, 33] on span "Back" at bounding box center [189, 32] width 17 height 11
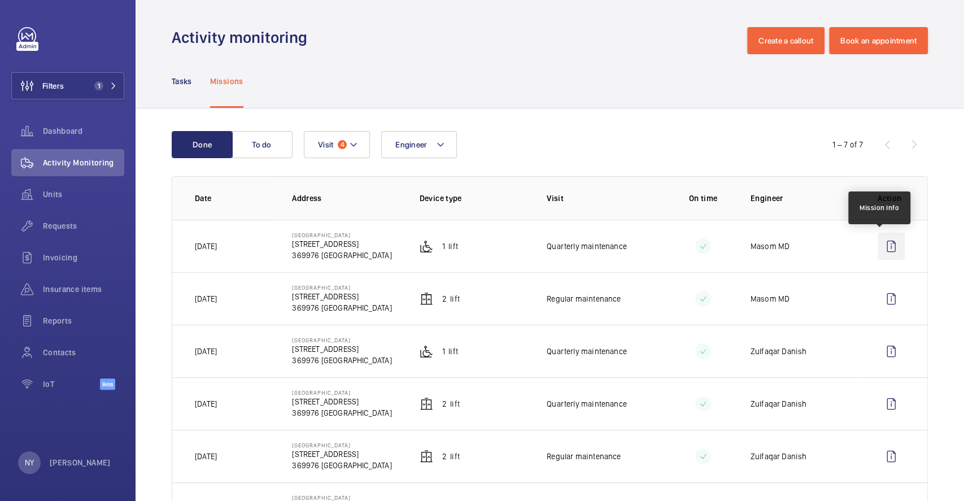
click at [888, 245] on wm-front-icon-button at bounding box center [891, 246] width 27 height 27
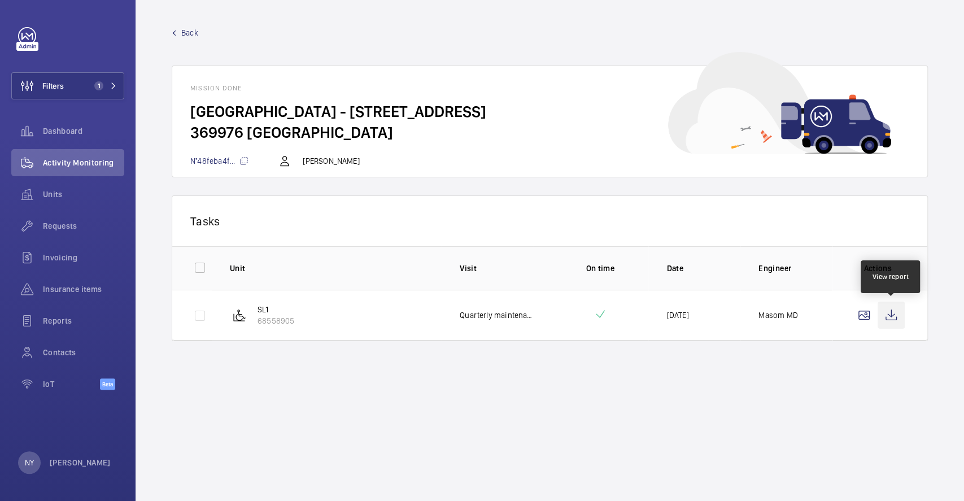
click at [896, 307] on wm-front-icon-button at bounding box center [891, 315] width 27 height 27
click at [196, 31] on span "Back" at bounding box center [189, 32] width 17 height 11
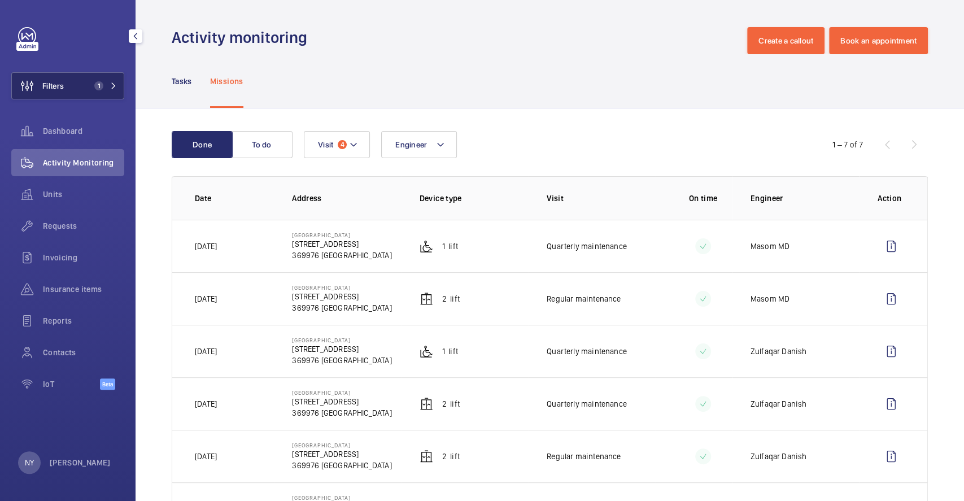
click at [64, 86] on button "Filters 1" at bounding box center [67, 85] width 113 height 27
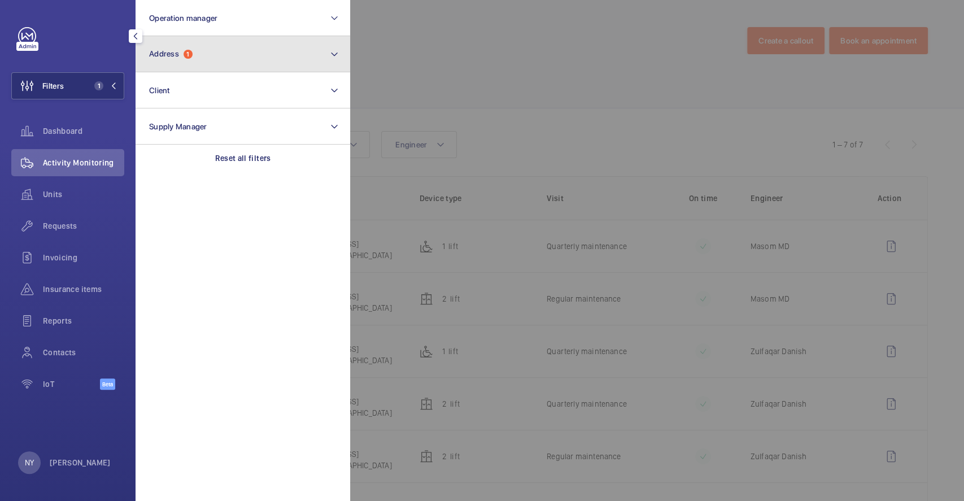
click at [211, 58] on button "Address 1" at bounding box center [243, 54] width 215 height 36
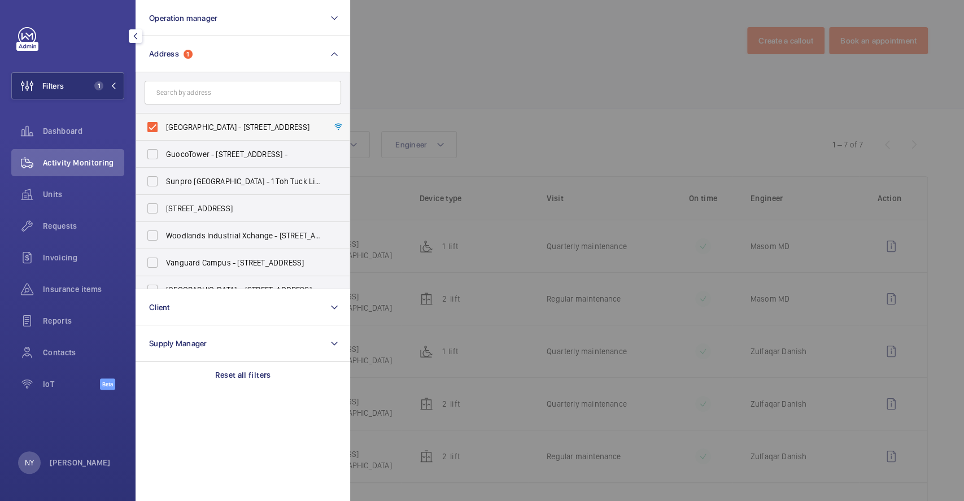
click at [212, 126] on span "Shenguan Building - 62 Burn Rd, SINGAPORE 369976" at bounding box center [243, 126] width 155 height 11
click at [164, 126] on input "Shenguan Building - 62 Burn Rd, SINGAPORE 369976" at bounding box center [152, 127] width 23 height 23
checkbox input "false"
click at [532, 123] on div at bounding box center [832, 250] width 964 height 501
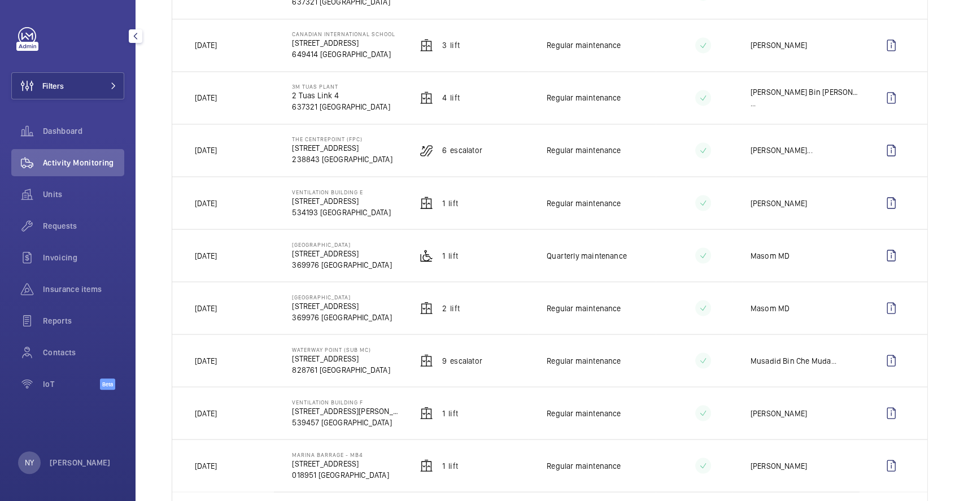
scroll to position [1328, 0]
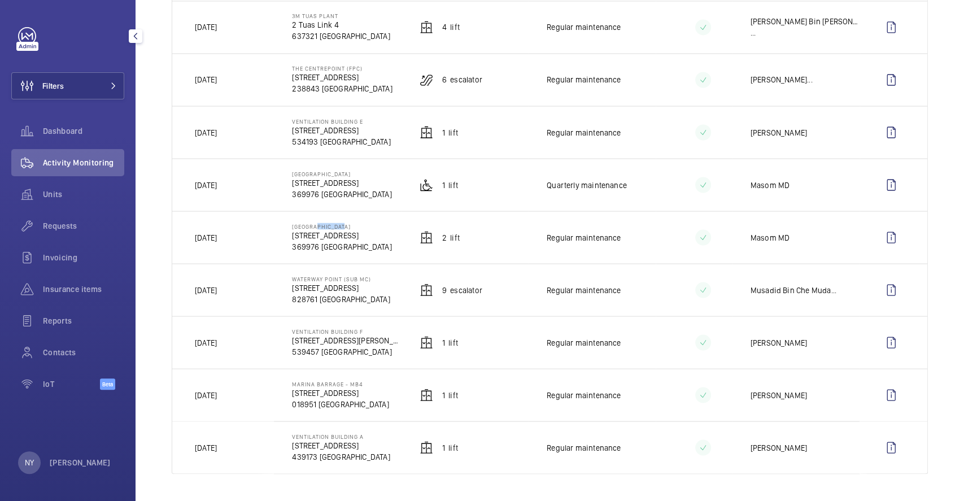
drag, startPoint x: 313, startPoint y: 227, endPoint x: 340, endPoint y: 224, distance: 27.3
click at [340, 224] on p "[GEOGRAPHIC_DATA]" at bounding box center [341, 226] width 99 height 7
drag, startPoint x: 325, startPoint y: 173, endPoint x: 339, endPoint y: 172, distance: 14.7
click at [339, 172] on p "[GEOGRAPHIC_DATA]" at bounding box center [341, 173] width 99 height 7
drag, startPoint x: 291, startPoint y: 121, endPoint x: 325, endPoint y: 124, distance: 34.0
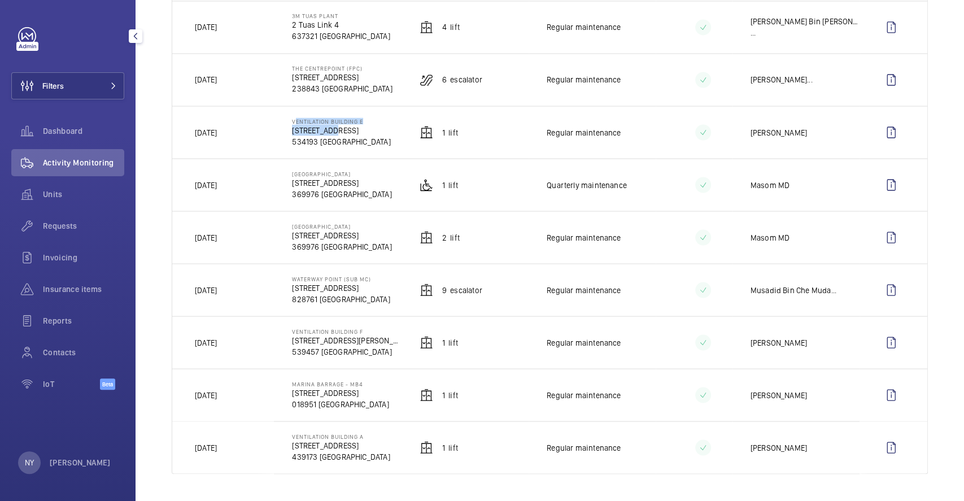
click at [325, 124] on div "Ventilation Building E 161 Airport Road 534193 SINGAPORE" at bounding box center [341, 131] width 98 height 29
click at [889, 138] on wm-front-icon-button at bounding box center [891, 132] width 27 height 27
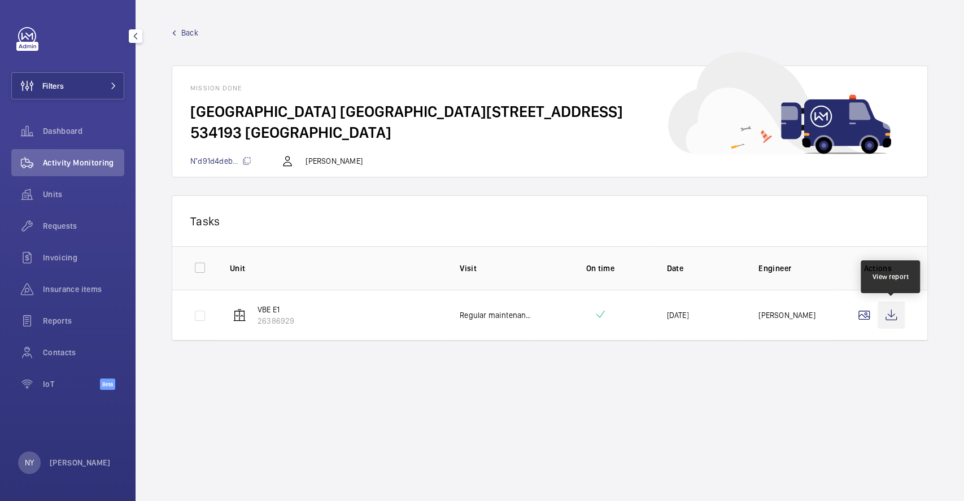
click at [899, 313] on wm-front-icon-button at bounding box center [891, 315] width 27 height 27
click at [190, 32] on span "Back" at bounding box center [189, 32] width 17 height 11
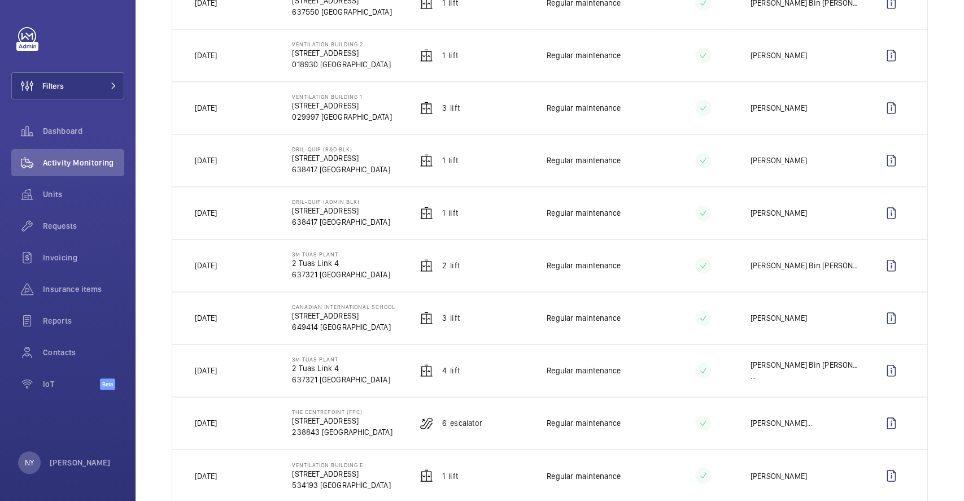
scroll to position [1328, 0]
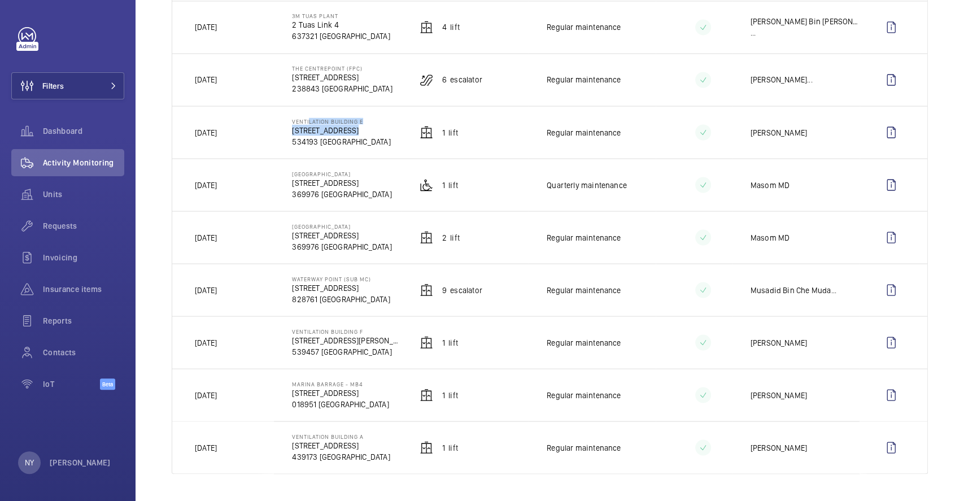
drag, startPoint x: 306, startPoint y: 121, endPoint x: 343, endPoint y: 124, distance: 37.3
click at [343, 124] on div "Ventilation Building E 161 Airport Road 534193 SINGAPORE" at bounding box center [341, 131] width 98 height 29
drag, startPoint x: 289, startPoint y: 64, endPoint x: 387, endPoint y: 66, distance: 97.7
click at [387, 66] on td "The Centrepoint (FPC) 176 Orchard Rd 238843 SINGAPORE" at bounding box center [337, 79] width 127 height 53
copy p "The Centrepoint (FPC)"
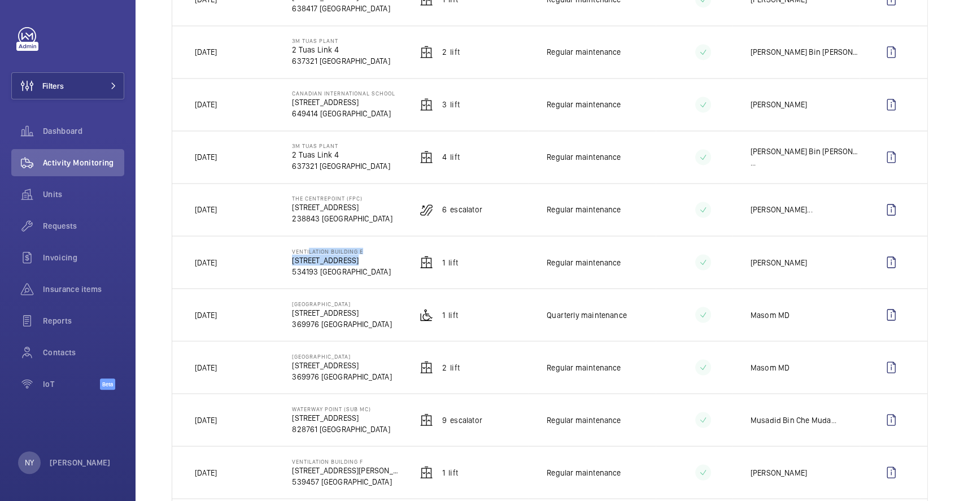
scroll to position [1102, 0]
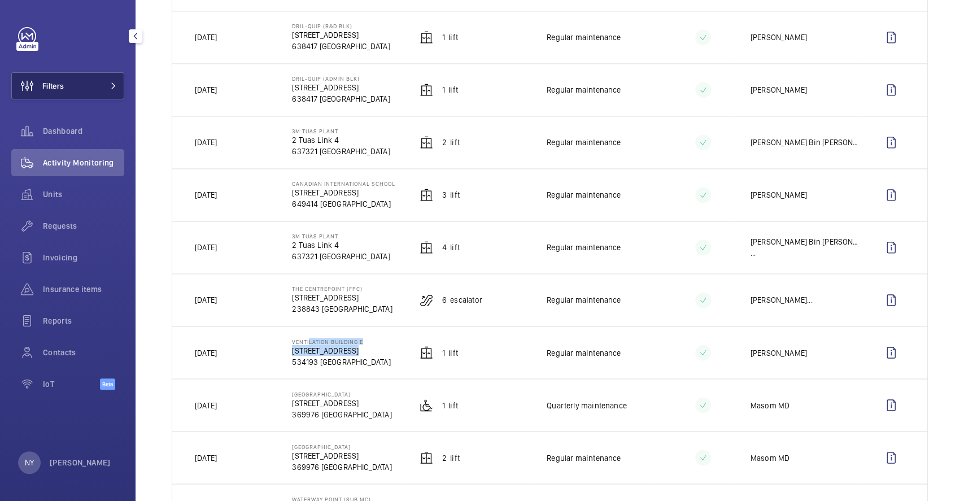
click at [80, 80] on button "Filters" at bounding box center [67, 85] width 113 height 27
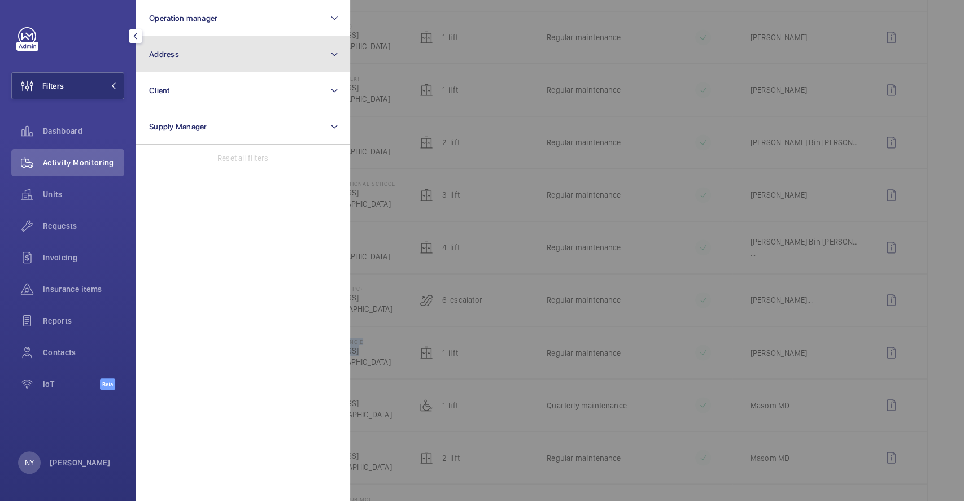
click at [217, 62] on button "Address" at bounding box center [243, 54] width 215 height 36
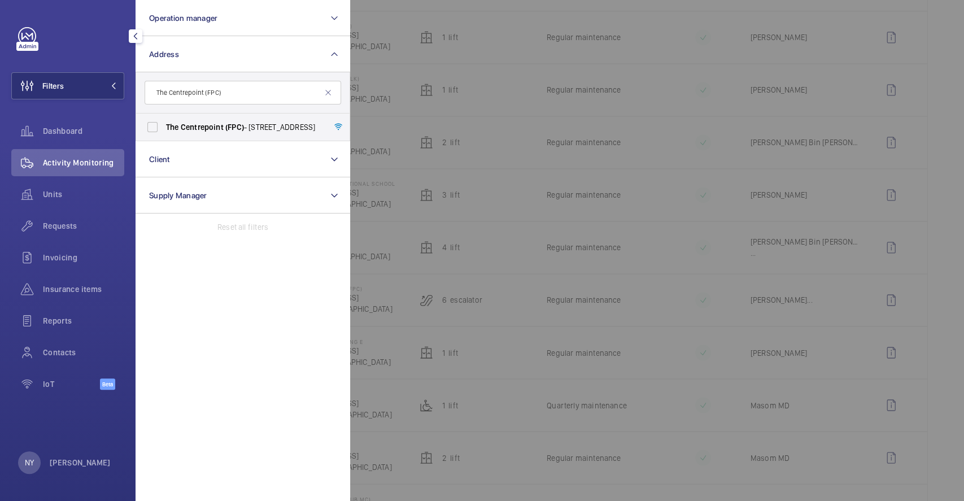
type input "The Centrepoint (FPC)"
click at [190, 132] on span "The Centrepoint (FPC) - 176 Orchard Rd, SINGAPORE 238843" at bounding box center [243, 126] width 155 height 11
click at [164, 132] on input "The Centrepoint (FPC) - 176 Orchard Rd, SINGAPORE 238843" at bounding box center [152, 127] width 23 height 23
checkbox input "true"
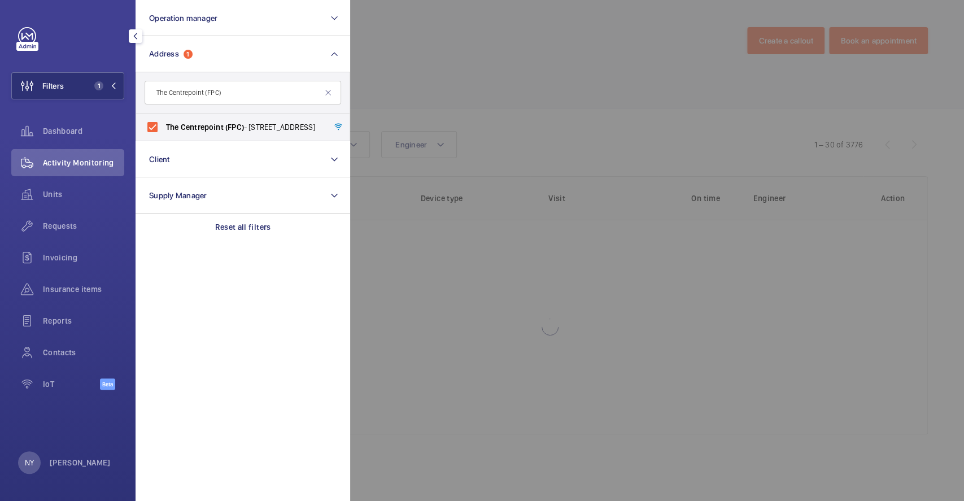
click at [538, 63] on div at bounding box center [832, 250] width 964 height 501
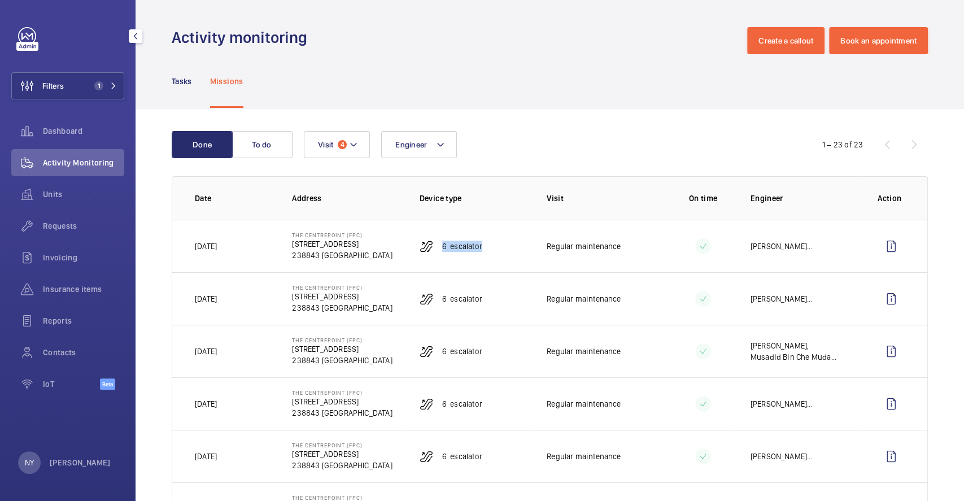
drag, startPoint x: 440, startPoint y: 246, endPoint x: 497, endPoint y: 250, distance: 57.1
click at [497, 250] on td "6 Escalator" at bounding box center [465, 246] width 127 height 53
copy p "6 Escalator"
click at [878, 247] on wm-front-icon-button at bounding box center [891, 246] width 27 height 27
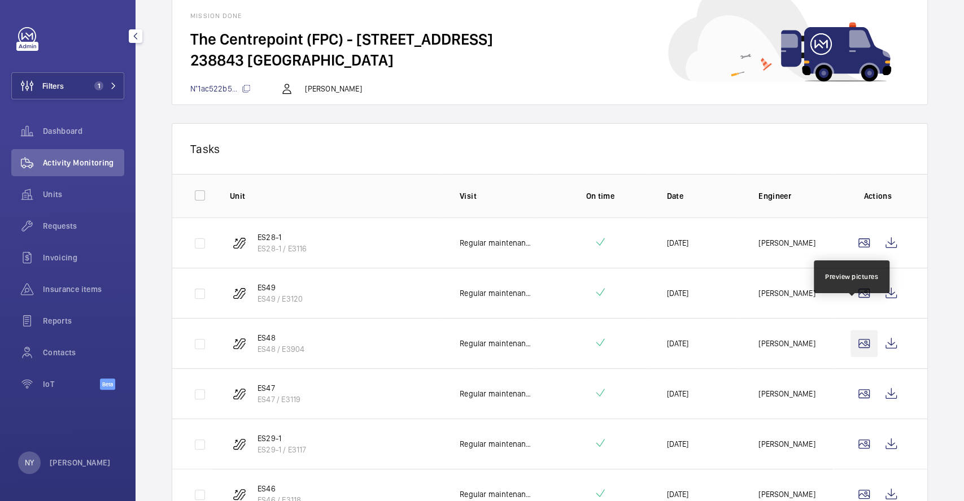
scroll to position [136, 0]
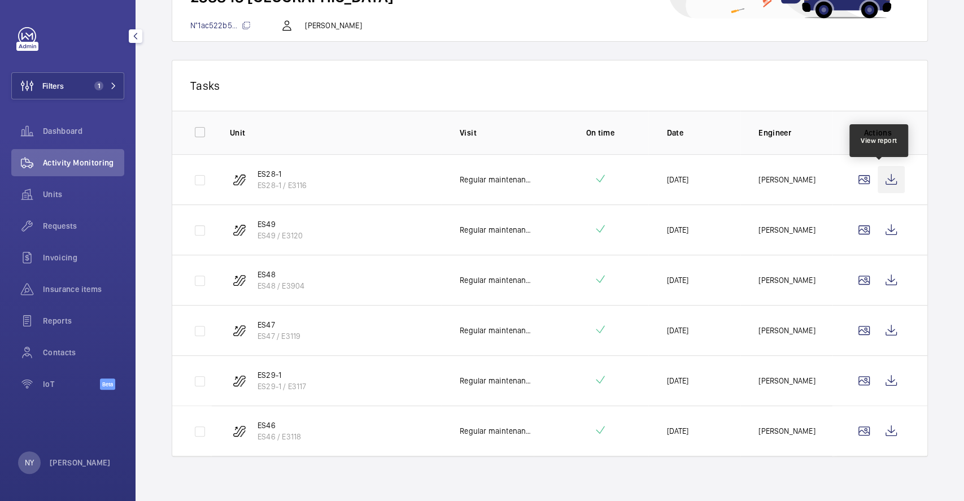
click at [883, 175] on wm-front-icon-button at bounding box center [891, 179] width 27 height 27
click at [882, 238] on wm-front-icon-button at bounding box center [891, 229] width 27 height 27
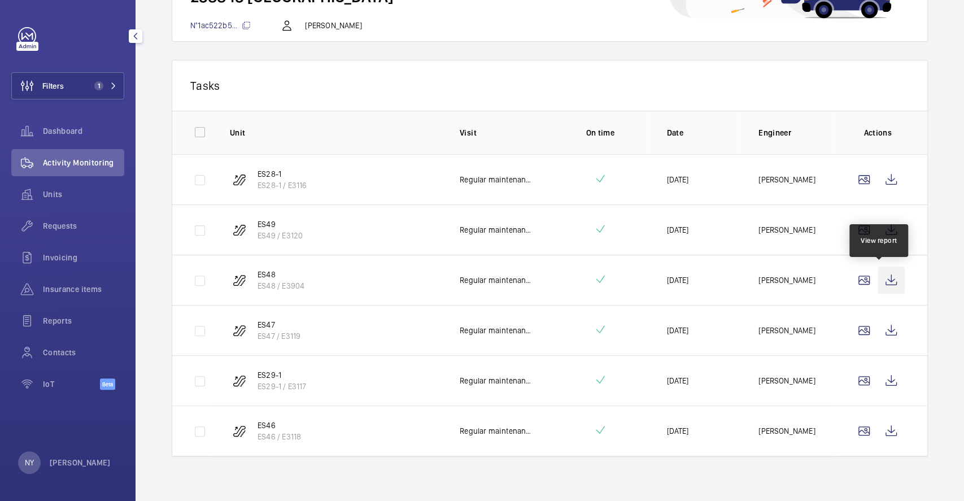
click at [881, 276] on wm-front-icon-button at bounding box center [891, 280] width 27 height 27
click at [880, 329] on wm-front-icon-button at bounding box center [891, 330] width 27 height 27
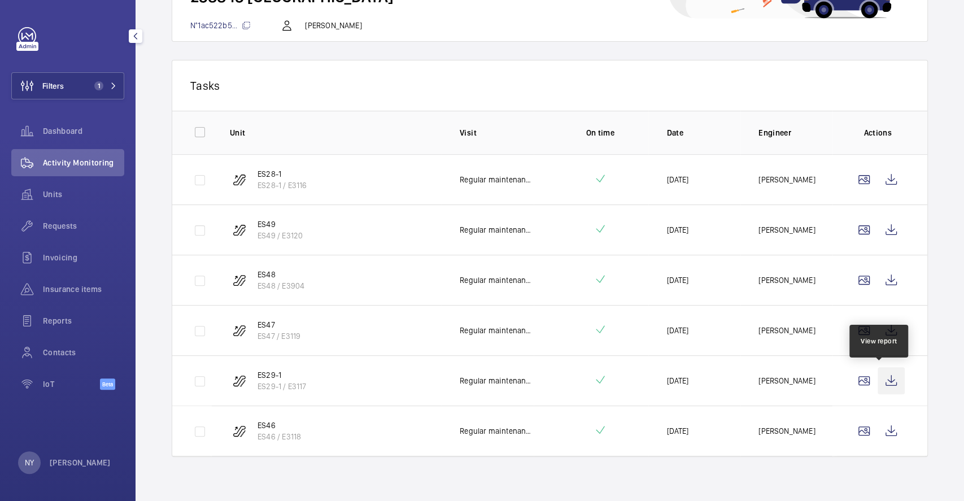
click at [883, 380] on wm-front-icon-button at bounding box center [891, 380] width 27 height 27
click at [879, 432] on wm-front-icon-button at bounding box center [891, 430] width 27 height 27
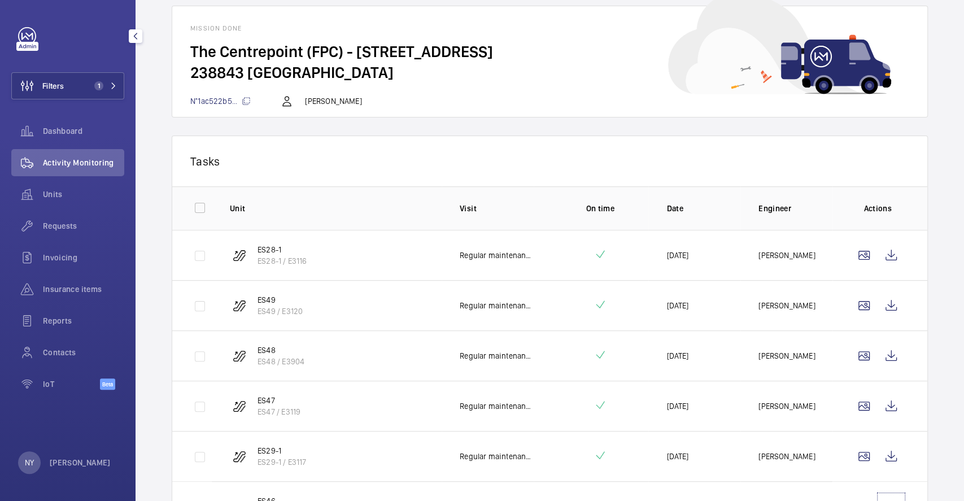
scroll to position [0, 0]
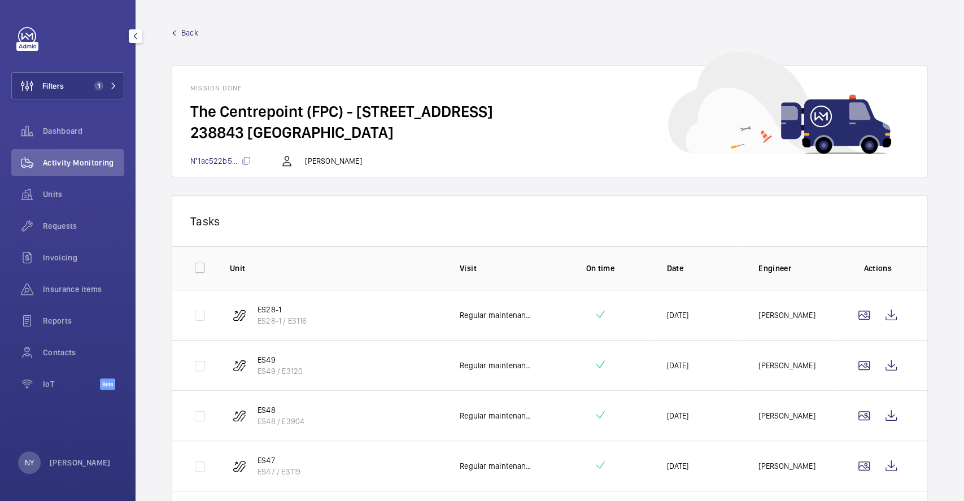
click at [186, 34] on span "Back" at bounding box center [189, 32] width 17 height 11
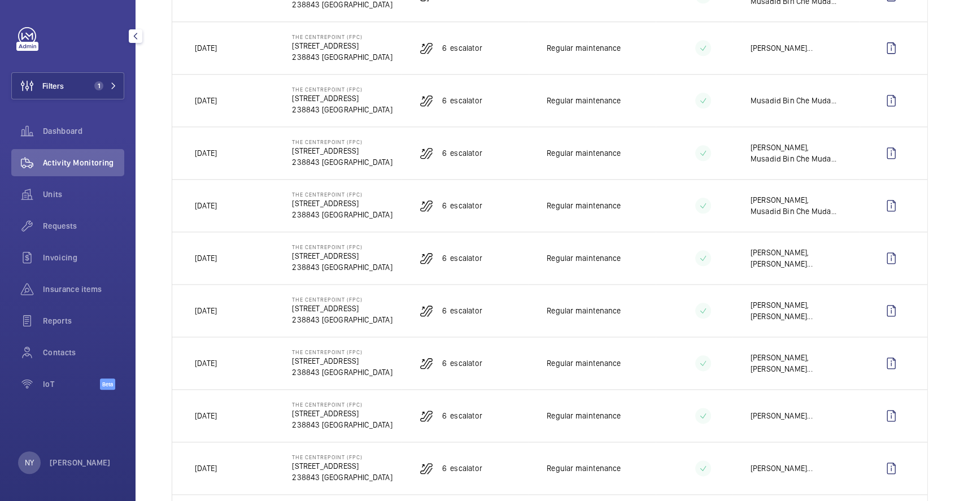
scroll to position [582, 0]
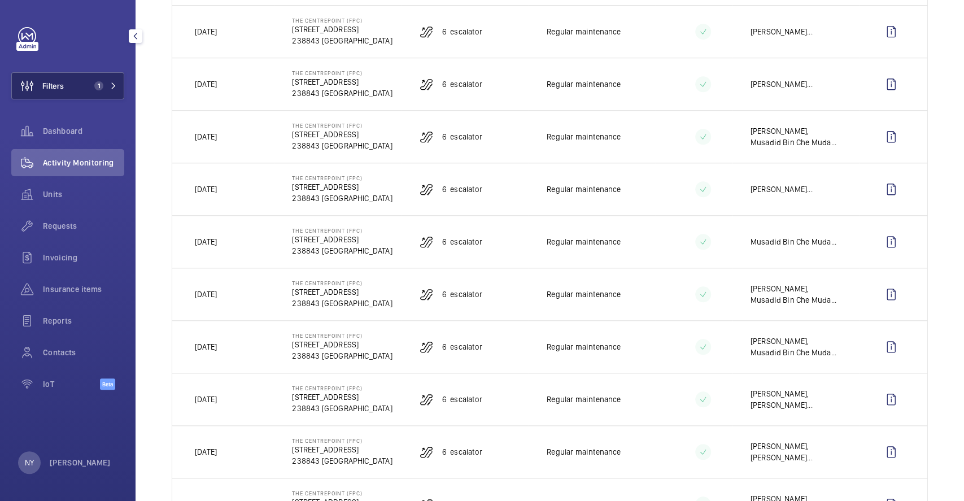
click at [112, 85] on mat-icon at bounding box center [113, 85] width 7 height 7
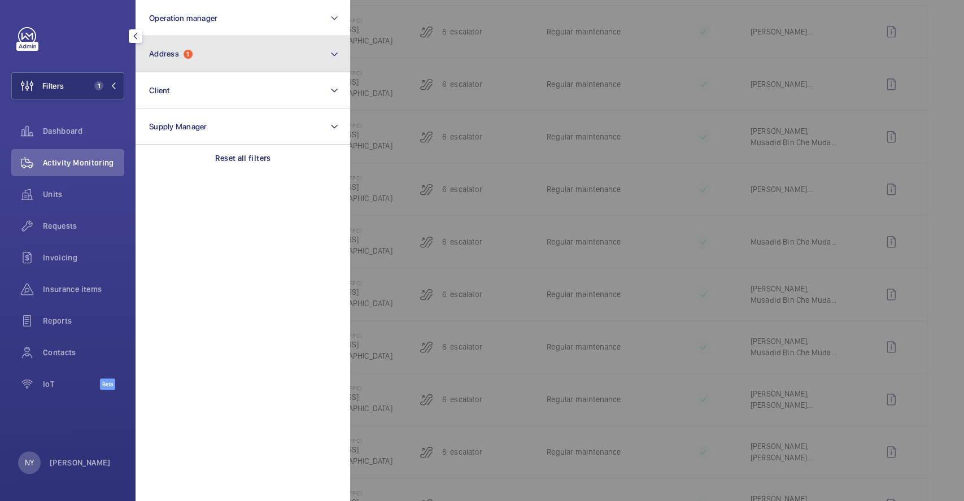
click at [185, 56] on span "1" at bounding box center [188, 54] width 9 height 9
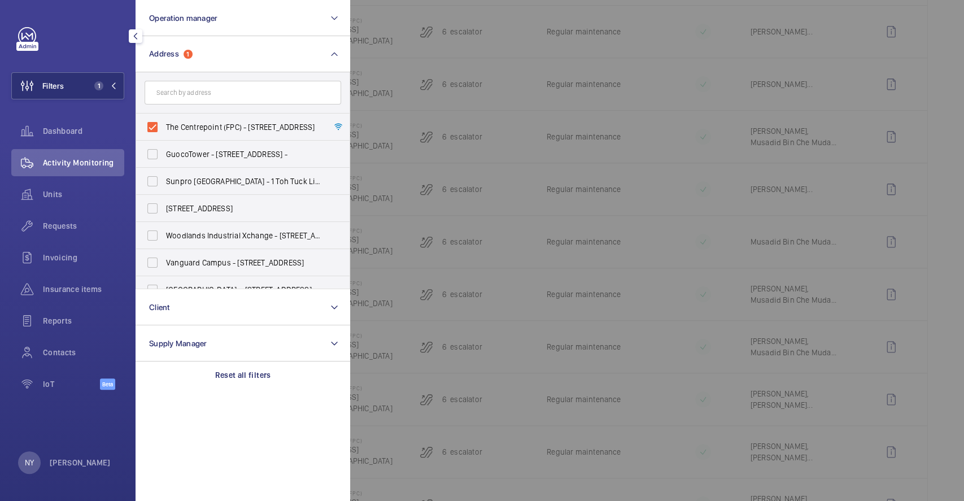
click at [208, 121] on span "The Centrepoint (FPC) - 176 Orchard Rd, SINGAPORE 238843" at bounding box center [243, 126] width 155 height 11
click at [164, 121] on input "The Centrepoint (FPC) - 176 Orchard Rd, SINGAPORE 238843" at bounding box center [152, 127] width 23 height 23
checkbox input "false"
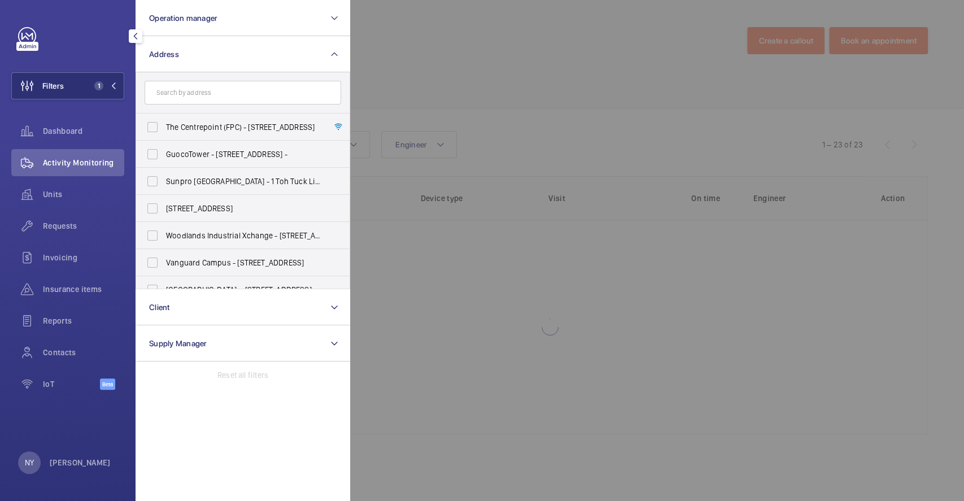
click at [494, 30] on div at bounding box center [832, 250] width 964 height 501
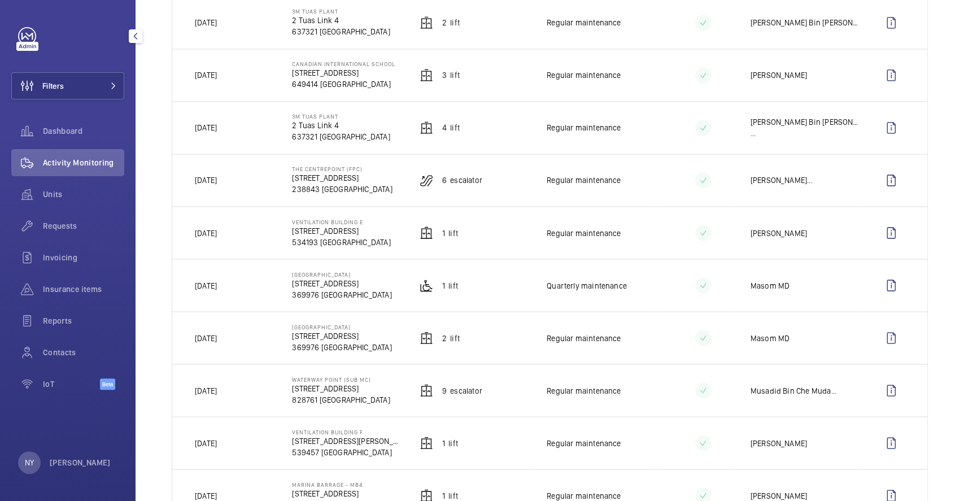
scroll to position [1102, 0]
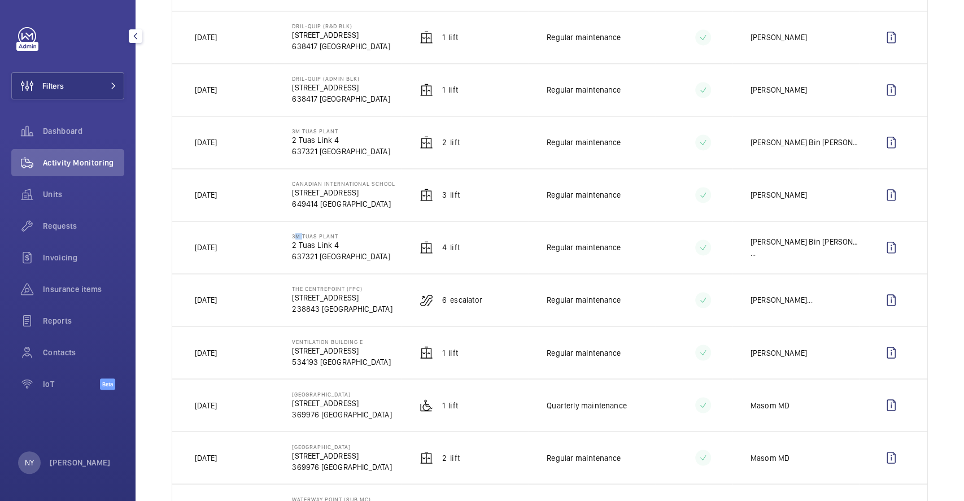
drag, startPoint x: 291, startPoint y: 241, endPoint x: 298, endPoint y: 241, distance: 7.3
click at [298, 239] on p "3M Tuas Plant" at bounding box center [341, 236] width 98 height 7
copy p "3M"
click at [39, 75] on wm-front-icon-button at bounding box center [27, 85] width 30 height 27
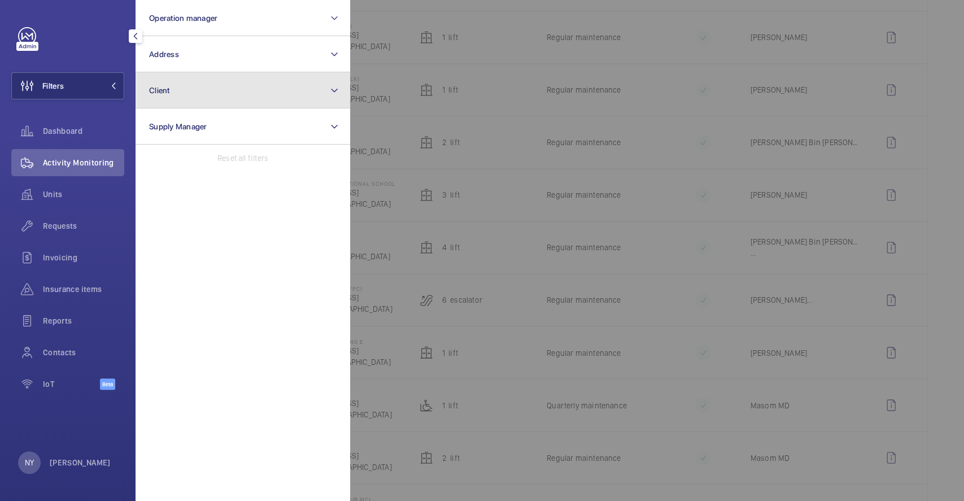
click at [174, 93] on button "Client" at bounding box center [243, 90] width 215 height 36
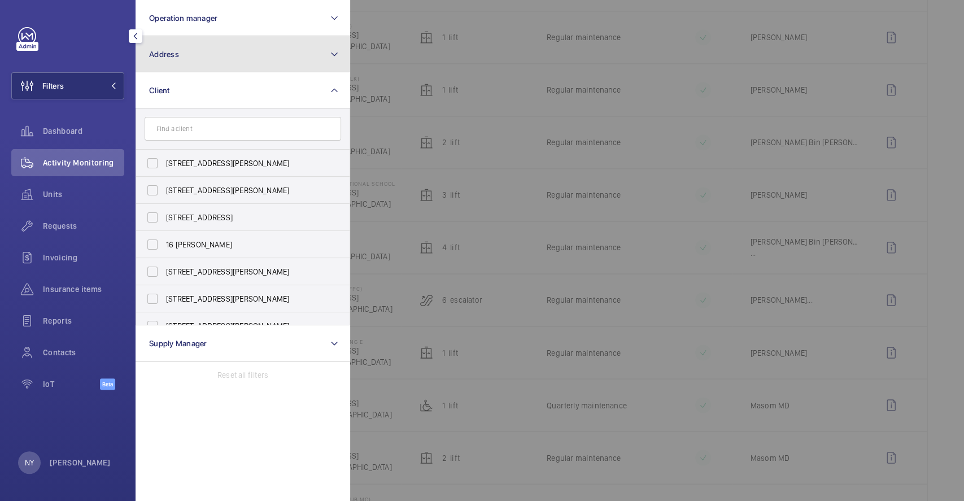
click at [191, 47] on button "Address" at bounding box center [243, 54] width 215 height 36
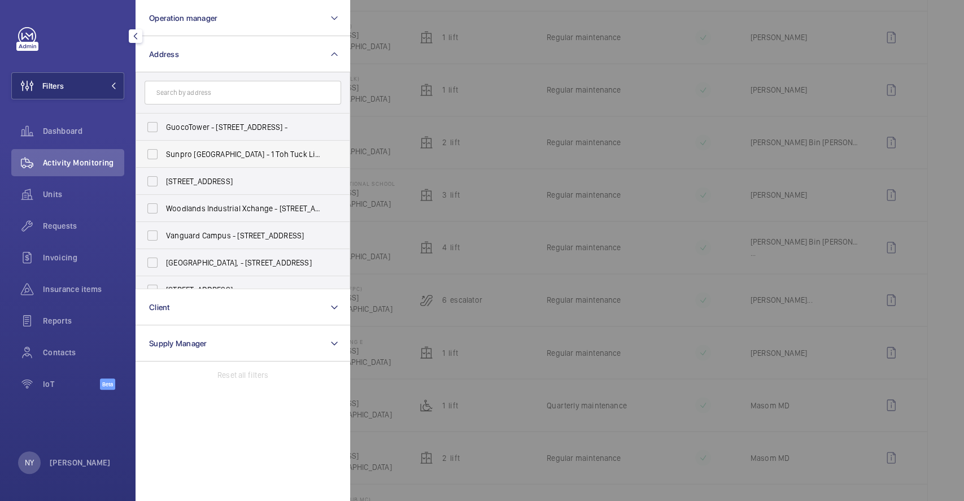
type input "v"
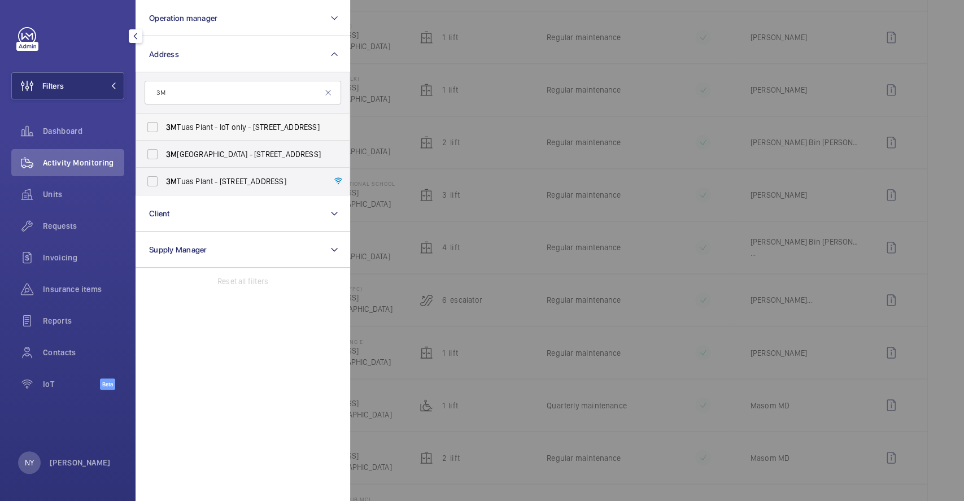
type input "3M"
click at [226, 134] on label "3M Tuas Plant - IoT only - 2 Tuas Link 4, SINGAPORE 637321" at bounding box center [234, 127] width 197 height 27
click at [164, 134] on input "3M Tuas Plant - IoT only - 2 Tuas Link 4, SINGAPORE 637321" at bounding box center [152, 127] width 23 height 23
checkbox input "true"
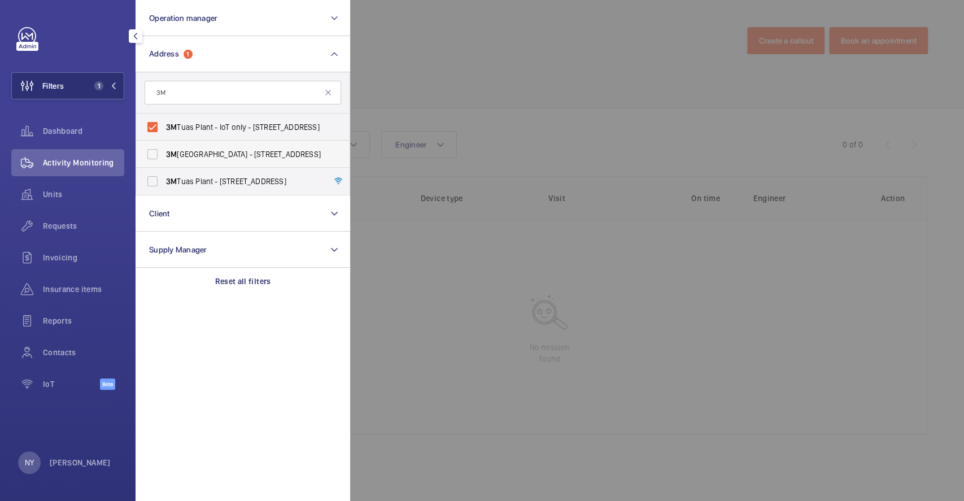
click at [223, 162] on label "3M Singapore - 100 Woodlands Ave 7, SINGAPORE 738205" at bounding box center [234, 154] width 197 height 27
click at [164, 162] on input "3M Singapore - 100 Woodlands Ave 7, SINGAPORE 738205" at bounding box center [152, 154] width 23 height 23
checkbox input "true"
click at [223, 177] on span "3M Tuas Plant - 2 Tuas Link 4, SINGAPORE 637321" at bounding box center [243, 181] width 155 height 11
click at [164, 177] on input "3M Tuas Plant - 2 Tuas Link 4, SINGAPORE 637321" at bounding box center [152, 181] width 23 height 23
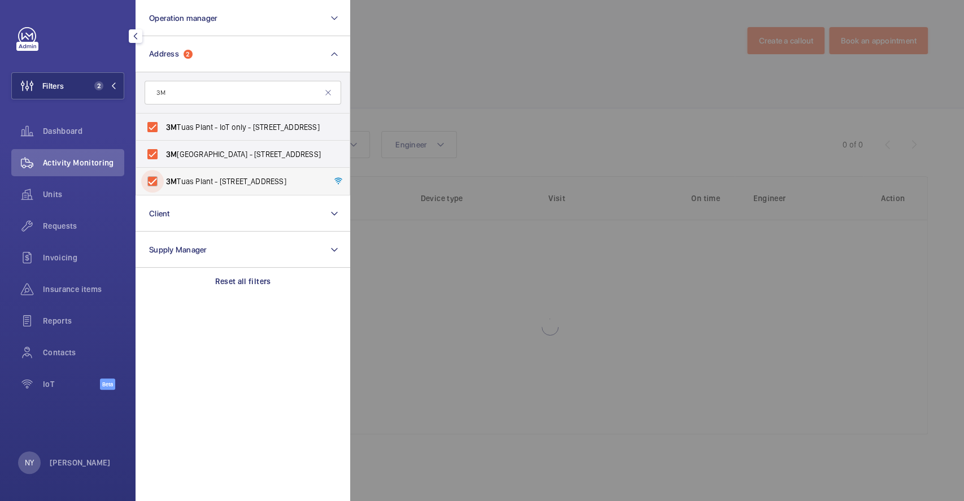
checkbox input "true"
click at [472, 119] on div at bounding box center [832, 250] width 964 height 501
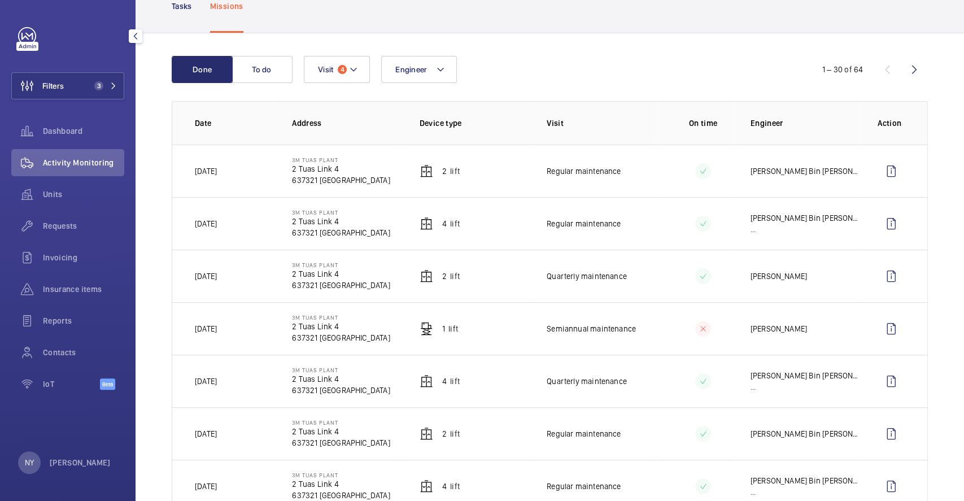
scroll to position [150, 0]
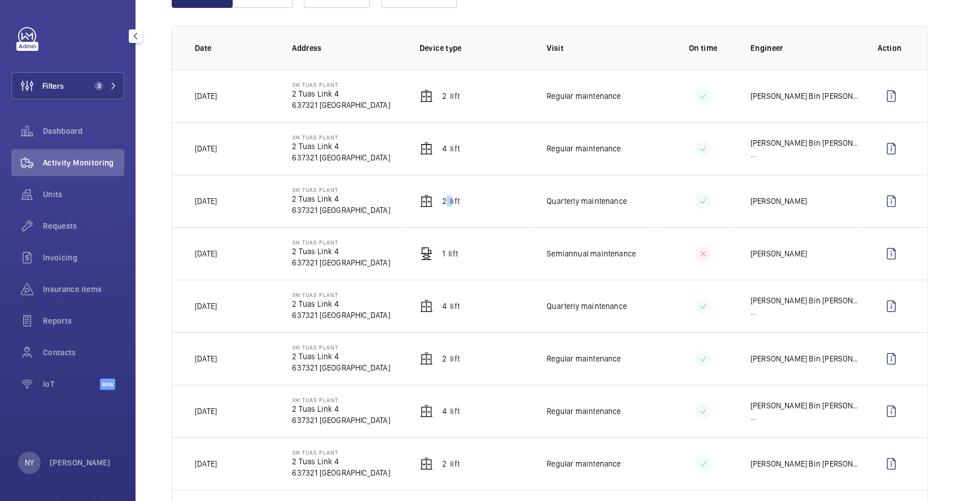
drag, startPoint x: 442, startPoint y: 201, endPoint x: 448, endPoint y: 201, distance: 6.2
click at [448, 201] on p "2 Lift" at bounding box center [451, 200] width 18 height 11
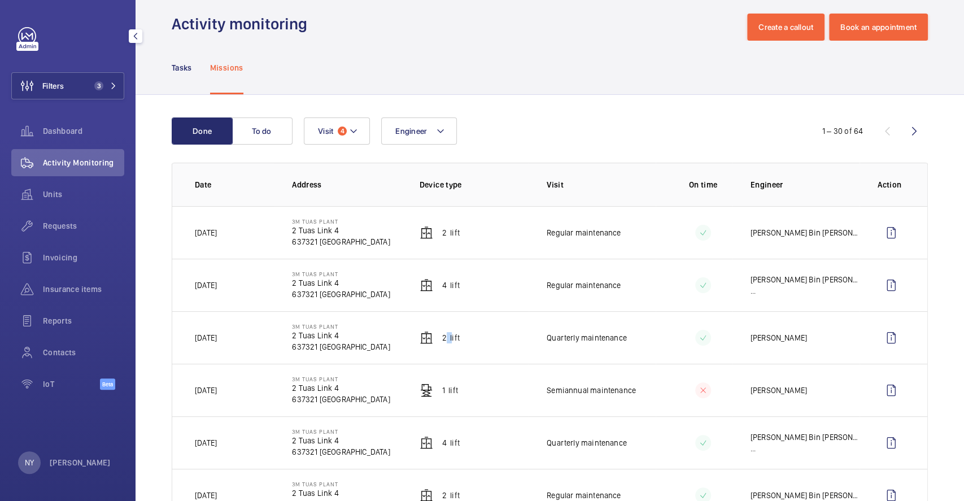
scroll to position [0, 0]
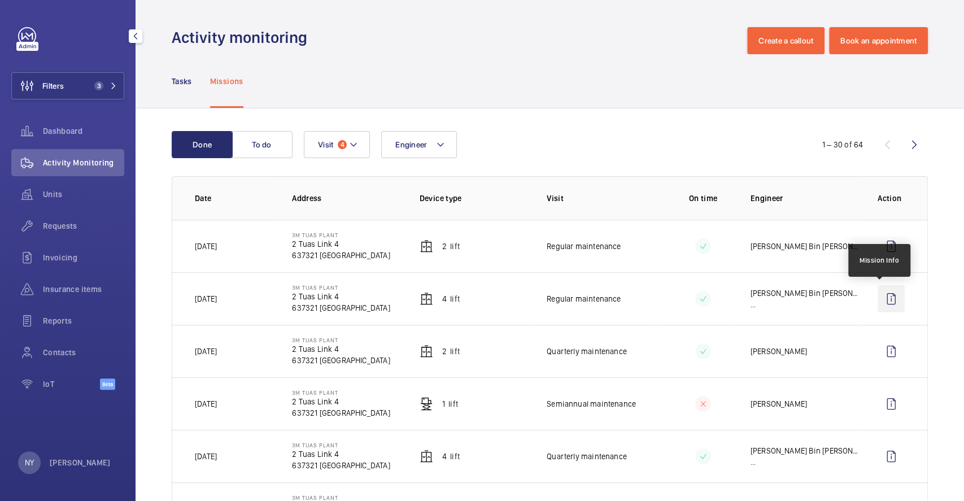
click at [881, 290] on wm-front-icon-button at bounding box center [891, 298] width 27 height 27
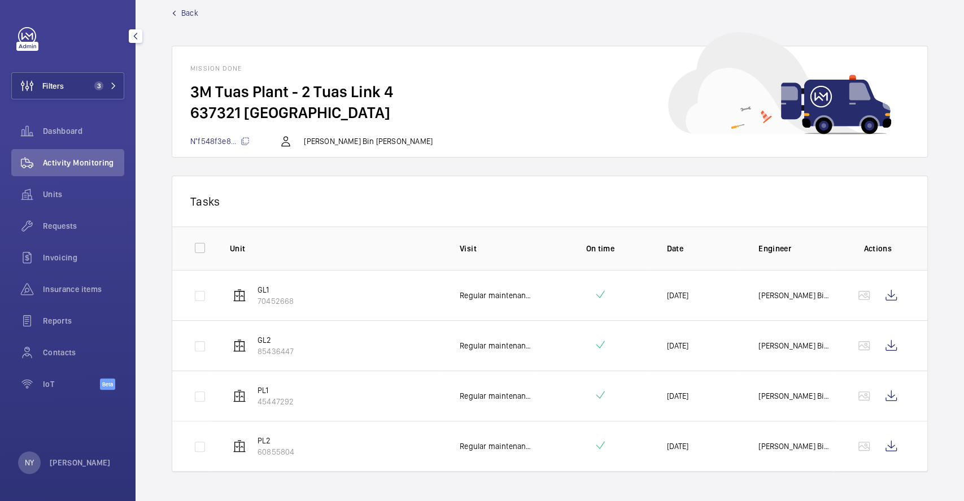
scroll to position [36, 0]
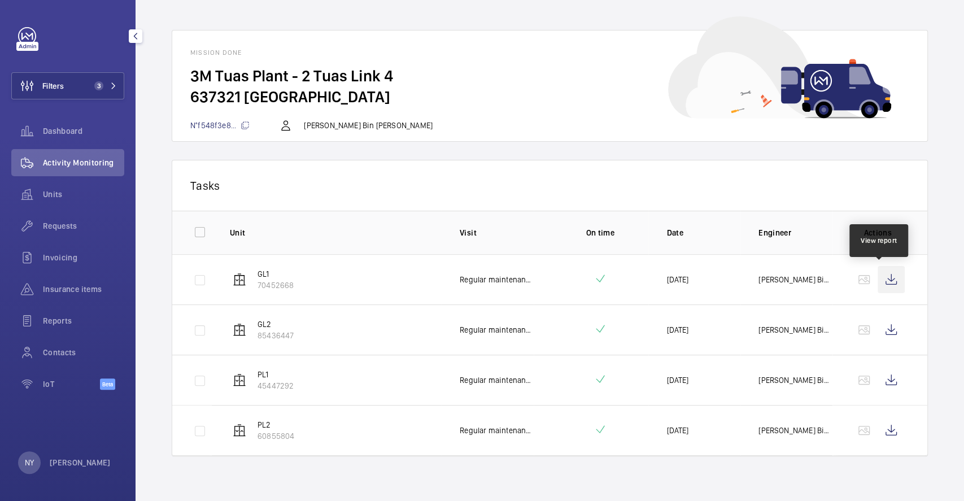
click at [891, 281] on wm-front-icon-button at bounding box center [891, 279] width 27 height 27
click at [880, 328] on wm-front-icon-button at bounding box center [891, 329] width 27 height 27
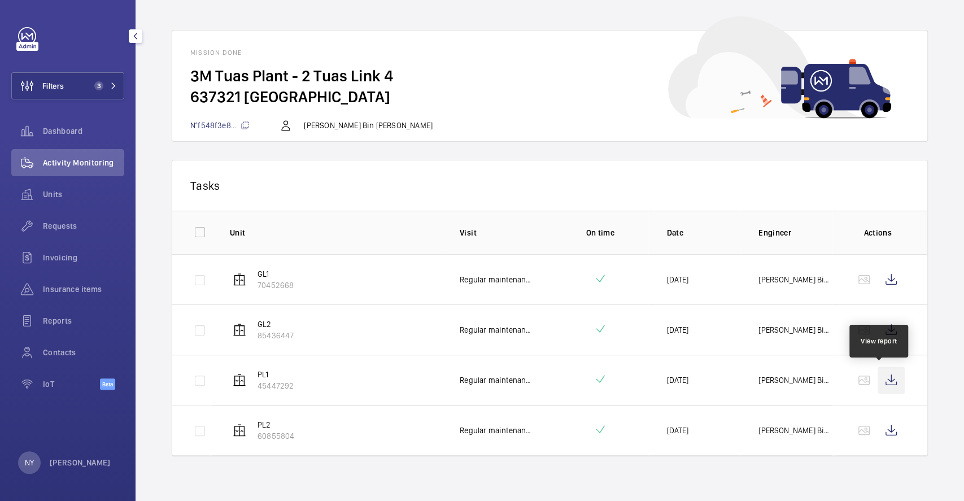
click at [882, 375] on wm-front-icon-button at bounding box center [891, 380] width 27 height 27
click at [887, 427] on wm-front-icon-button at bounding box center [891, 430] width 27 height 27
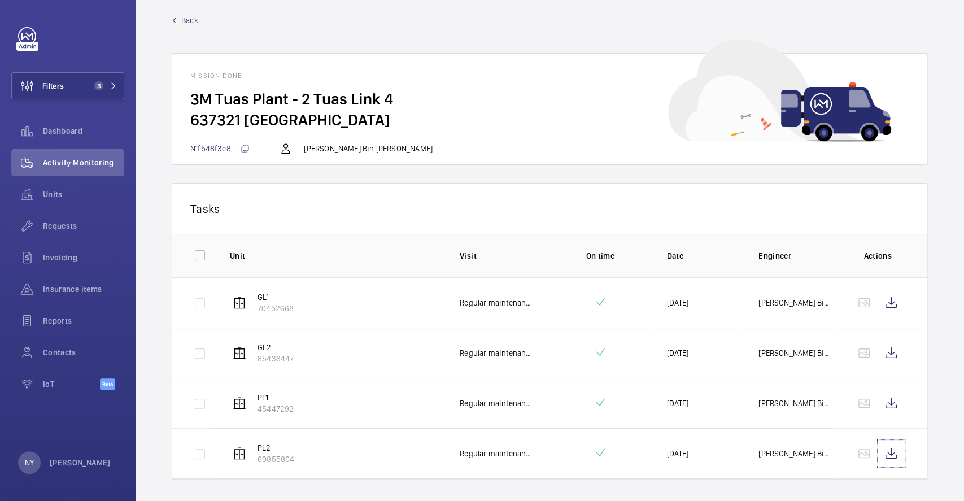
scroll to position [0, 0]
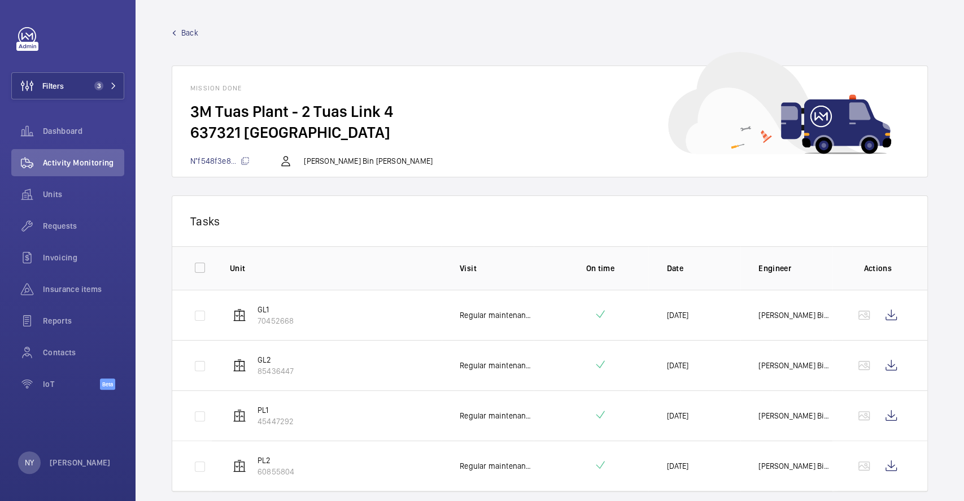
click at [191, 32] on span "Back" at bounding box center [189, 32] width 17 height 11
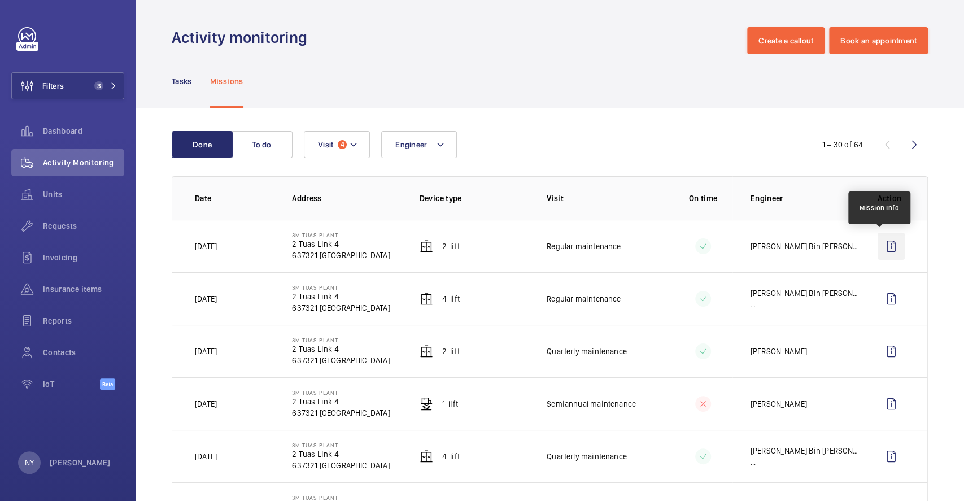
click at [882, 242] on wm-front-icon-button at bounding box center [891, 246] width 27 height 27
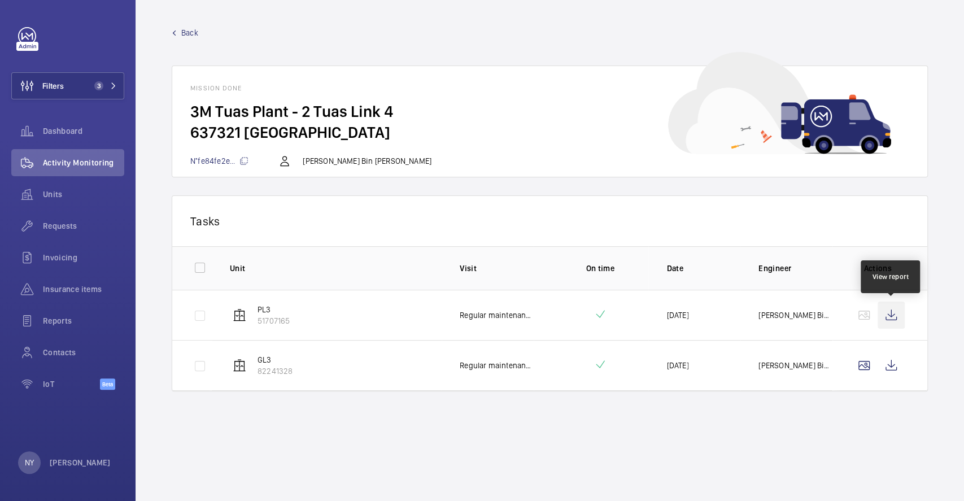
click at [891, 319] on wm-front-icon-button at bounding box center [891, 315] width 27 height 27
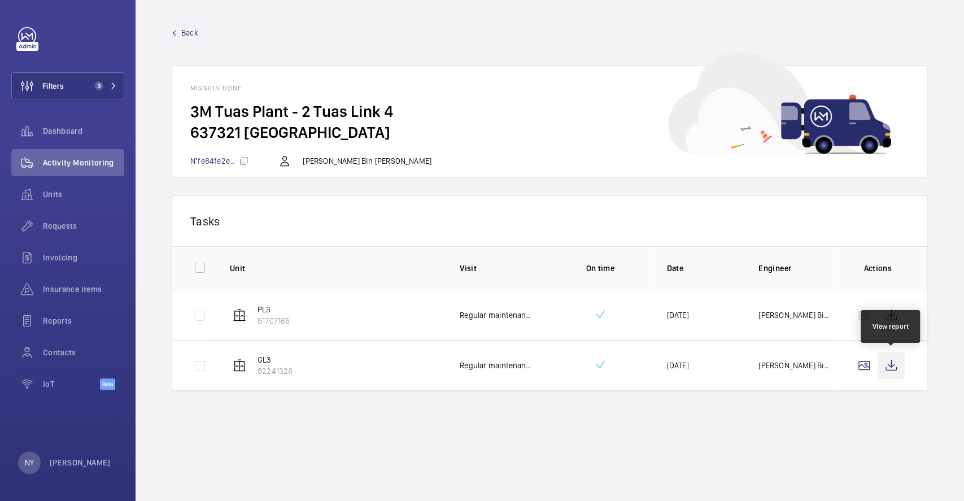
click at [890, 360] on wm-front-icon-button at bounding box center [891, 365] width 27 height 27
click at [195, 29] on span "Back" at bounding box center [189, 32] width 17 height 11
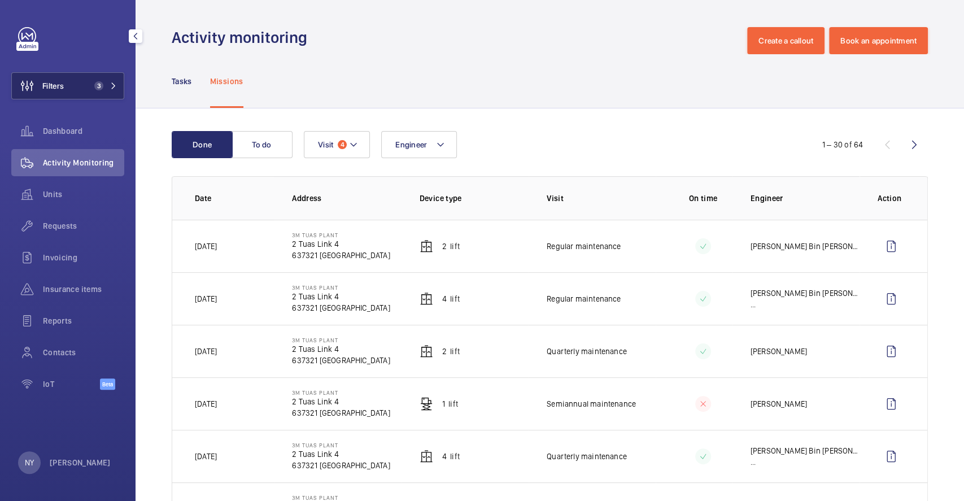
click at [78, 82] on button "Filters 3" at bounding box center [67, 85] width 113 height 27
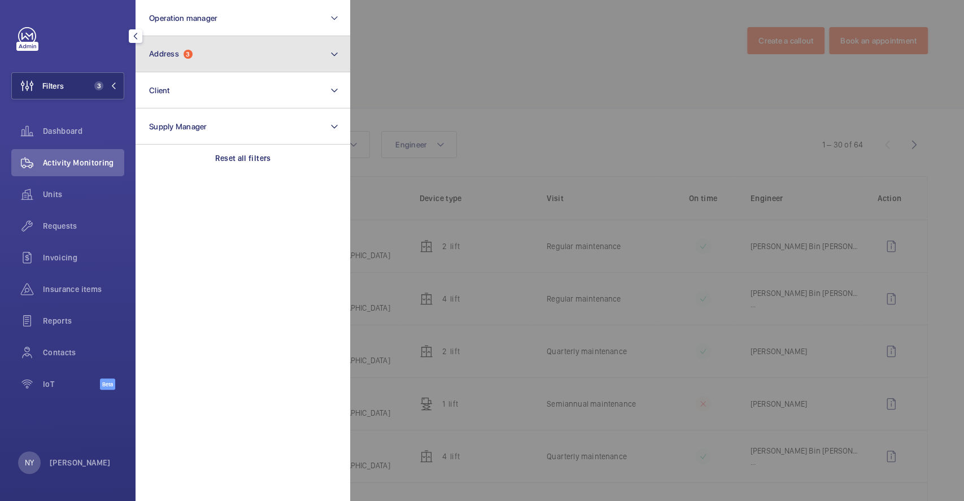
click at [264, 56] on button "Address 3" at bounding box center [243, 54] width 215 height 36
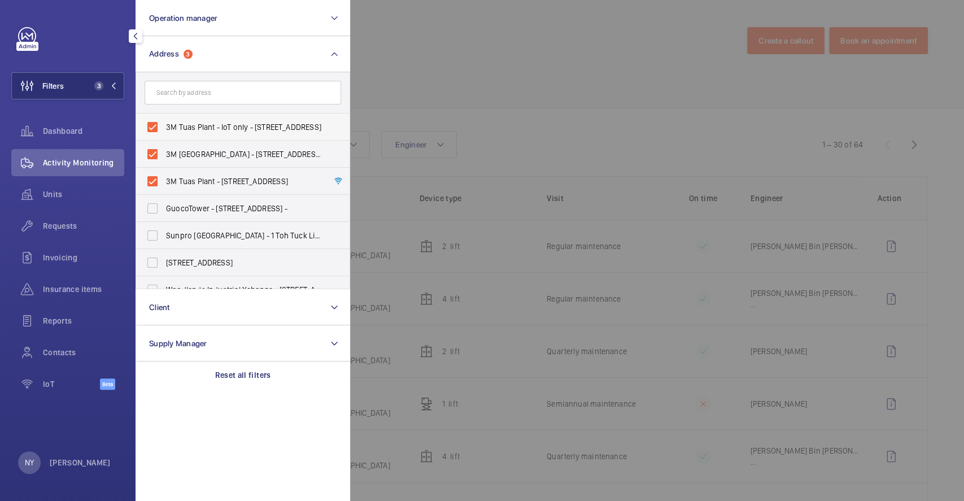
click at [206, 129] on span "3M Tuas Plant - IoT only - 2 Tuas Link 4, SINGAPORE 637321" at bounding box center [243, 126] width 155 height 11
click at [164, 129] on input "3M Tuas Plant - IoT only - 2 Tuas Link 4, SINGAPORE 637321" at bounding box center [152, 127] width 23 height 23
checkbox input "false"
click at [203, 152] on span "3M Singapore - 100 Woodlands Ave 7, SINGAPORE 738205" at bounding box center [243, 154] width 155 height 11
click at [164, 152] on input "3M Singapore - 100 Woodlands Ave 7, SINGAPORE 738205" at bounding box center [152, 154] width 23 height 23
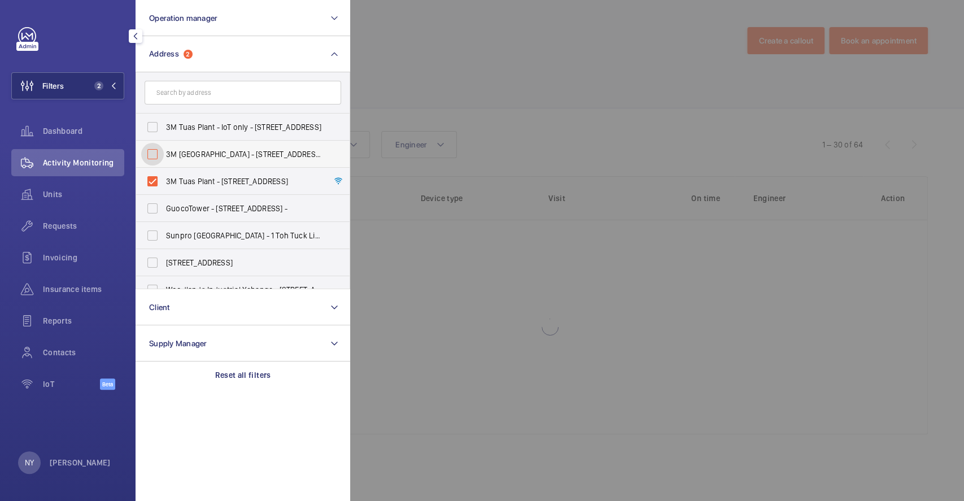
checkbox input "false"
click at [199, 174] on label "3M Tuas Plant - 2 Tuas Link 4, SINGAPORE 637321" at bounding box center [234, 181] width 197 height 27
click at [164, 174] on input "3M Tuas Plant - 2 Tuas Link 4, SINGAPORE 637321" at bounding box center [152, 181] width 23 height 23
checkbox input "false"
click at [402, 91] on div at bounding box center [832, 250] width 964 height 501
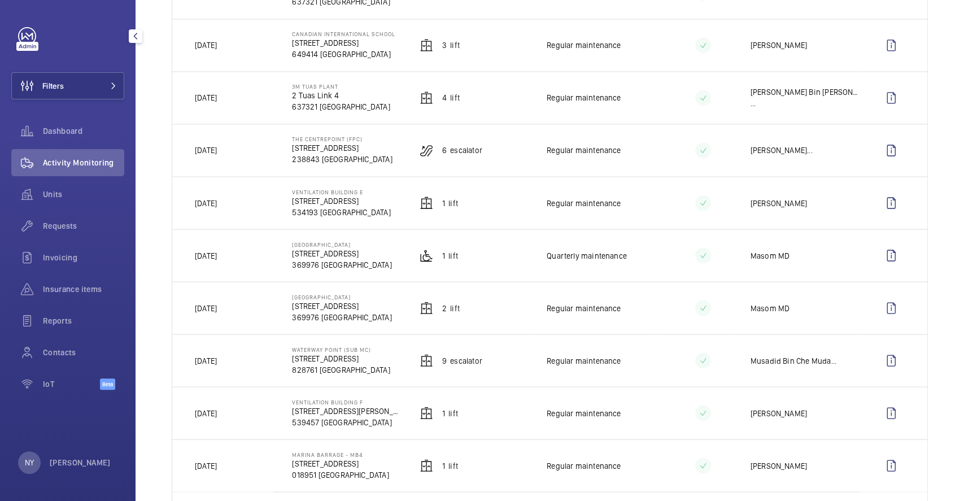
scroll to position [1026, 0]
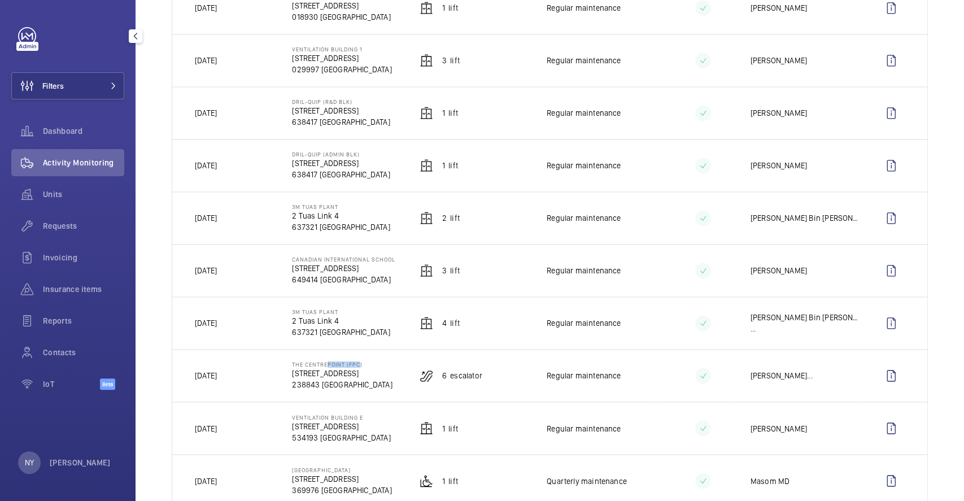
drag, startPoint x: 324, startPoint y: 367, endPoint x: 354, endPoint y: 368, distance: 30.5
click at [354, 368] on p "The Centrepoint (FPC)" at bounding box center [342, 364] width 100 height 7
drag, startPoint x: 296, startPoint y: 316, endPoint x: 319, endPoint y: 308, distance: 23.9
click at [320, 315] on p "3M Tuas Plant" at bounding box center [341, 311] width 98 height 7
drag, startPoint x: 291, startPoint y: 261, endPoint x: 321, endPoint y: 261, distance: 29.9
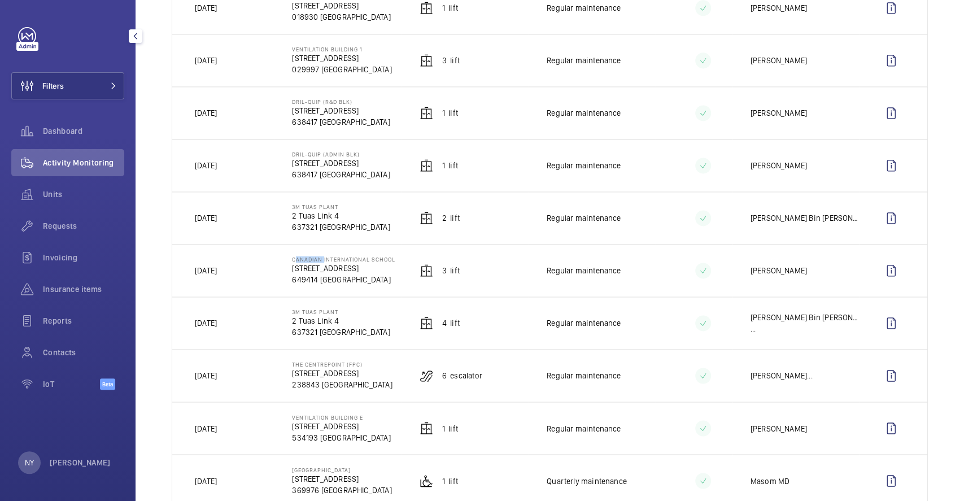
click at [321, 261] on p "Canadian International School" at bounding box center [343, 259] width 103 height 7
copy p "Canadian"
click at [888, 278] on wm-front-icon-button at bounding box center [891, 270] width 27 height 27
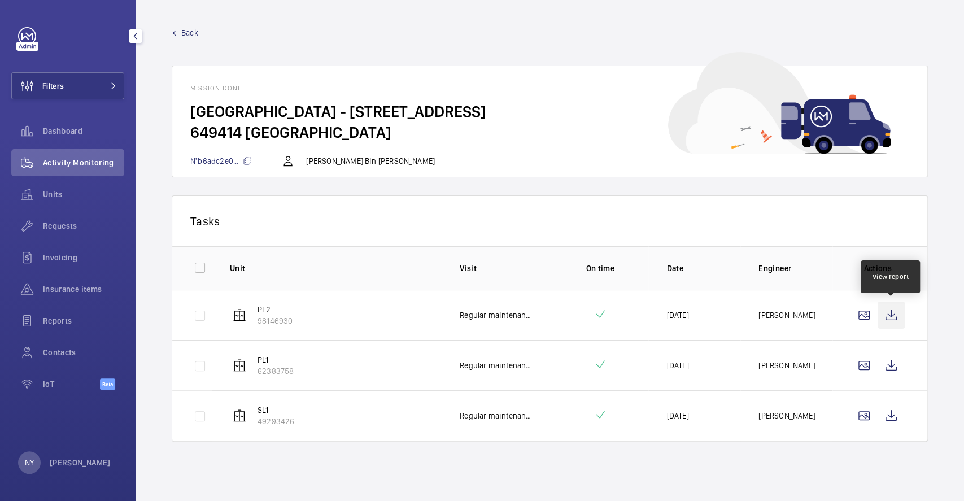
click at [895, 322] on wm-front-icon-button at bounding box center [891, 315] width 27 height 27
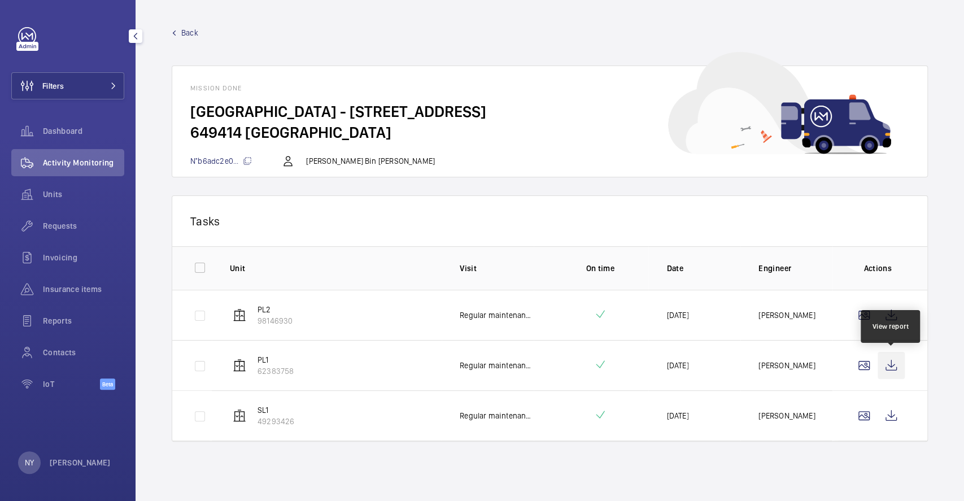
click at [900, 360] on wm-front-icon-button at bounding box center [891, 365] width 27 height 27
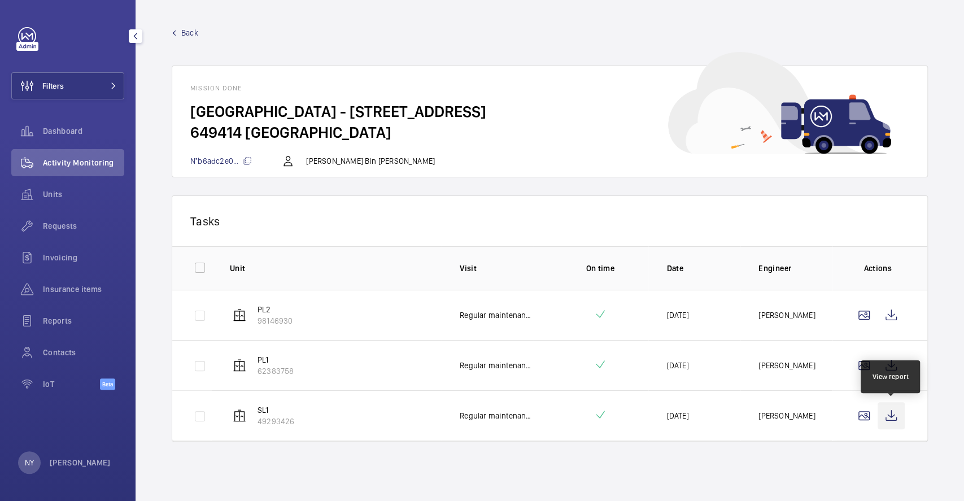
click at [896, 411] on wm-front-icon-button at bounding box center [891, 415] width 27 height 27
click at [189, 30] on span "Back" at bounding box center [189, 32] width 17 height 11
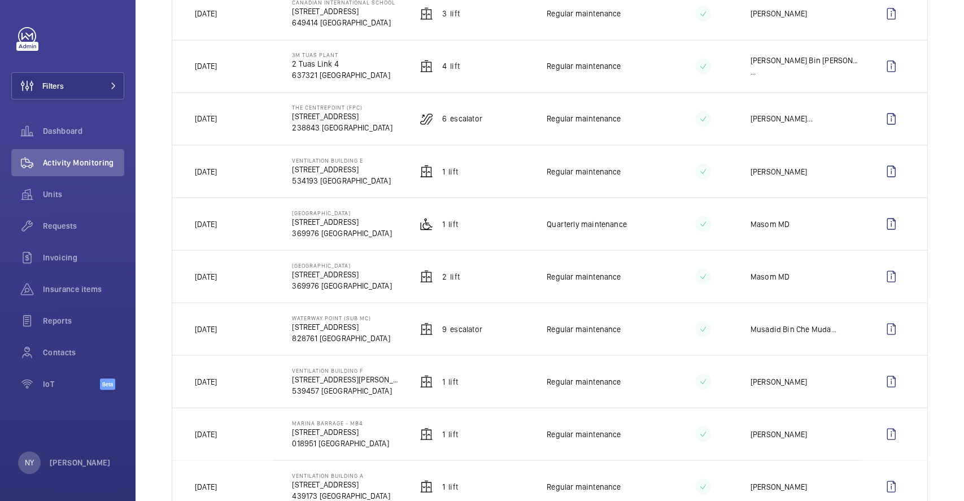
scroll to position [1328, 0]
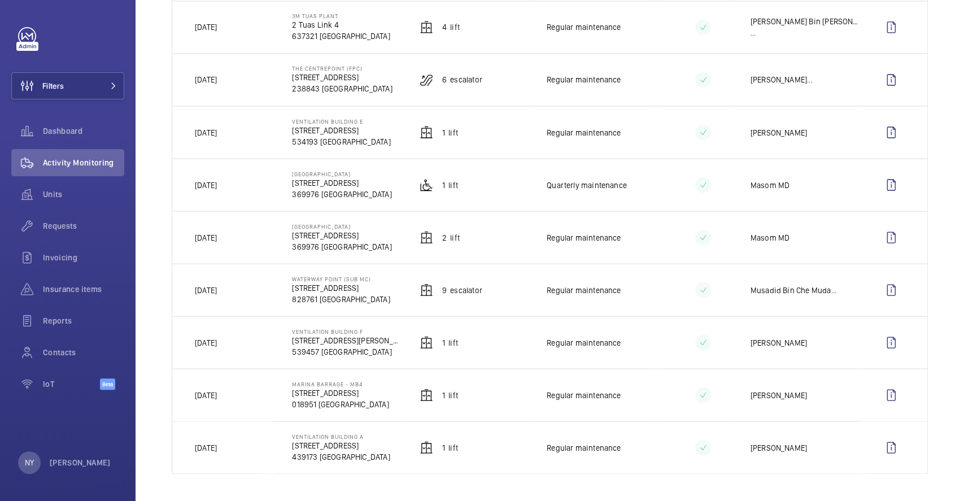
drag, startPoint x: 213, startPoint y: 341, endPoint x: 236, endPoint y: 341, distance: 22.0
click at [236, 341] on td "[DATE]" at bounding box center [223, 342] width 102 height 53
drag, startPoint x: 212, startPoint y: 182, endPoint x: 234, endPoint y: 178, distance: 21.7
click at [217, 179] on p "[DATE]" at bounding box center [206, 184] width 22 height 11
drag, startPoint x: 215, startPoint y: 23, endPoint x: 246, endPoint y: 24, distance: 31.1
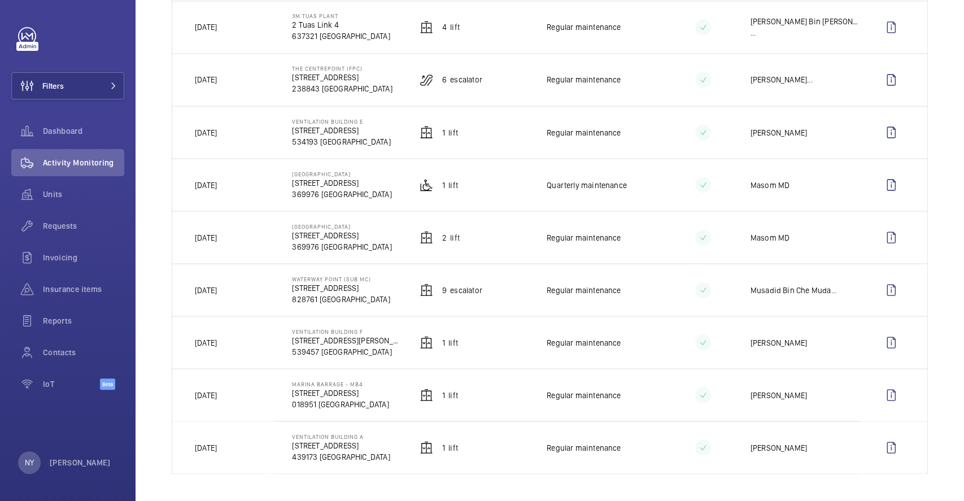
click at [246, 24] on td "[DATE]" at bounding box center [223, 27] width 102 height 53
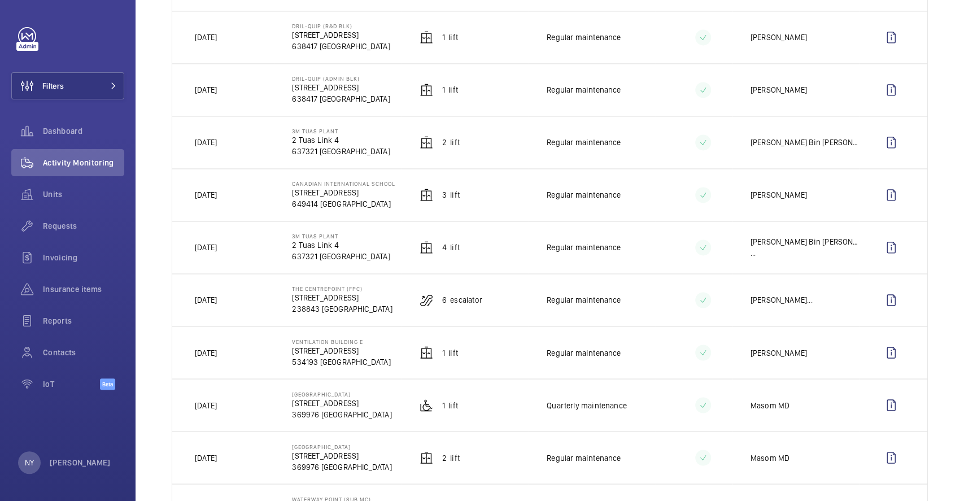
drag, startPoint x: 201, startPoint y: 195, endPoint x: 226, endPoint y: 195, distance: 25.4
click at [217, 195] on p "[DATE]" at bounding box center [206, 194] width 22 height 11
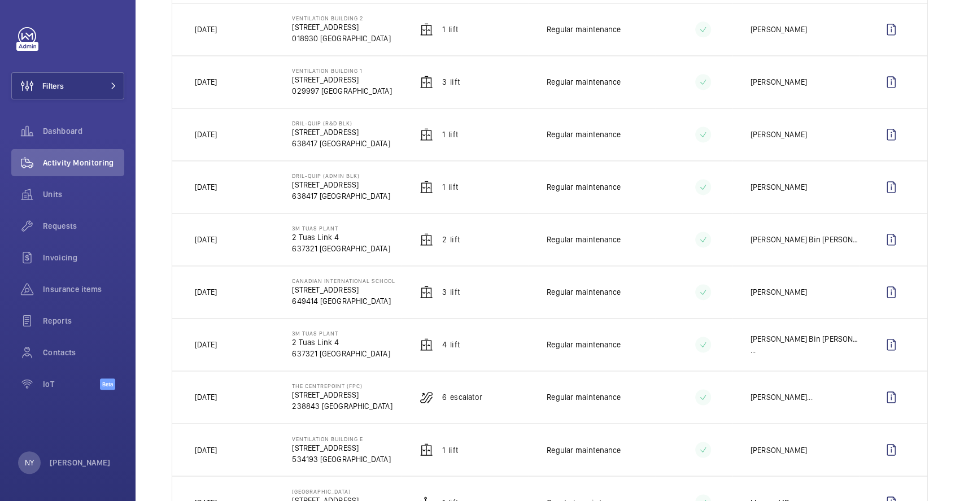
scroll to position [876, 0]
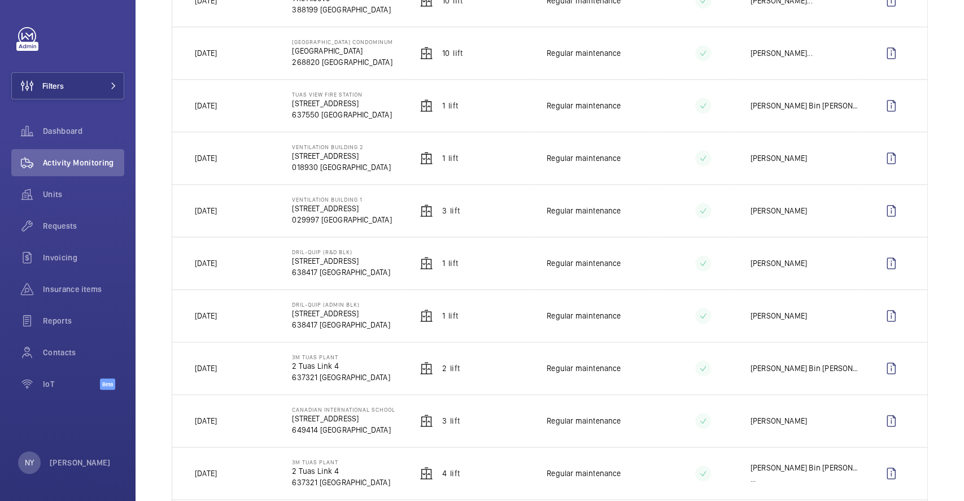
drag, startPoint x: 208, startPoint y: 271, endPoint x: 233, endPoint y: 269, distance: 24.3
click at [233, 269] on td "[DATE]" at bounding box center [223, 263] width 102 height 53
drag, startPoint x: 202, startPoint y: 107, endPoint x: 229, endPoint y: 110, distance: 26.6
click at [229, 110] on td "[DATE]" at bounding box center [223, 105] width 102 height 53
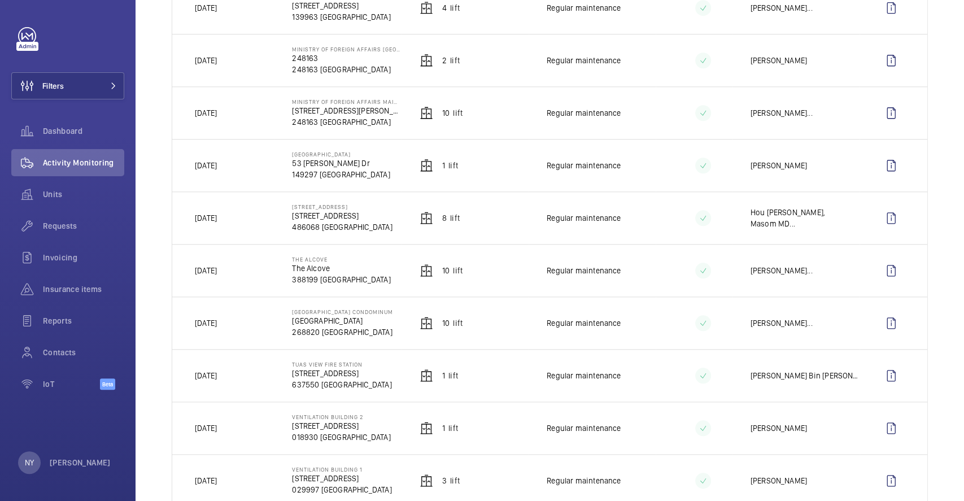
scroll to position [499, 0]
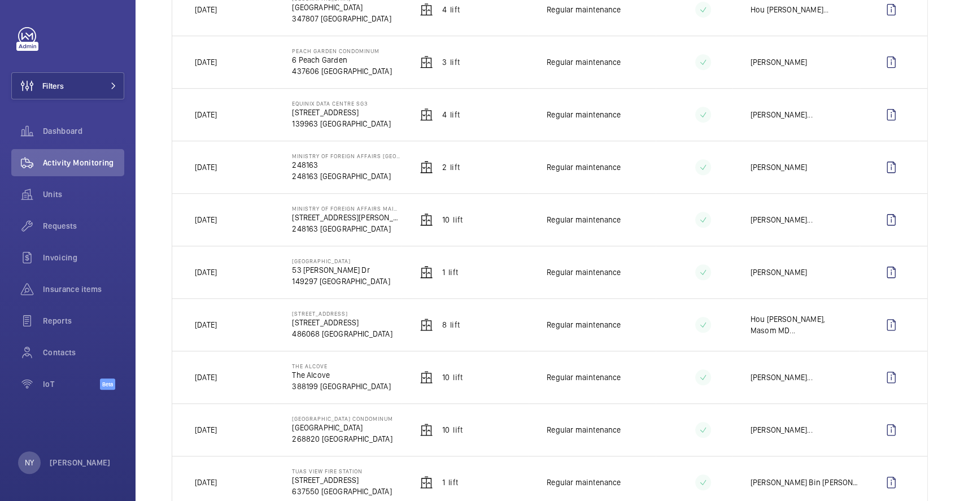
drag, startPoint x: 212, startPoint y: 376, endPoint x: 230, endPoint y: 379, distance: 17.8
click at [230, 379] on td "[DATE]" at bounding box center [223, 377] width 102 height 53
drag, startPoint x: 203, startPoint y: 169, endPoint x: 221, endPoint y: 169, distance: 18.1
click at [221, 169] on td "[DATE]" at bounding box center [223, 167] width 102 height 53
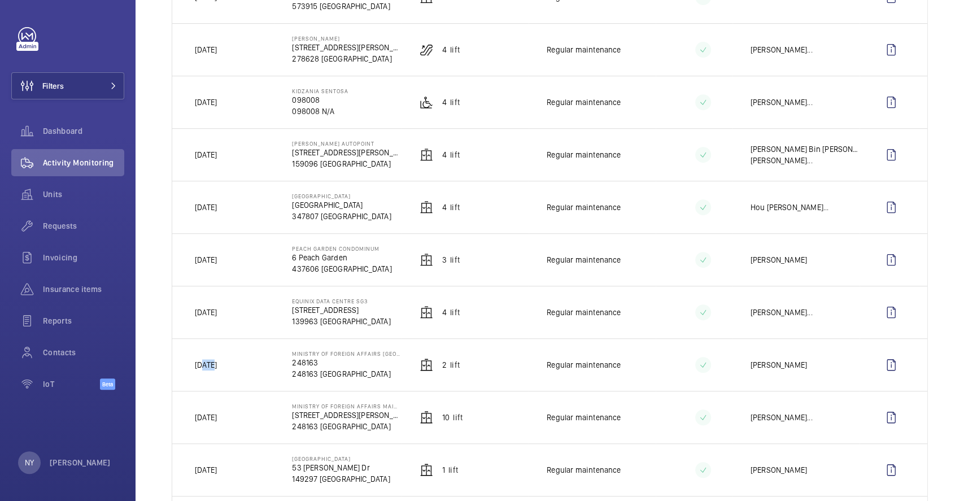
scroll to position [273, 0]
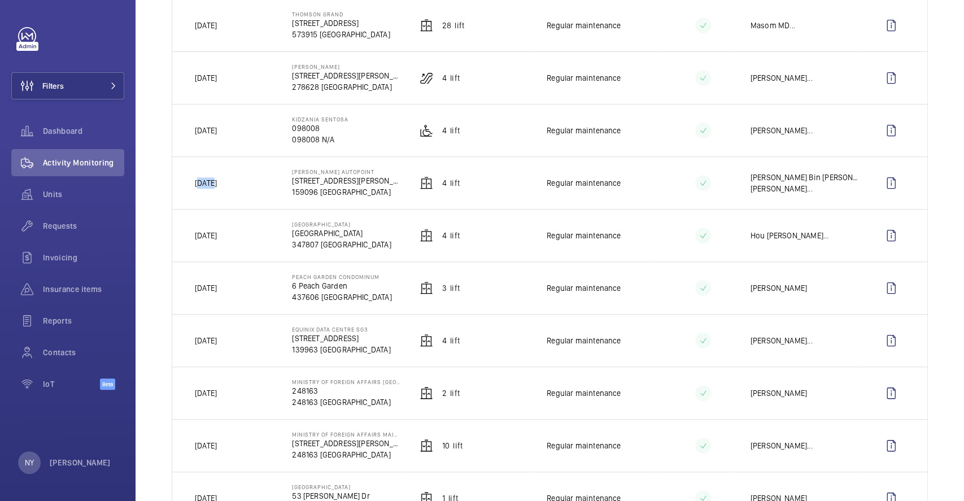
drag, startPoint x: 200, startPoint y: 184, endPoint x: 230, endPoint y: 188, distance: 30.8
click at [230, 188] on td "[DATE]" at bounding box center [223, 182] width 102 height 53
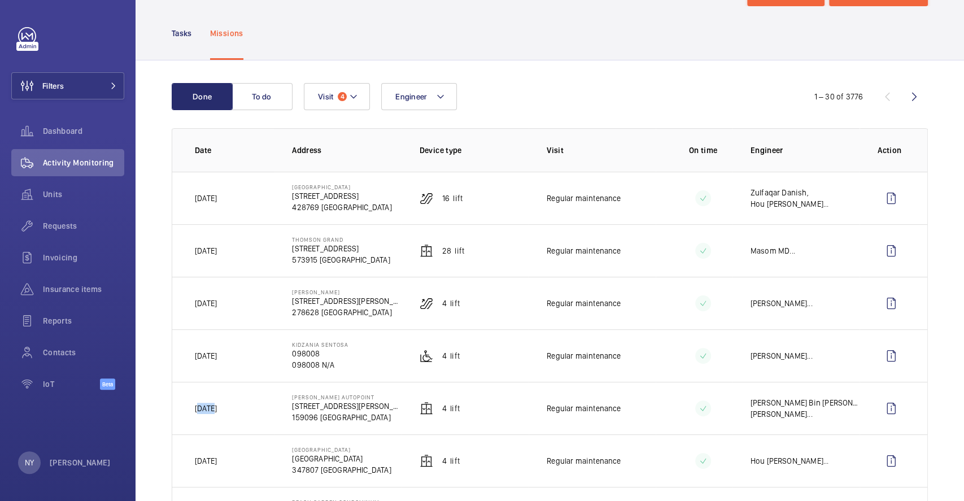
scroll to position [47, 0]
drag, startPoint x: 202, startPoint y: 202, endPoint x: 217, endPoint y: 201, distance: 15.3
click at [217, 201] on td "[DATE]" at bounding box center [223, 198] width 102 height 53
click at [95, 464] on wm-front-avatar "NY Ngay Yin" at bounding box center [67, 462] width 99 height 23
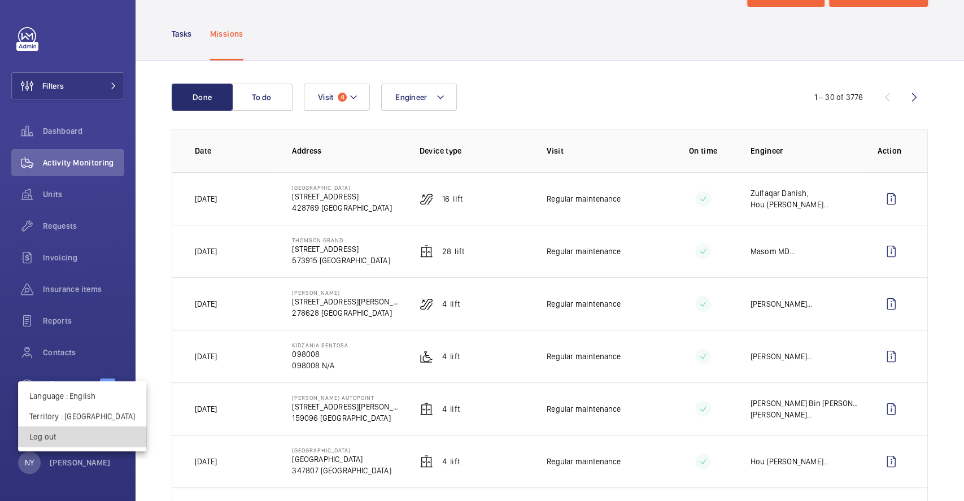
click at [97, 436] on p "Log out" at bounding box center [82, 436] width 106 height 11
